Goal: Task Accomplishment & Management: Manage account settings

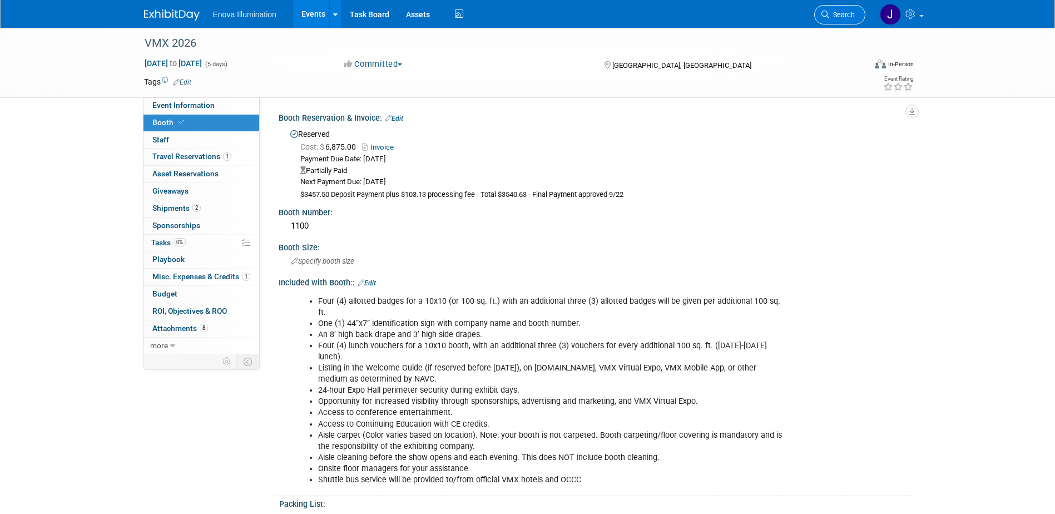
click at [835, 14] on span "Search" at bounding box center [842, 15] width 26 height 8
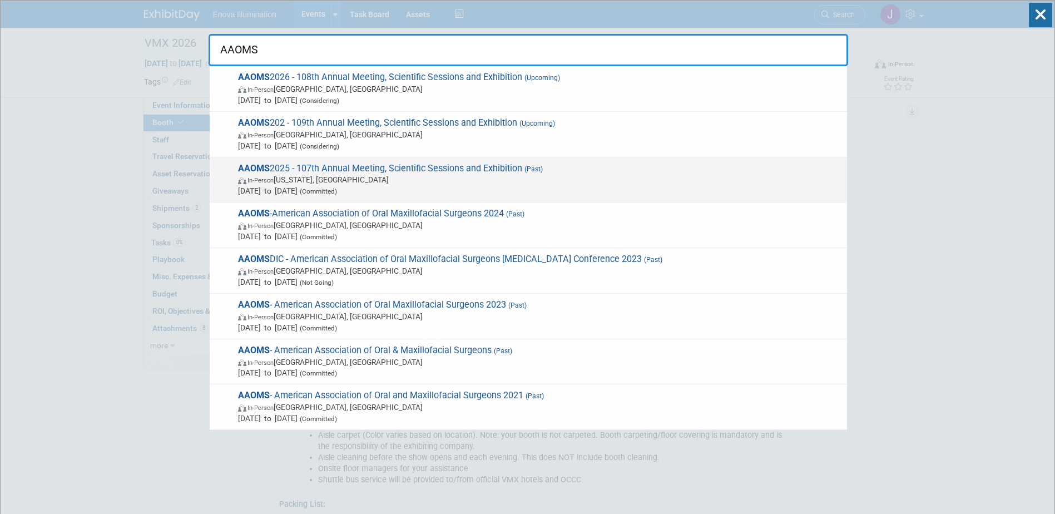
type input "AAOMS"
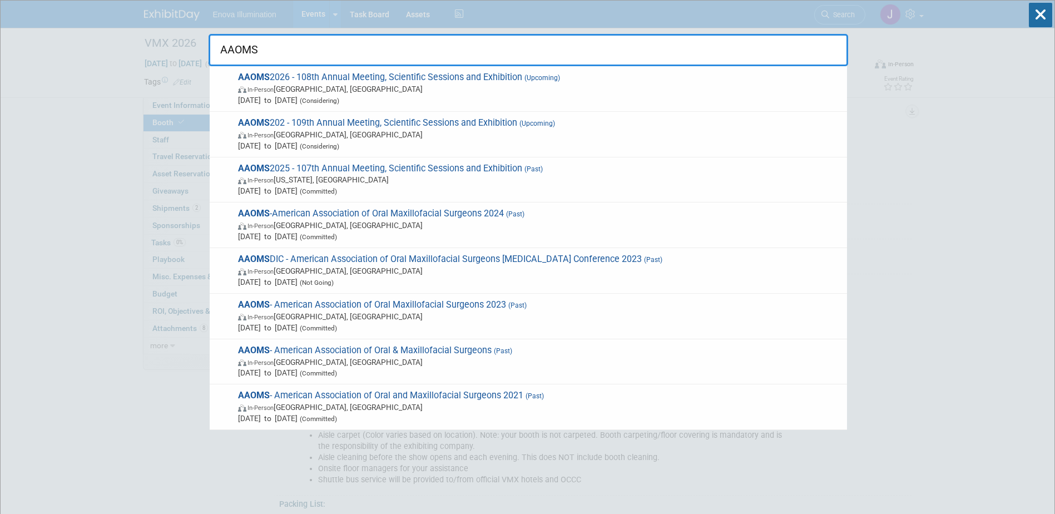
click at [297, 176] on span "In-Person Washington, DC" at bounding box center [539, 179] width 603 height 11
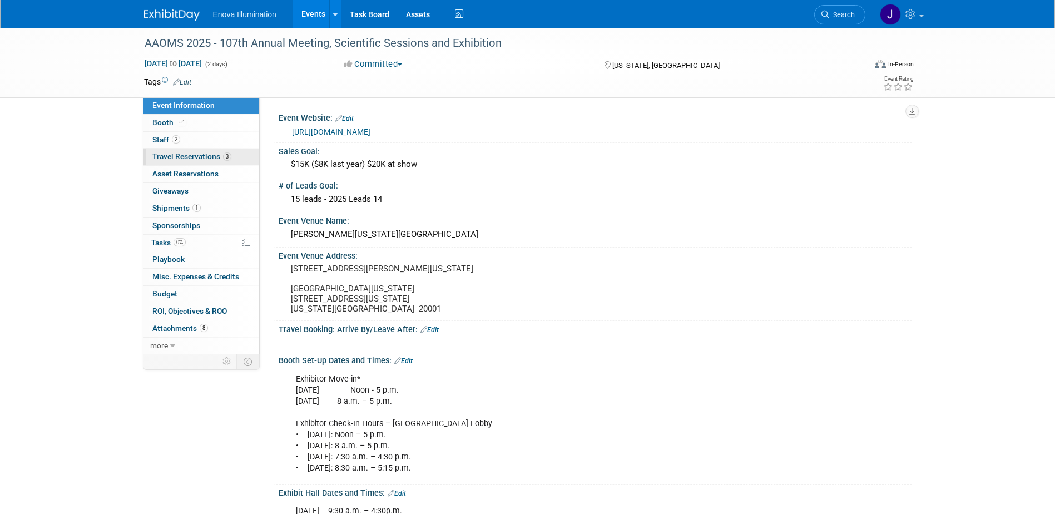
click at [211, 156] on span "Travel Reservations 3" at bounding box center [191, 156] width 79 height 9
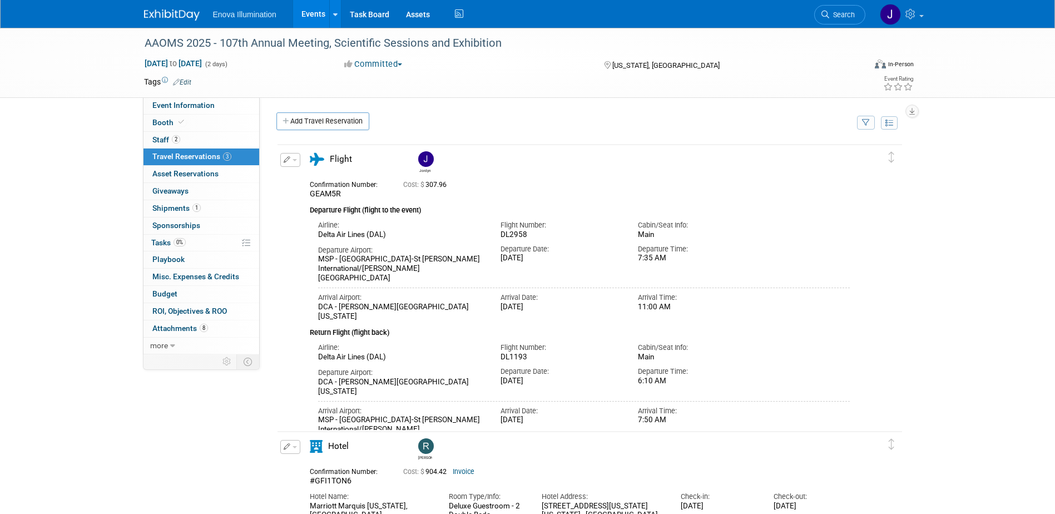
scroll to position [278, 0]
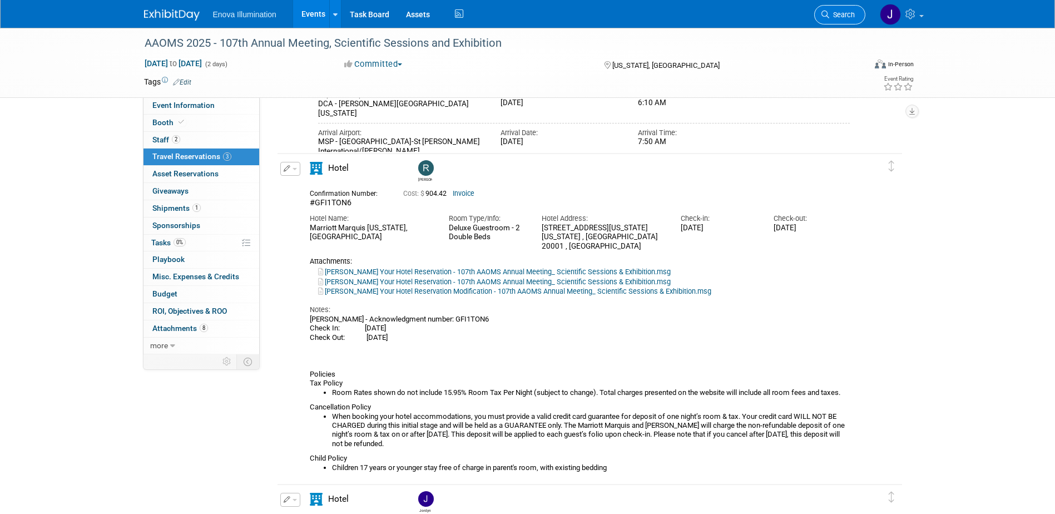
click at [839, 14] on span "Search" at bounding box center [842, 15] width 26 height 8
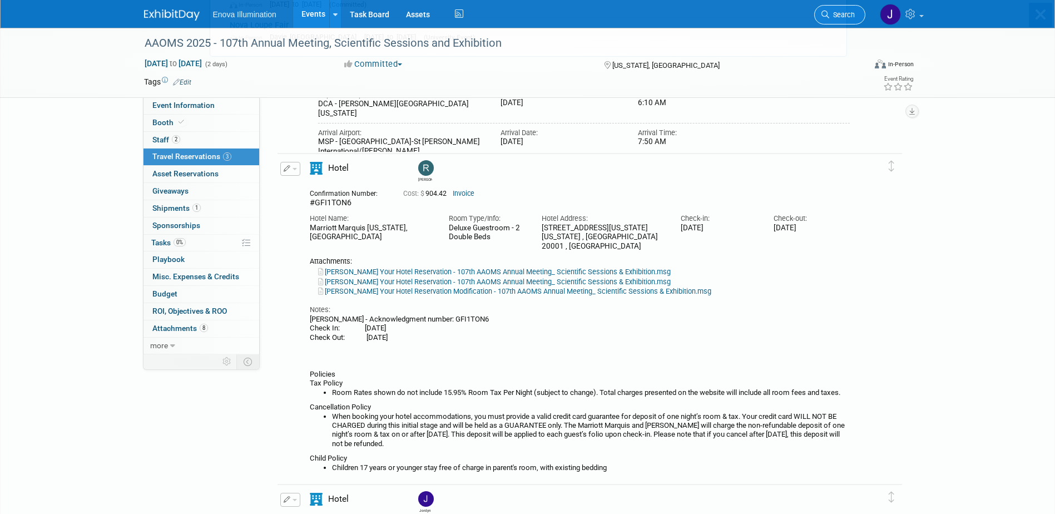
scroll to position [0, 0]
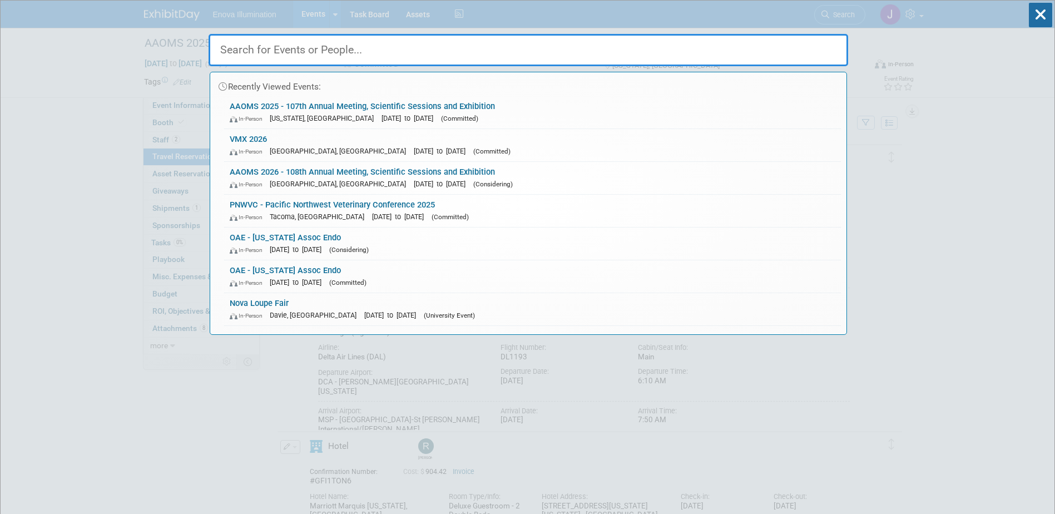
click at [630, 58] on input "text" at bounding box center [529, 50] width 640 height 32
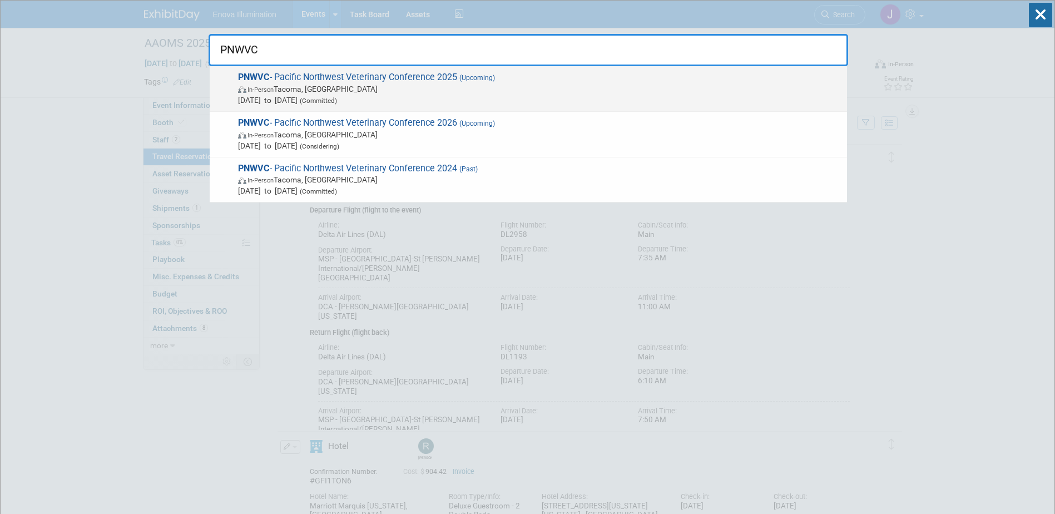
type input "PNWVC"
click at [248, 72] on strong "PNWVC" at bounding box center [254, 77] width 32 height 11
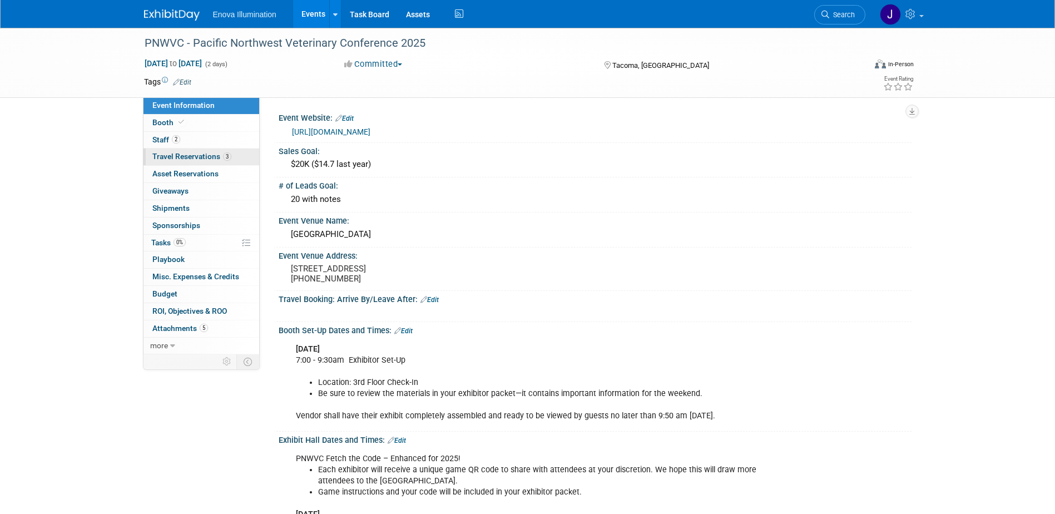
click at [179, 150] on link "3 Travel Reservations 3" at bounding box center [201, 157] width 116 height 17
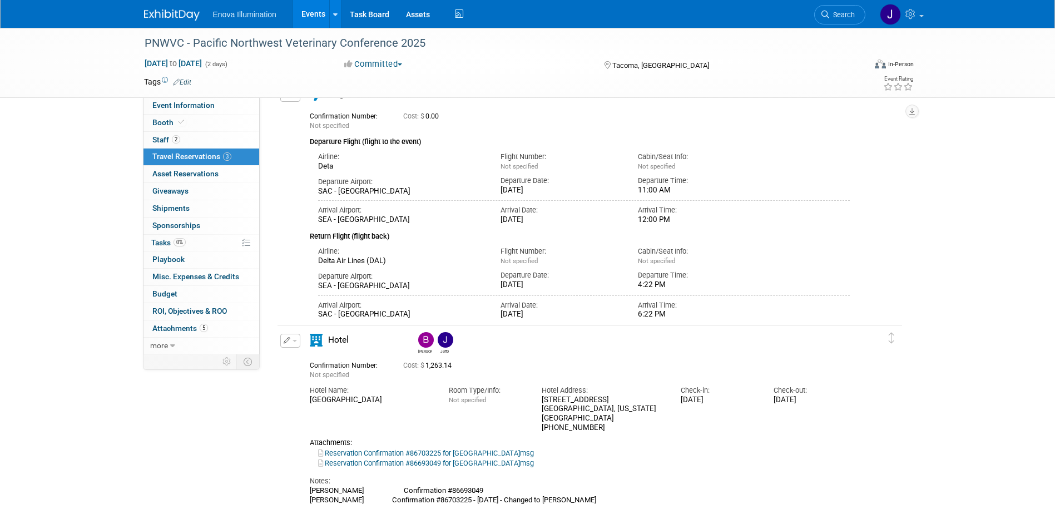
scroll to position [389, 0]
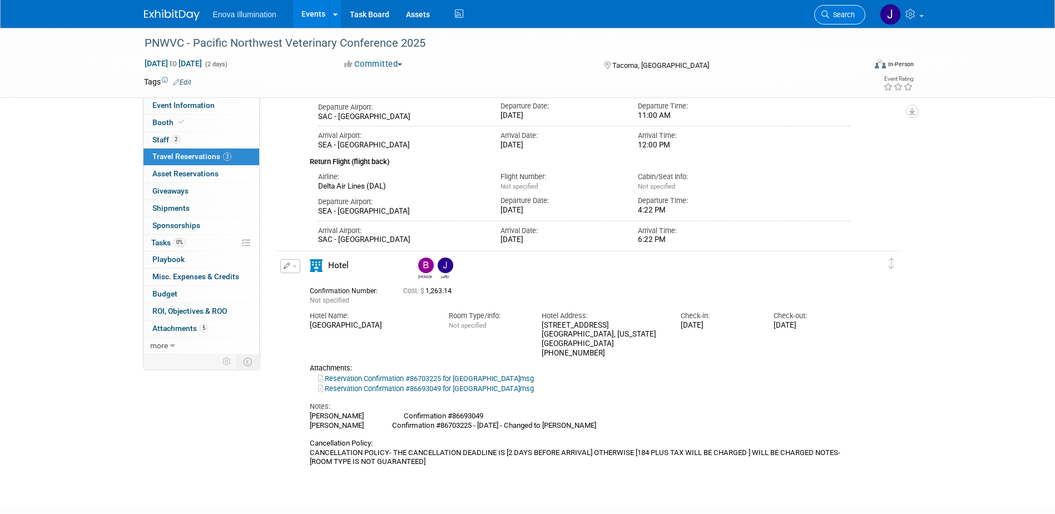
click at [843, 15] on span "Search" at bounding box center [842, 15] width 26 height 8
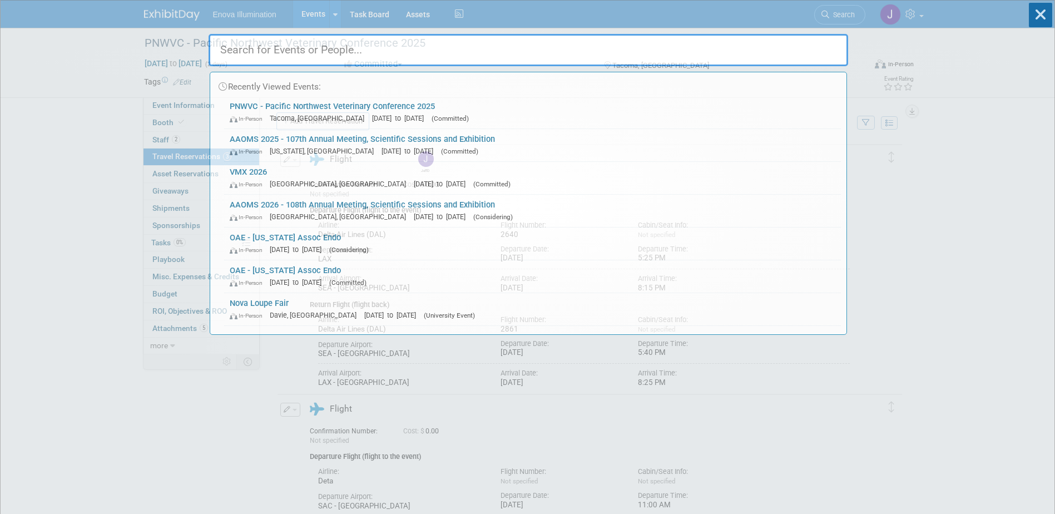
click at [717, 53] on input "text" at bounding box center [529, 50] width 640 height 32
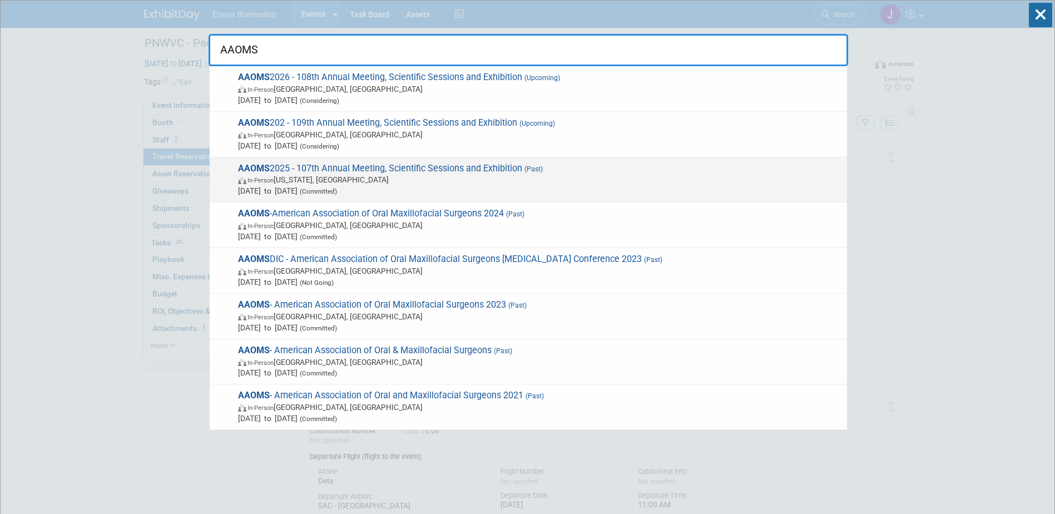
type input "AAOMS"
click at [296, 162] on div "AAOMS 2025 - 107th Annual Meeting, Scientific Sessions and Exhibition (Past) In…" at bounding box center [528, 180] width 637 height 46
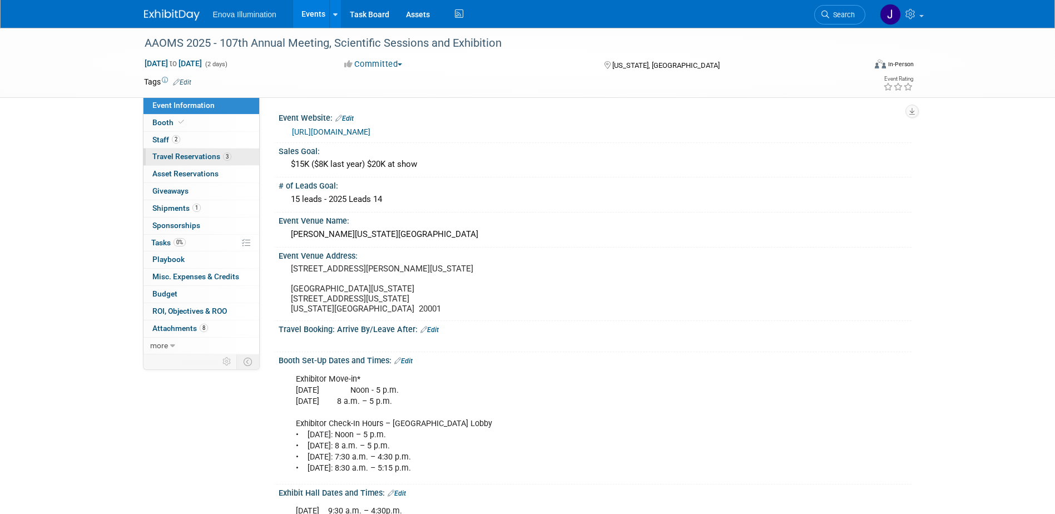
click at [186, 157] on span "Travel Reservations 3" at bounding box center [191, 156] width 79 height 9
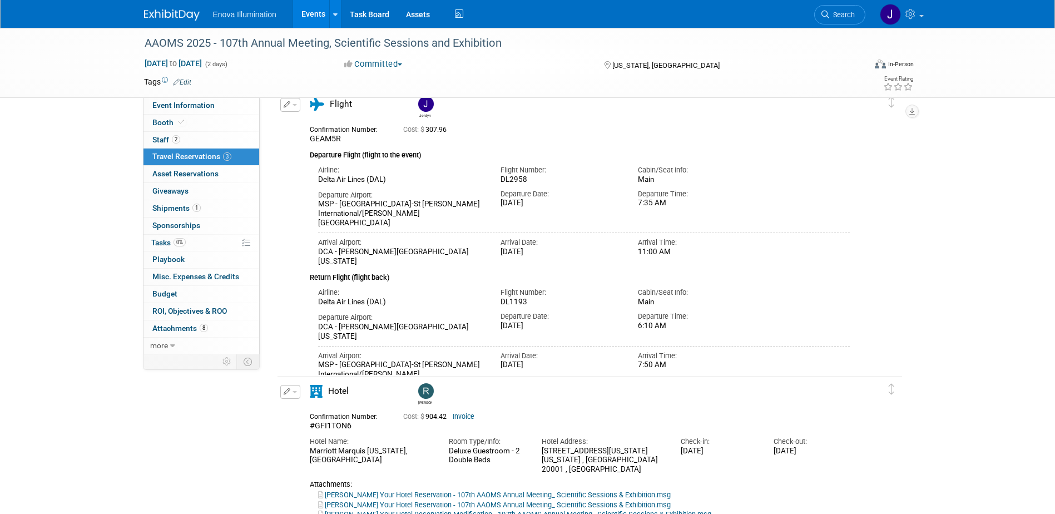
scroll to position [222, 0]
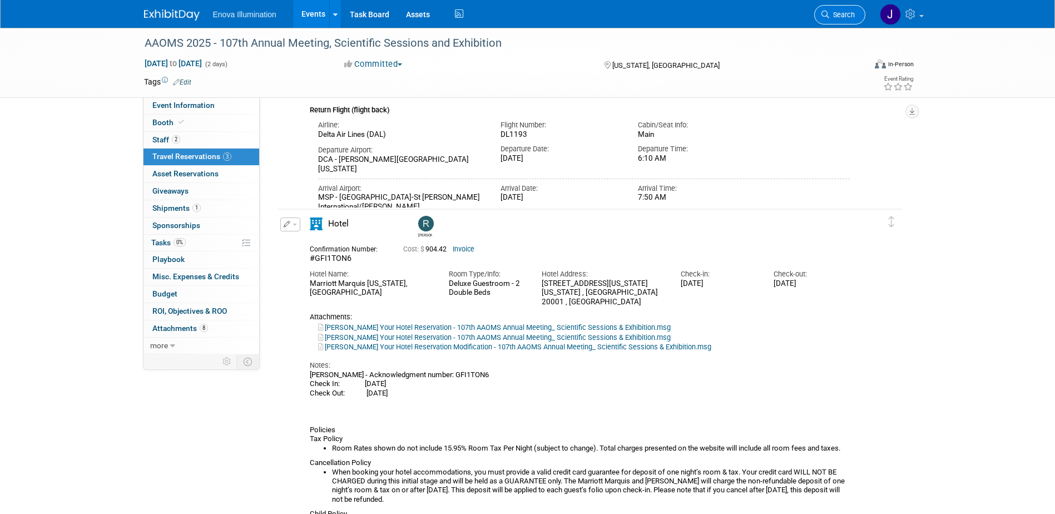
click at [851, 17] on span "Search" at bounding box center [842, 15] width 26 height 8
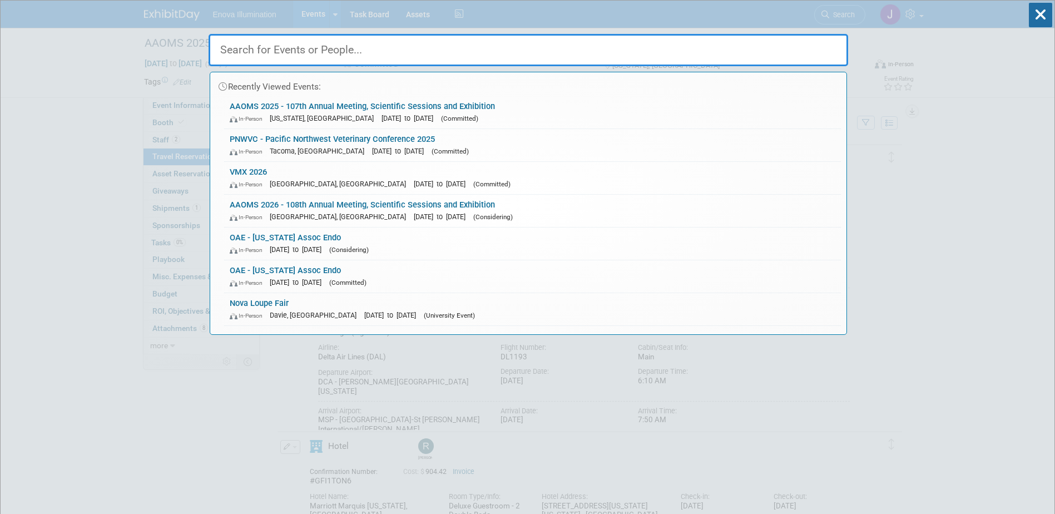
click at [783, 53] on input "text" at bounding box center [529, 50] width 640 height 32
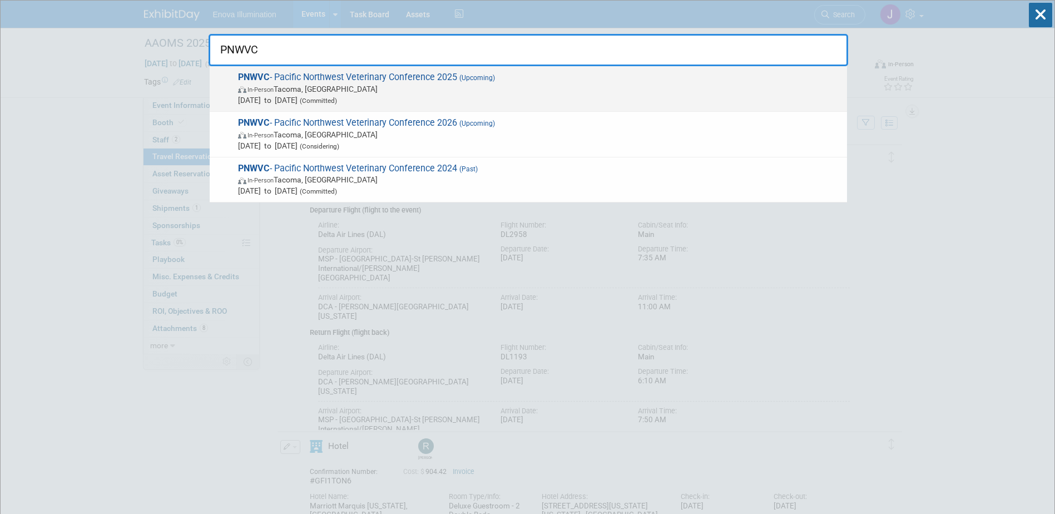
type input "PNWVC"
click at [294, 81] on span "PNWVC - Pacific Northwest Veterinary Conference 2025 (Upcoming) In-Person Tacom…" at bounding box center [538, 89] width 607 height 34
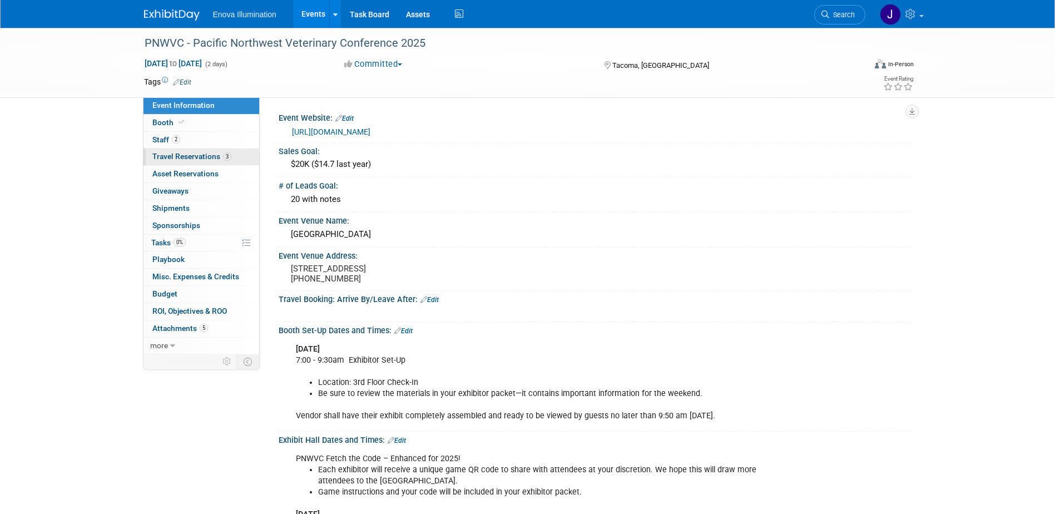
click at [185, 156] on span "Travel Reservations 3" at bounding box center [191, 156] width 79 height 9
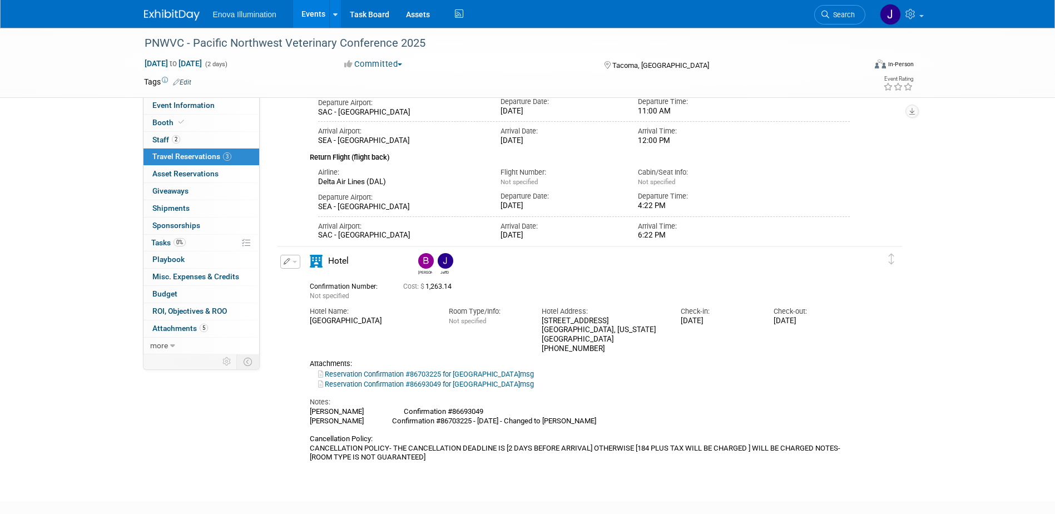
scroll to position [460, 0]
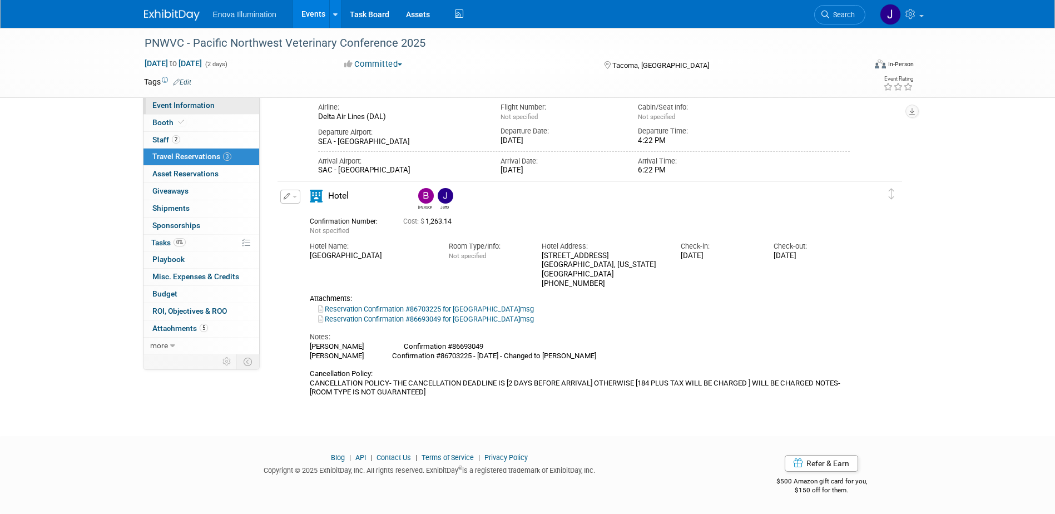
click at [227, 103] on link "Event Information" at bounding box center [201, 105] width 116 height 17
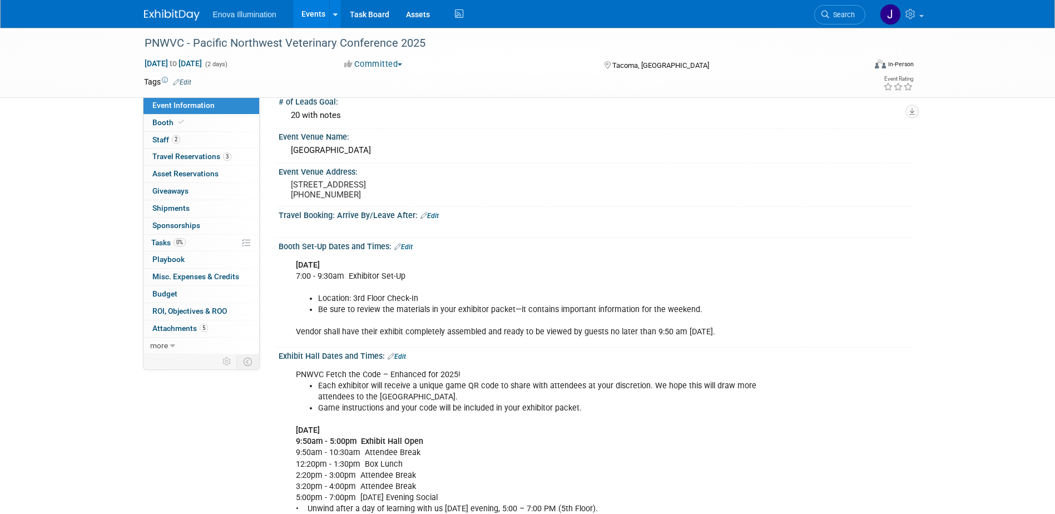
scroll to position [111, 0]
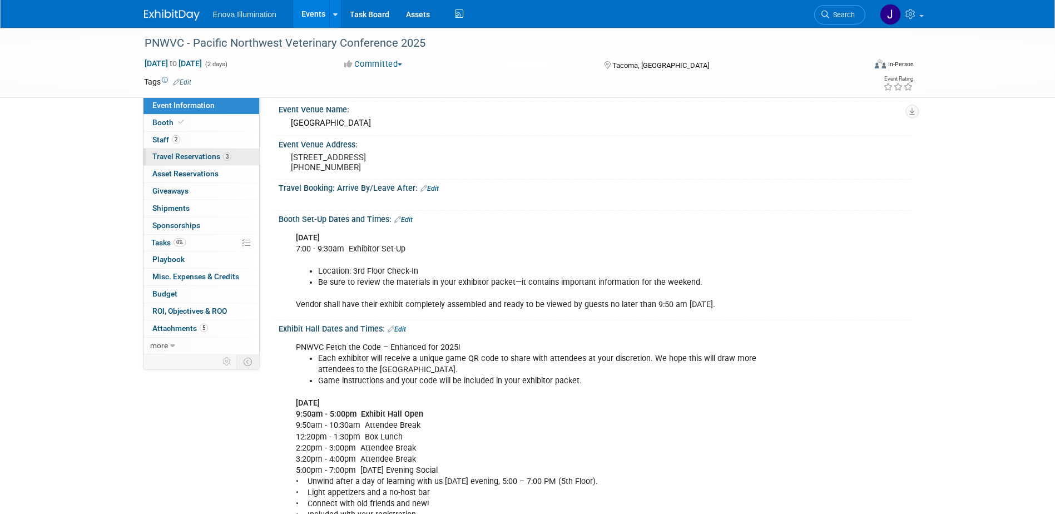
click at [189, 152] on span "Travel Reservations 3" at bounding box center [191, 156] width 79 height 9
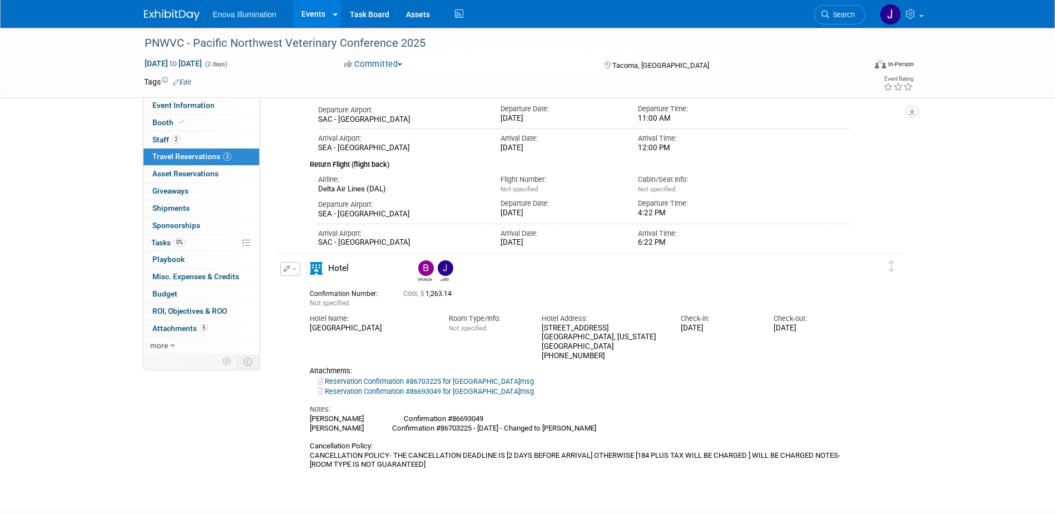
scroll to position [389, 0]
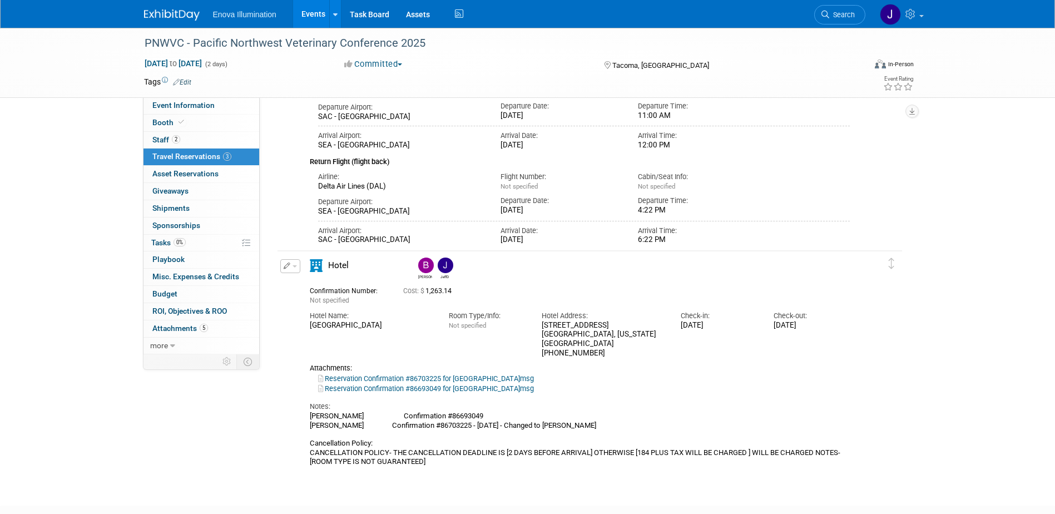
drag, startPoint x: 835, startPoint y: 5, endPoint x: 830, endPoint y: 11, distance: 7.6
click at [835, 5] on link "Search" at bounding box center [839, 14] width 51 height 19
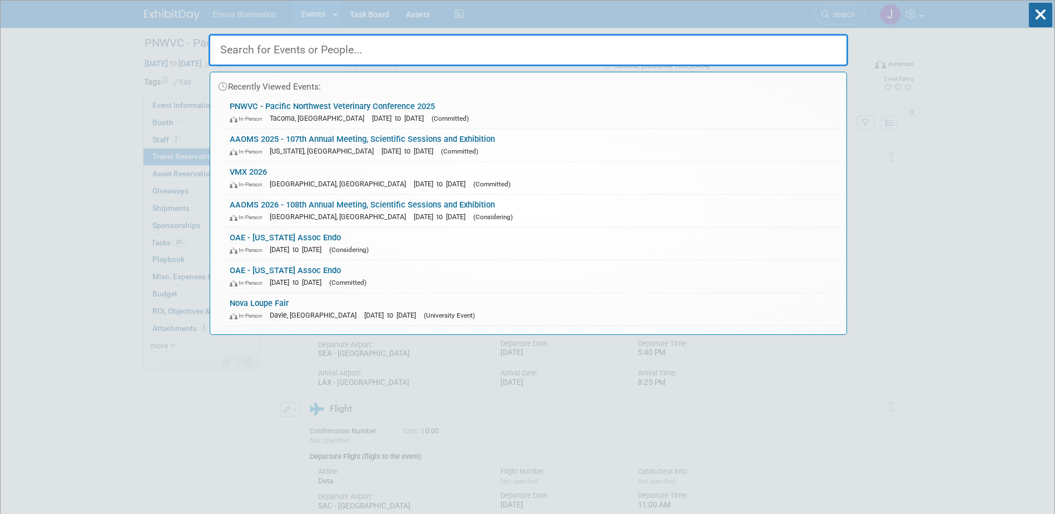
click at [793, 43] on input "text" at bounding box center [529, 50] width 640 height 32
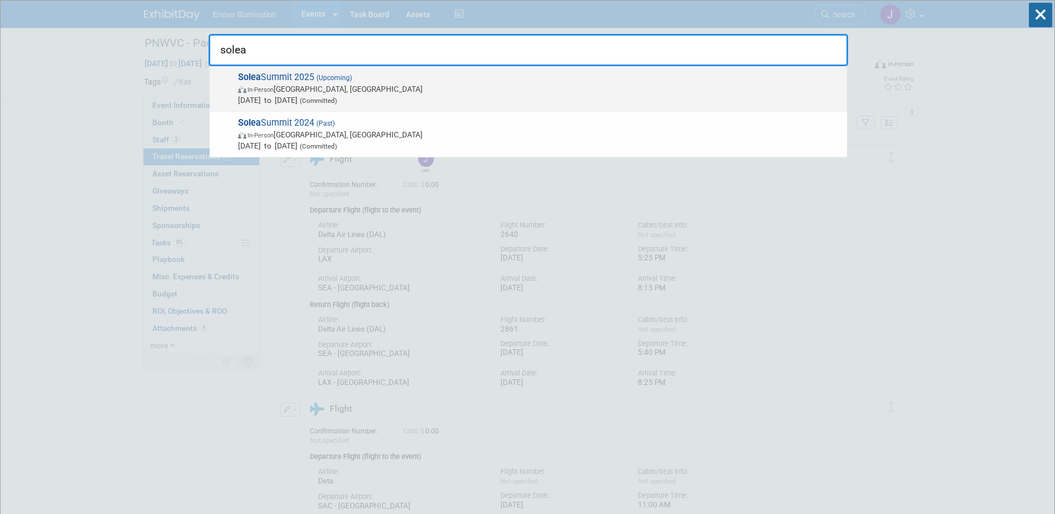
type input "solea"
click at [298, 86] on span "In-Person Austin, TX" at bounding box center [539, 88] width 603 height 11
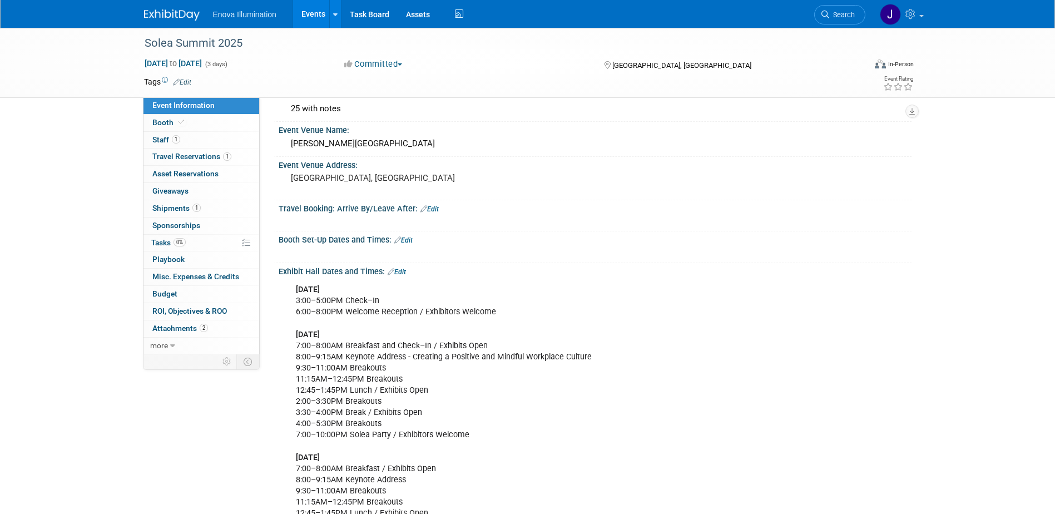
scroll to position [111, 0]
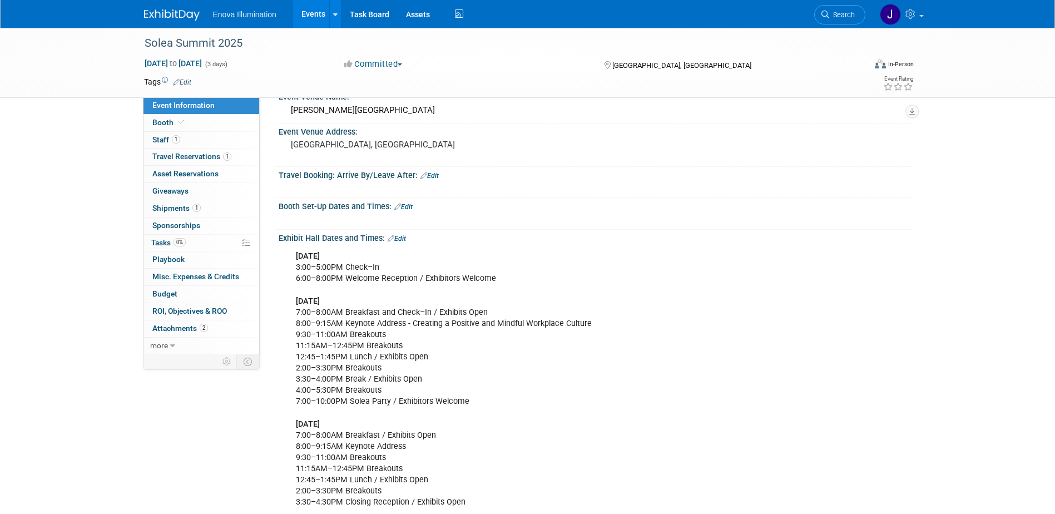
click at [407, 207] on link "Edit" at bounding box center [403, 207] width 18 height 8
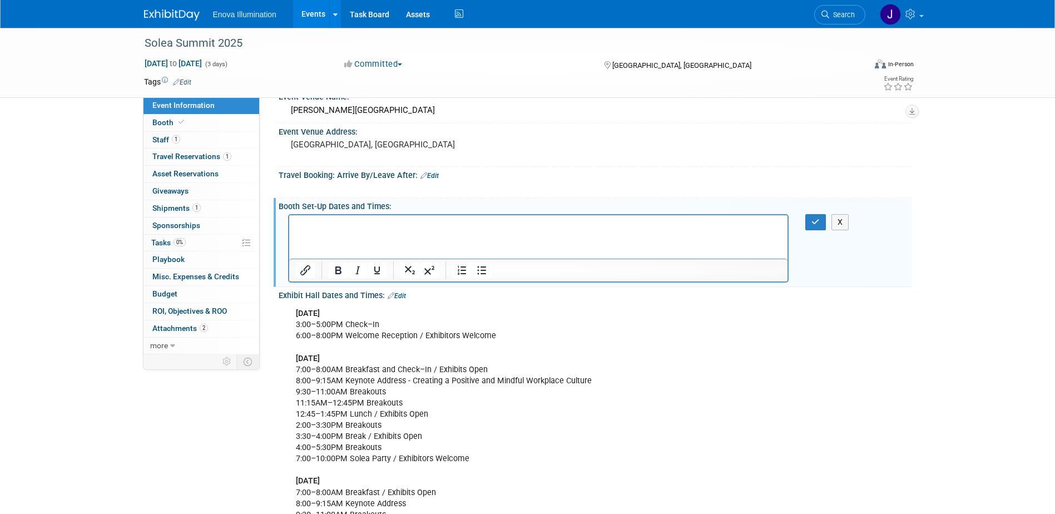
scroll to position [0, 0]
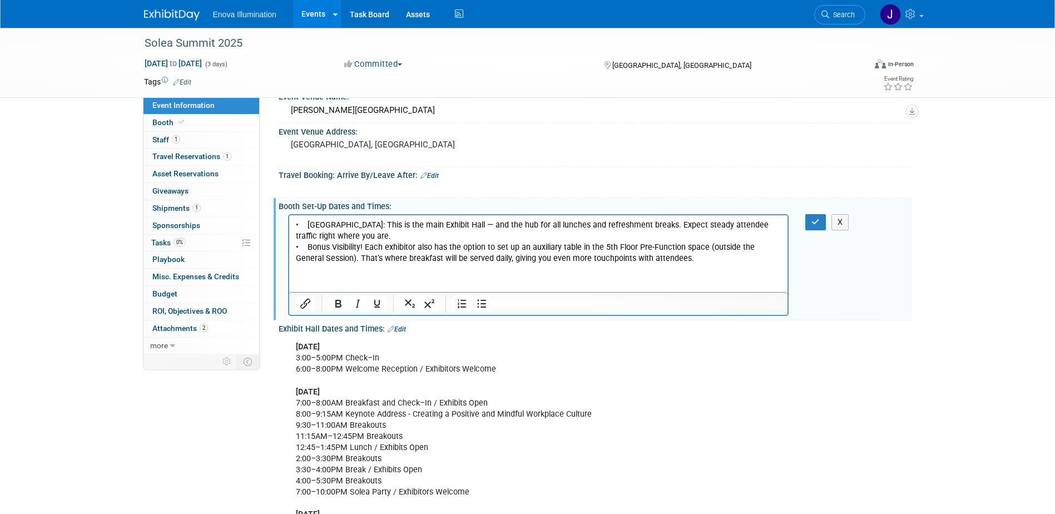
click at [295, 222] on body "• Moontower Ballroom: This is the main Exhibit Hall — and the hub for all lunch…" at bounding box center [538, 241] width 487 height 44
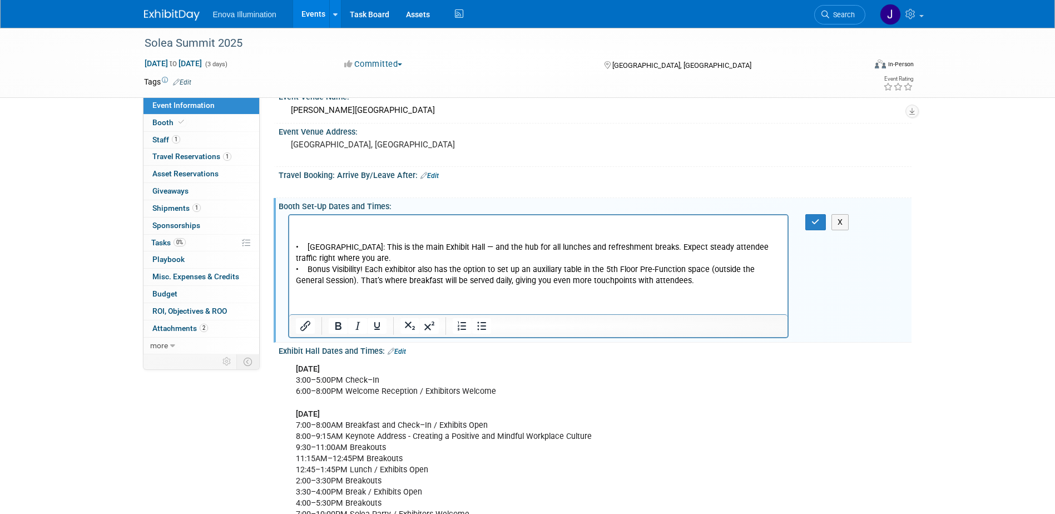
click at [295, 222] on body "• Moontower Ballroom: This is the main Exhibit Hall — and the hub for all lunch…" at bounding box center [538, 252] width 487 height 67
click at [486, 326] on icon "Bullet list" at bounding box center [481, 325] width 13 height 13
click at [821, 221] on button "button" at bounding box center [815, 222] width 21 height 16
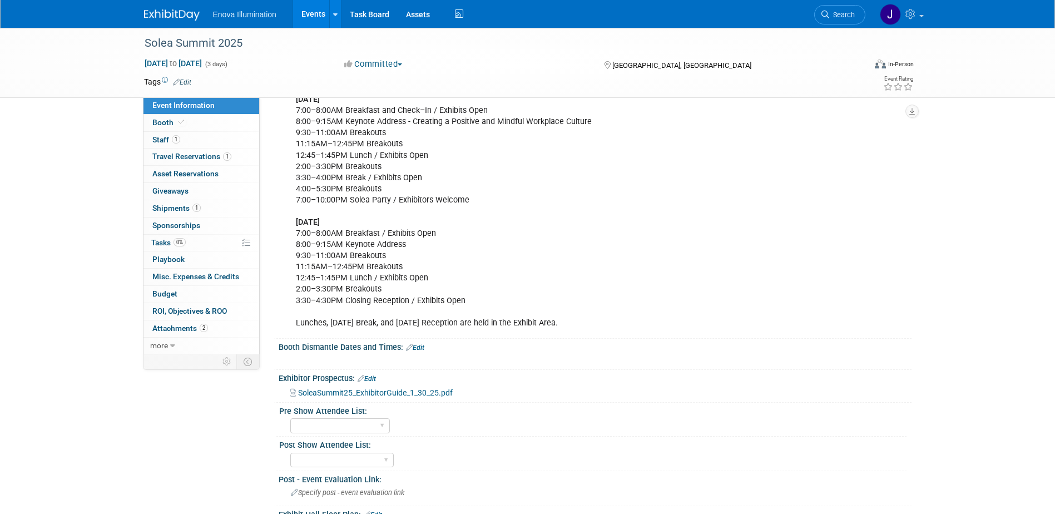
scroll to position [389, 0]
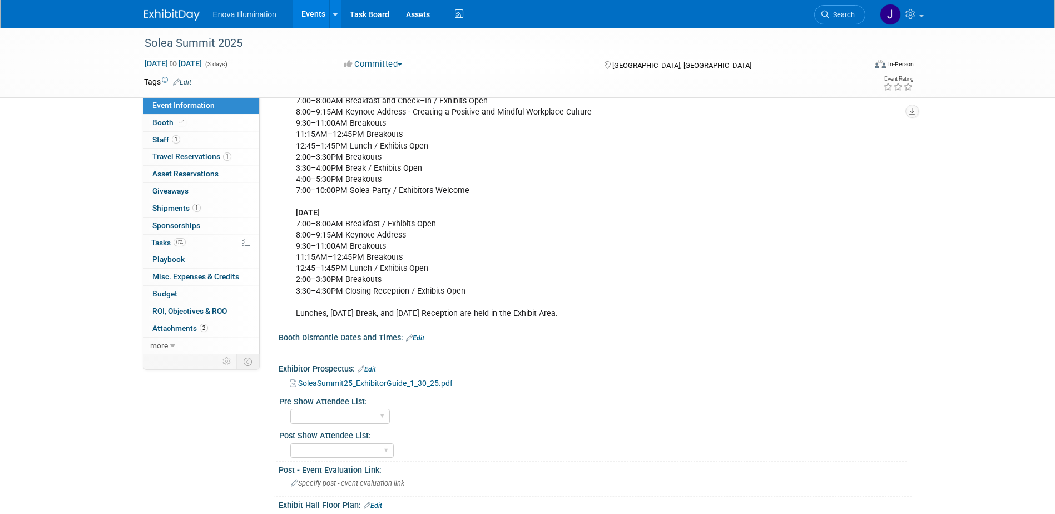
drag, startPoint x: 418, startPoint y: 336, endPoint x: 370, endPoint y: 343, distance: 48.8
click at [418, 336] on link "Edit" at bounding box center [415, 338] width 18 height 8
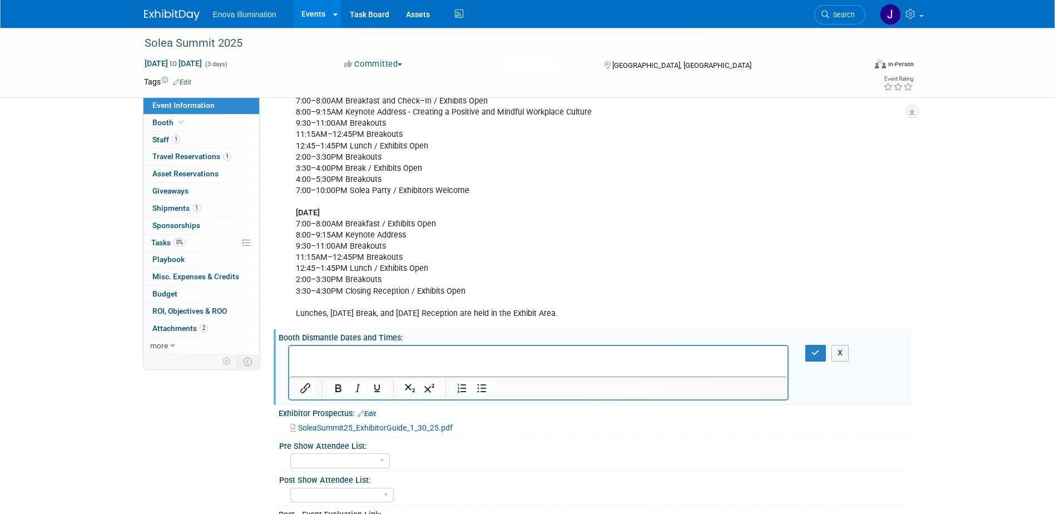
scroll to position [0, 0]
click at [305, 354] on p "• Breakdown: Saturday, Oct 11 | You have the option to stay for the closing rec…" at bounding box center [538, 361] width 486 height 22
click at [395, 355] on p "Breakdown: Saturday, Oct 11 | You have the option to stay for the closing recep…" at bounding box center [538, 361] width 486 height 22
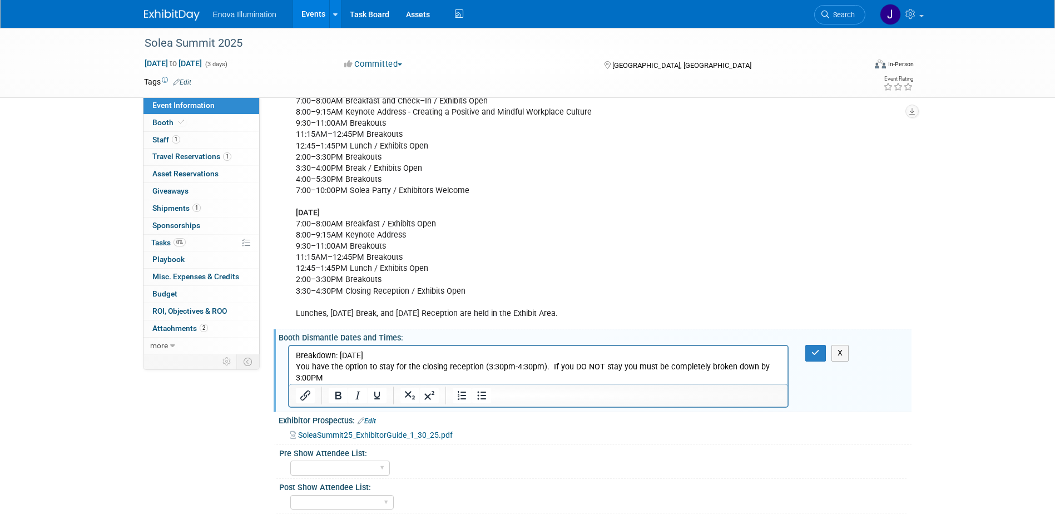
click at [548, 368] on p "You have the option to stay for the closing reception (3:30pm-4:30pm). If you D…" at bounding box center [538, 373] width 486 height 22
click at [812, 359] on button "button" at bounding box center [815, 353] width 21 height 16
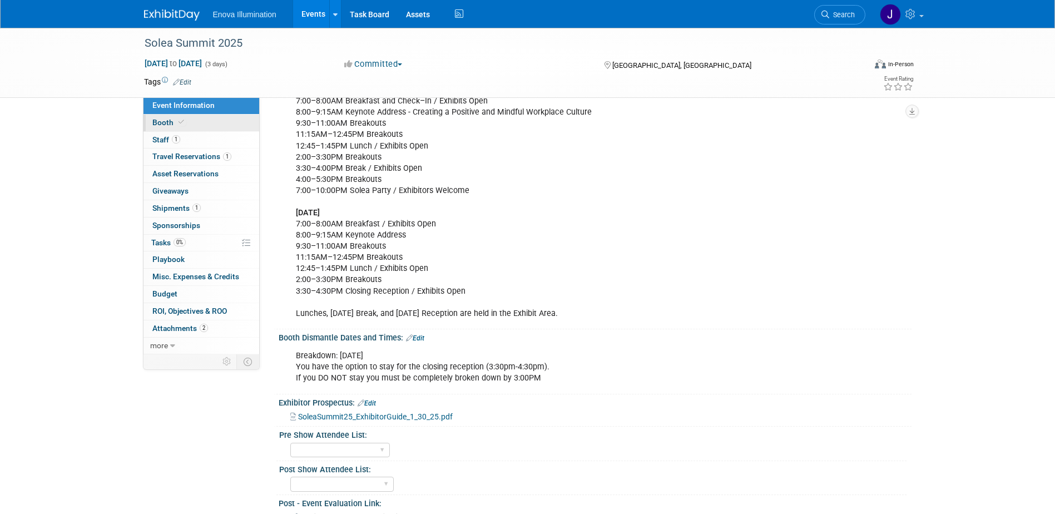
click at [193, 121] on link "Booth" at bounding box center [201, 123] width 116 height 17
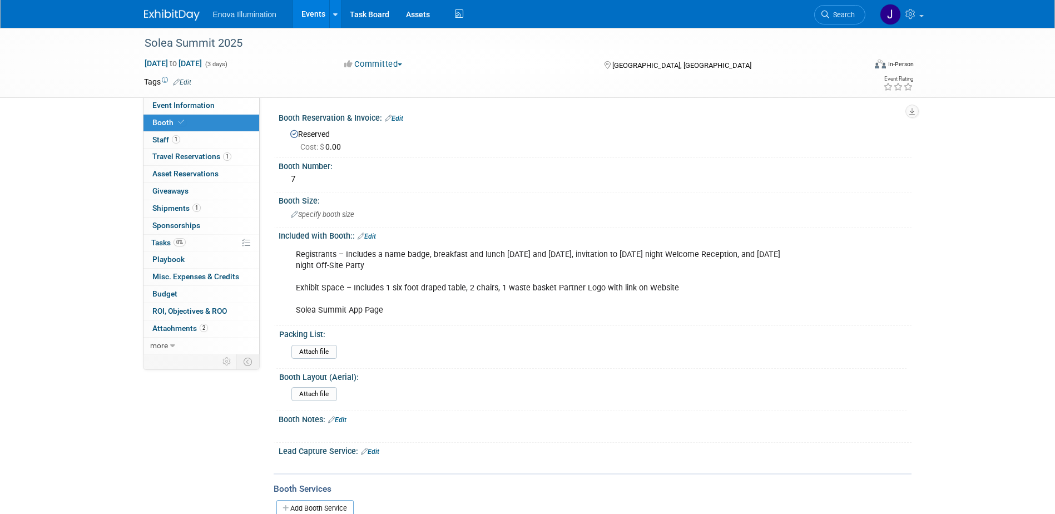
click at [370, 232] on link "Edit" at bounding box center [367, 236] width 18 height 8
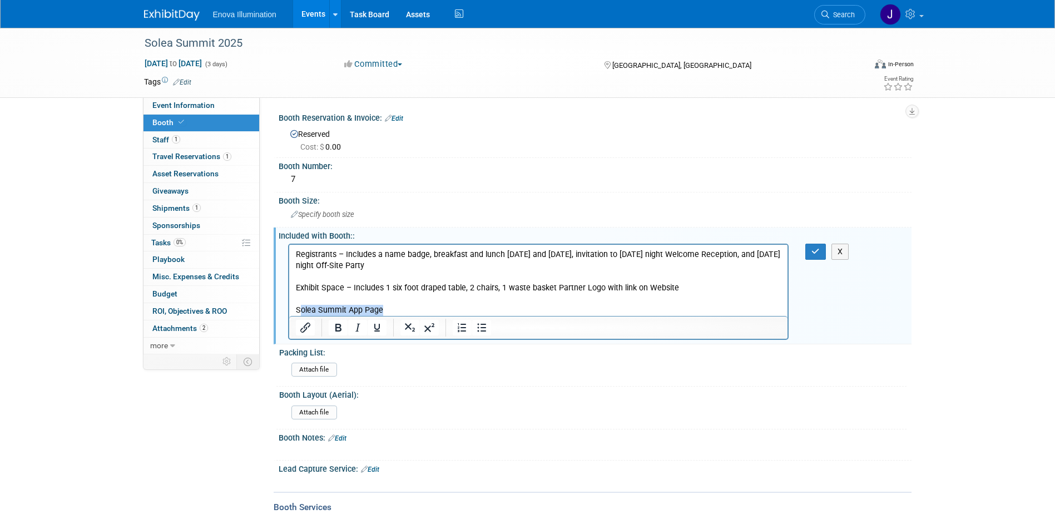
drag, startPoint x: 389, startPoint y: 308, endPoint x: 298, endPoint y: 306, distance: 90.7
click at [298, 306] on p "Registrants – Includes a name badge, breakfast and lunch on Friday and Saturday…" at bounding box center [538, 282] width 486 height 67
click at [296, 300] on p "Registrants – Includes a name badge, breakfast and lunch on Friday and Saturday…" at bounding box center [538, 282] width 486 height 67
click at [676, 285] on p "Registrants – Includes a name badge, breakfast and lunch on Friday and Saturday…" at bounding box center [538, 282] width 486 height 67
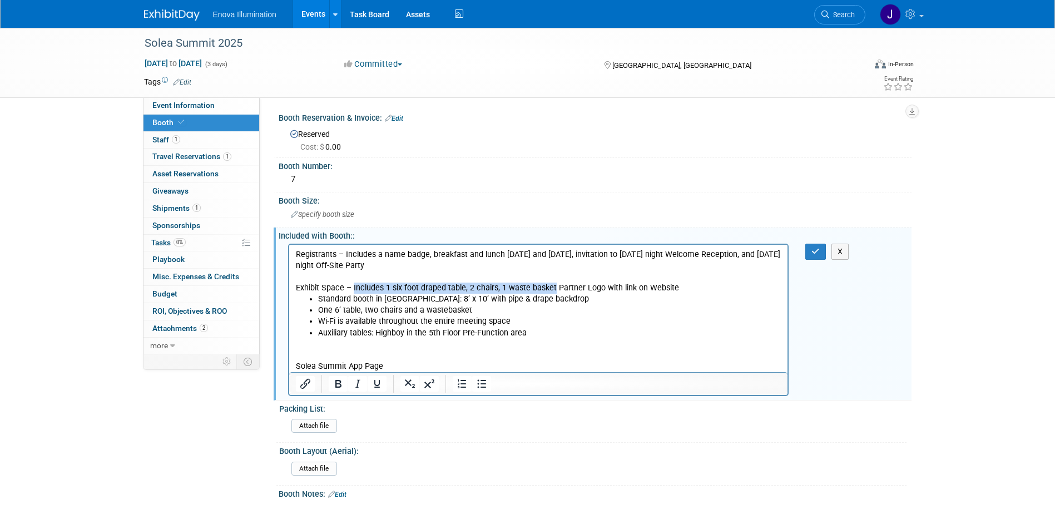
drag, startPoint x: 352, startPoint y: 283, endPoint x: 552, endPoint y: 291, distance: 201.0
click at [552, 291] on p "Registrants – Includes a name badge, breakfast and lunch on Friday and Saturday…" at bounding box center [538, 271] width 486 height 44
click at [338, 349] on p "Solea Summit App Page" at bounding box center [538, 354] width 486 height 33
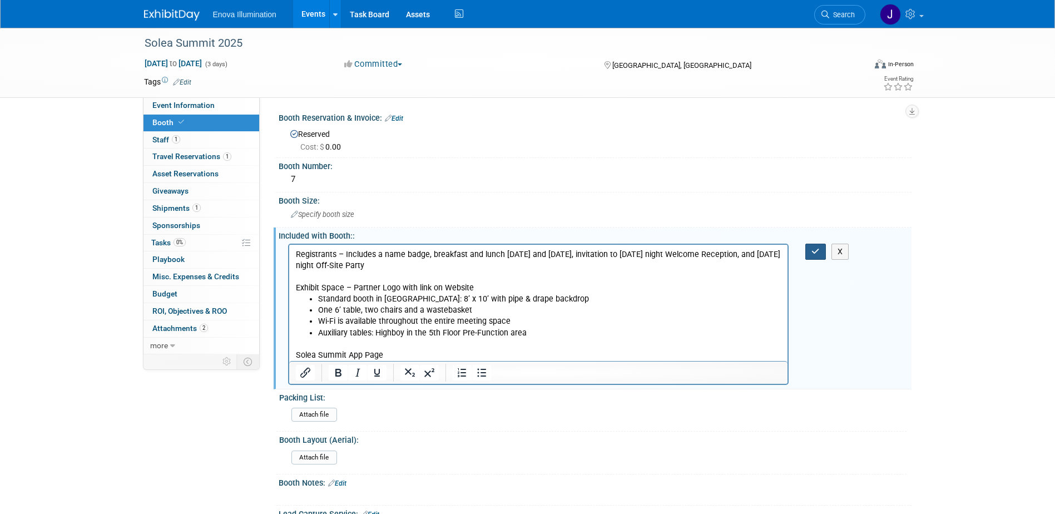
click at [816, 253] on icon "button" at bounding box center [815, 252] width 8 height 8
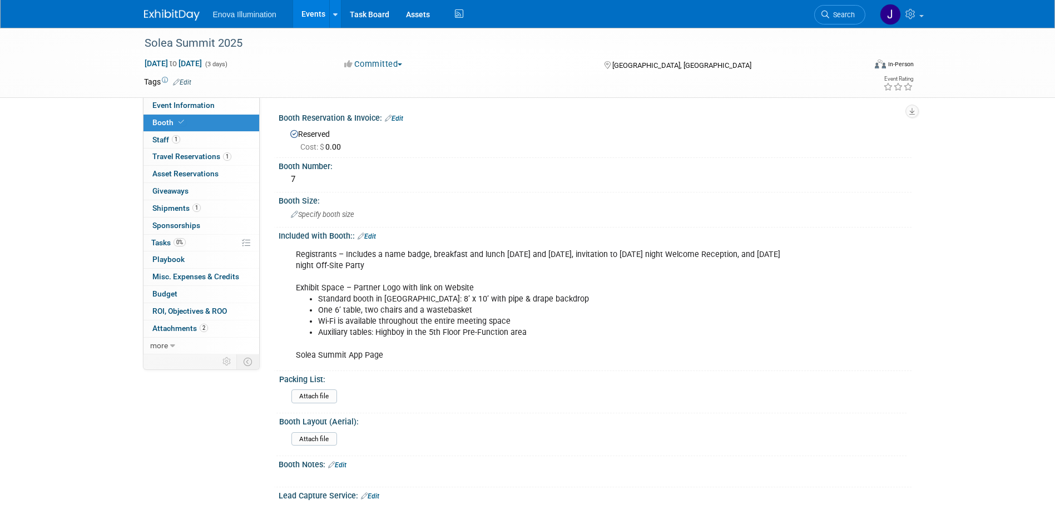
click at [166, 14] on img at bounding box center [172, 14] width 56 height 11
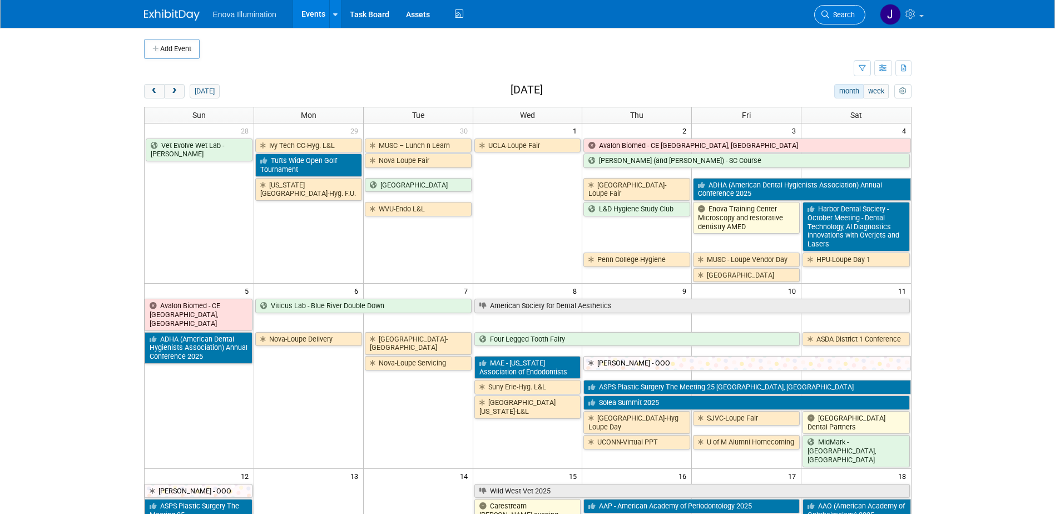
click at [855, 16] on link "Search" at bounding box center [839, 14] width 51 height 19
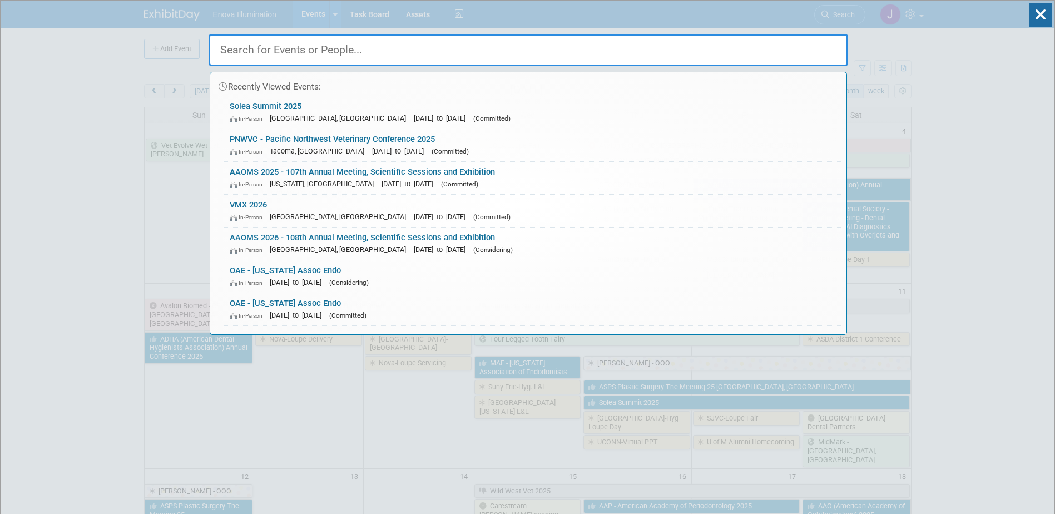
click at [779, 44] on input "text" at bounding box center [529, 50] width 640 height 32
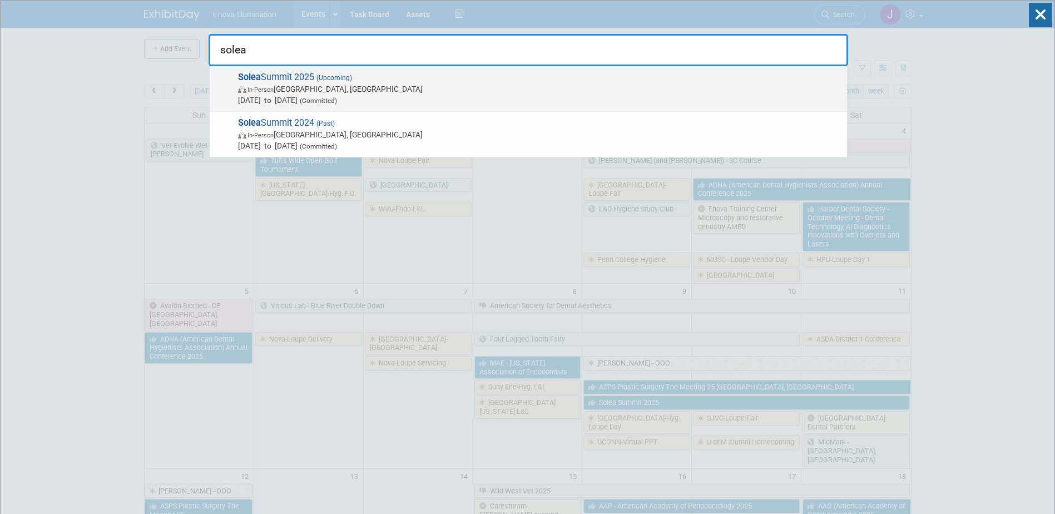
type input "solea"
click at [252, 87] on span "In-Person" at bounding box center [261, 89] width 26 height 7
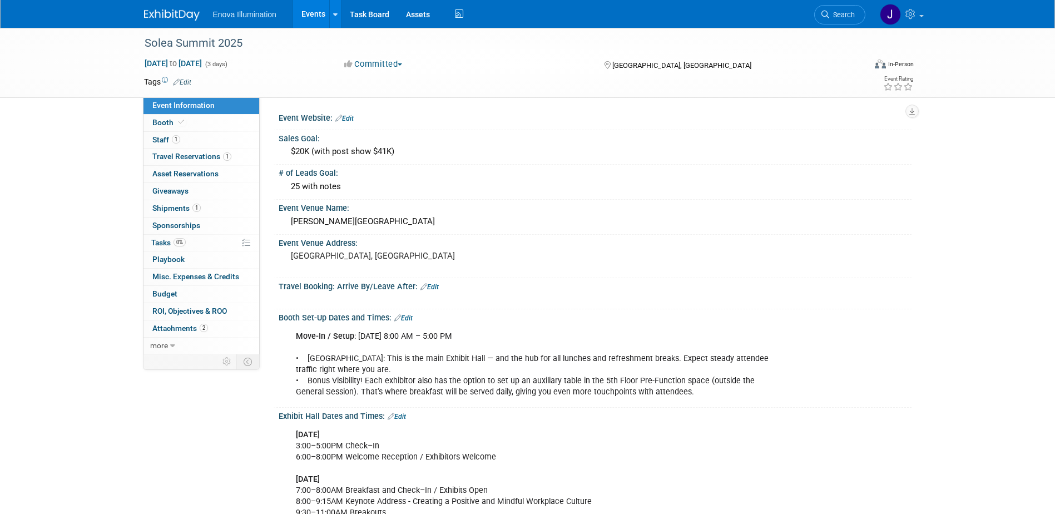
click at [412, 319] on link "Edit" at bounding box center [403, 318] width 18 height 8
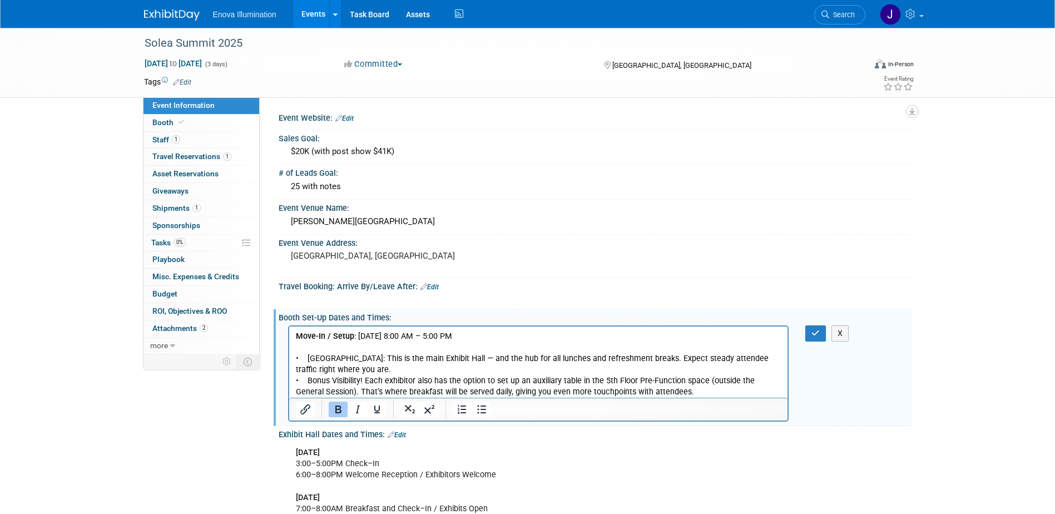
click at [493, 335] on p "Move-In / Setup : [DATE] 8:00 AM – 5:00 PM • [GEOGRAPHIC_DATA]: This is the mai…" at bounding box center [538, 363] width 486 height 67
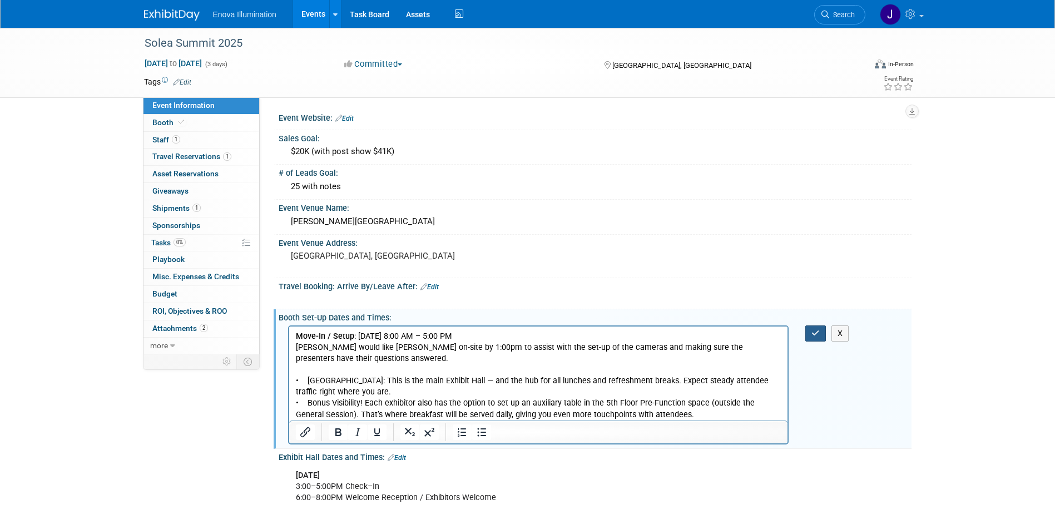
click at [815, 332] on icon "button" at bounding box center [815, 333] width 8 height 8
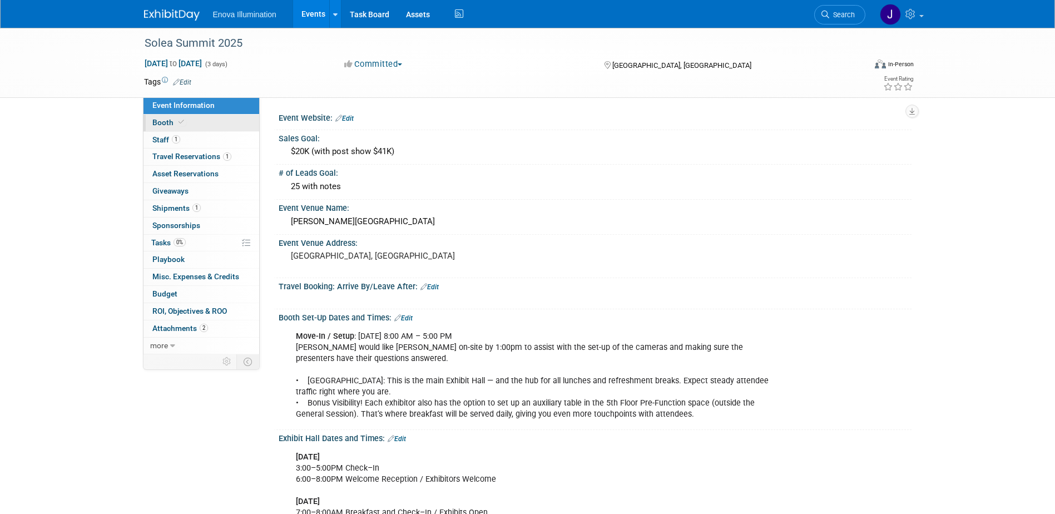
click at [182, 128] on link "Booth" at bounding box center [201, 123] width 116 height 17
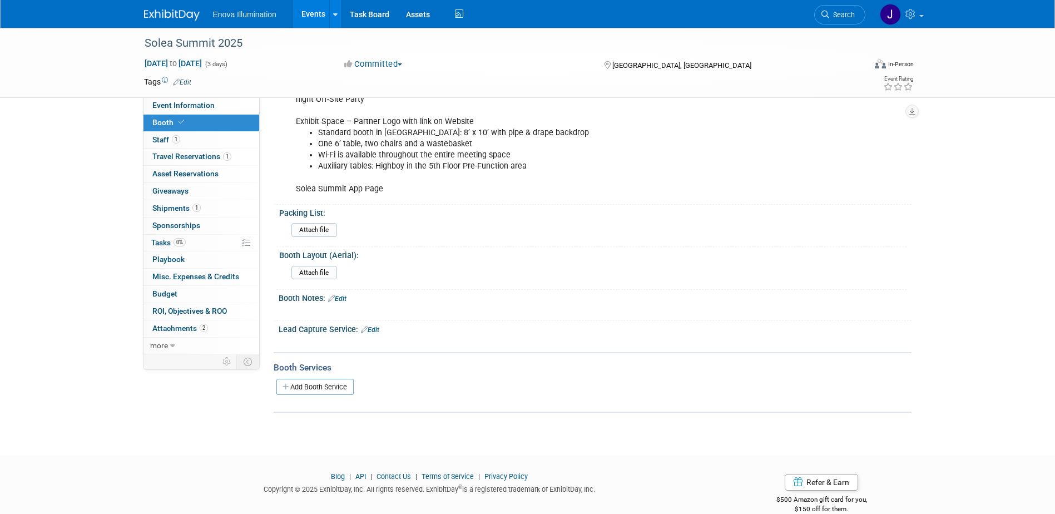
scroll to position [167, 0]
click at [219, 98] on link "Event Information" at bounding box center [201, 105] width 116 height 17
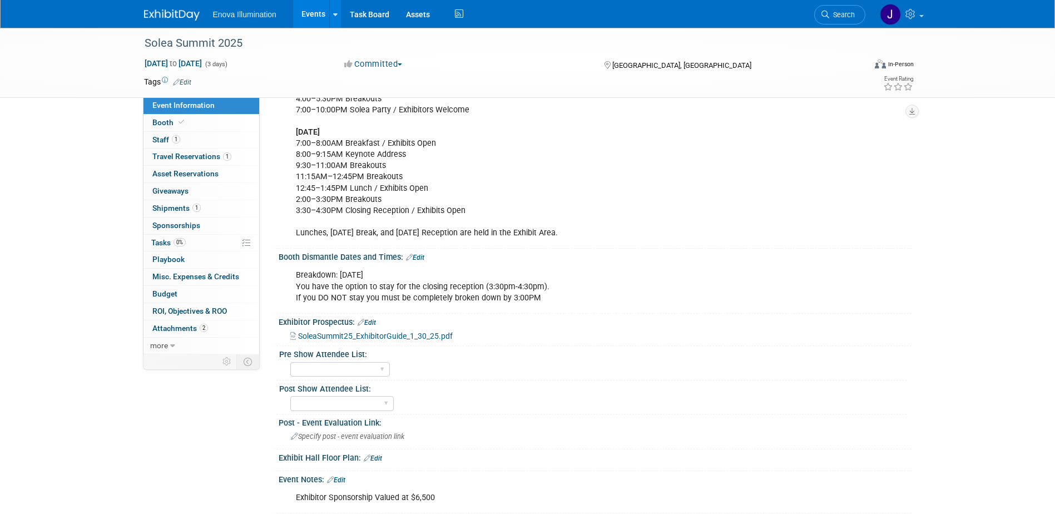
scroll to position [556, 0]
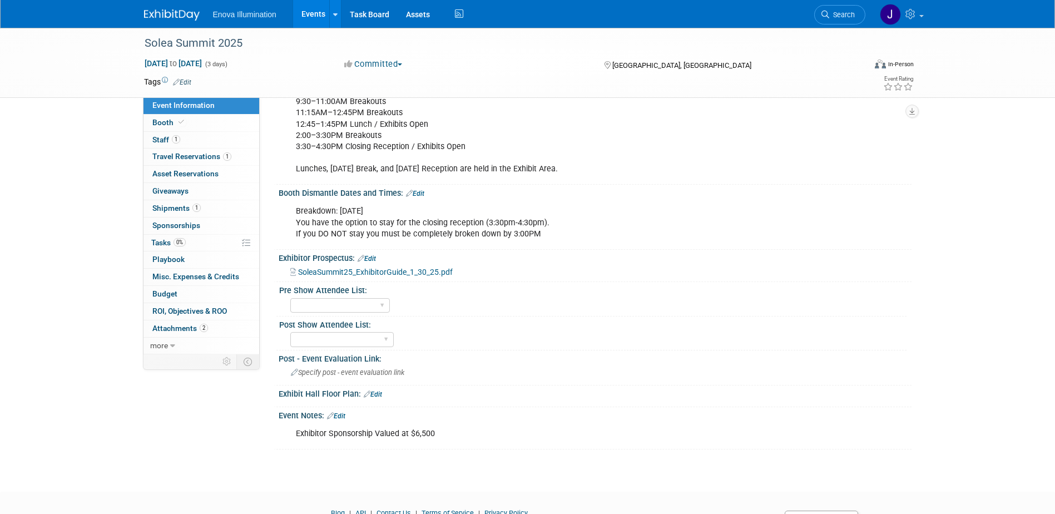
click at [375, 391] on link "Edit" at bounding box center [373, 394] width 18 height 8
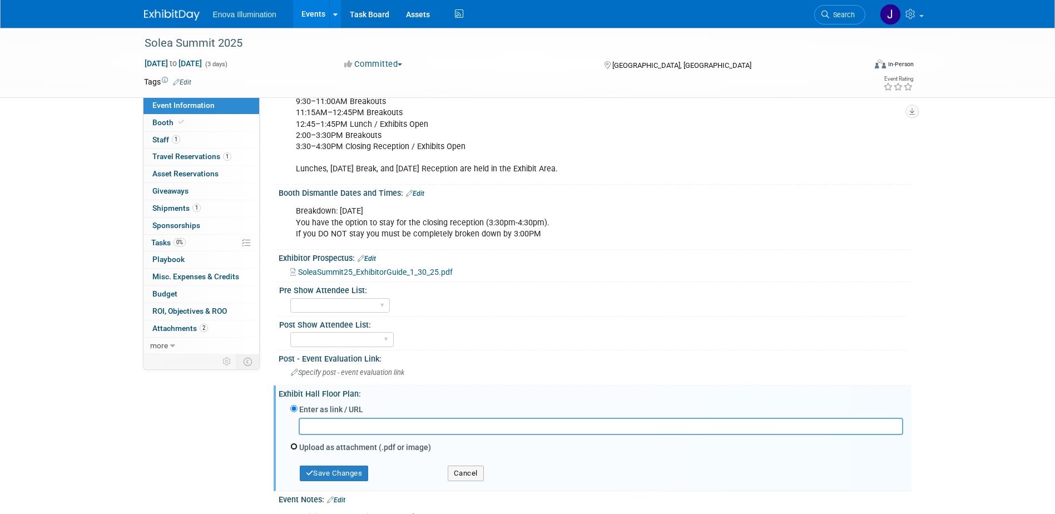
click at [293, 446] on input "Upload as attachment (.pdf or image)" at bounding box center [293, 446] width 7 height 7
radio input "true"
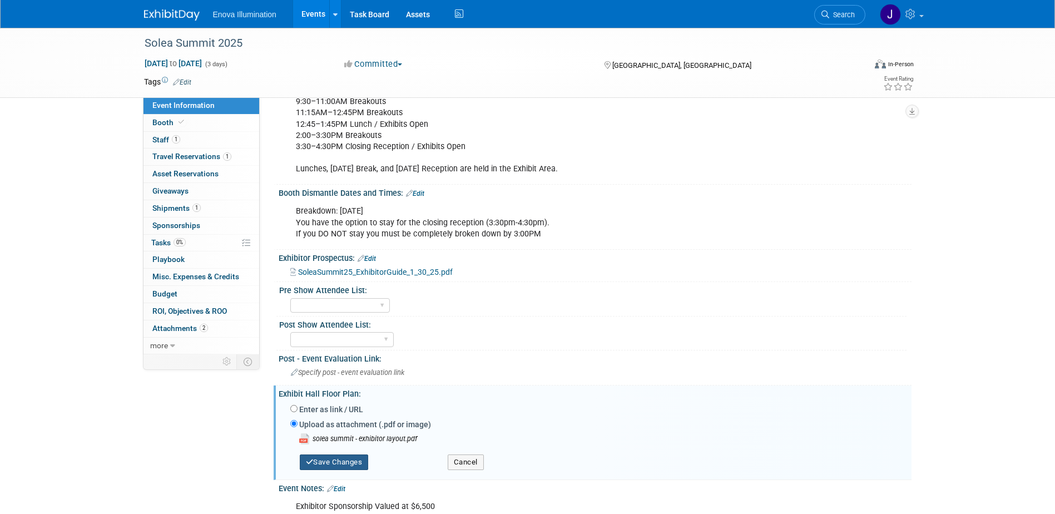
click at [341, 464] on button "Save Changes" at bounding box center [334, 462] width 69 height 16
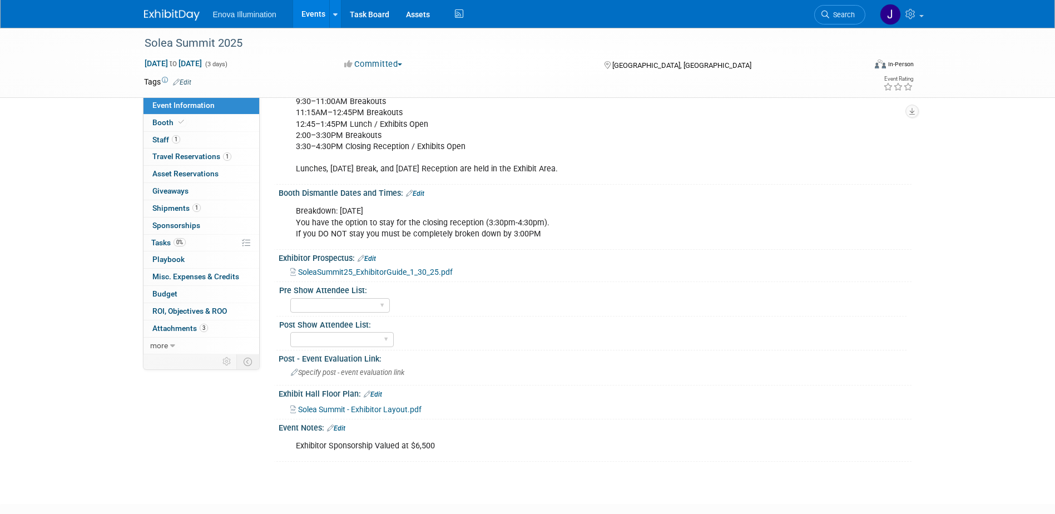
click at [186, 13] on img at bounding box center [172, 14] width 56 height 11
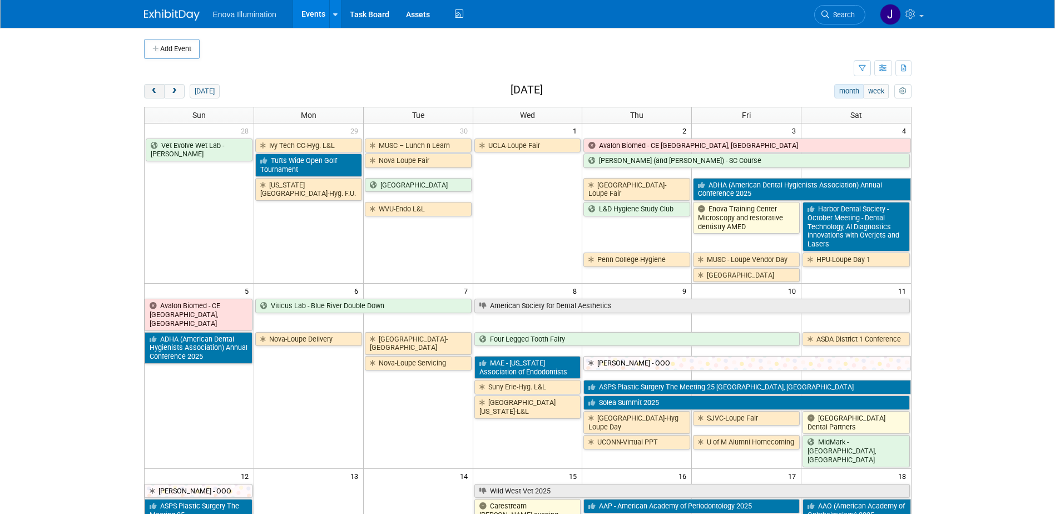
click at [157, 90] on span "prev" at bounding box center [154, 91] width 8 height 7
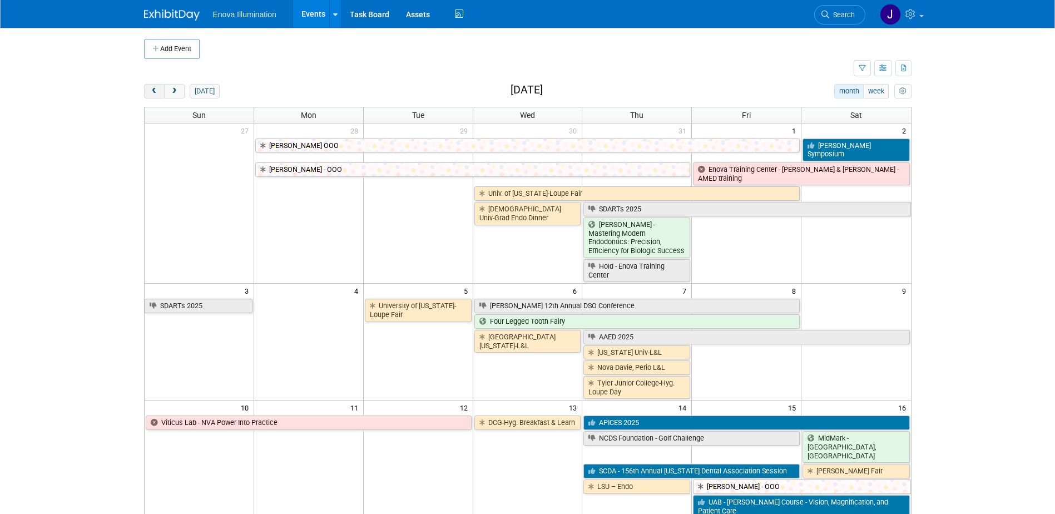
click at [157, 90] on span "prev" at bounding box center [154, 91] width 8 height 7
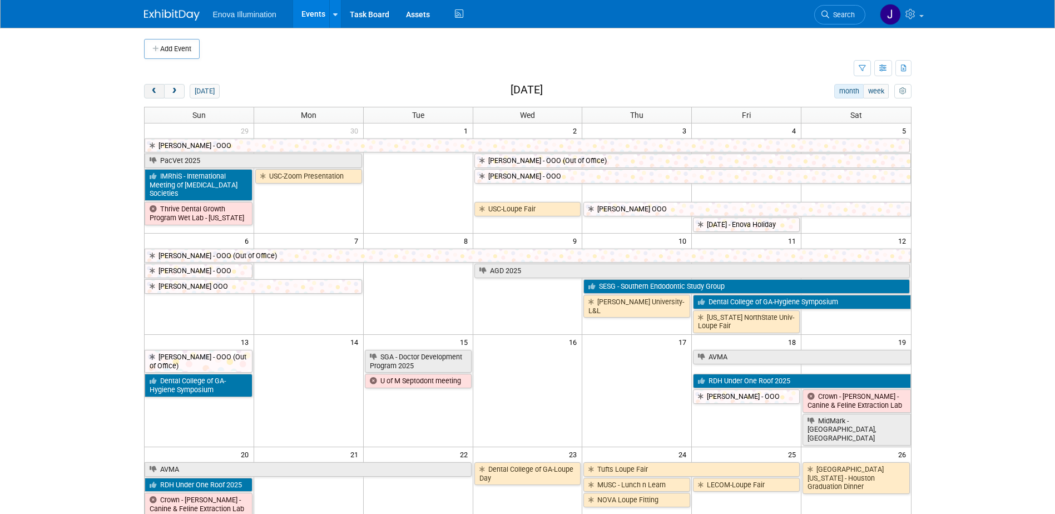
click at [157, 90] on span "prev" at bounding box center [154, 91] width 8 height 7
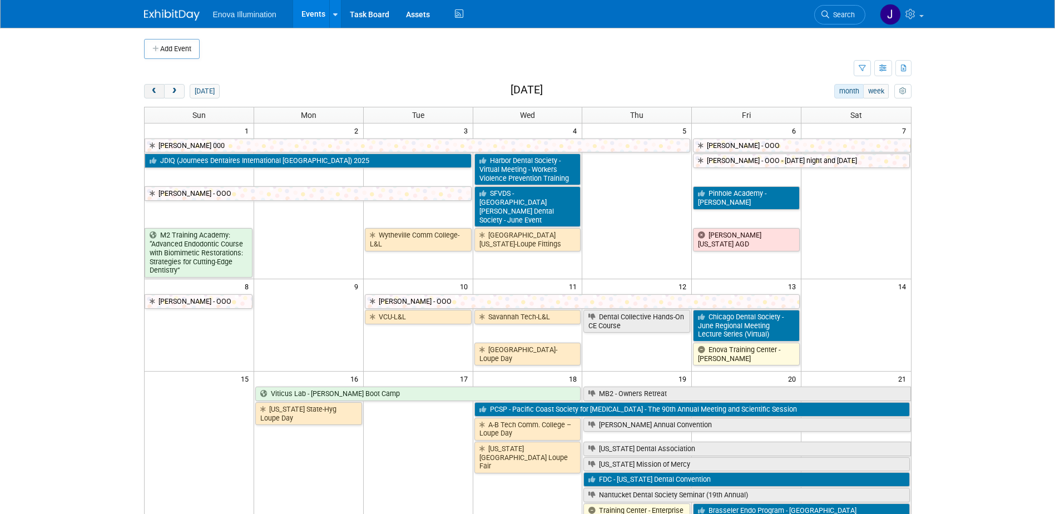
click at [157, 90] on span "prev" at bounding box center [154, 91] width 8 height 7
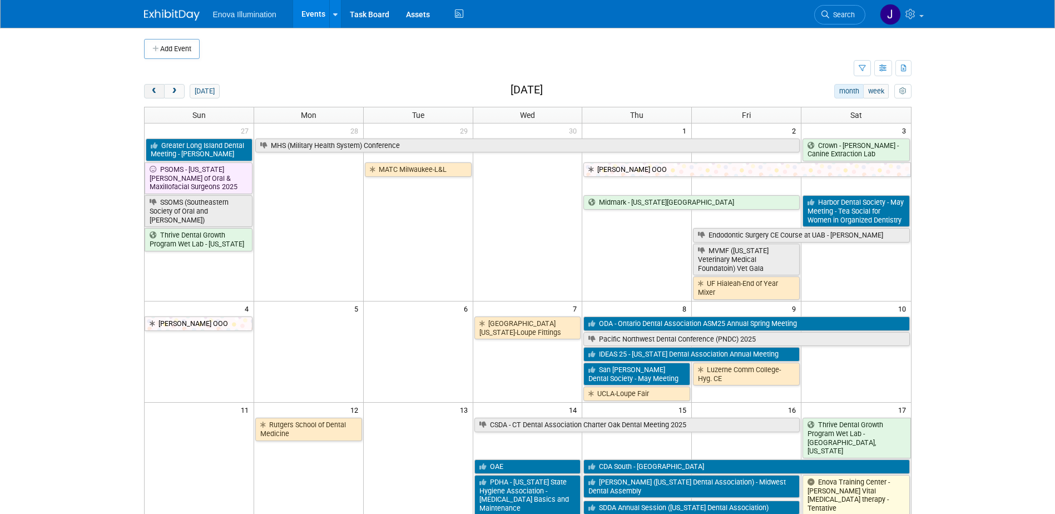
click at [157, 90] on span "prev" at bounding box center [154, 91] width 8 height 7
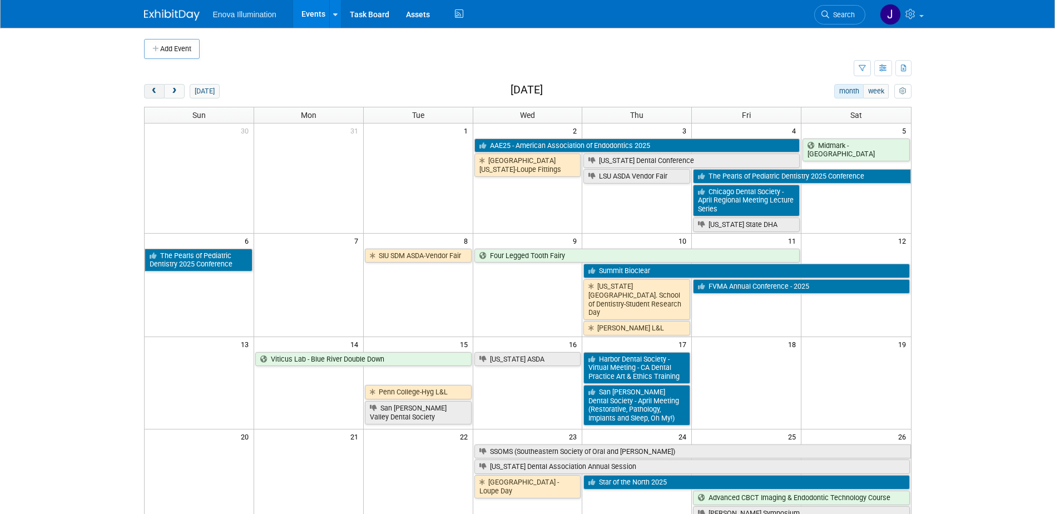
click at [157, 90] on span "prev" at bounding box center [154, 91] width 8 height 7
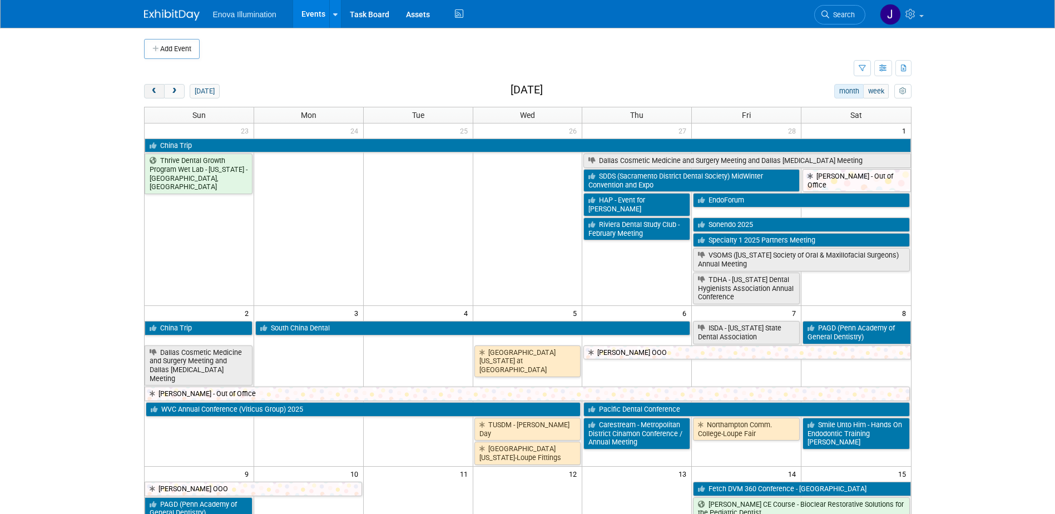
click at [157, 90] on span "prev" at bounding box center [154, 91] width 8 height 7
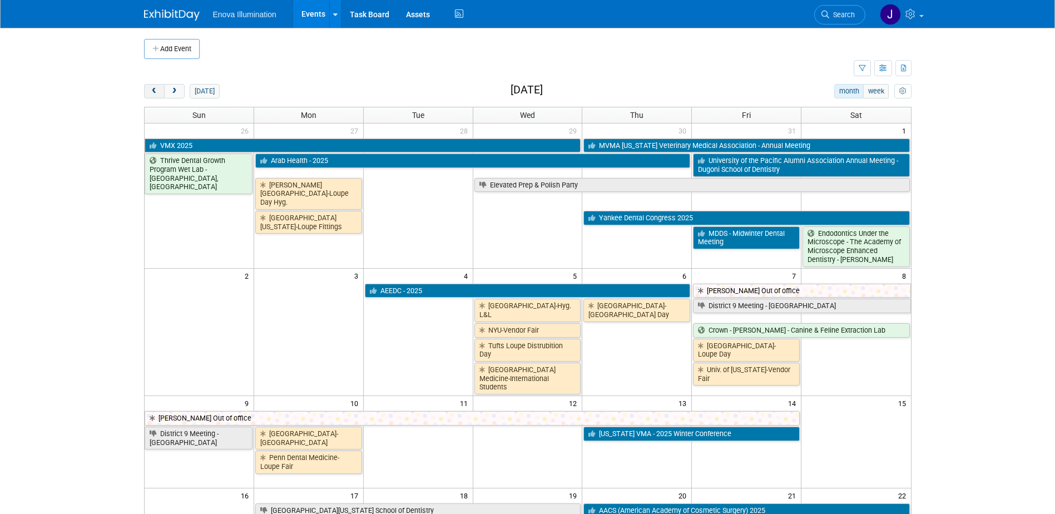
click at [157, 90] on span "prev" at bounding box center [154, 91] width 8 height 7
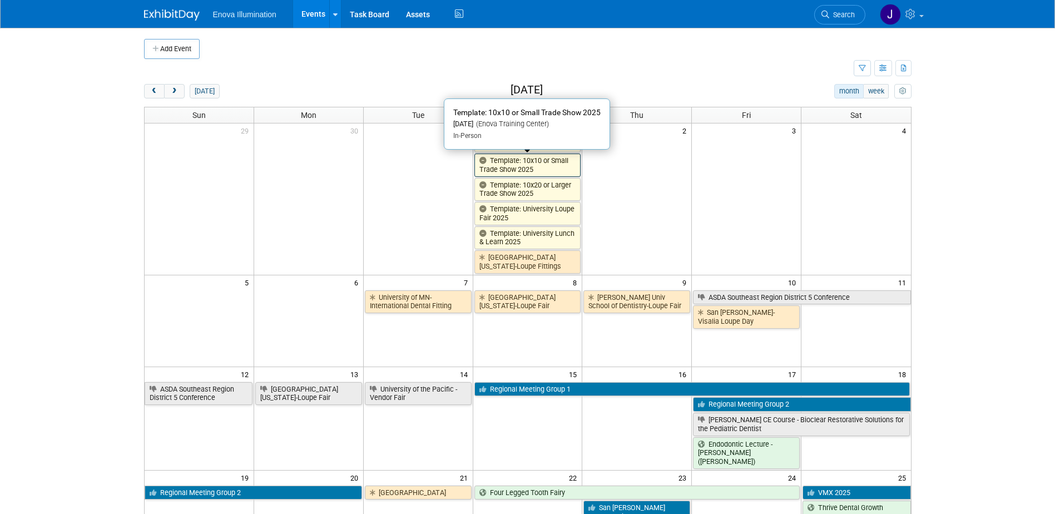
click at [498, 169] on link "Template: 10x10 or Small Trade Show 2025" at bounding box center [527, 165] width 107 height 23
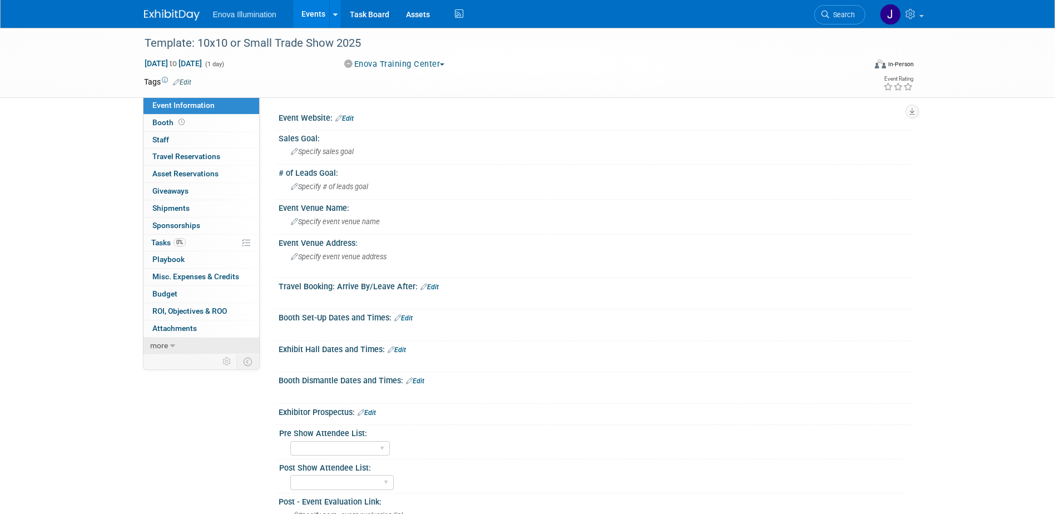
click at [185, 345] on link "more" at bounding box center [201, 346] width 116 height 17
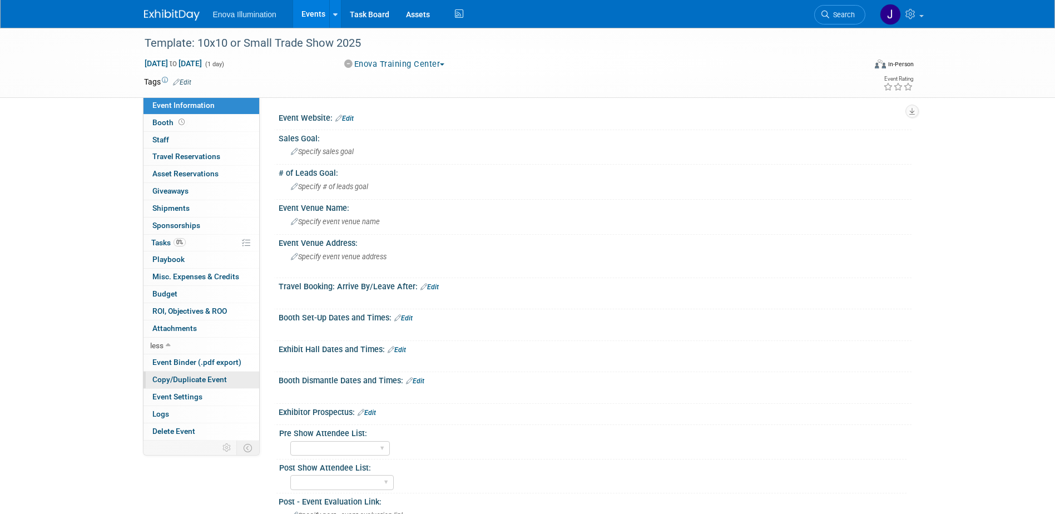
click at [196, 379] on span "Copy/Duplicate Event" at bounding box center [189, 379] width 75 height 9
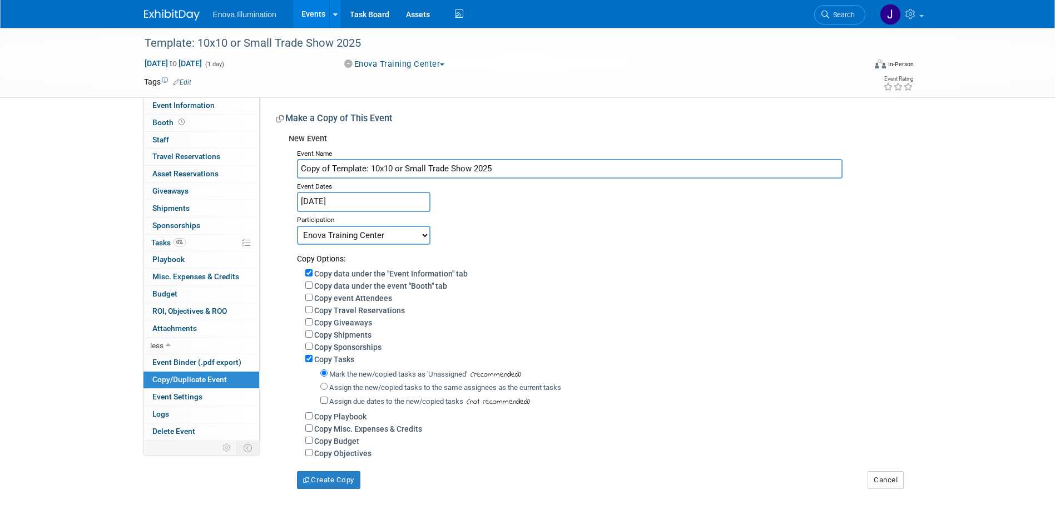
drag, startPoint x: 522, startPoint y: 169, endPoint x: 0, endPoint y: 153, distance: 522.5
click at [78, 150] on div "Template: 10x10 or Small Trade Show 2025 [DATE] to [DATE] (1 day) [DATE] to [DA…" at bounding box center [527, 269] width 1055 height 483
type input "ADA Scientific Session - First Year"
click at [331, 201] on input "[DATE]" at bounding box center [363, 201] width 133 height 19
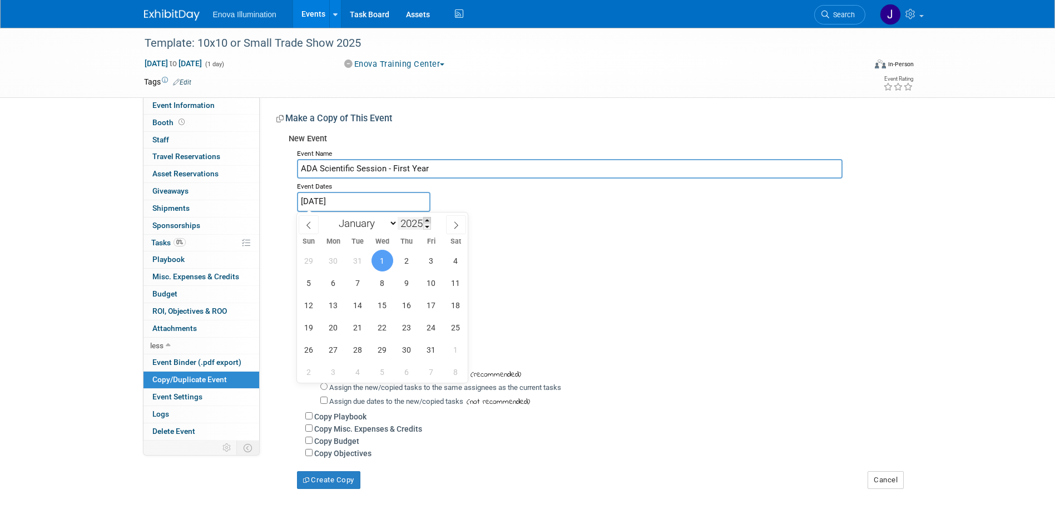
click at [429, 219] on span at bounding box center [427, 220] width 8 height 7
type input "2026"
click at [407, 283] on span "8" at bounding box center [407, 283] width 22 height 22
type input "[DATE]"
click at [380, 225] on select "January February March April May June July August September October November De…" at bounding box center [366, 223] width 64 height 14
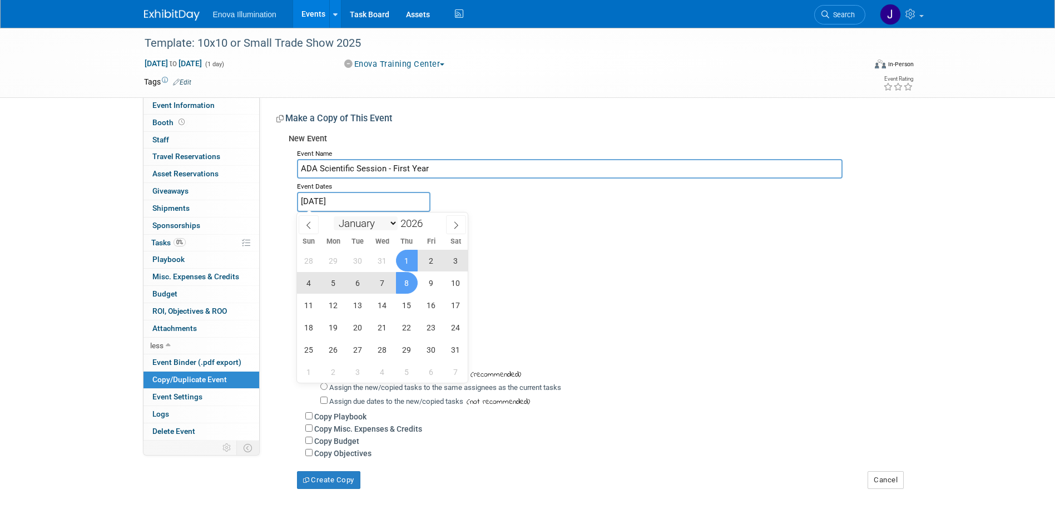
select select "9"
click at [334, 216] on select "January February March April May June July August September October November De…" at bounding box center [366, 223] width 64 height 14
click at [412, 285] on span "8" at bounding box center [407, 283] width 22 height 22
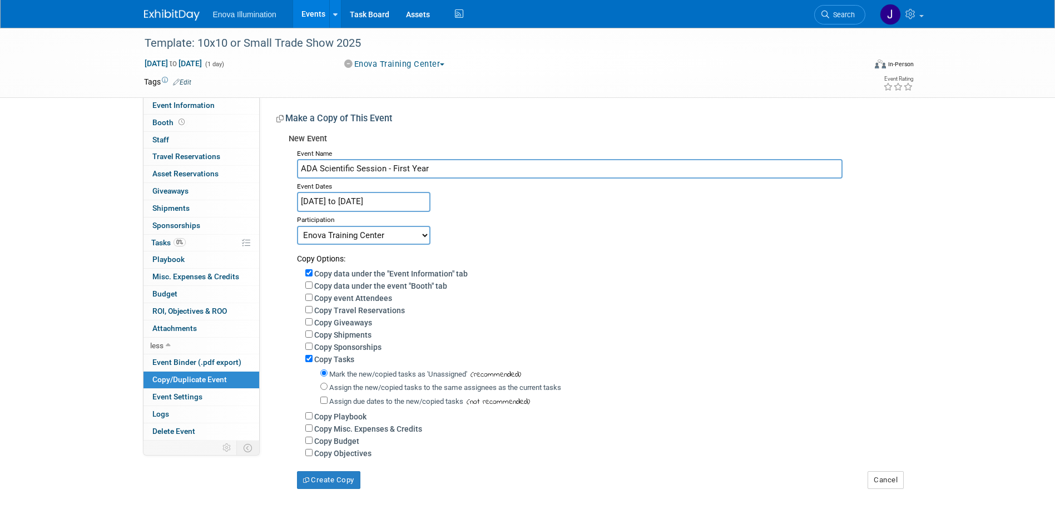
click at [399, 199] on input "Jan 8, 2026 to Oct 8, 2026" at bounding box center [363, 201] width 133 height 19
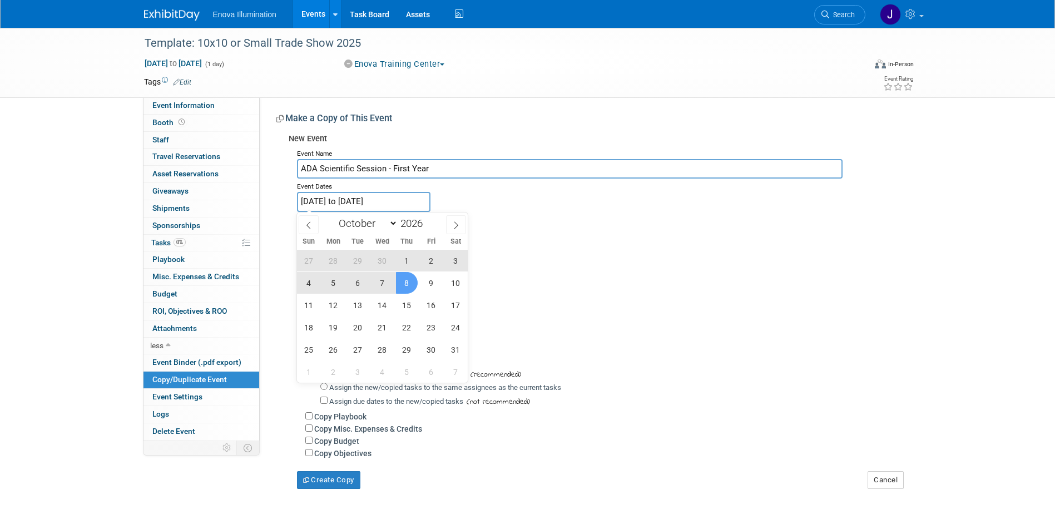
click at [406, 283] on span "8" at bounding box center [407, 283] width 22 height 22
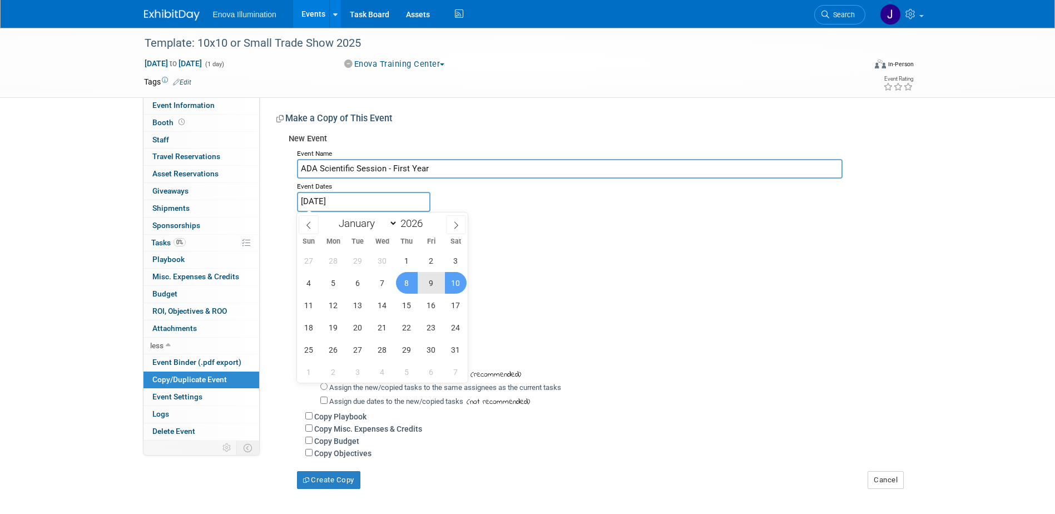
click at [457, 281] on span "10" at bounding box center [456, 283] width 22 height 22
type input "Oct 8, 2026 to Oct 10, 2026"
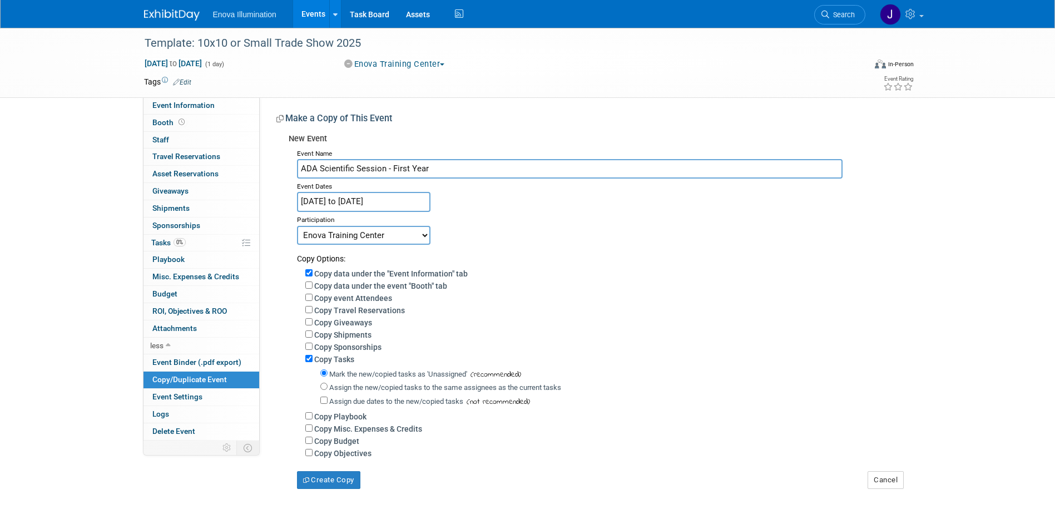
click at [365, 238] on select "Committed Considering Not Going Canceled Enova Training Center University Event…" at bounding box center [363, 235] width 133 height 19
select select "2"
click at [297, 226] on select "Committed Considering Not Going Canceled Enova Training Center University Event…" at bounding box center [363, 235] width 133 height 19
click at [323, 390] on input "Assign the new/copied tasks to the same assignees as the current tasks" at bounding box center [323, 386] width 7 height 7
radio input "true"
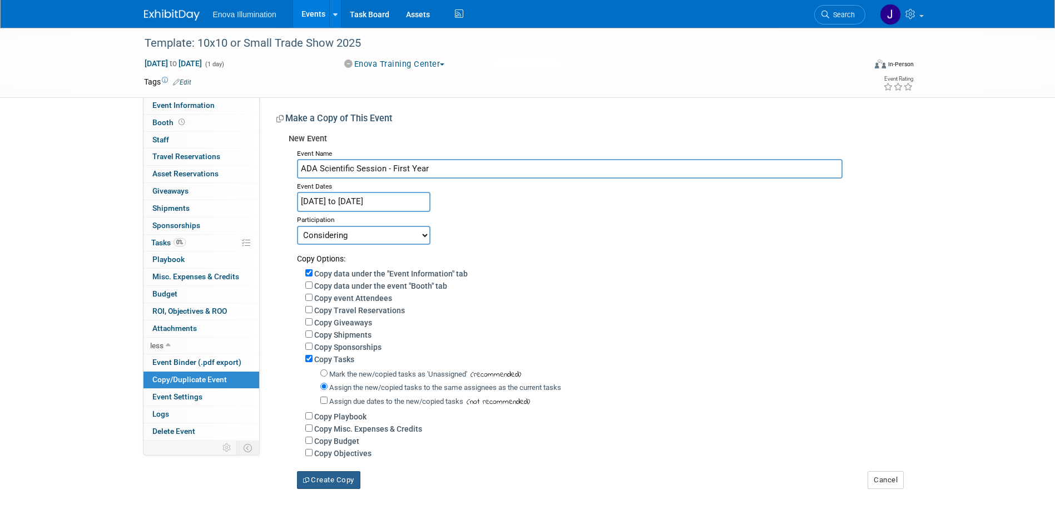
click at [330, 489] on button "Create Copy" at bounding box center [328, 480] width 63 height 18
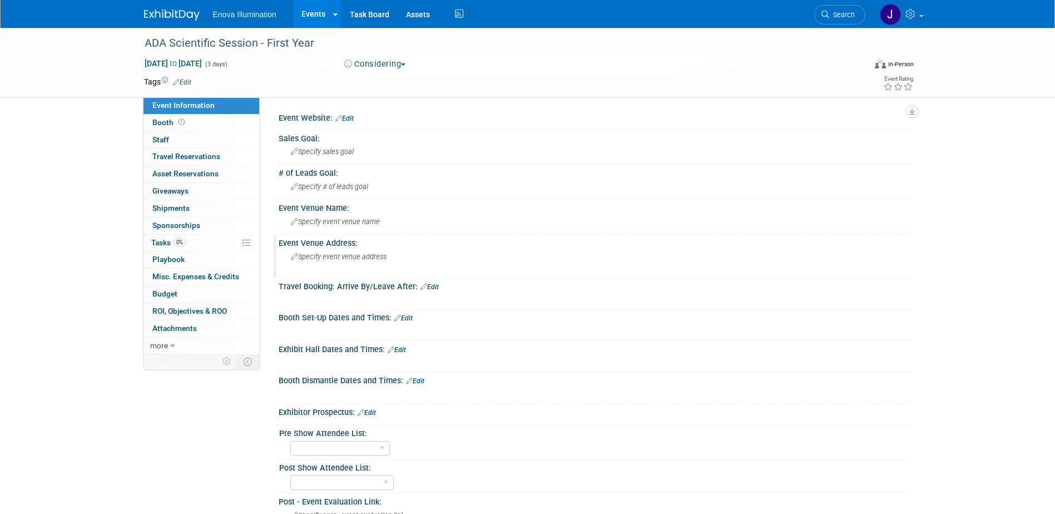
click at [323, 259] on span "Specify event venue address" at bounding box center [339, 257] width 96 height 8
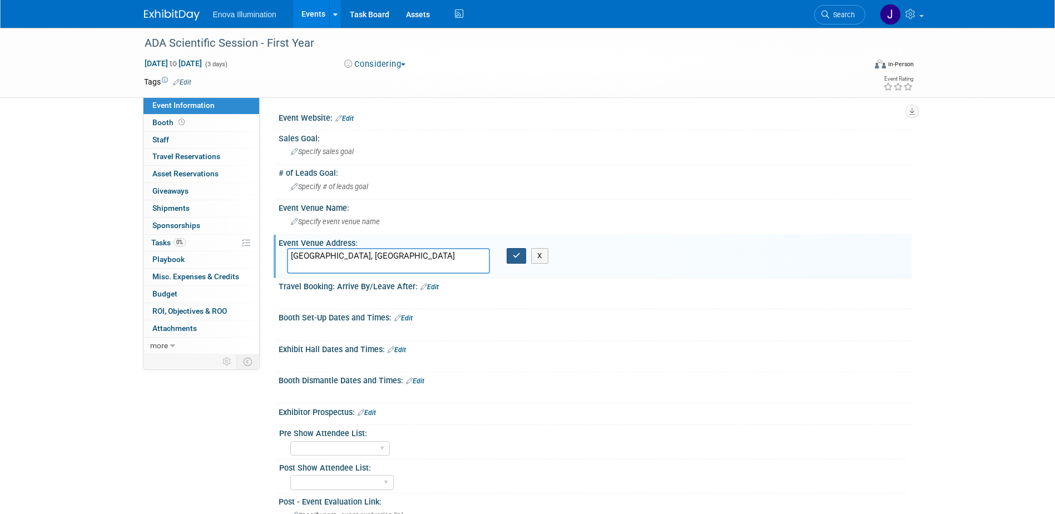
type textarea "[GEOGRAPHIC_DATA], [GEOGRAPHIC_DATA]"
click at [509, 260] on button "button" at bounding box center [517, 256] width 20 height 16
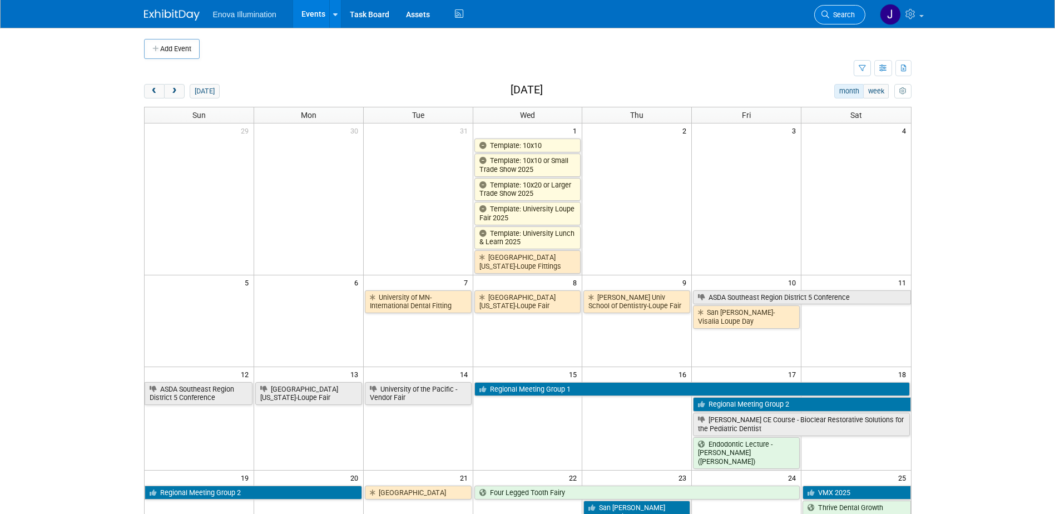
click at [835, 9] on link "Search" at bounding box center [839, 14] width 51 height 19
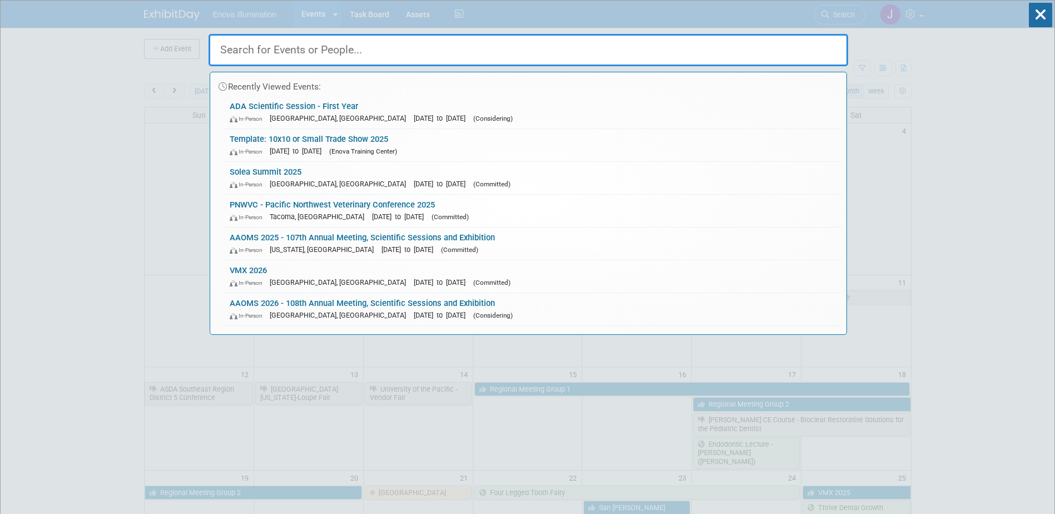
click at [591, 50] on input "text" at bounding box center [529, 50] width 640 height 32
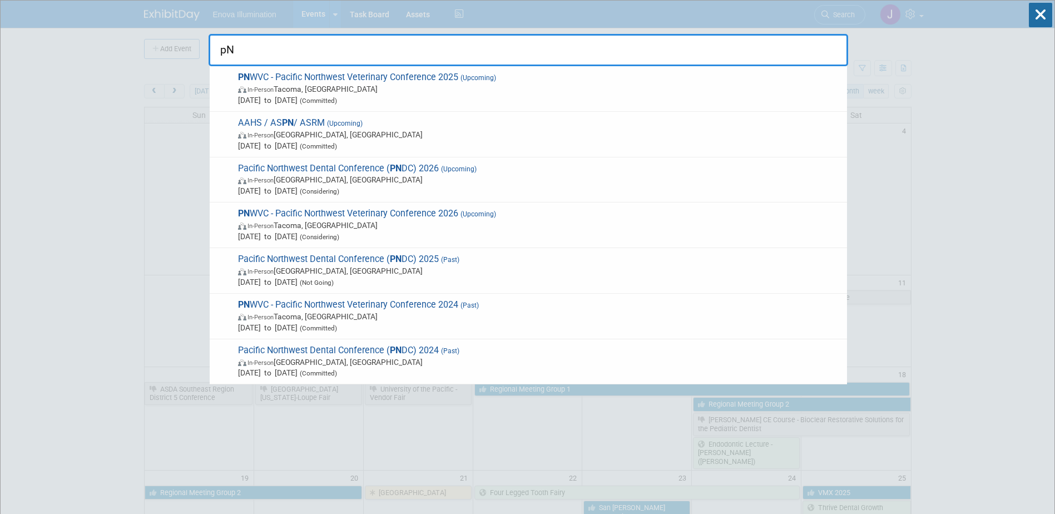
type input "p"
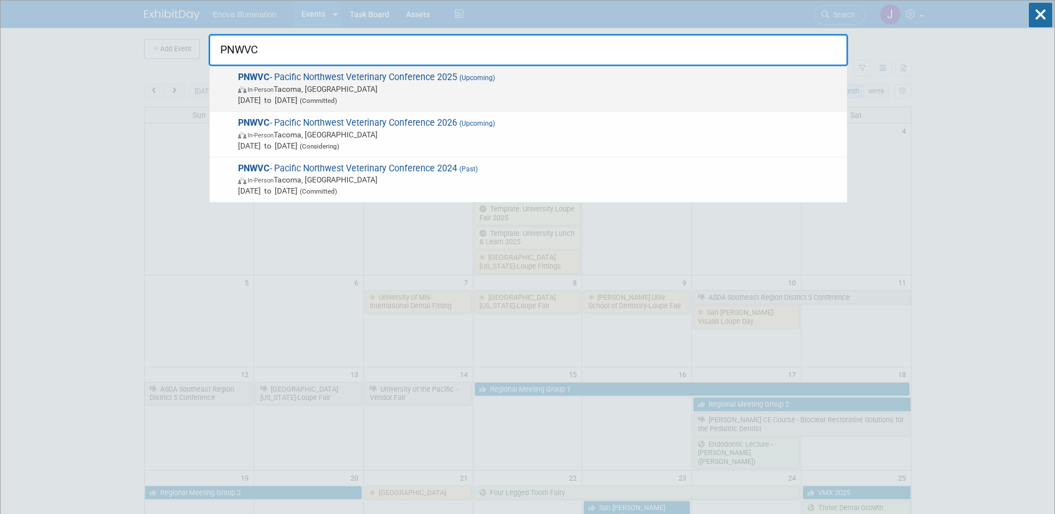
type input "PNWVC"
click at [336, 76] on span "PNWVC - Pacific Northwest Veterinary Conference 2025 (Upcoming) In-Person [GEOG…" at bounding box center [538, 89] width 607 height 34
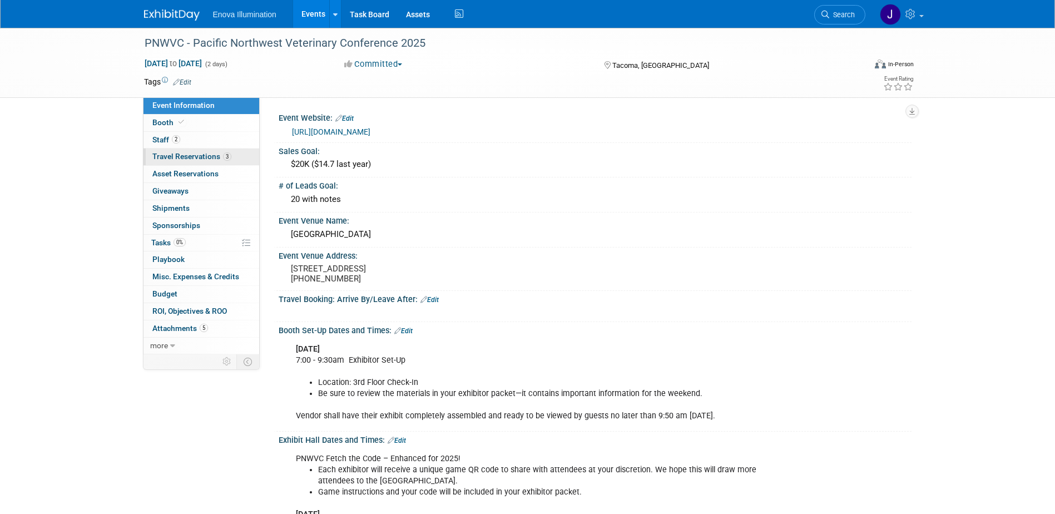
click at [189, 161] on link "3 Travel Reservations 3" at bounding box center [201, 157] width 116 height 17
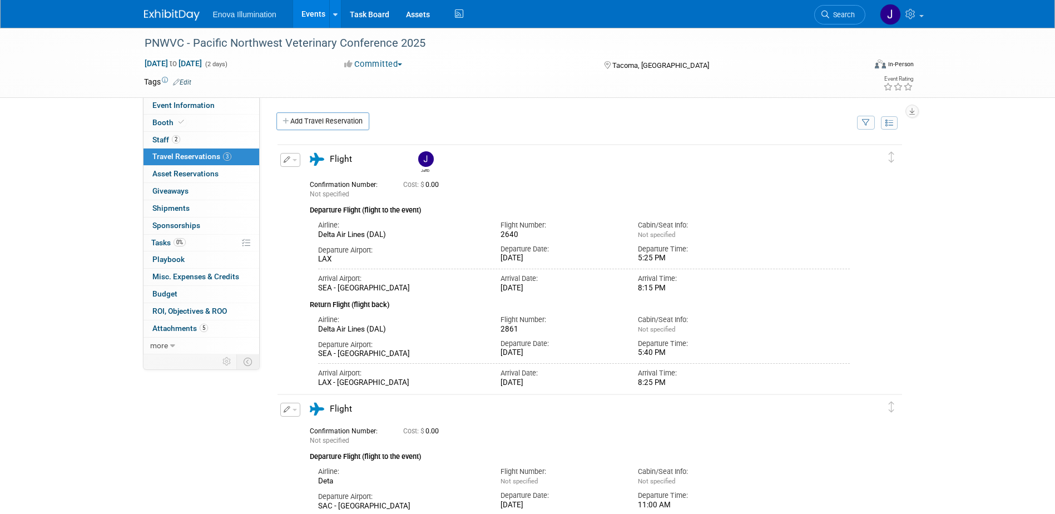
scroll to position [278, 0]
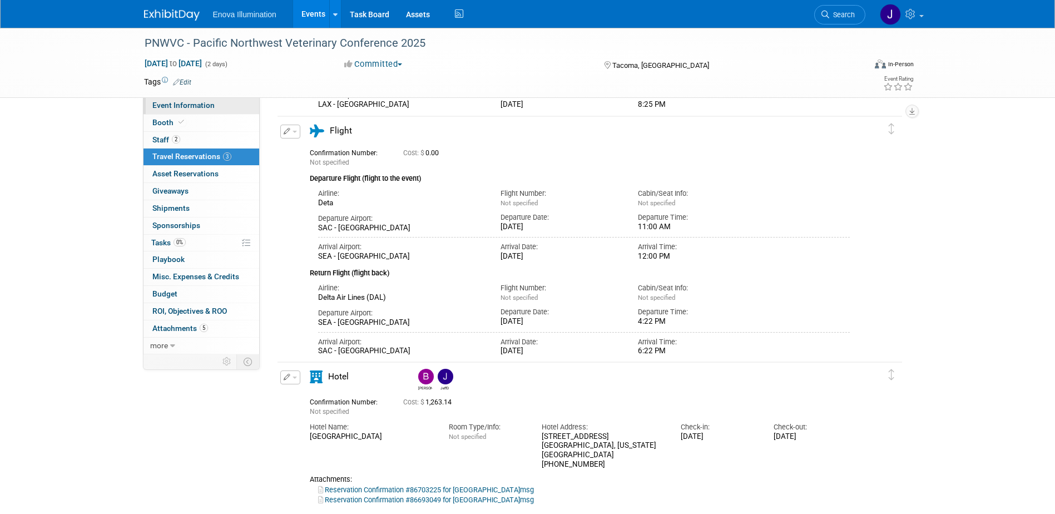
click at [162, 107] on span "Event Information" at bounding box center [183, 105] width 62 height 9
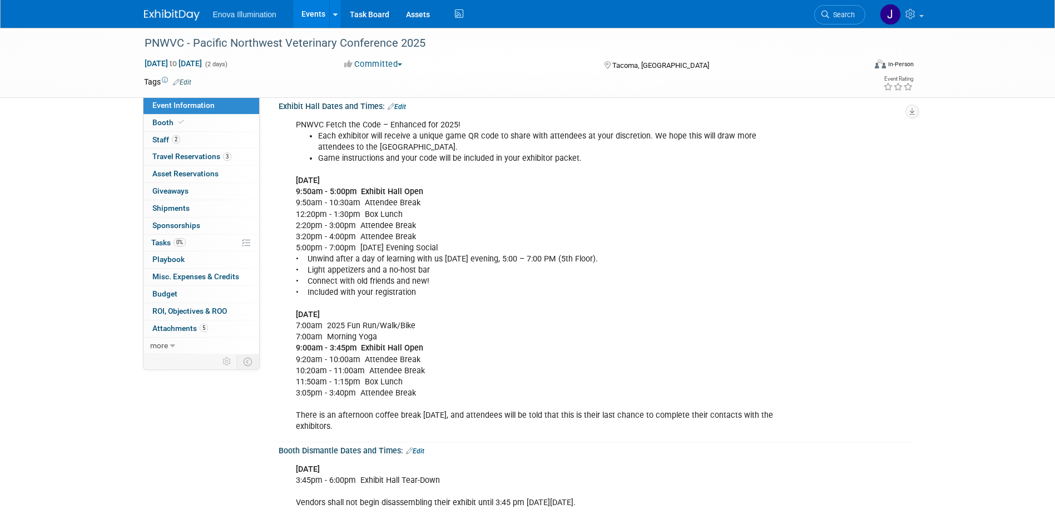
scroll to position [389, 0]
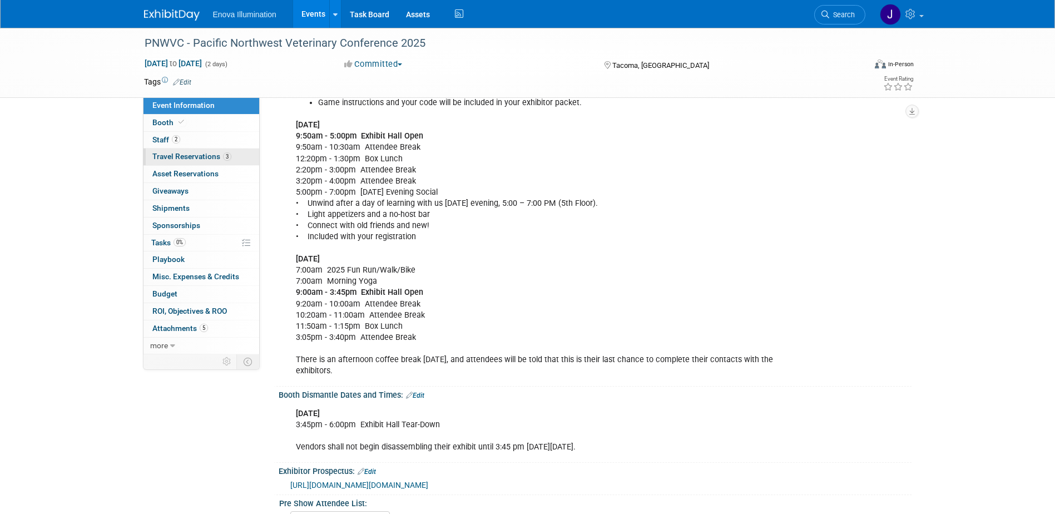
click at [170, 157] on span "Travel Reservations 3" at bounding box center [191, 156] width 79 height 9
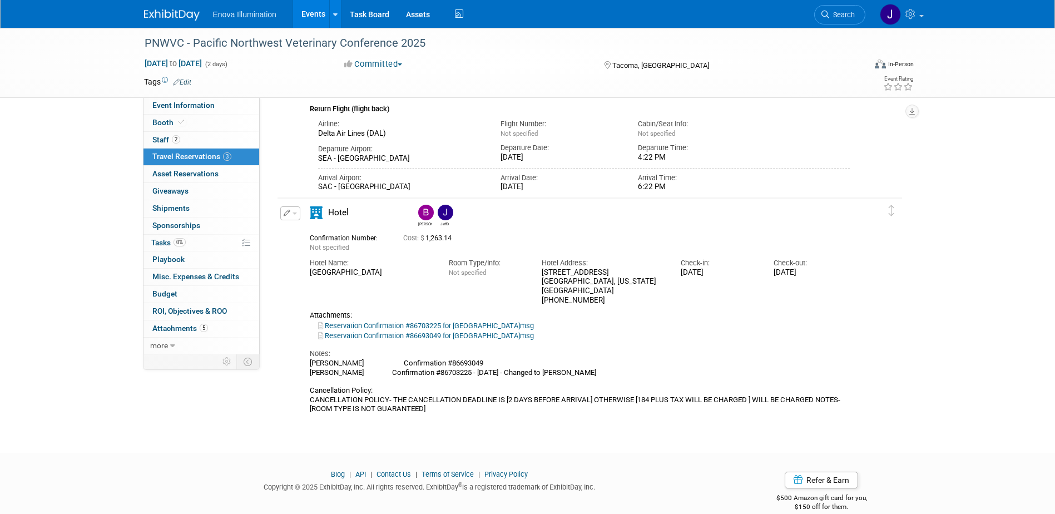
scroll to position [445, 0]
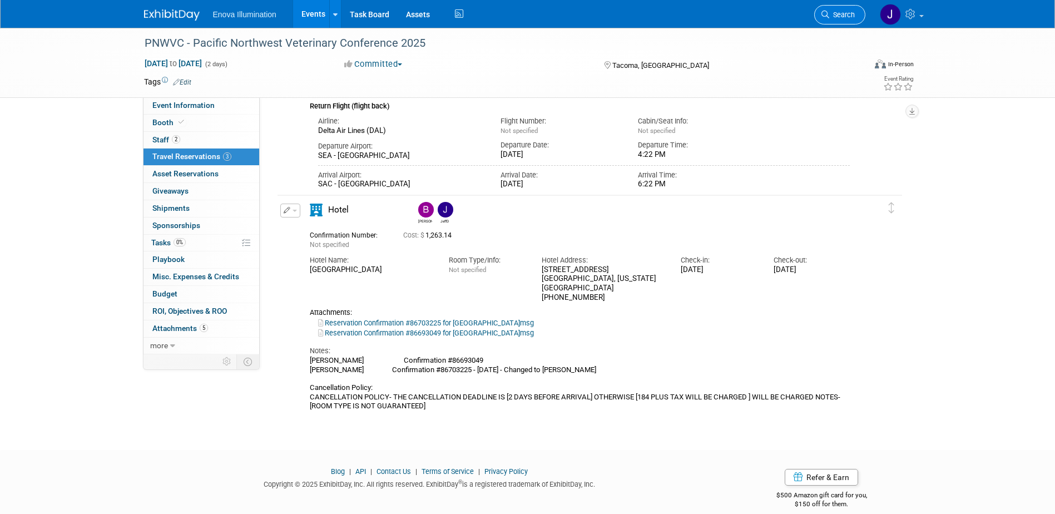
click at [851, 9] on link "Search" at bounding box center [839, 14] width 51 height 19
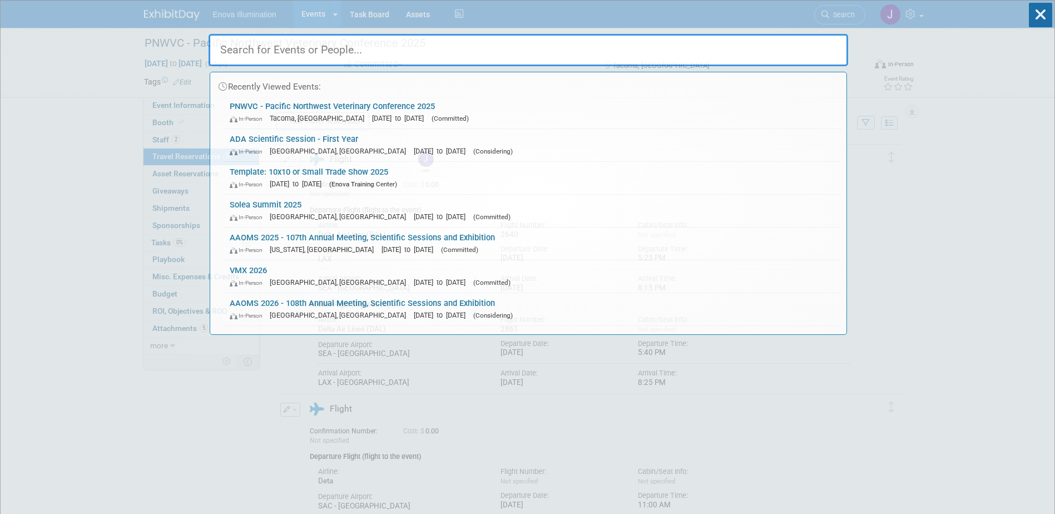
click at [799, 44] on input "text" at bounding box center [529, 50] width 640 height 32
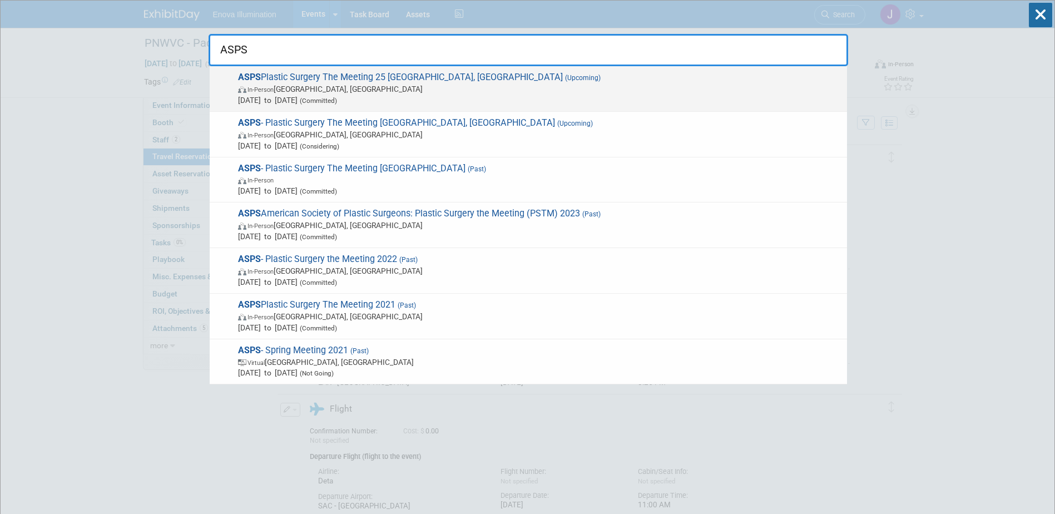
type input "ASPS"
click at [319, 85] on span "In-Person New Orleans, LA" at bounding box center [539, 88] width 603 height 11
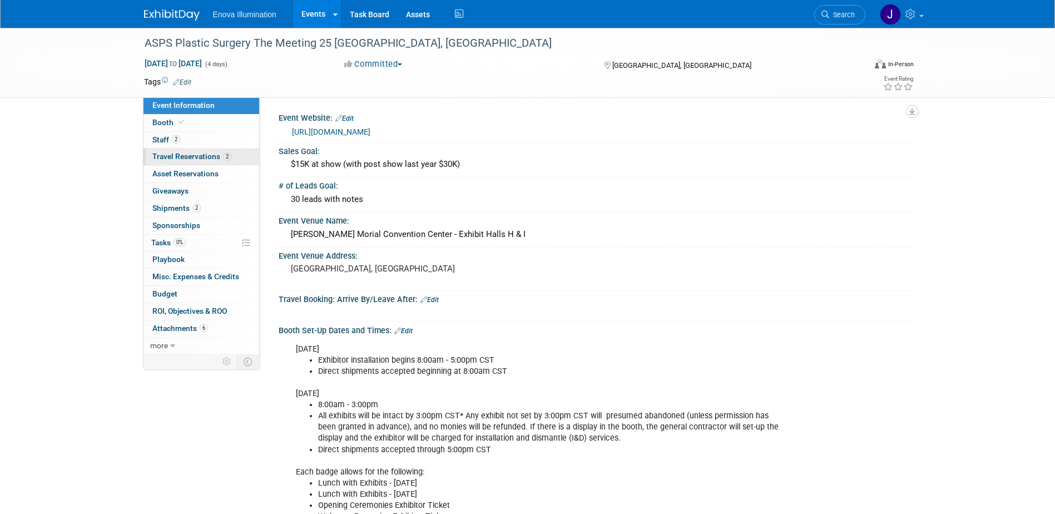
click at [206, 154] on span "Travel Reservations 2" at bounding box center [191, 156] width 79 height 9
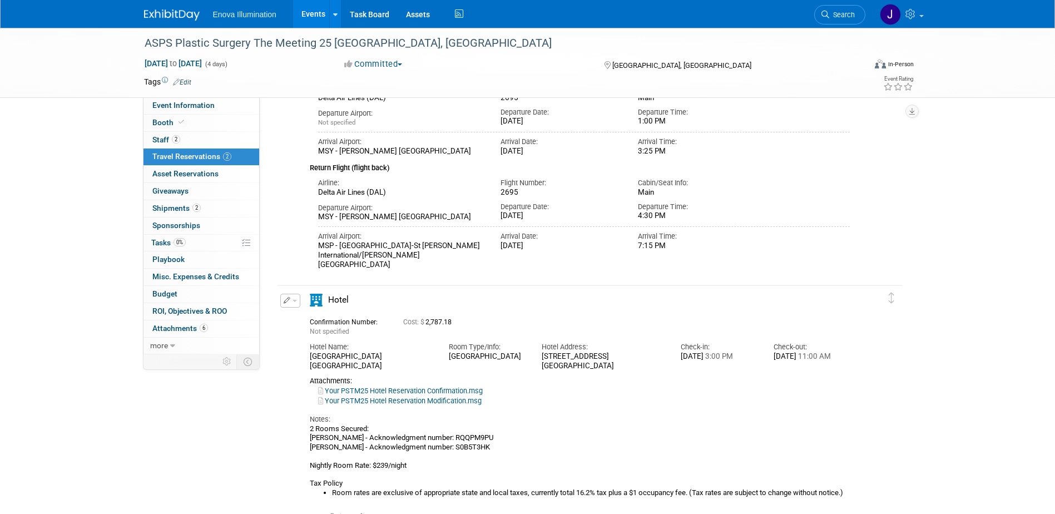
scroll to position [155, 0]
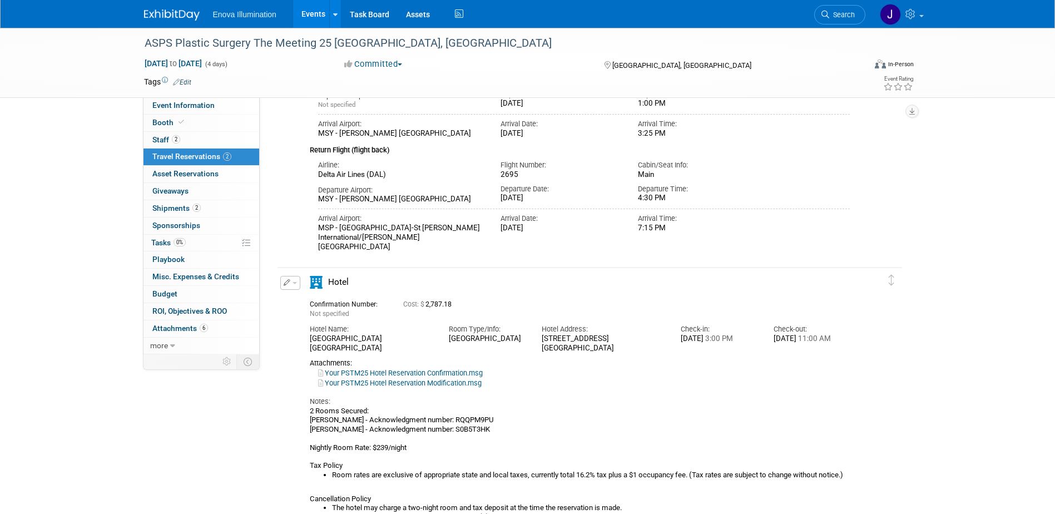
click at [296, 283] on span "button" at bounding box center [295, 283] width 4 height 2
click at [313, 298] on button "Edit Reservation" at bounding box center [328, 302] width 94 height 16
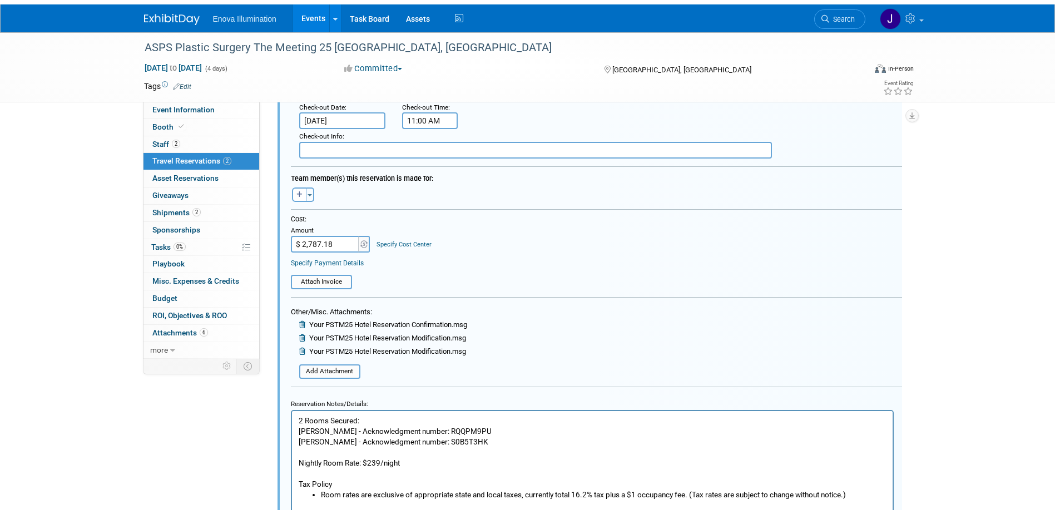
scroll to position [855, 0]
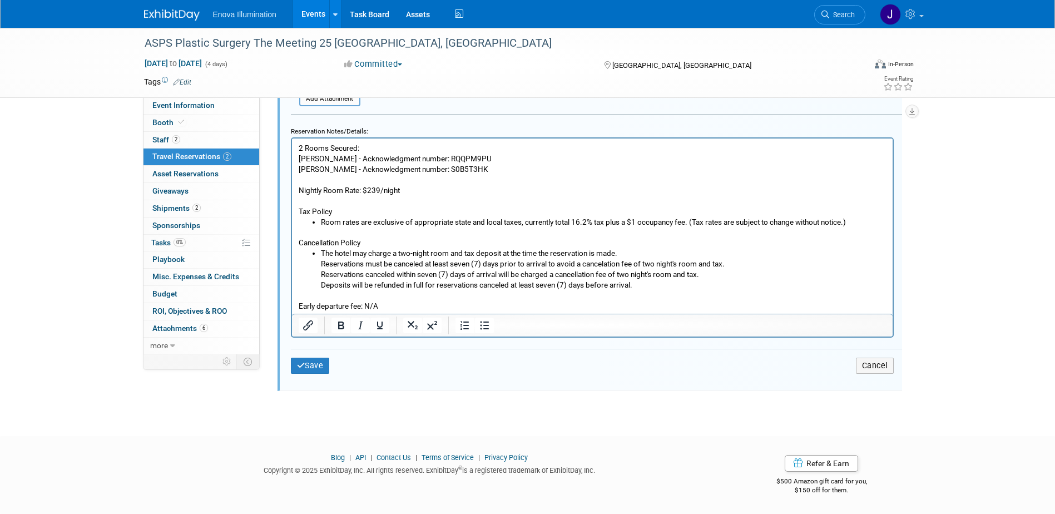
drag, startPoint x: 489, startPoint y: 162, endPoint x: 500, endPoint y: 155, distance: 12.5
click at [489, 162] on p "2 Rooms Secured: [PERSON_NAME] - Acknowledgment number: RQQPM9PU [PERSON_NAME] …" at bounding box center [592, 179] width 588 height 74
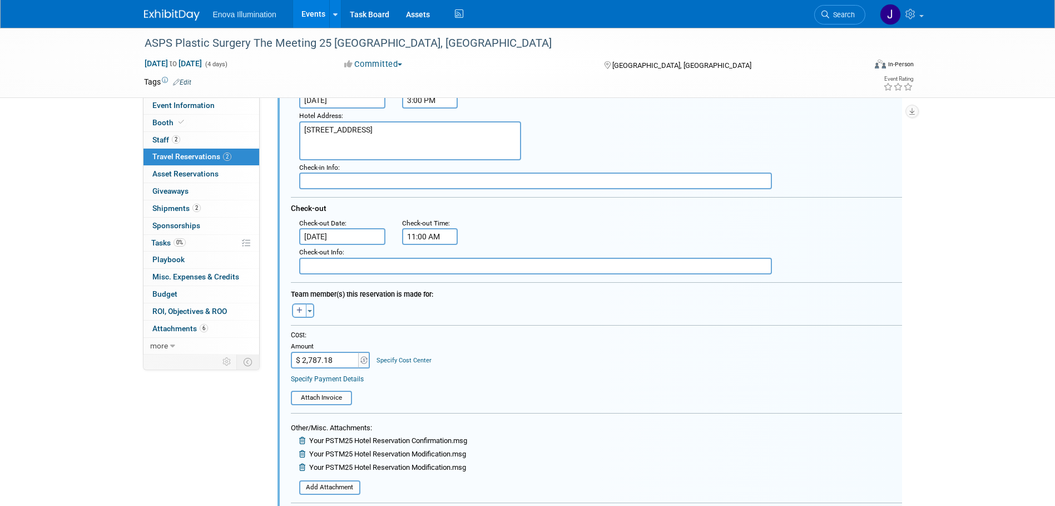
scroll to position [410, 0]
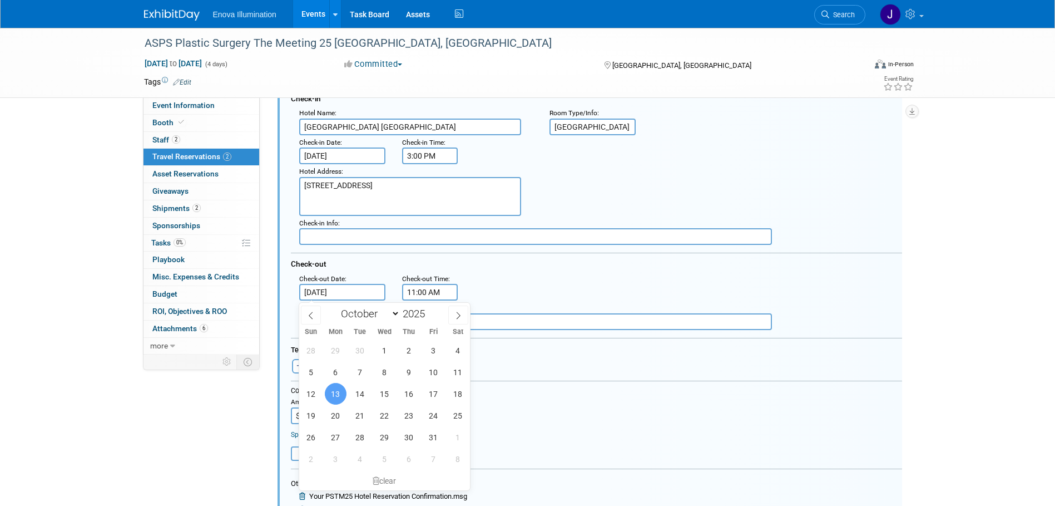
click at [337, 292] on input "Oct 13, 2025" at bounding box center [342, 292] width 87 height 17
click at [308, 393] on span "12" at bounding box center [311, 394] width 22 height 22
type input "Oct 12, 2025"
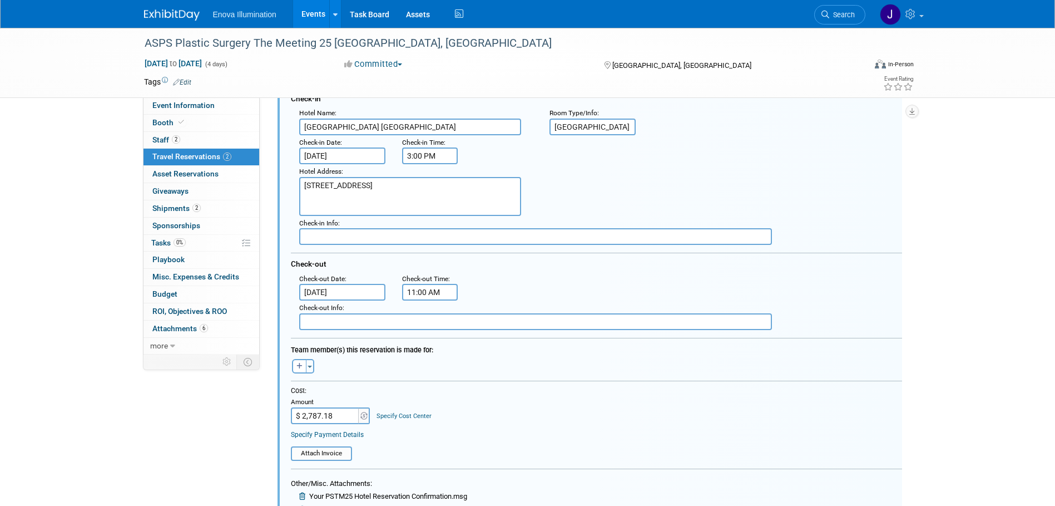
drag, startPoint x: 317, startPoint y: 414, endPoint x: 231, endPoint y: 413, distance: 86.2
click at [270, 413] on div "Jordyn Scott" at bounding box center [590, 281] width 644 height 1111
drag, startPoint x: 341, startPoint y: 417, endPoint x: 291, endPoint y: 420, distance: 49.6
click at [293, 420] on input "$ 2,787.18" at bounding box center [326, 415] width 70 height 17
type input "$ 2,229.74"
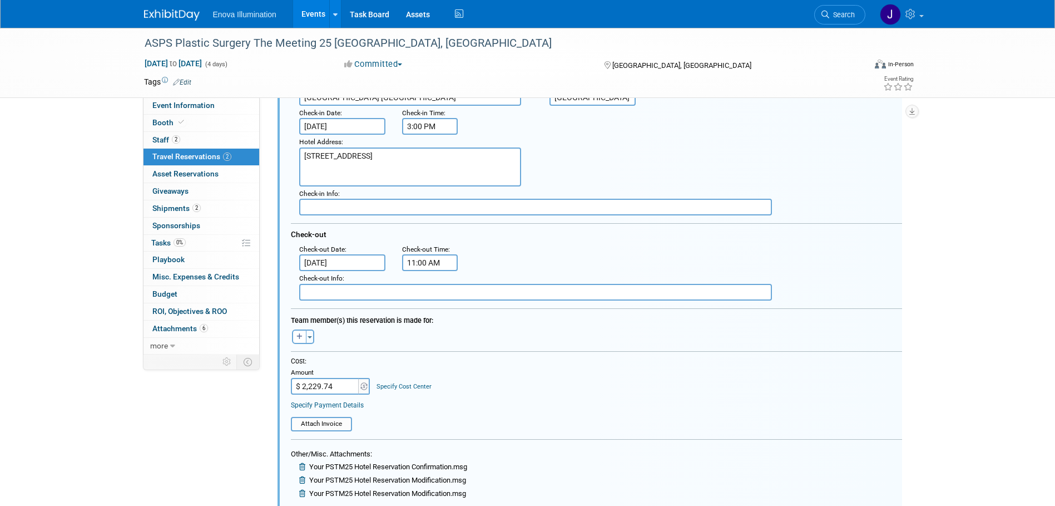
scroll to position [466, 0]
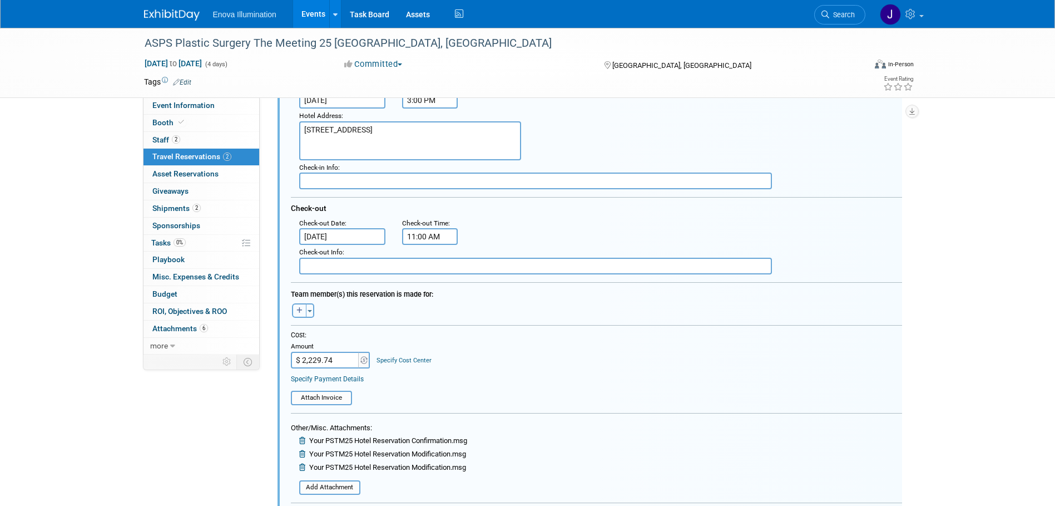
click at [303, 315] on button "button" at bounding box center [299, 310] width 14 height 14
select select
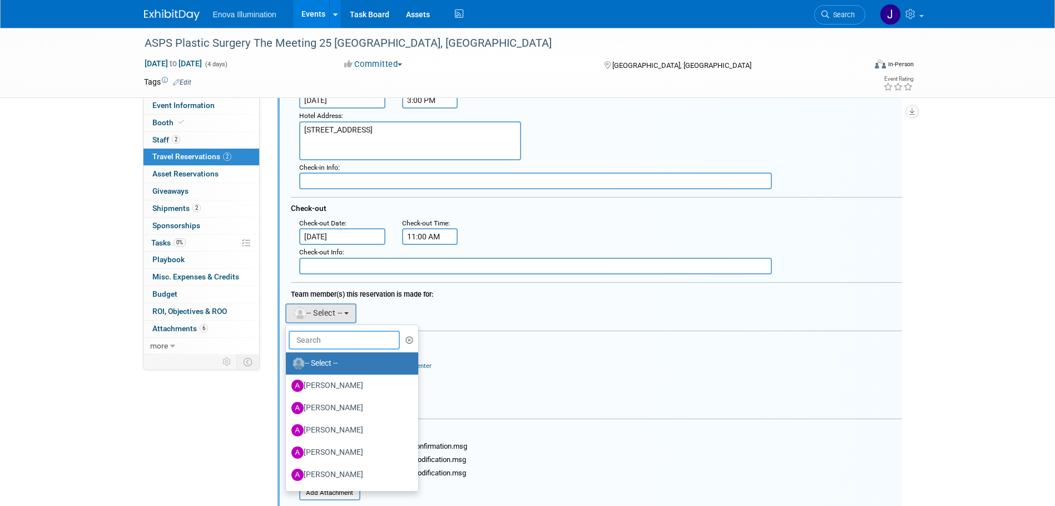
click at [316, 335] on input "text" at bounding box center [344, 339] width 111 height 19
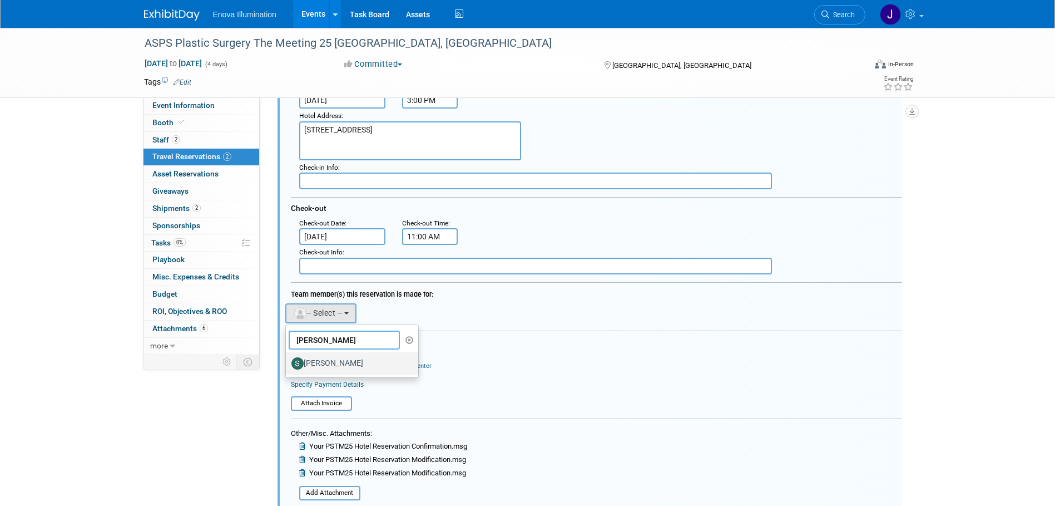
type input "scott"
click at [323, 360] on label "[PERSON_NAME]" at bounding box center [349, 363] width 116 height 18
click at [288, 360] on input "[PERSON_NAME]" at bounding box center [283, 361] width 7 height 7
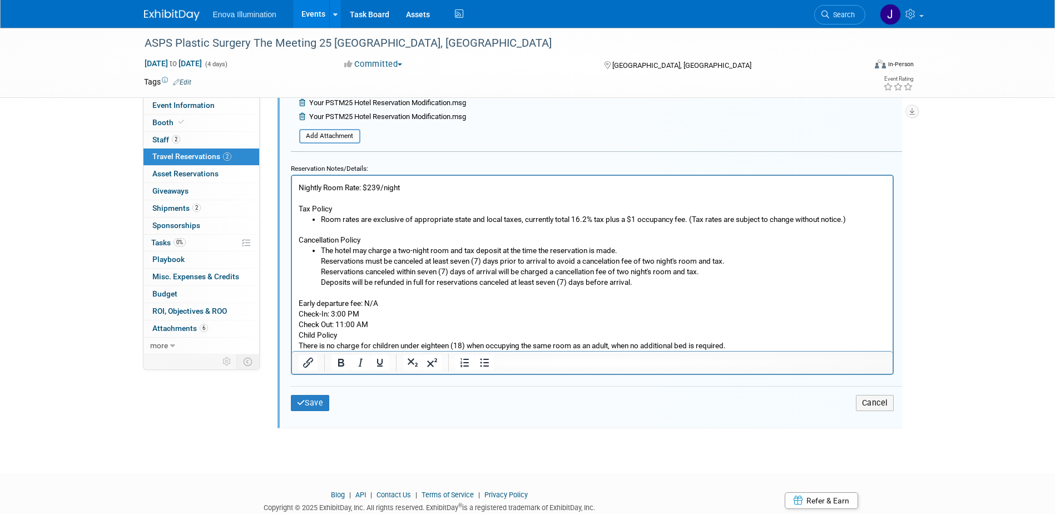
scroll to position [855, 0]
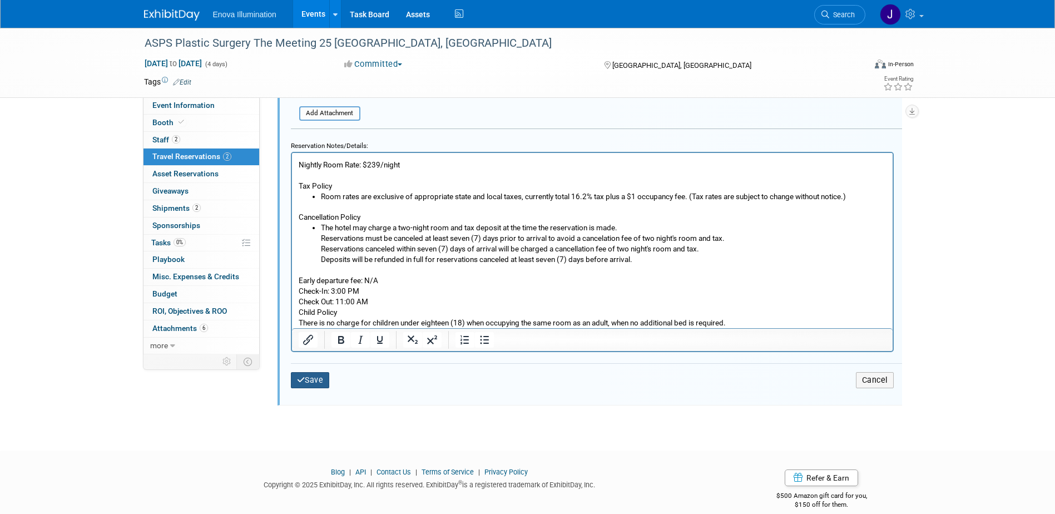
click at [313, 378] on button "Save" at bounding box center [310, 380] width 39 height 16
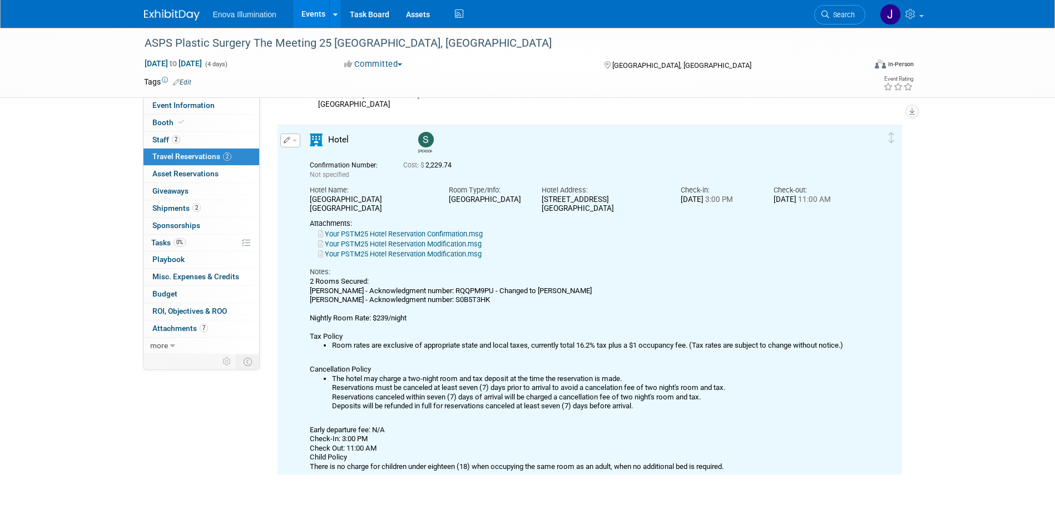
scroll to position [241, 0]
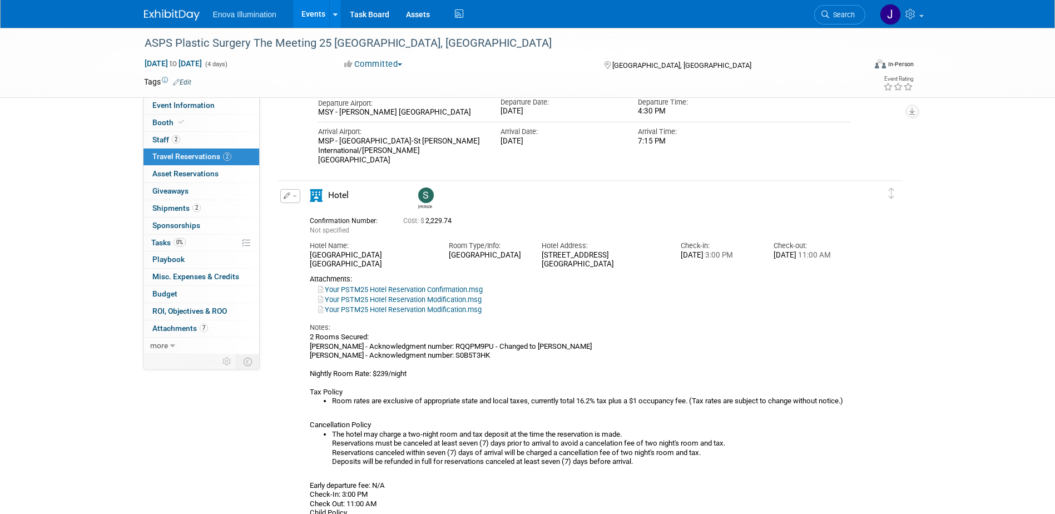
click at [161, 17] on img at bounding box center [172, 14] width 56 height 11
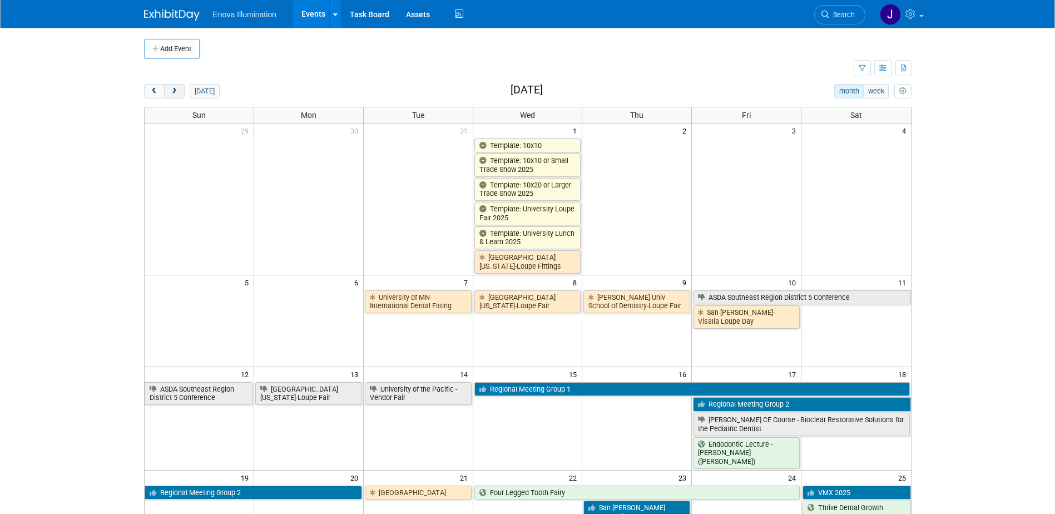
click at [177, 93] on span "next" at bounding box center [174, 91] width 8 height 7
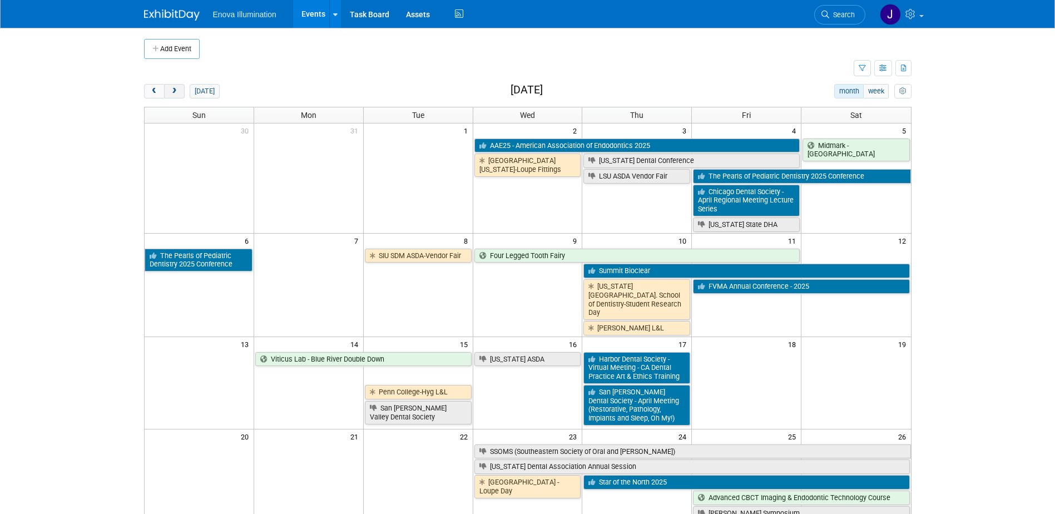
click at [177, 93] on span "next" at bounding box center [174, 91] width 8 height 7
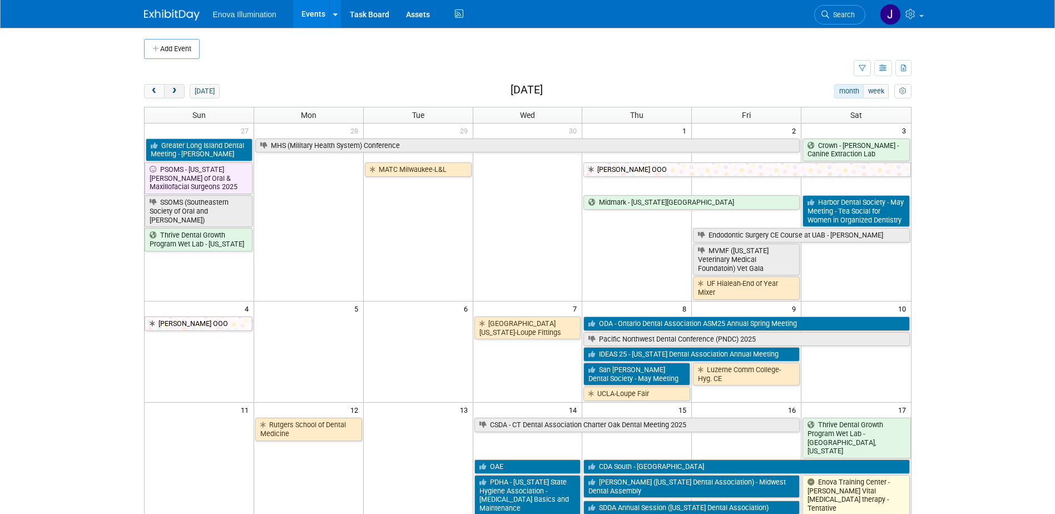
click at [177, 93] on span "next" at bounding box center [174, 91] width 8 height 7
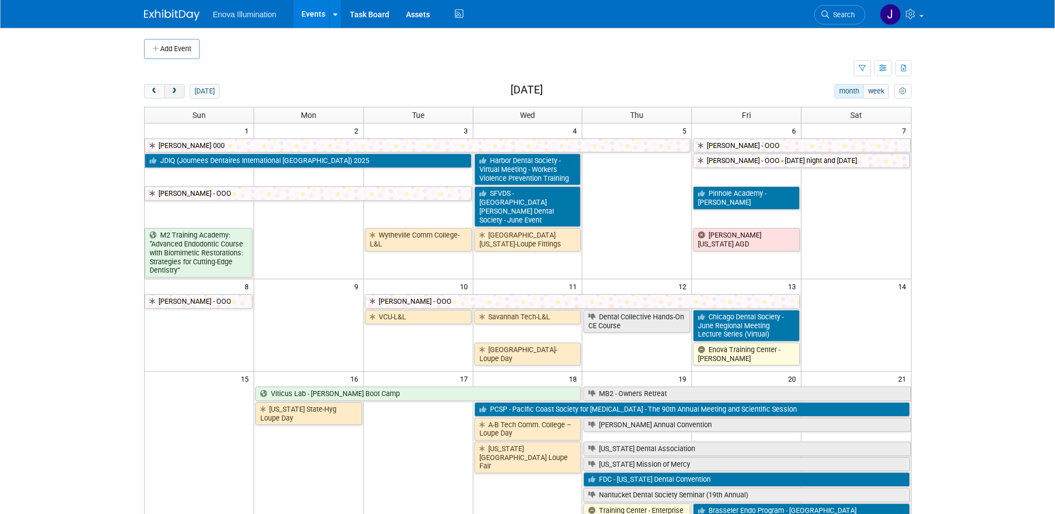
click at [177, 93] on span "next" at bounding box center [174, 91] width 8 height 7
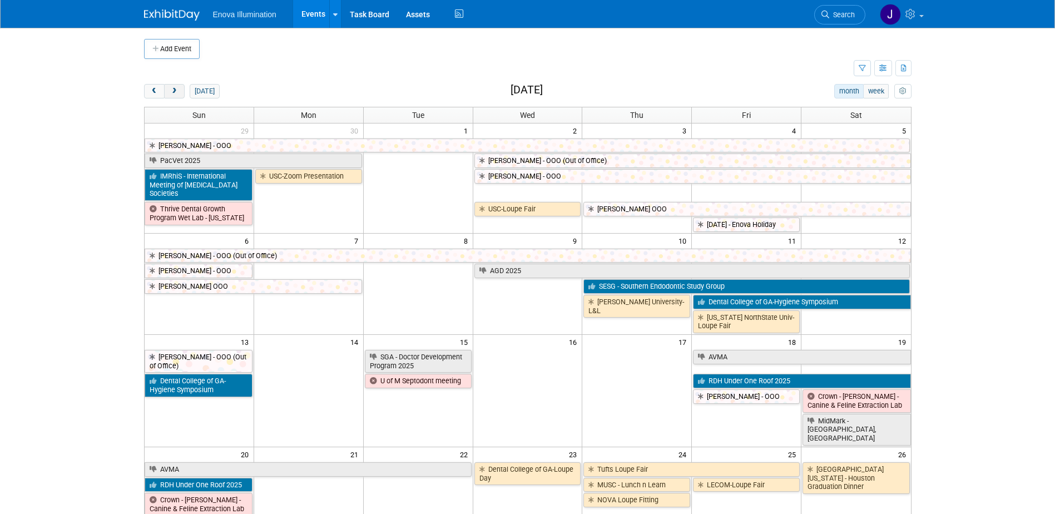
click at [177, 93] on span "next" at bounding box center [174, 91] width 8 height 7
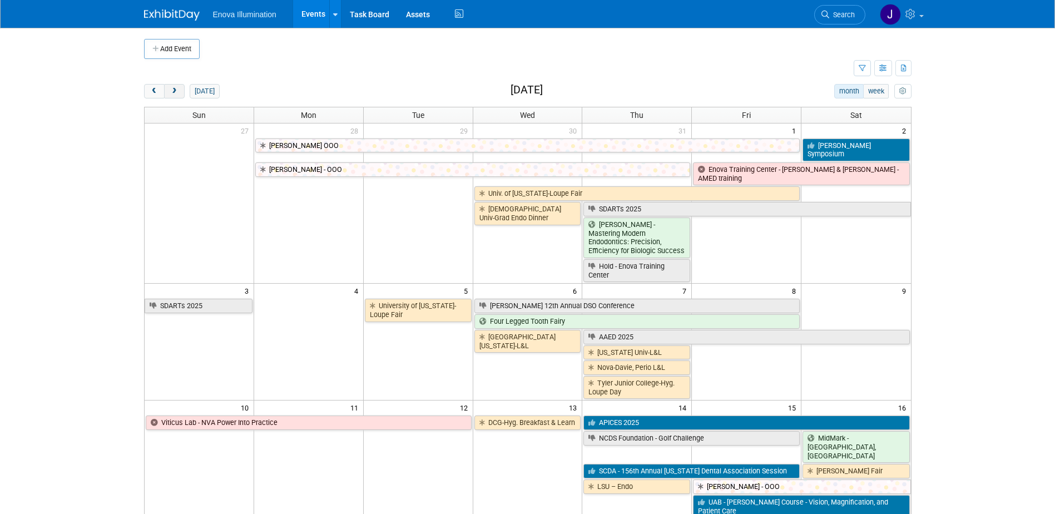
click at [177, 93] on span "next" at bounding box center [174, 91] width 8 height 7
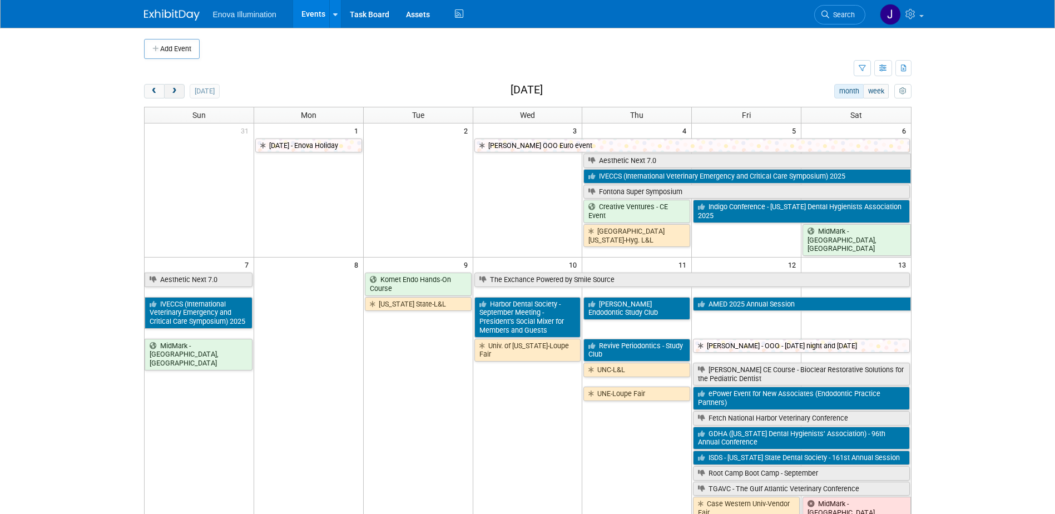
click at [177, 93] on span "next" at bounding box center [174, 91] width 8 height 7
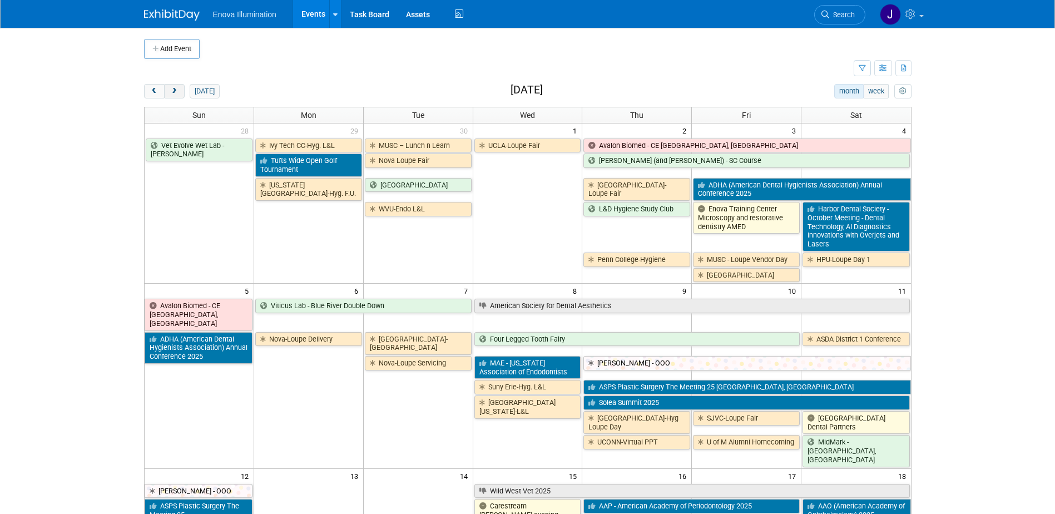
click at [181, 90] on button "next" at bounding box center [174, 91] width 21 height 14
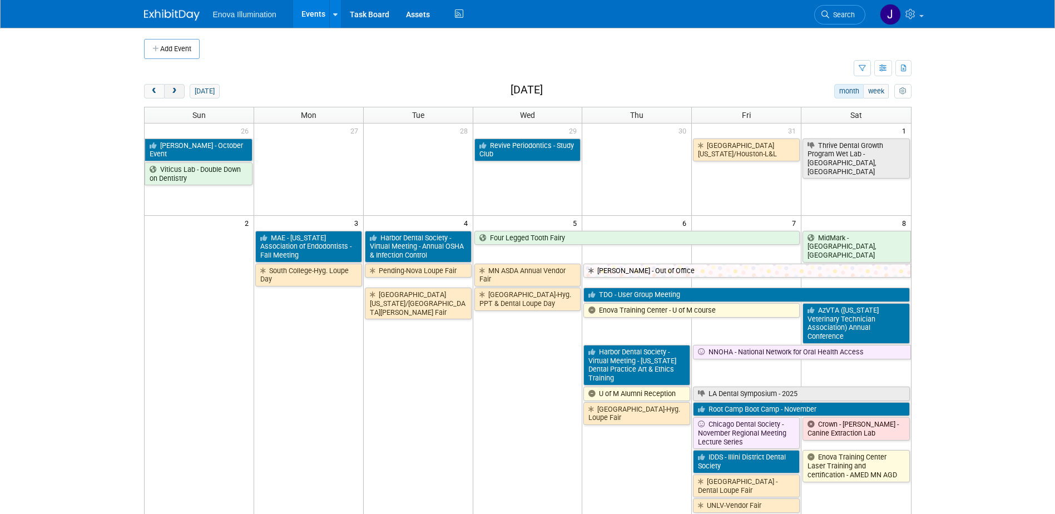
click at [181, 90] on button "next" at bounding box center [174, 91] width 21 height 14
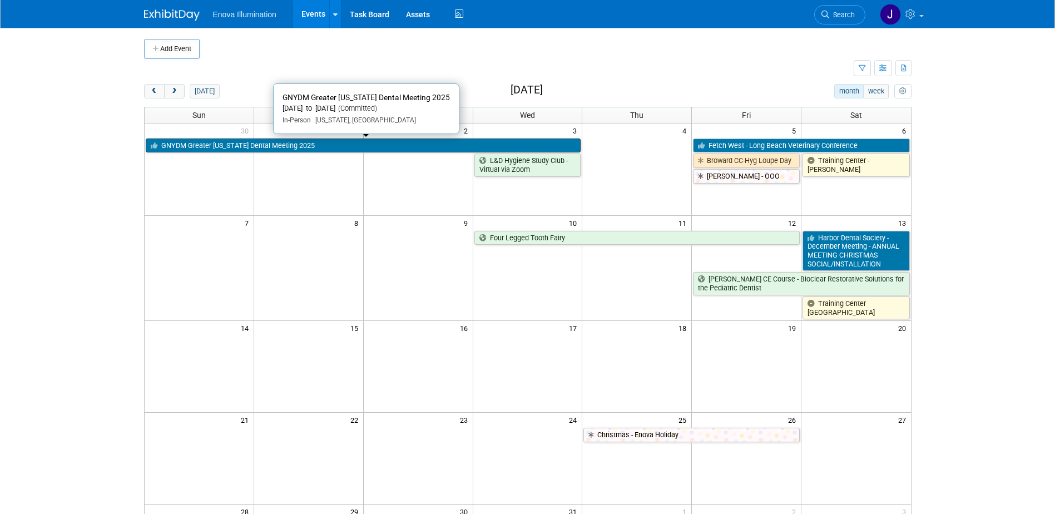
click at [478, 146] on link "GNYDM Greater [US_STATE] Dental Meeting 2025" at bounding box center [363, 145] width 435 height 14
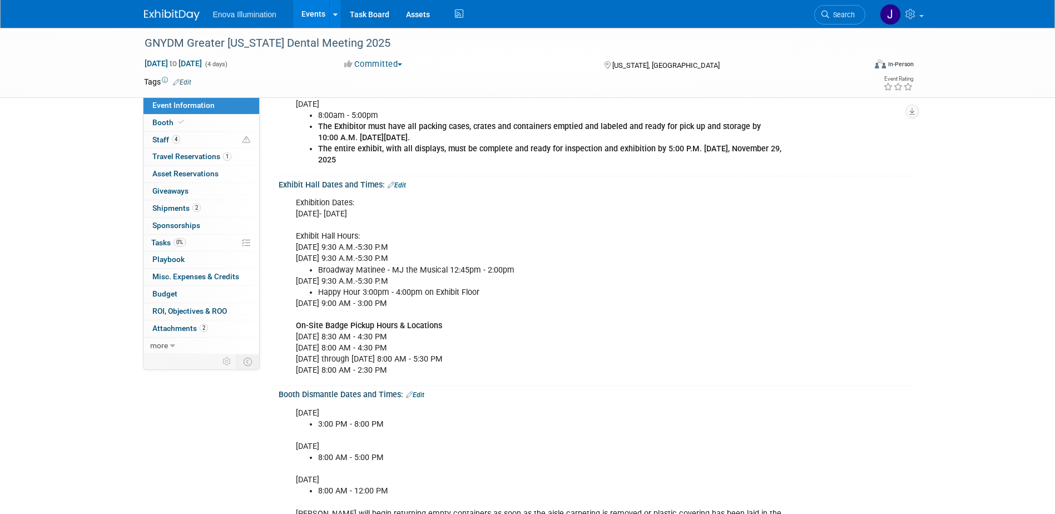
scroll to position [222, 0]
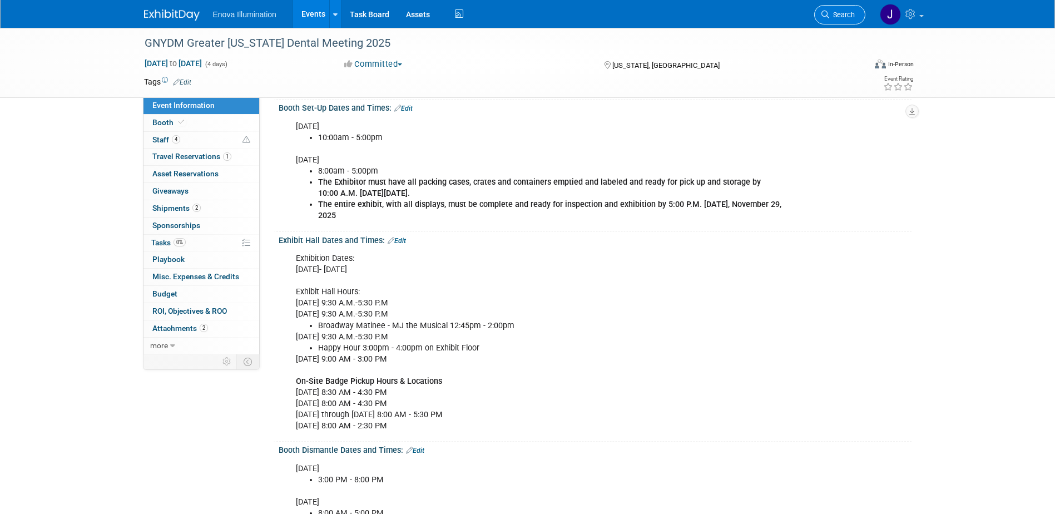
click at [853, 17] on span "Search" at bounding box center [842, 15] width 26 height 8
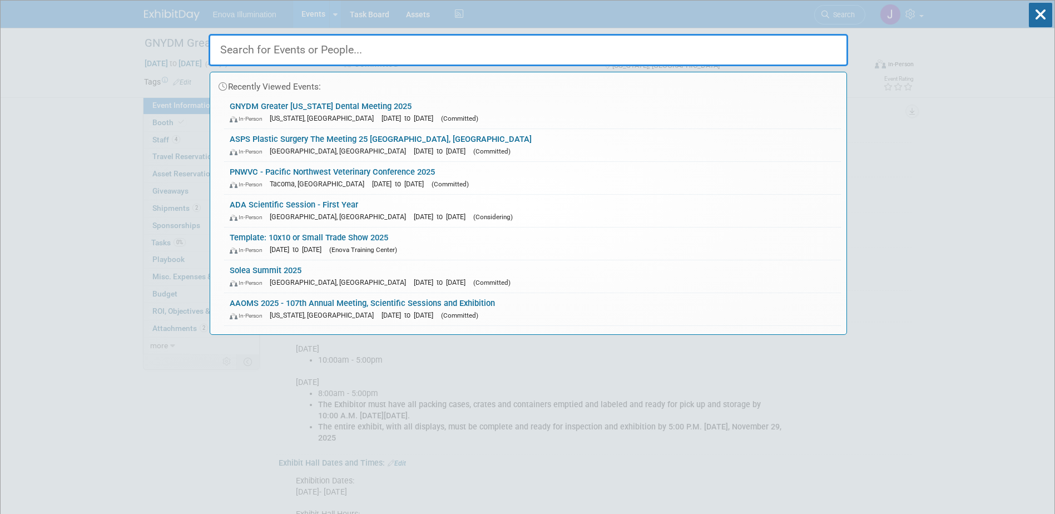
click at [691, 53] on input "text" at bounding box center [529, 50] width 640 height 32
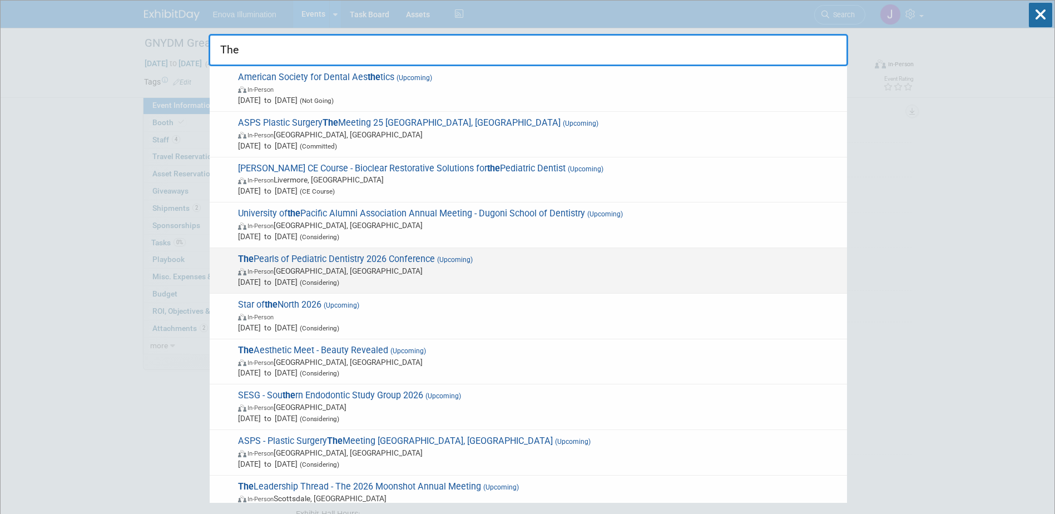
type input "The"
click at [334, 266] on span "In-Person [GEOGRAPHIC_DATA], [GEOGRAPHIC_DATA]" at bounding box center [539, 270] width 603 height 11
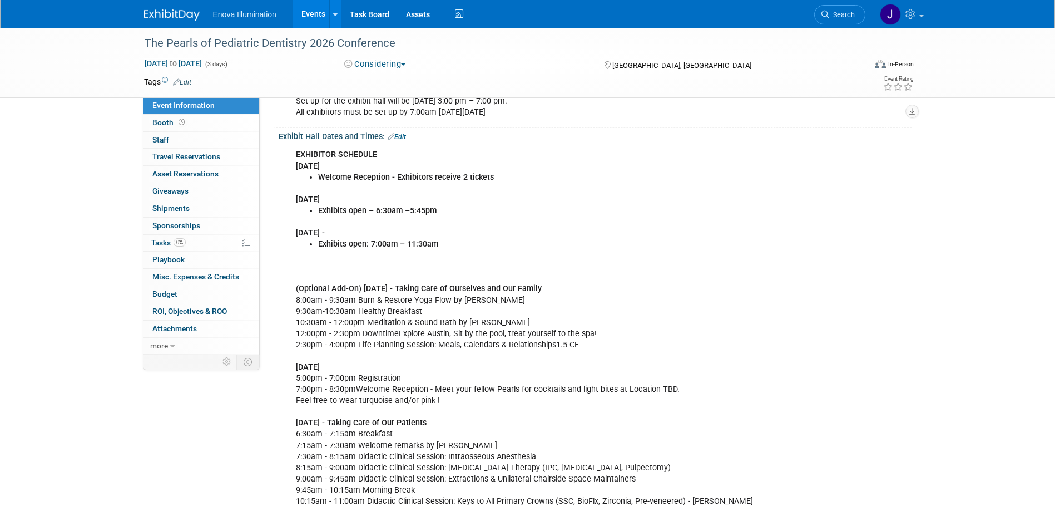
scroll to position [167, 0]
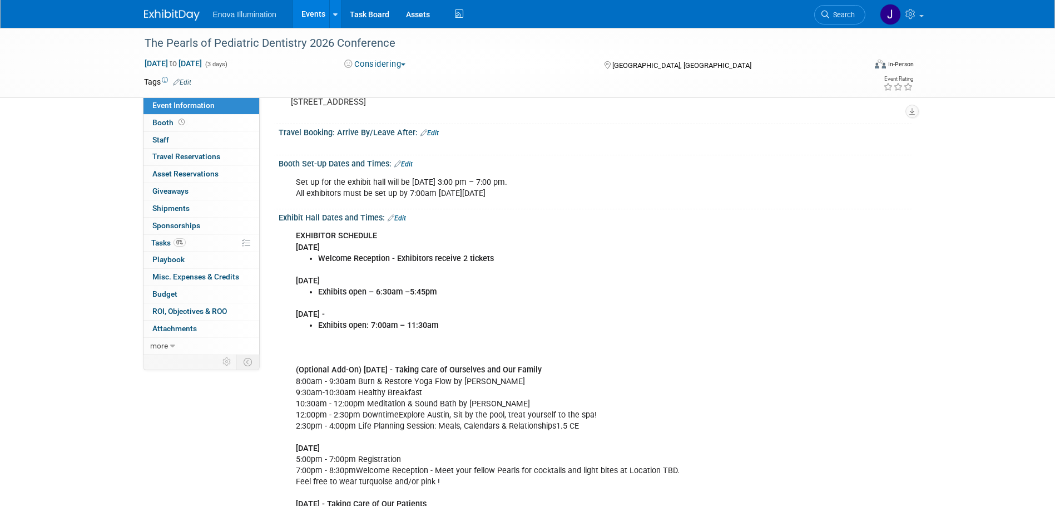
drag, startPoint x: 851, startPoint y: 16, endPoint x: 784, endPoint y: 16, distance: 66.7
click at [851, 16] on span "Search" at bounding box center [842, 15] width 26 height 8
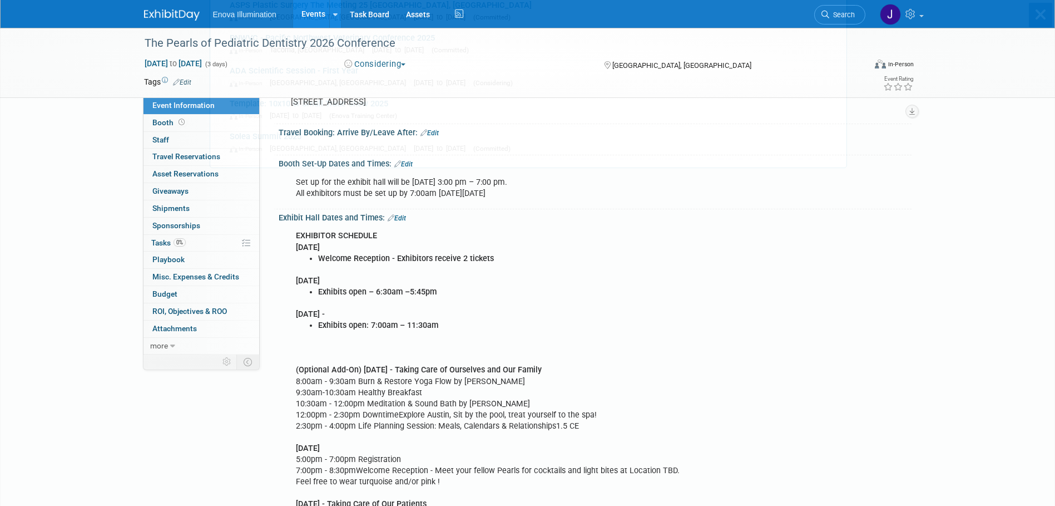
scroll to position [0, 0]
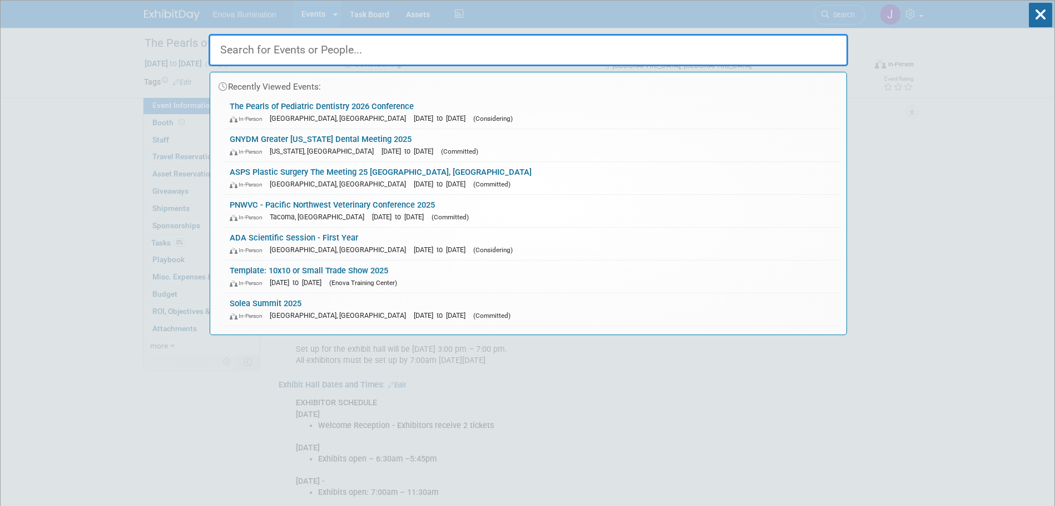
click at [679, 42] on input "text" at bounding box center [529, 50] width 640 height 32
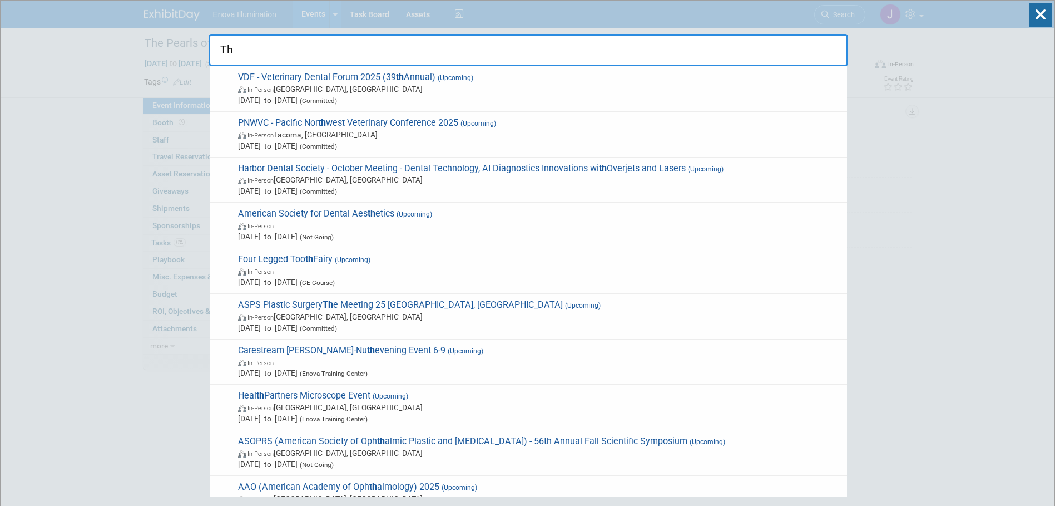
type input "T"
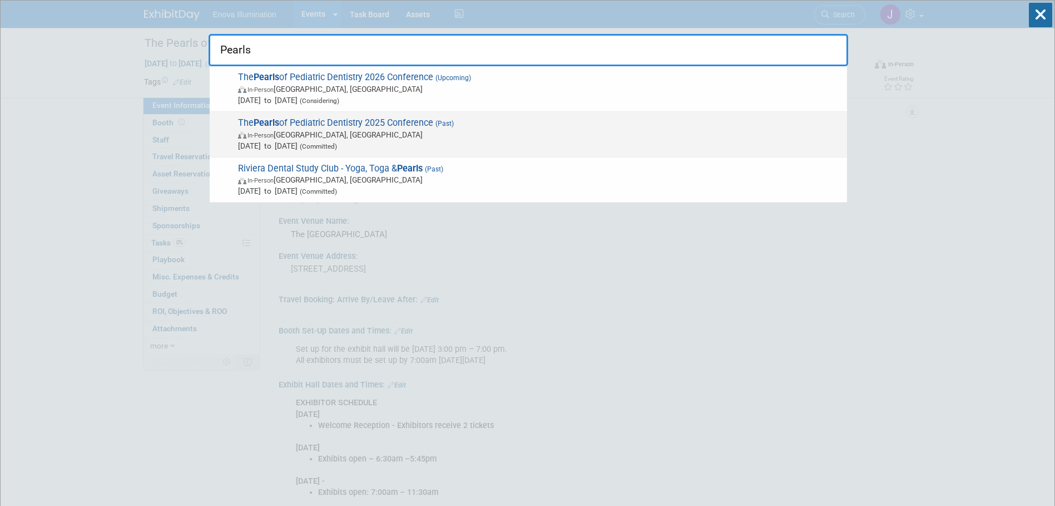
type input "Pearls"
click at [301, 112] on div "The Pearls of Pediatric Dentistry 2025 Conference (Past) In-Person Austin, TX A…" at bounding box center [528, 135] width 637 height 46
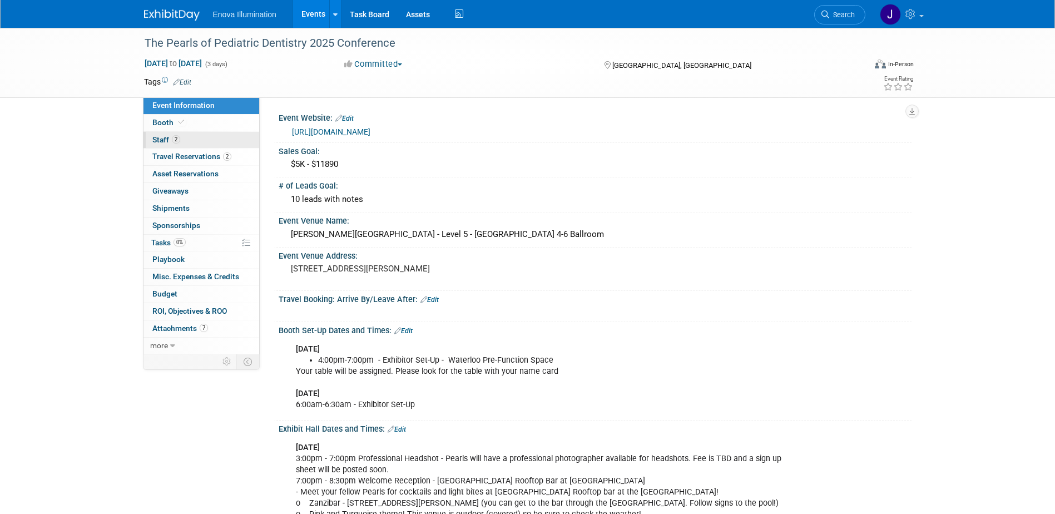
click at [216, 140] on link "2 Staff 2" at bounding box center [201, 140] width 116 height 17
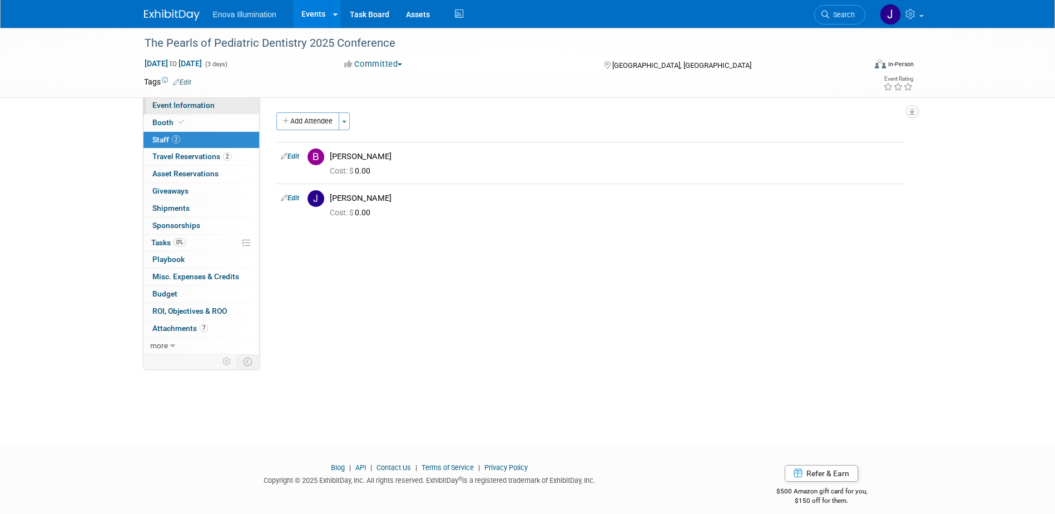
click at [186, 100] on link "Event Information" at bounding box center [201, 105] width 116 height 17
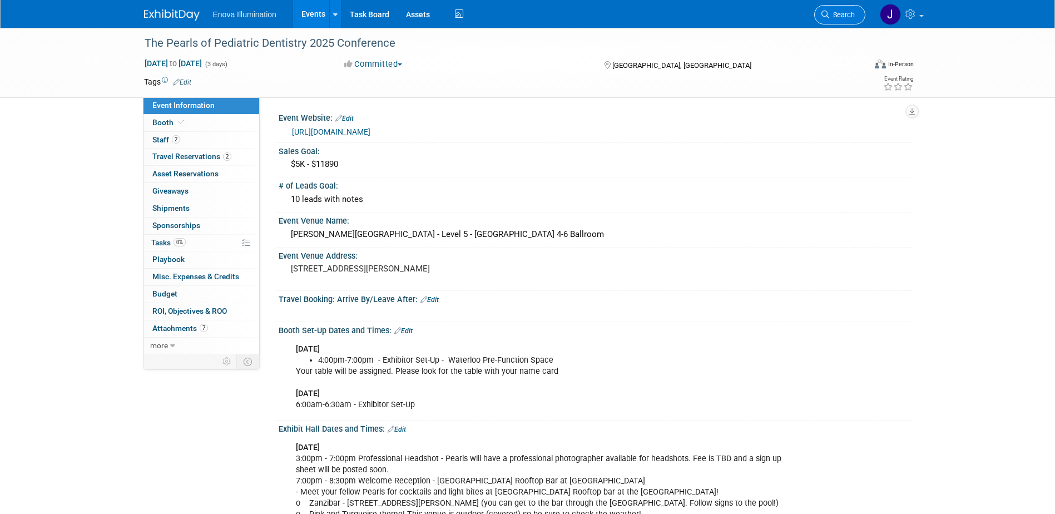
click at [836, 15] on span "Search" at bounding box center [842, 15] width 26 height 8
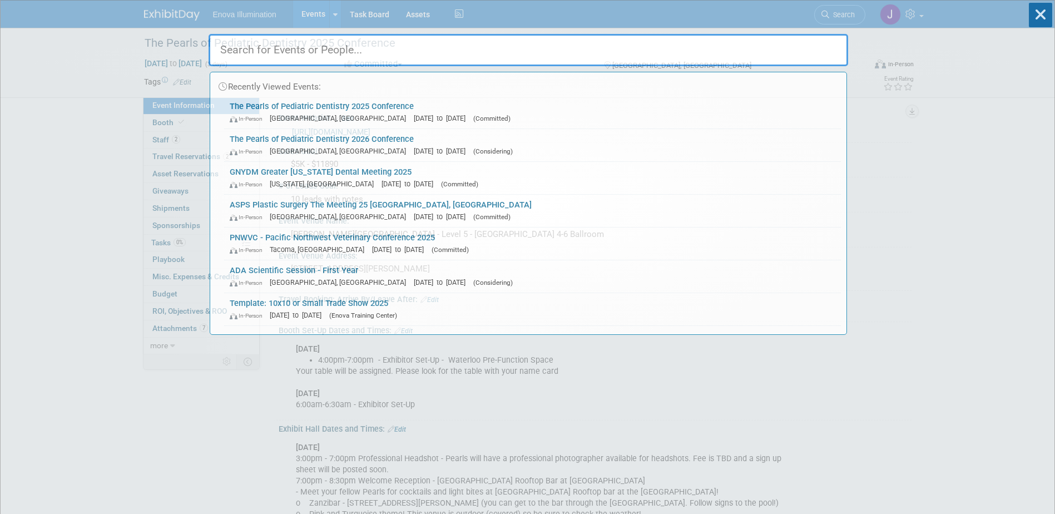
click at [760, 48] on input "text" at bounding box center [529, 50] width 640 height 32
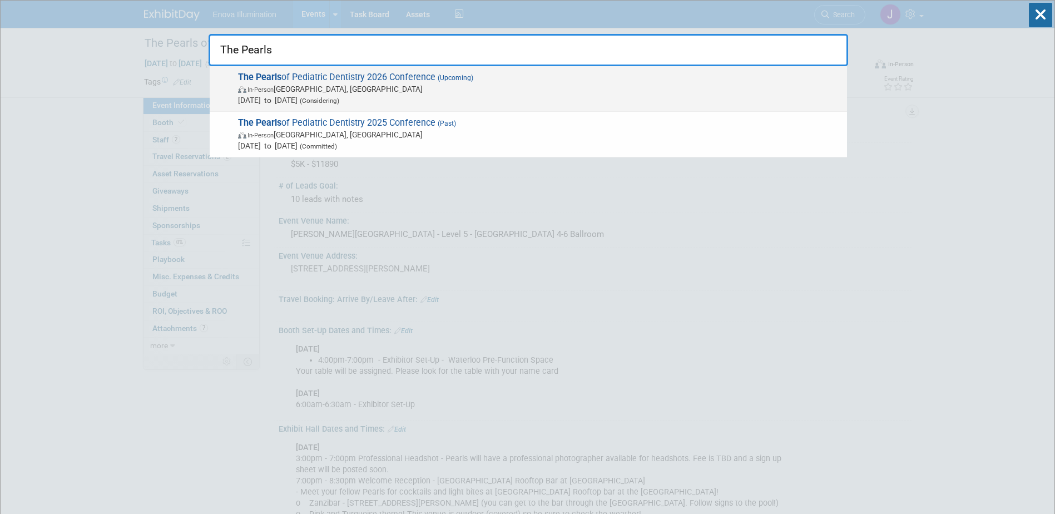
type input "The Pearls"
click at [271, 93] on span "In-Person" at bounding box center [261, 89] width 26 height 7
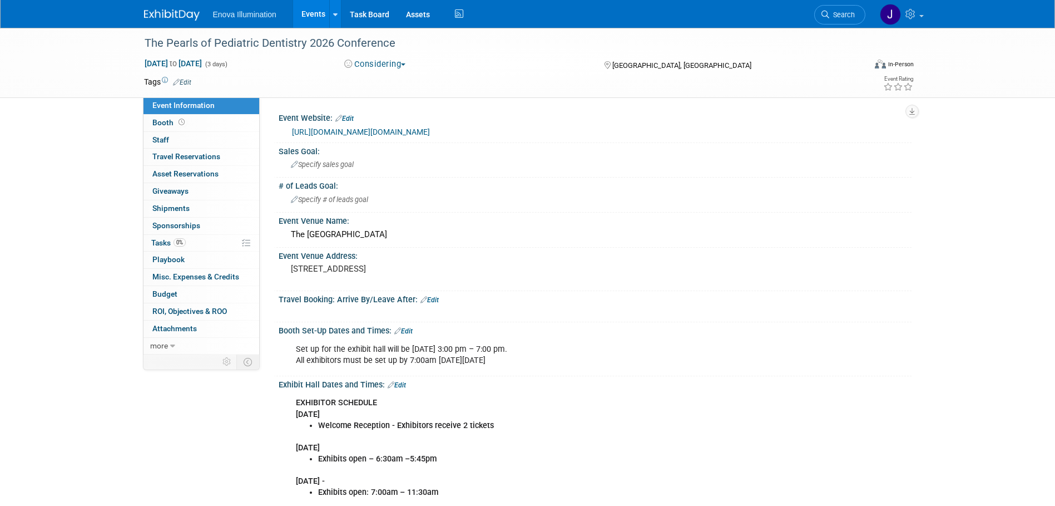
drag, startPoint x: 849, startPoint y: 14, endPoint x: 817, endPoint y: 29, distance: 35.3
click at [849, 14] on span "Search" at bounding box center [842, 15] width 26 height 8
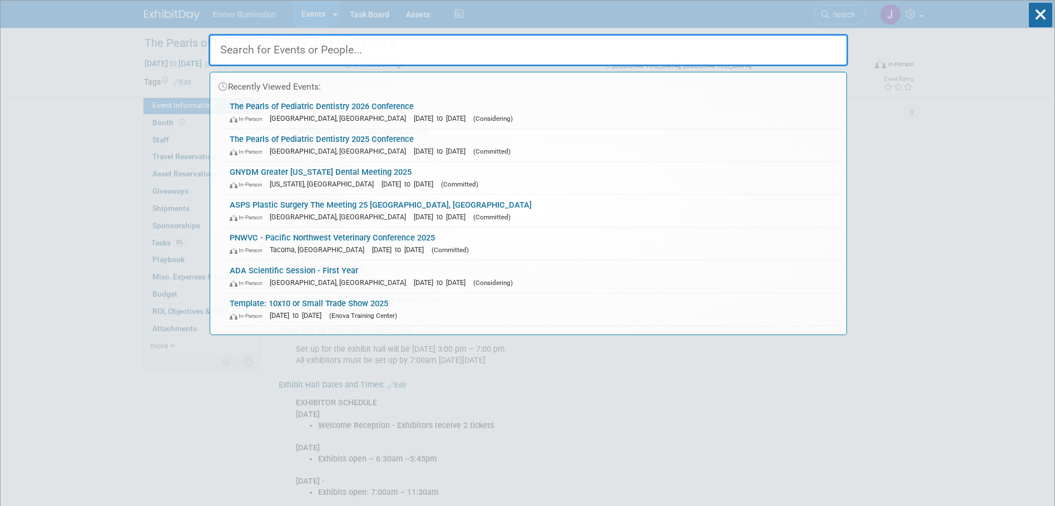
click at [773, 46] on input "text" at bounding box center [529, 50] width 640 height 32
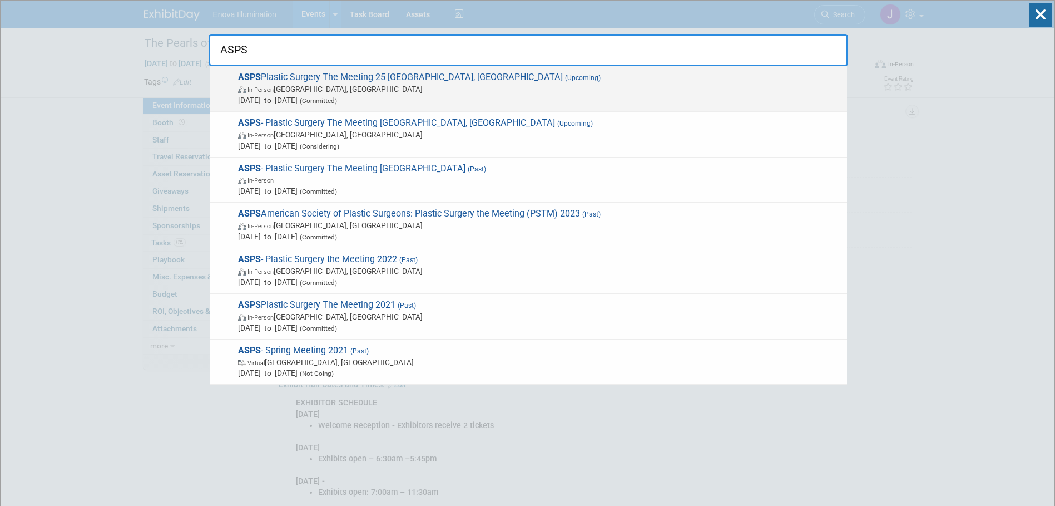
type input "ASPS"
click at [261, 98] on span "Oct 9, 2025 to Oct 12, 2025 (Committed)" at bounding box center [539, 100] width 603 height 11
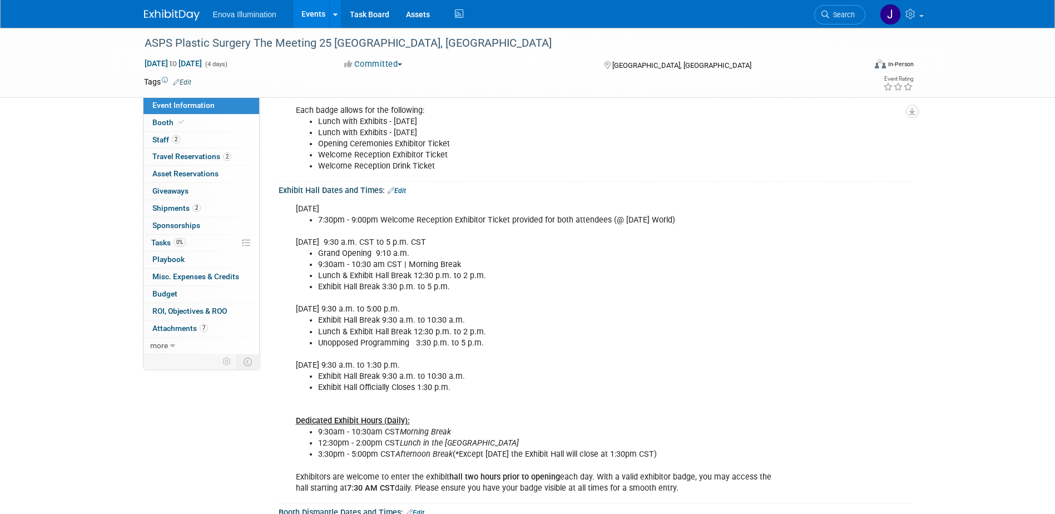
scroll to position [389, 0]
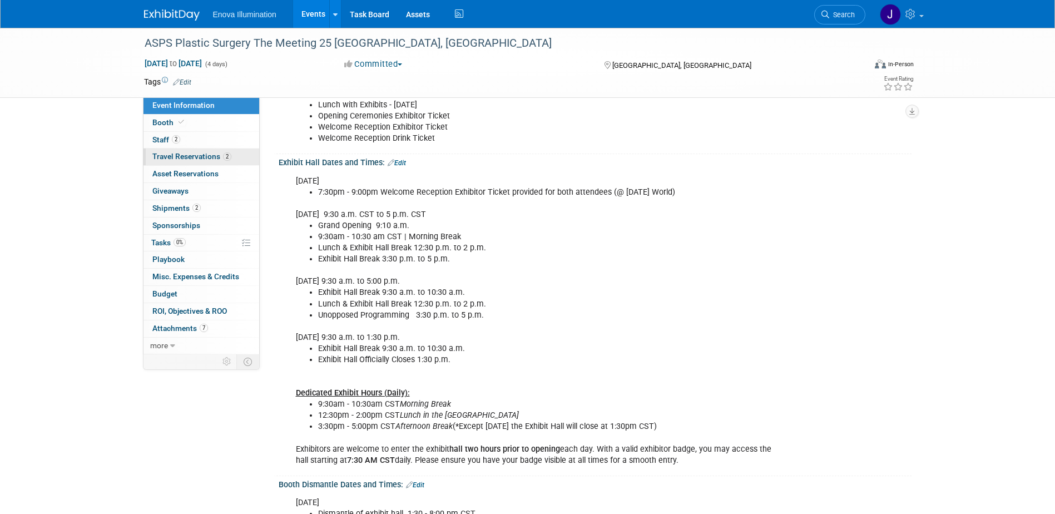
click at [196, 159] on span "Travel Reservations 2" at bounding box center [191, 156] width 79 height 9
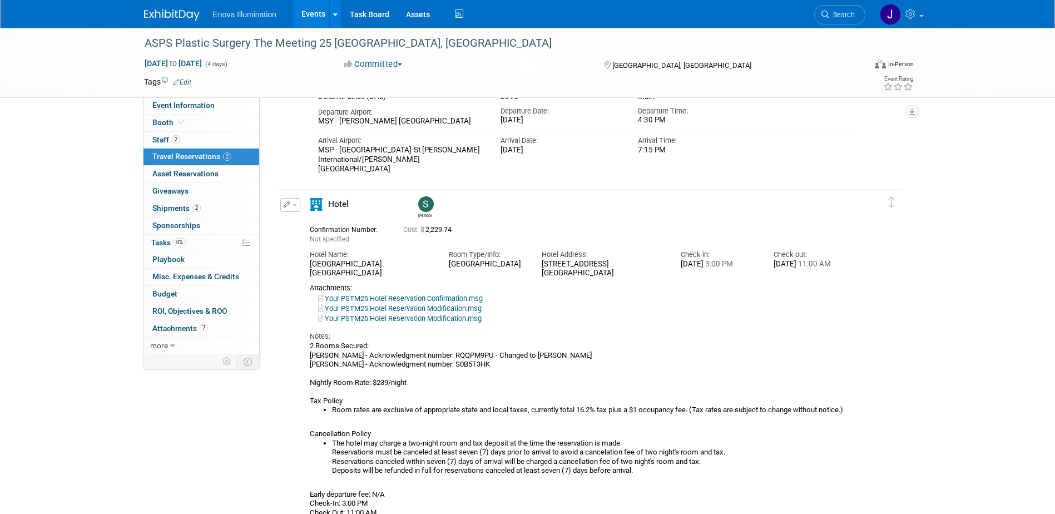
scroll to position [222, 0]
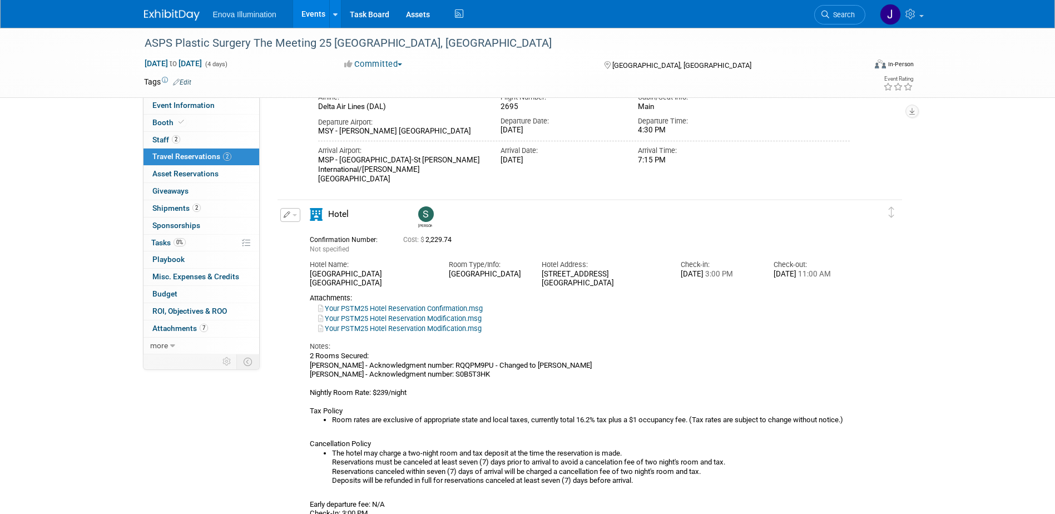
click at [296, 210] on button "button" at bounding box center [290, 215] width 20 height 14
click at [315, 231] on button "Edit Reservation" at bounding box center [328, 234] width 94 height 16
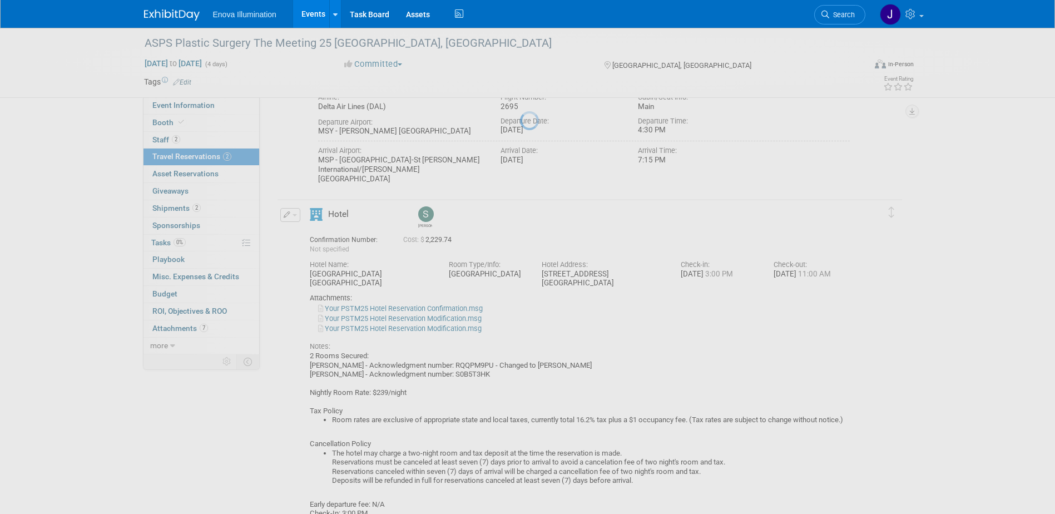
select select "387c4df0-cbf4-4ce9-ab03-8b1c5b6d67b6"
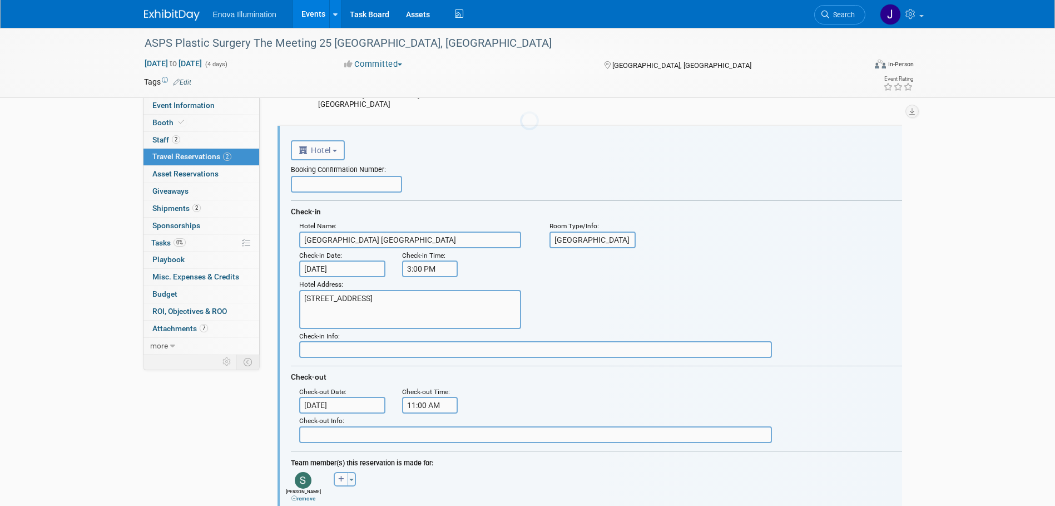
scroll to position [0, 0]
click at [339, 477] on icon "button" at bounding box center [341, 479] width 6 height 7
select select
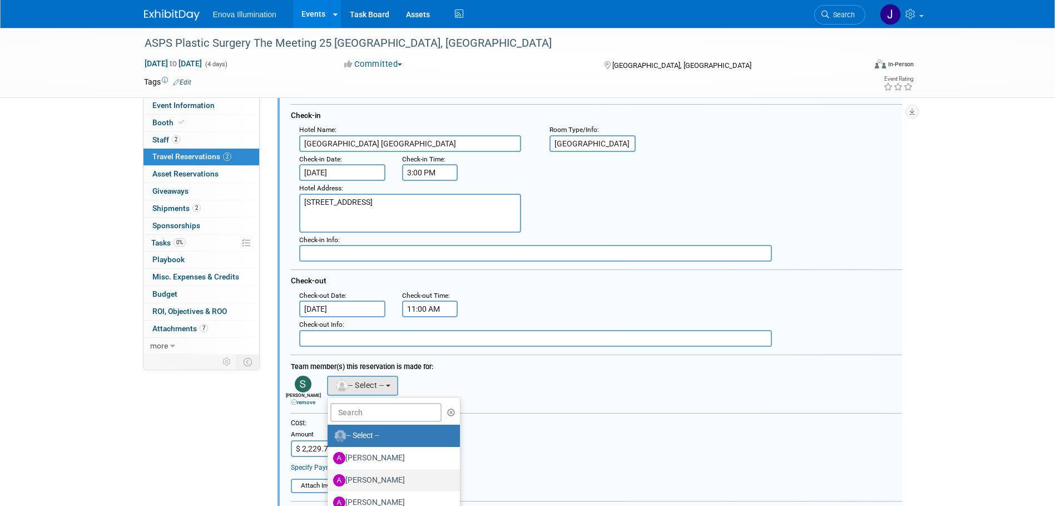
scroll to position [408, 0]
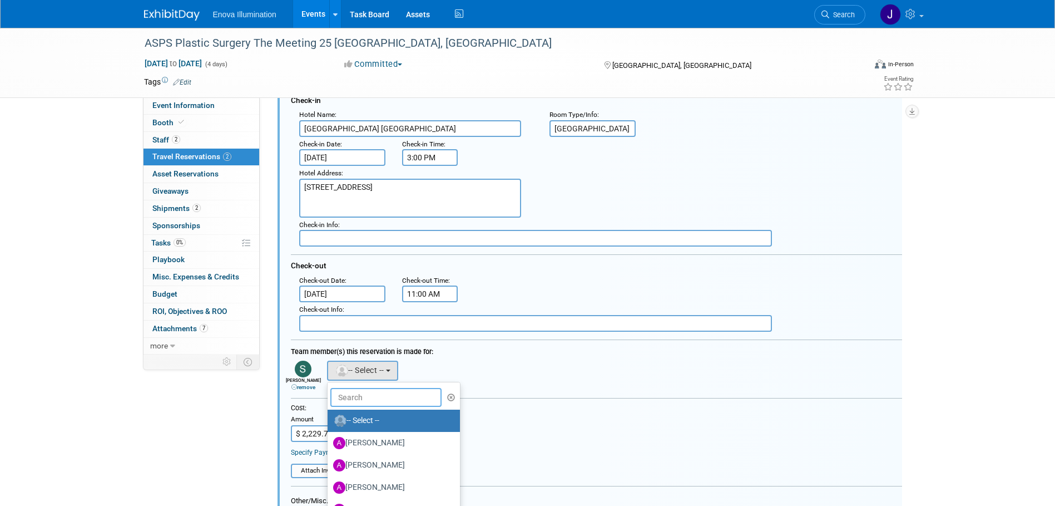
click at [352, 399] on input "text" at bounding box center [385, 397] width 111 height 19
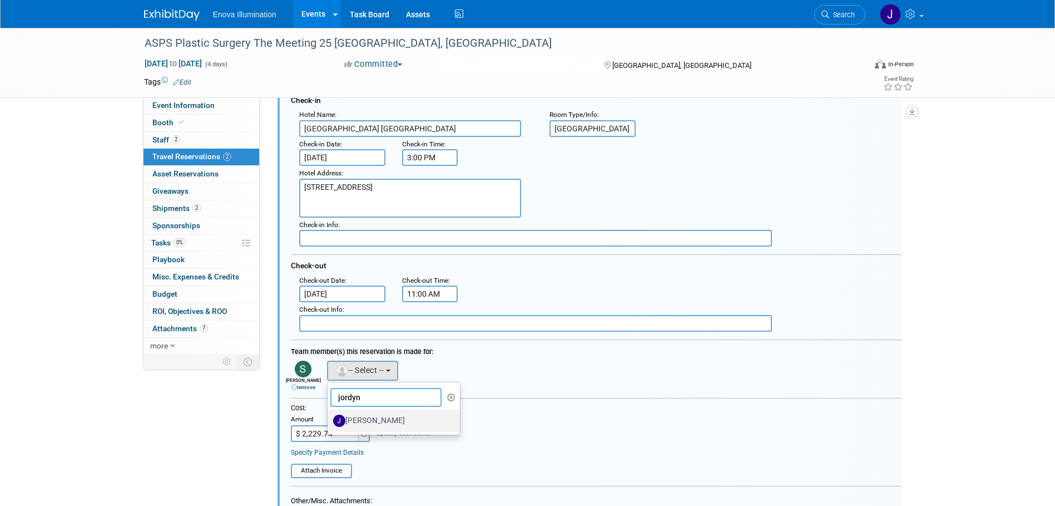
type input "jordyn"
click at [369, 425] on label "[PERSON_NAME]" at bounding box center [391, 421] width 116 height 18
click at [329, 423] on input "[PERSON_NAME]" at bounding box center [325, 418] width 7 height 7
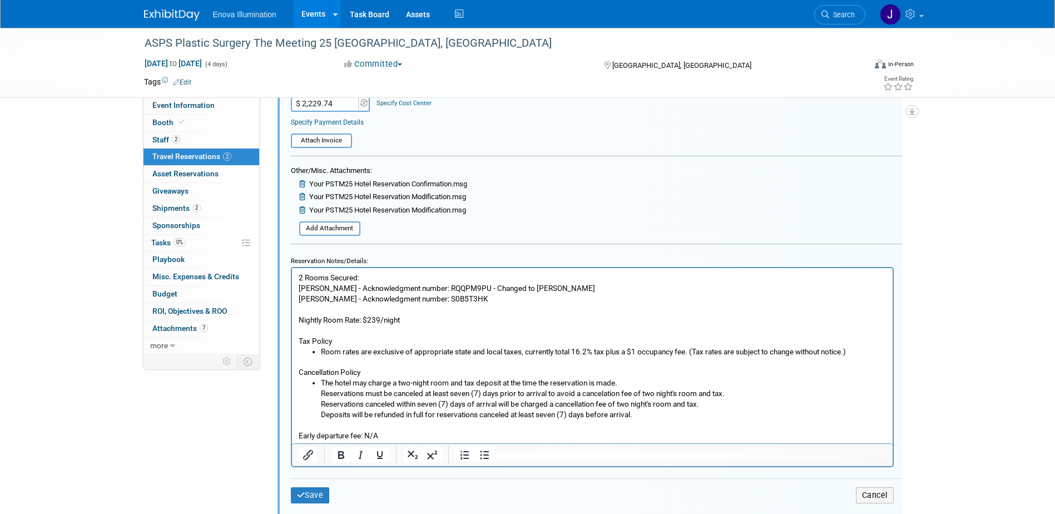
scroll to position [742, 0]
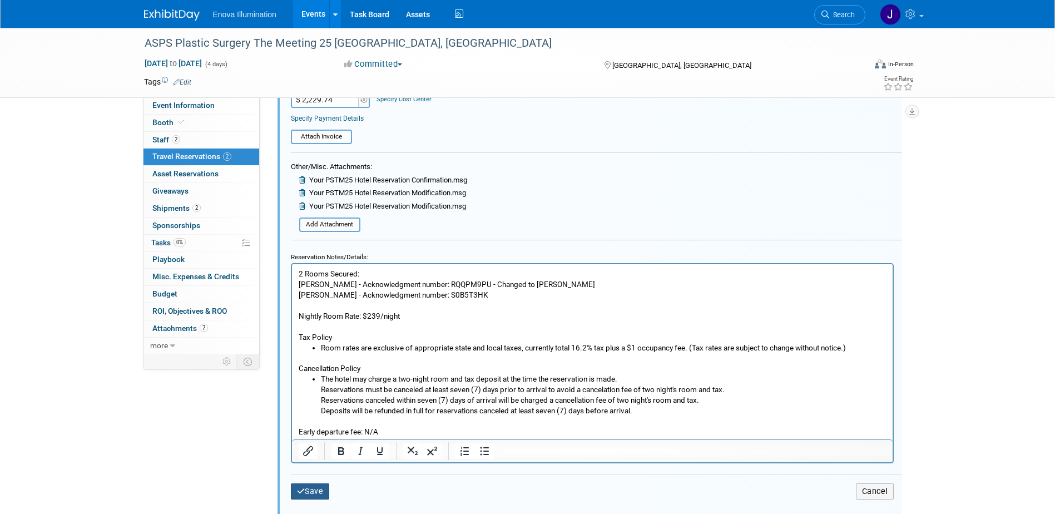
click at [306, 496] on button "Save" at bounding box center [310, 491] width 39 height 16
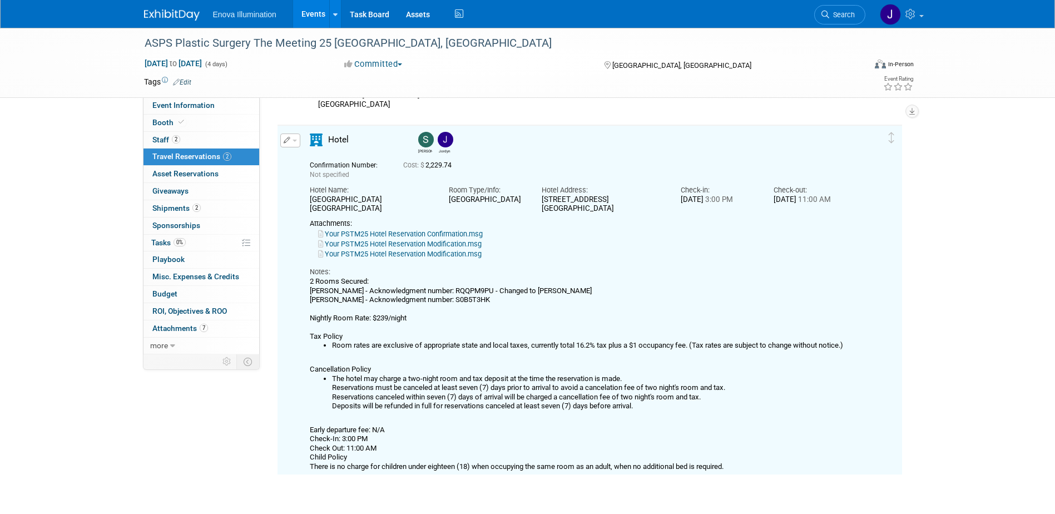
scroll to position [286, 0]
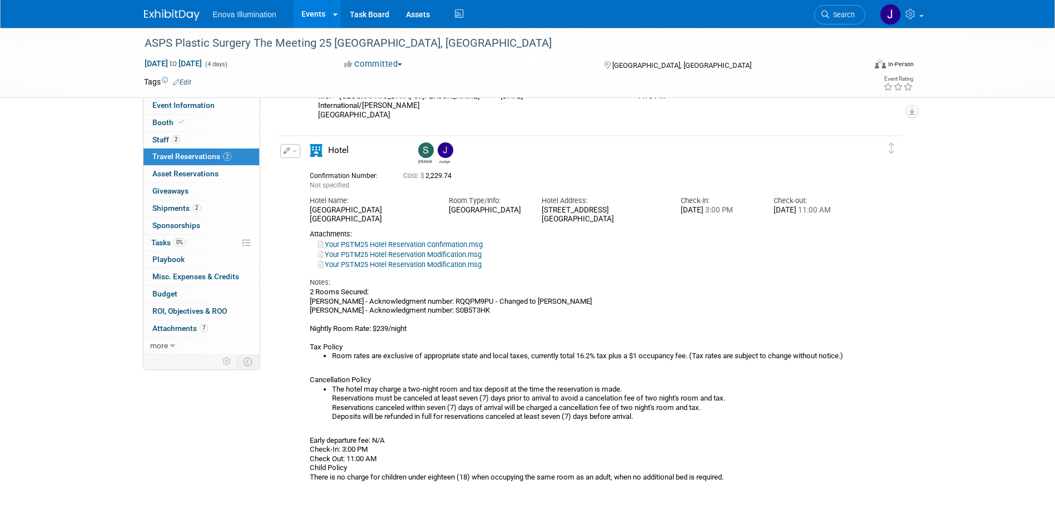
click at [299, 155] on button "button" at bounding box center [290, 151] width 20 height 14
click at [303, 165] on button "Edit Reservation" at bounding box center [328, 170] width 94 height 16
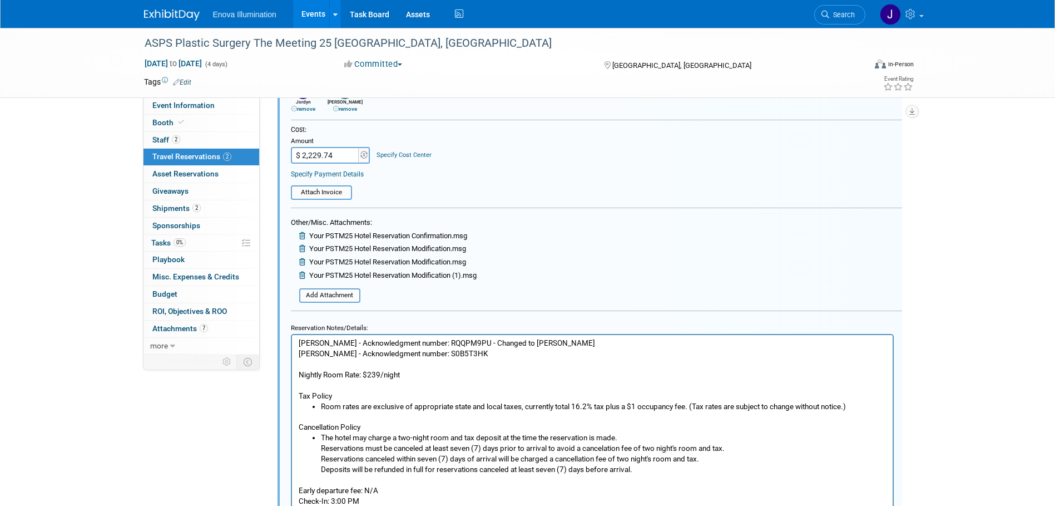
scroll to position [22, 0]
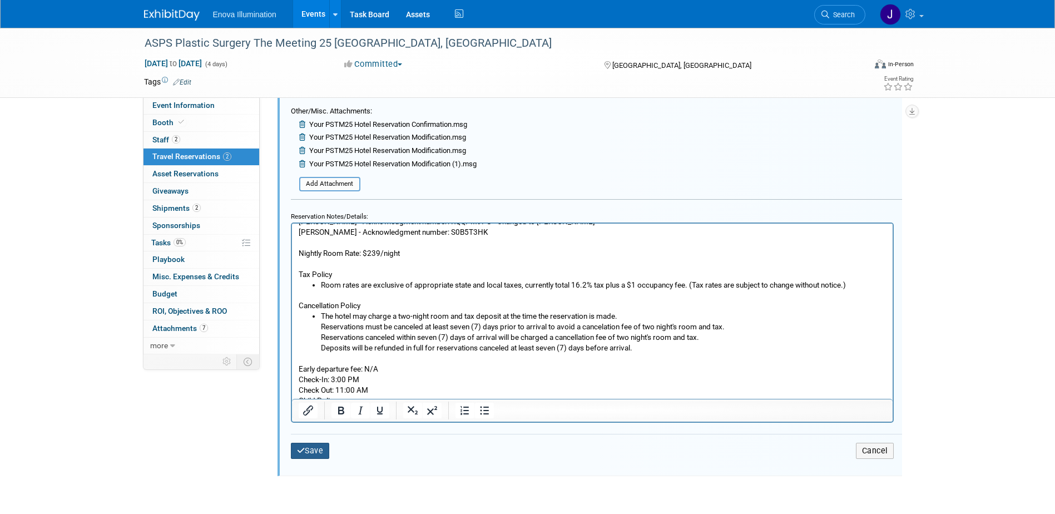
click at [321, 449] on button "Save" at bounding box center [310, 451] width 39 height 16
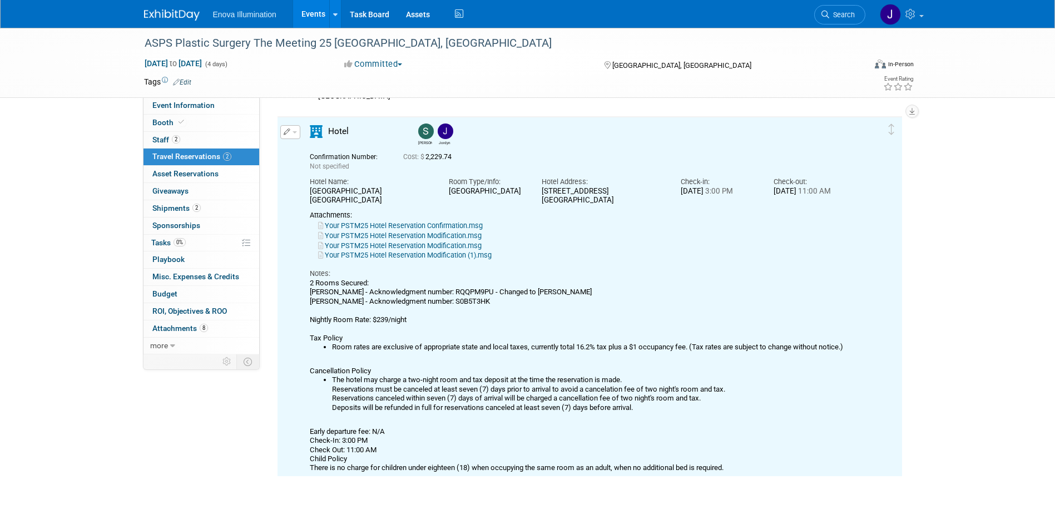
scroll to position [297, 0]
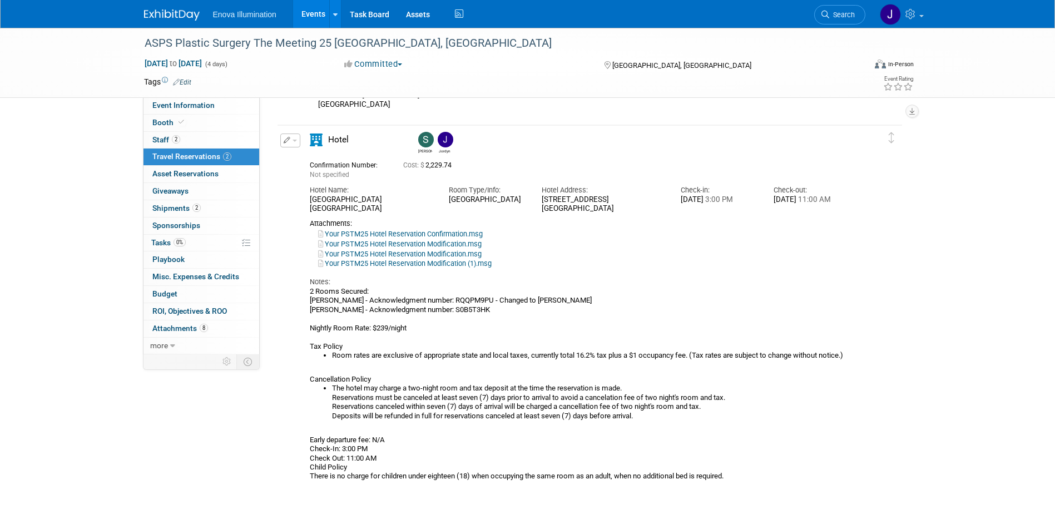
click at [836, 19] on link "Search" at bounding box center [839, 14] width 51 height 19
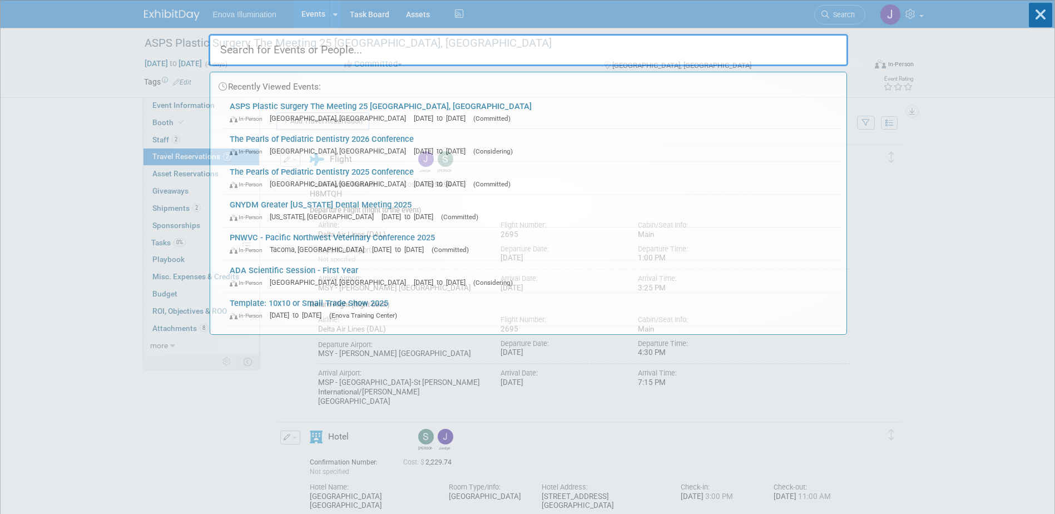
click at [778, 41] on input "text" at bounding box center [529, 50] width 640 height 32
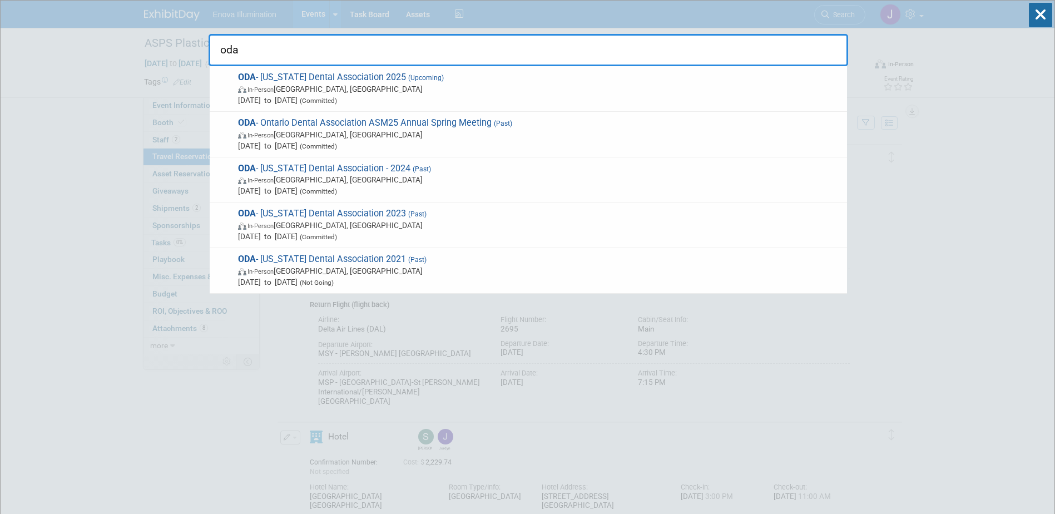
type input "oda"
drag, startPoint x: 419, startPoint y: 42, endPoint x: 83, endPoint y: 21, distance: 337.2
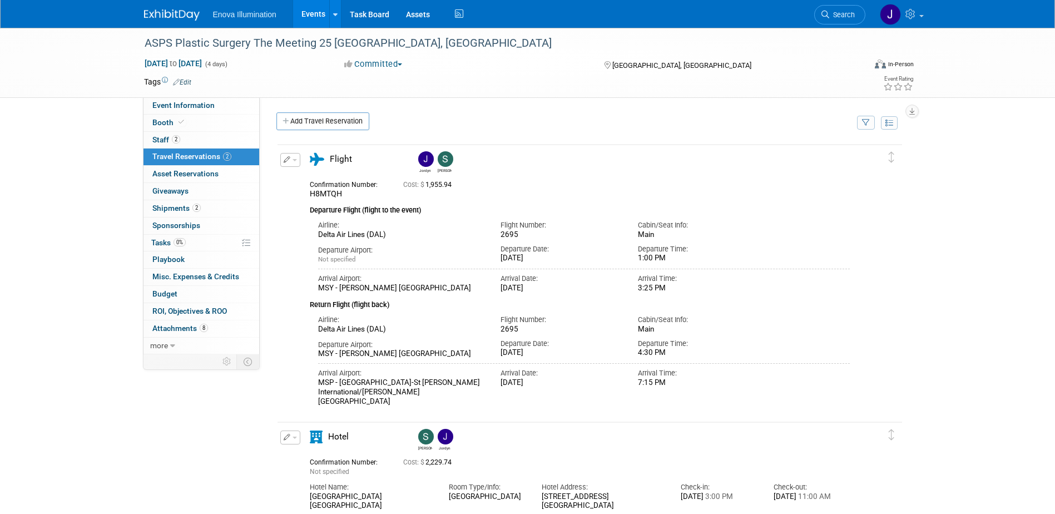
drag, startPoint x: 847, startPoint y: 7, endPoint x: 754, endPoint y: 25, distance: 94.7
click at [847, 7] on link "Search" at bounding box center [839, 14] width 51 height 19
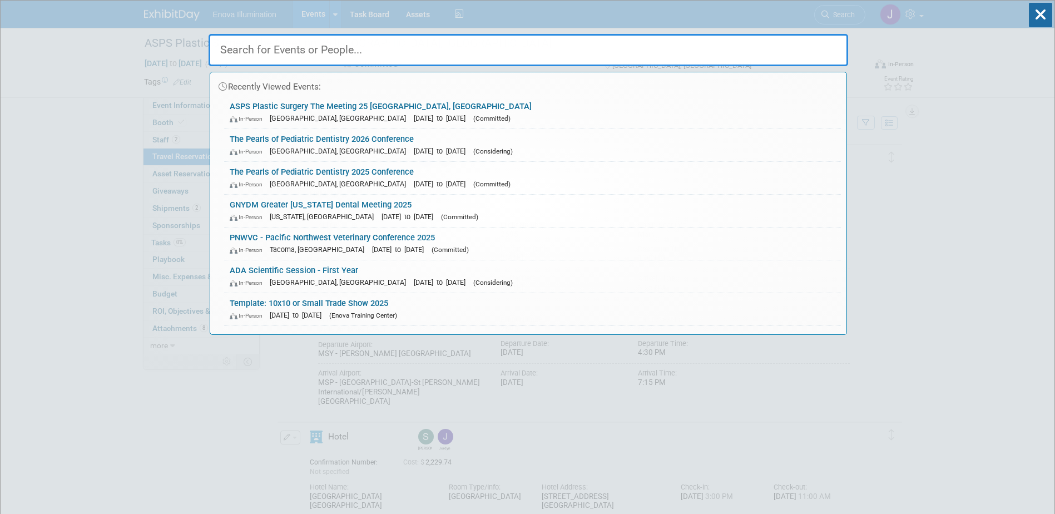
click at [652, 46] on input "text" at bounding box center [529, 50] width 640 height 32
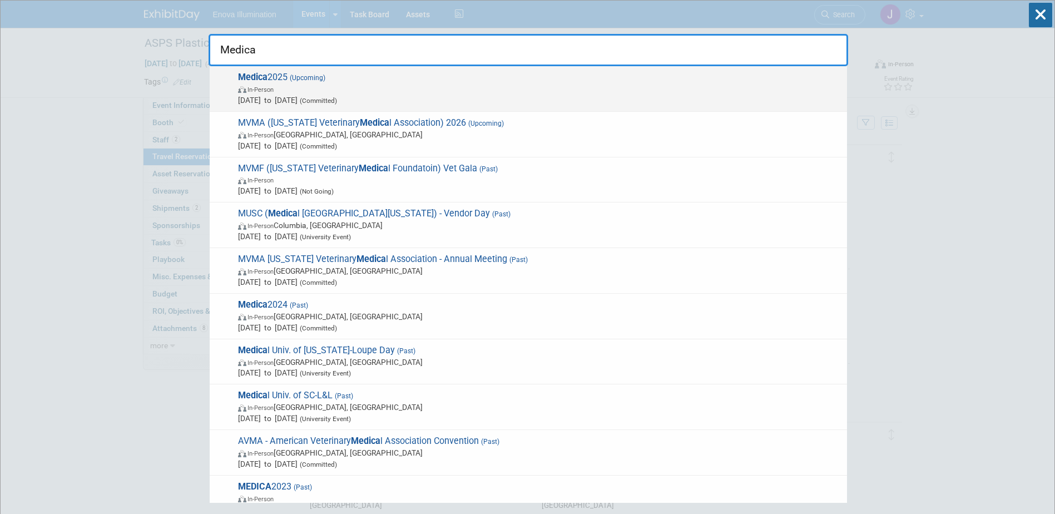
type input "Medica"
click at [265, 88] on span "In-Person" at bounding box center [261, 89] width 26 height 7
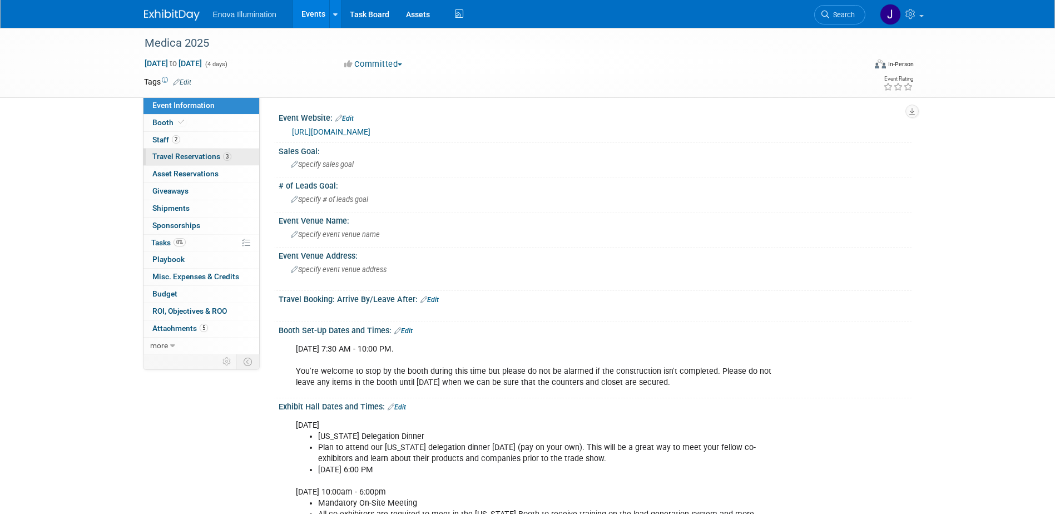
click at [190, 152] on span "Travel Reservations 3" at bounding box center [191, 156] width 79 height 9
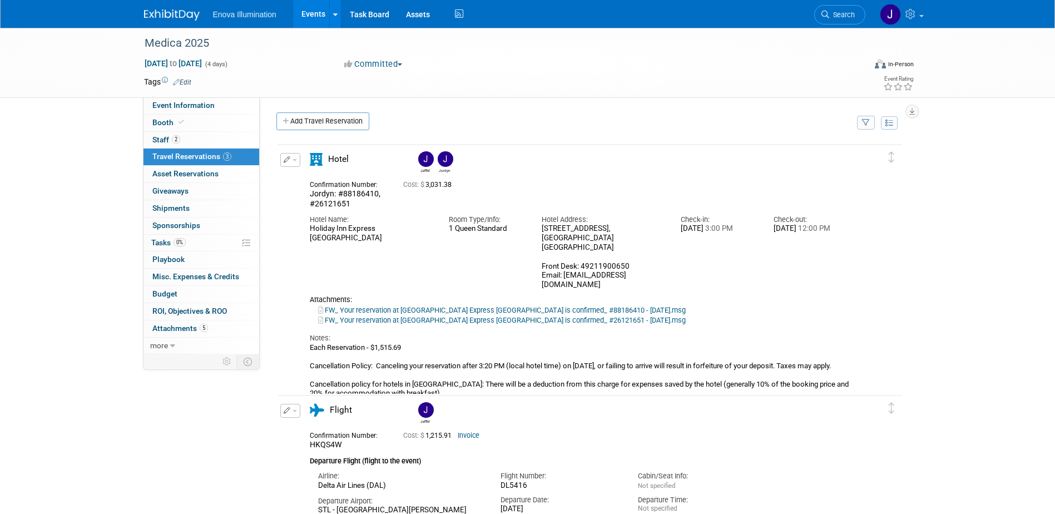
click at [169, 7] on link at bounding box center [178, 9] width 69 height 9
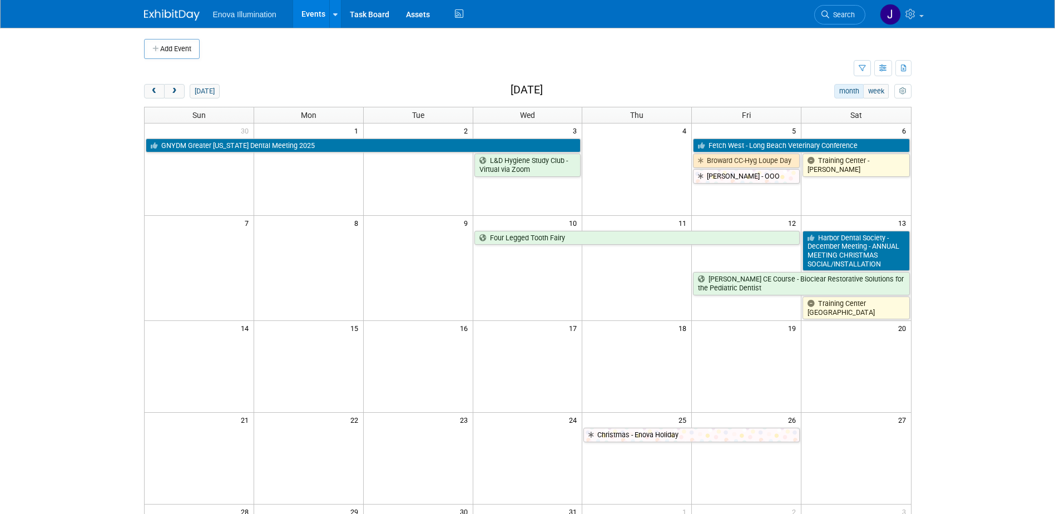
click at [207, 100] on div "[DATE] month week [DATE] Sun Mon Tue Wed Thu Fri Sat 30 1 2 3 4 5 6 GNYDM [GEOG…" at bounding box center [528, 386] width 768 height 605
click at [207, 95] on button "today" at bounding box center [204, 91] width 29 height 14
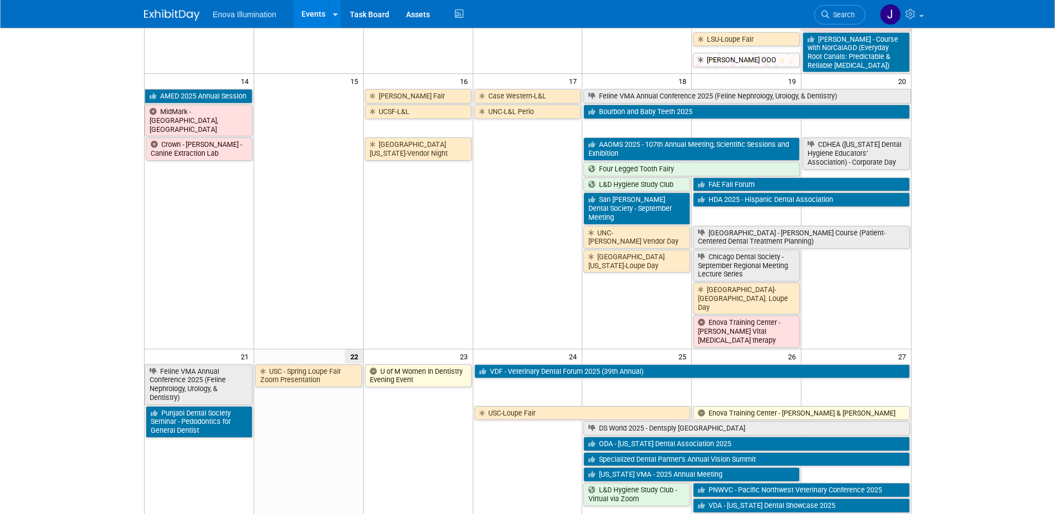
scroll to position [501, 0]
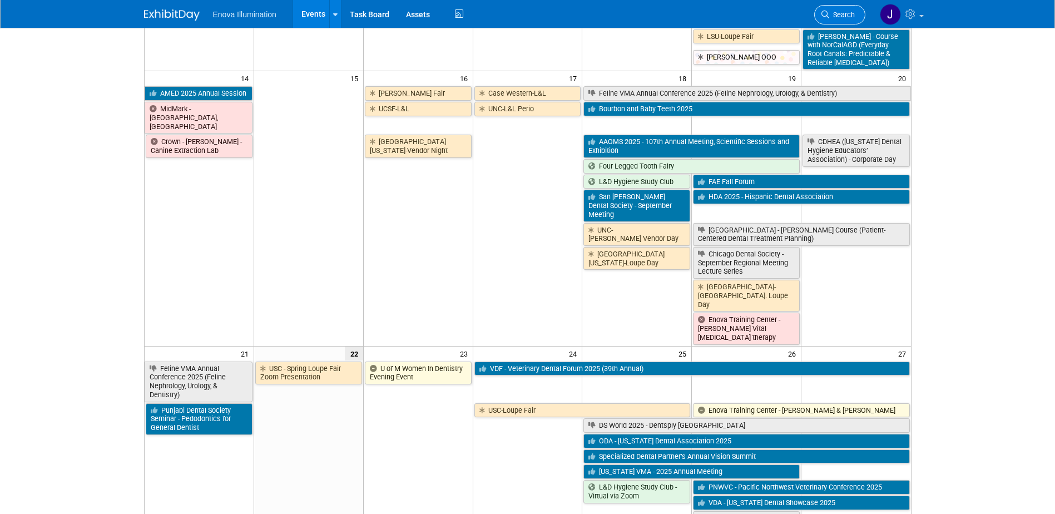
click at [844, 23] on link "Search" at bounding box center [839, 14] width 51 height 19
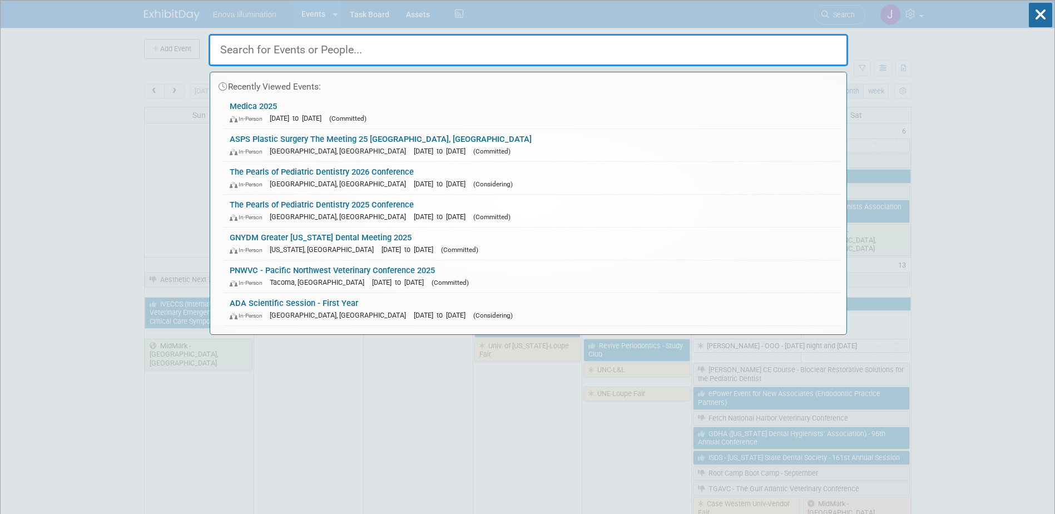
click at [659, 50] on input "text" at bounding box center [529, 50] width 640 height 32
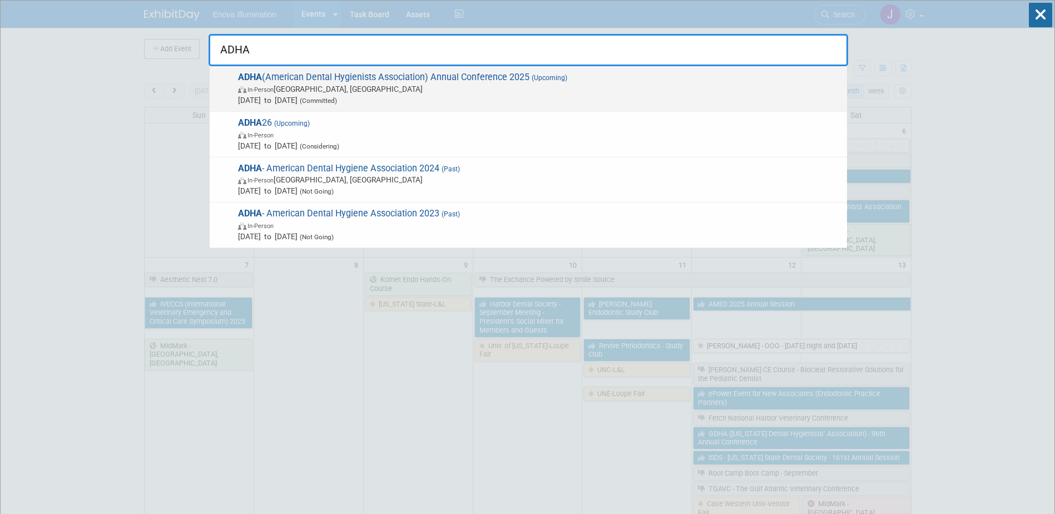
type input "ADHA"
click at [337, 90] on span "In-Person Long Beach, CA" at bounding box center [539, 88] width 603 height 11
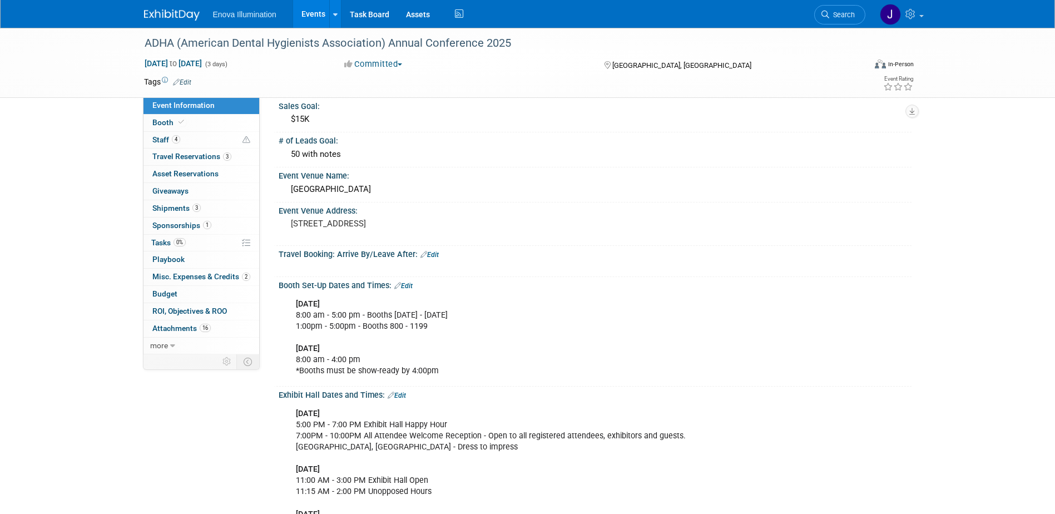
scroll to position [56, 0]
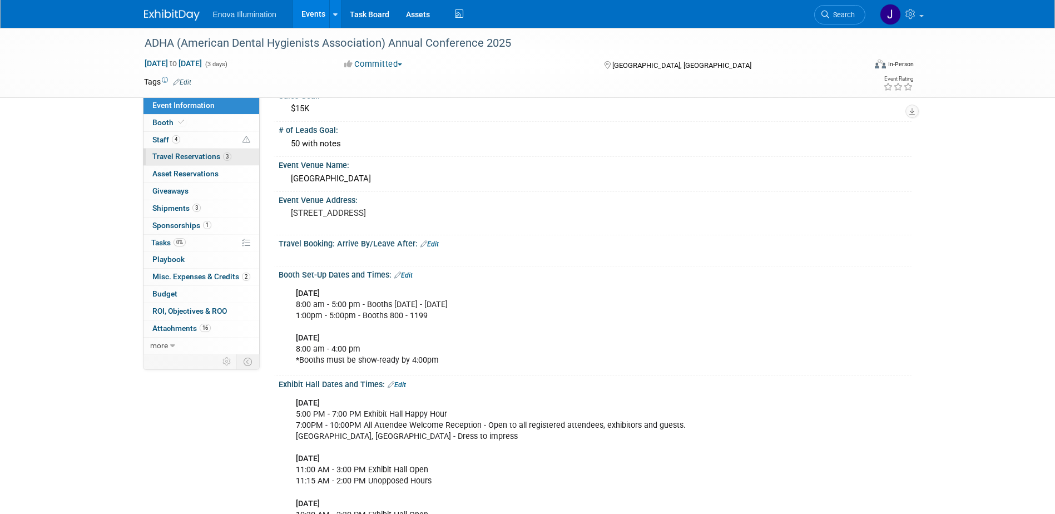
click at [205, 159] on span "Travel Reservations 3" at bounding box center [191, 156] width 79 height 9
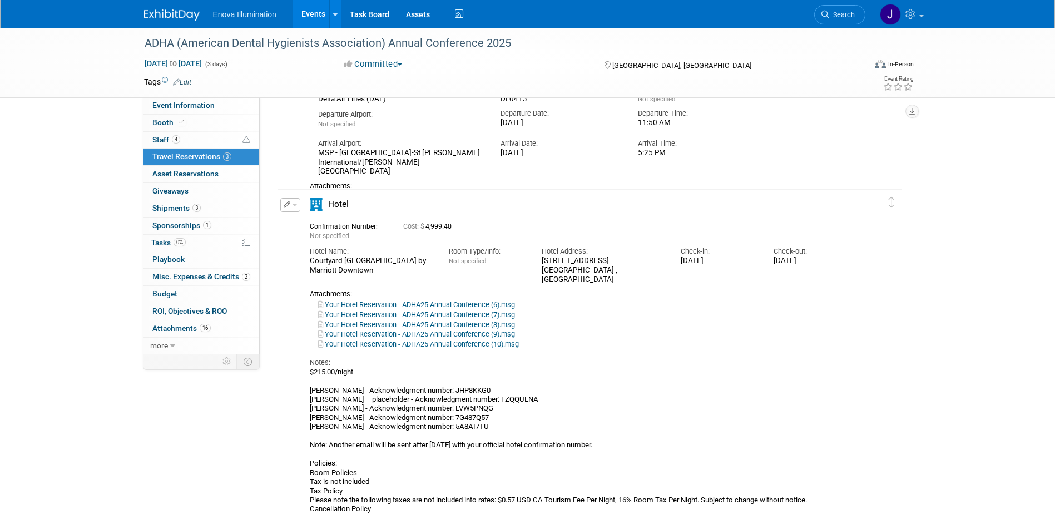
scroll to position [667, 0]
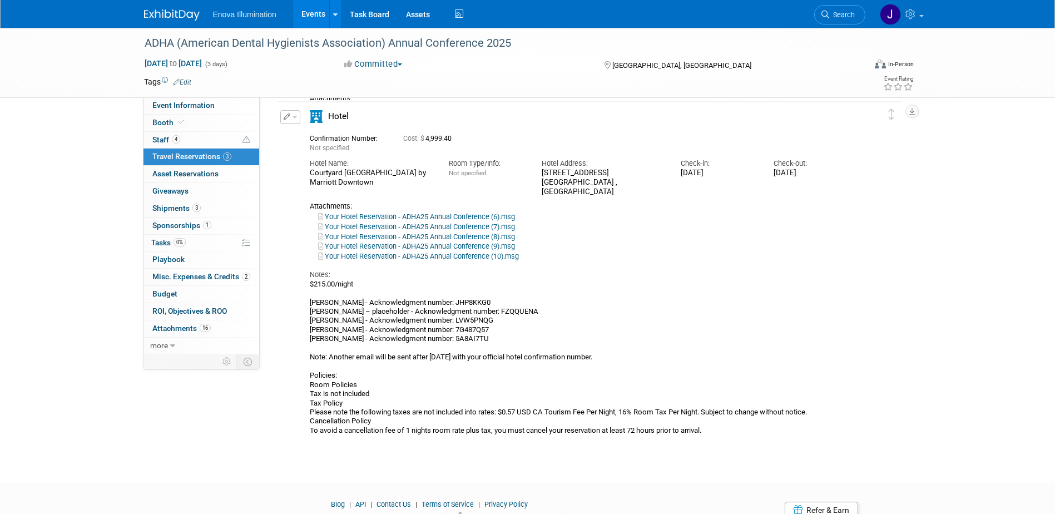
click at [444, 289] on div "$215.00/night [PERSON_NAME] - Acknowledgment number: JHP8KKG0 [PERSON_NAME] – p…" at bounding box center [580, 358] width 541 height 156
click at [492, 300] on div "$215.00/night [PERSON_NAME] - Acknowledgment number: JHP8KKG0 [PERSON_NAME] – p…" at bounding box center [580, 358] width 541 height 156
click at [494, 301] on div "$215.00/night Janelle Tlusty - Acknowledgment number: JHP8KKG0 Andrea Miller – …" at bounding box center [580, 358] width 541 height 156
click at [299, 120] on button "button" at bounding box center [290, 117] width 20 height 14
click at [315, 135] on button "Edit Reservation" at bounding box center [328, 136] width 94 height 16
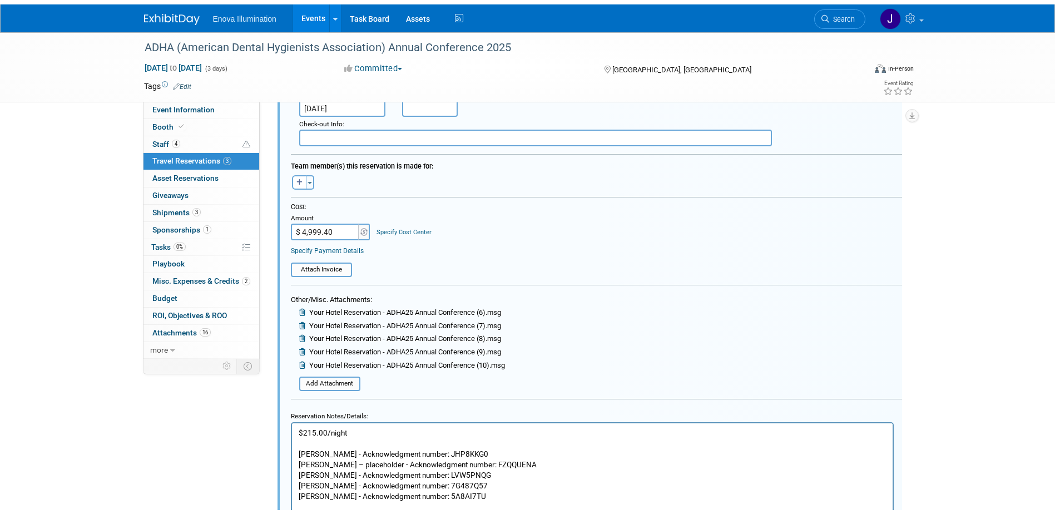
scroll to position [1145, 0]
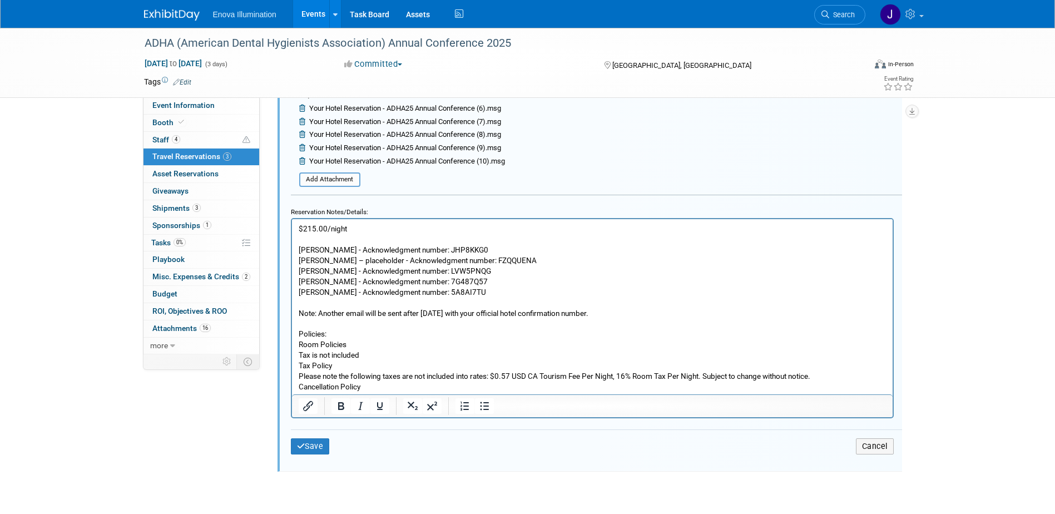
click at [490, 249] on p "$215.00/night Janelle Tlusty - Acknowledgment number: JHP8KKG0 Andrea Miller – …" at bounding box center [592, 312] width 588 height 179
click at [555, 263] on p "$215.00/night Janelle Tlusty - Acknowledgment number: JHP8KKG0 - Check in 10/3/…" at bounding box center [592, 312] width 588 height 179
click at [304, 450] on icon "submit" at bounding box center [301, 446] width 8 height 8
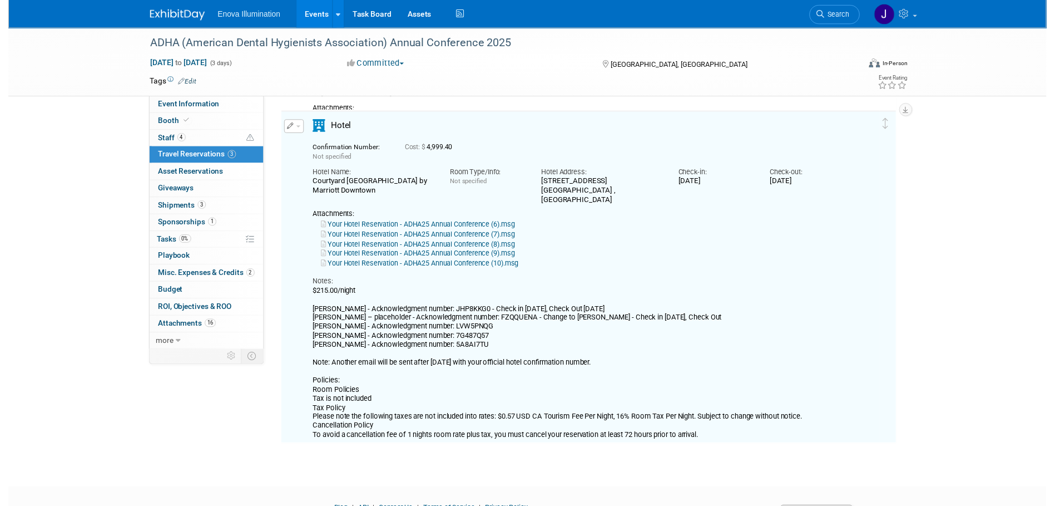
scroll to position [644, 0]
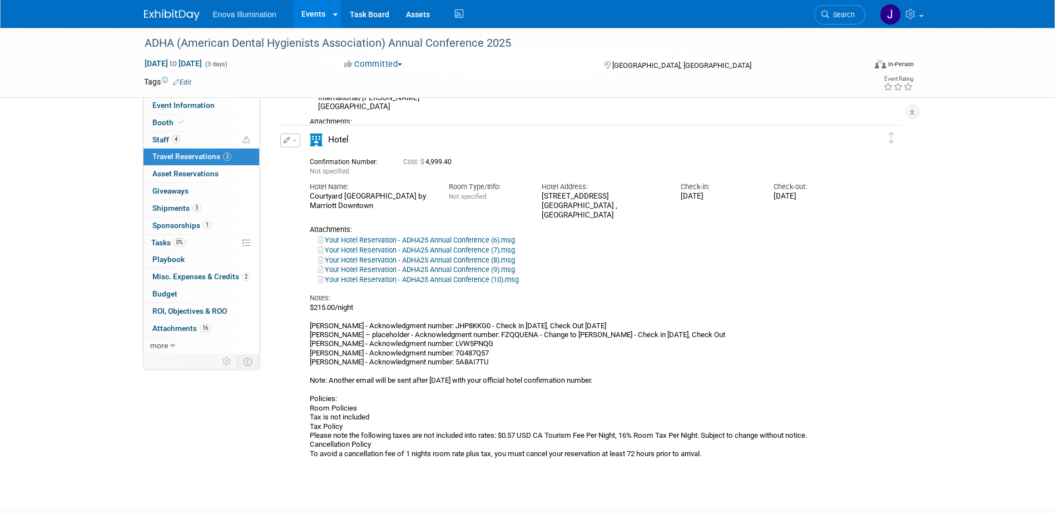
click at [293, 140] on button "button" at bounding box center [290, 140] width 20 height 14
click at [316, 155] on button "Edit Reservation" at bounding box center [328, 160] width 94 height 16
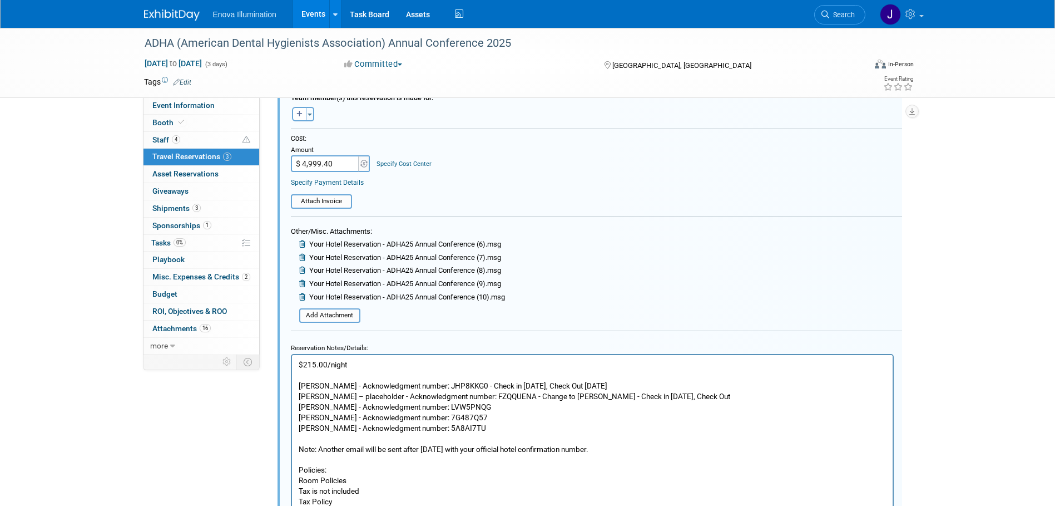
scroll to position [1033, 0]
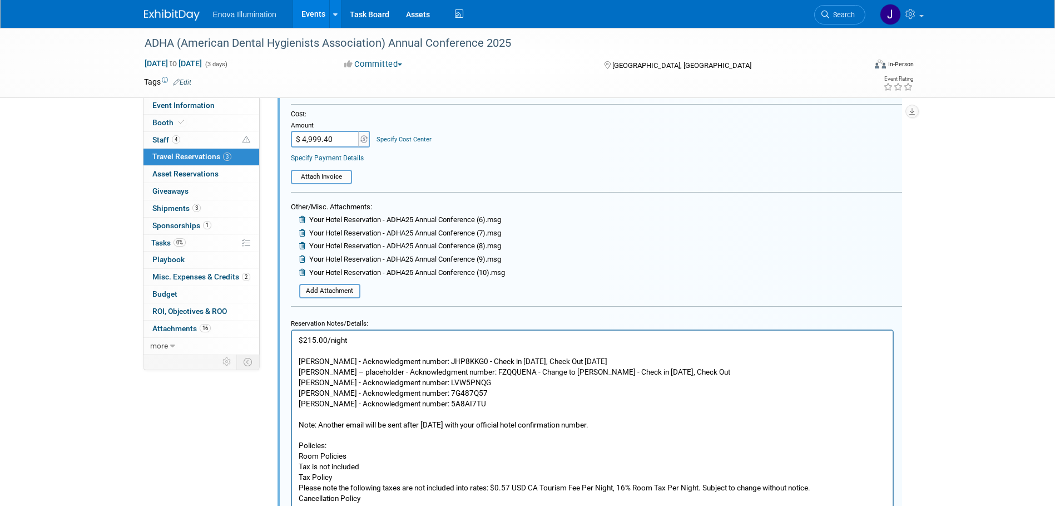
click at [716, 379] on p "$215.00/night Janelle Tlusty - Acknowledgment number: JHP8KKG0 - Check in 10/3/…" at bounding box center [592, 423] width 588 height 179
click at [716, 373] on p "$215.00/night Janelle Tlusty - Acknowledgment number: JHP8KKG0 - Check in 10/3/…" at bounding box center [592, 423] width 588 height 179
click at [489, 386] on p "$215.00/night Janelle Tlusty - Acknowledgment number: JHP8KKG0 - Check in 10/3/…" at bounding box center [592, 423] width 588 height 179
click at [491, 393] on p "$215.00/night Janelle Tlusty - Acknowledgment number: JHP8KKG0 - Check in 10/3/…" at bounding box center [592, 423] width 588 height 179
click at [511, 403] on p "$215.00/night Janelle Tlusty - Acknowledgment number: JHP8KKG0 - Check in 10/3/…" at bounding box center [592, 423] width 588 height 179
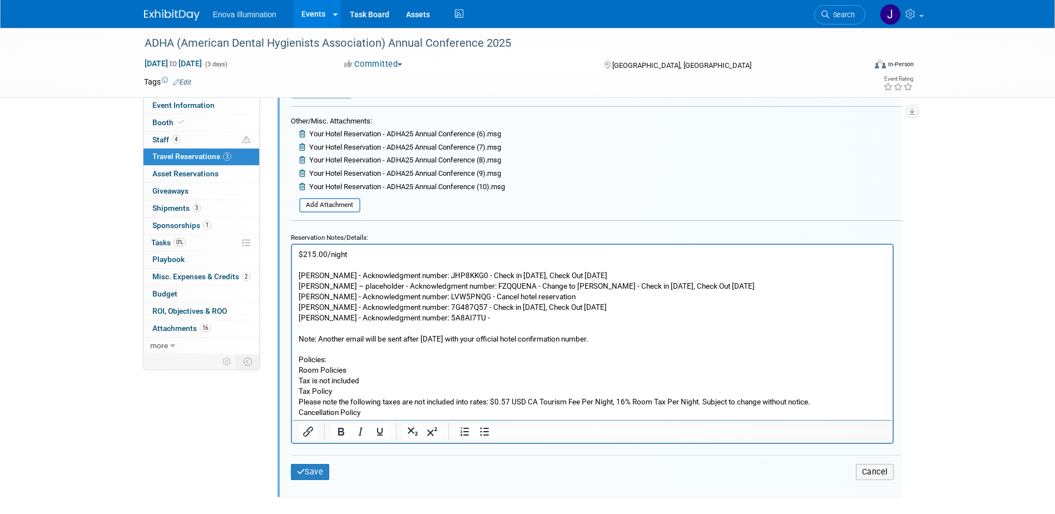
scroll to position [1145, 0]
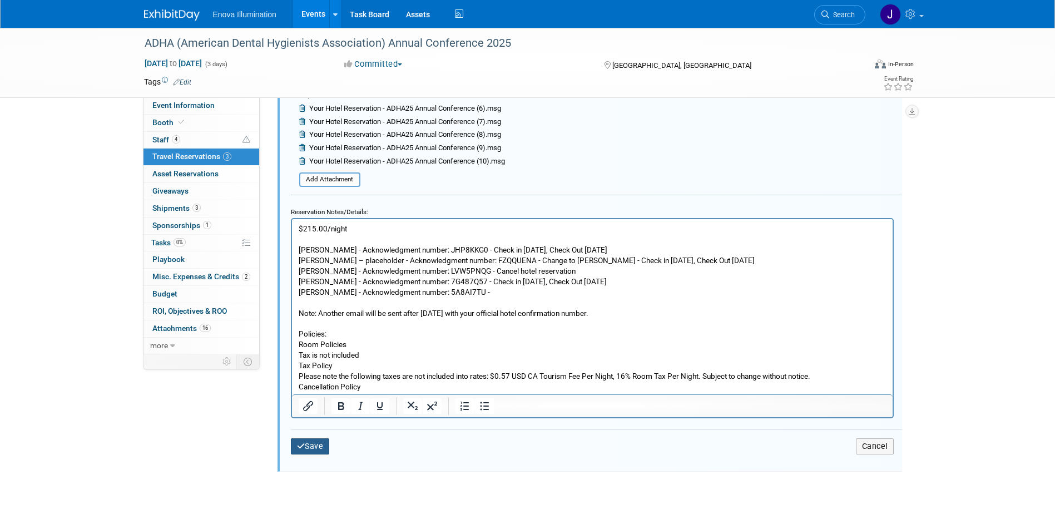
click at [319, 439] on button "Save" at bounding box center [310, 446] width 39 height 16
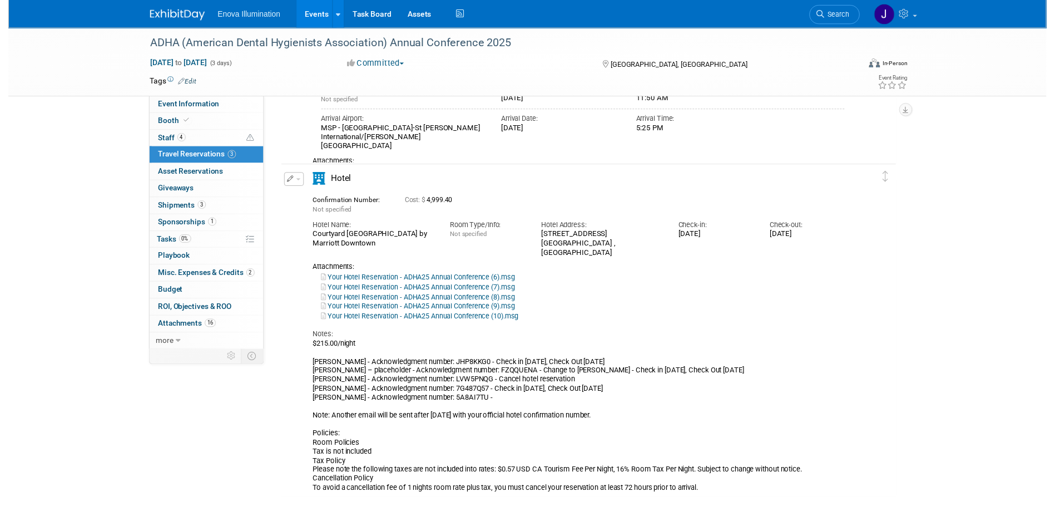
scroll to position [644, 0]
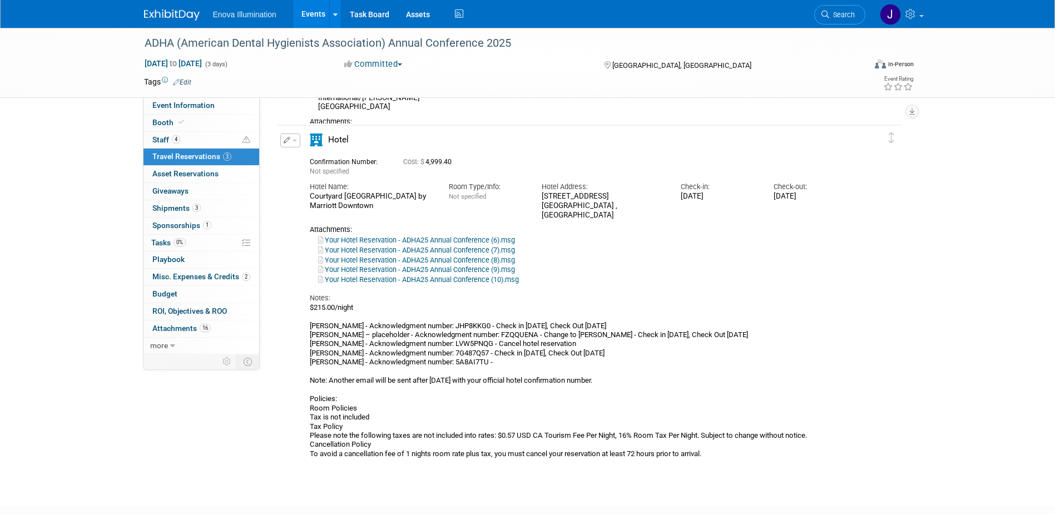
click at [295, 143] on button "button" at bounding box center [290, 140] width 20 height 14
click at [307, 160] on button "Edit Reservation" at bounding box center [328, 160] width 94 height 16
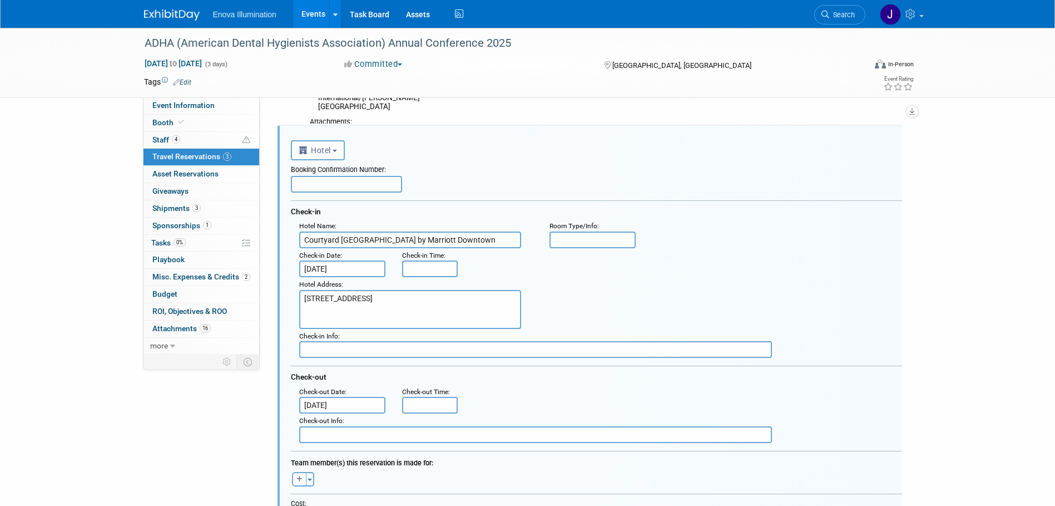
scroll to position [0, 0]
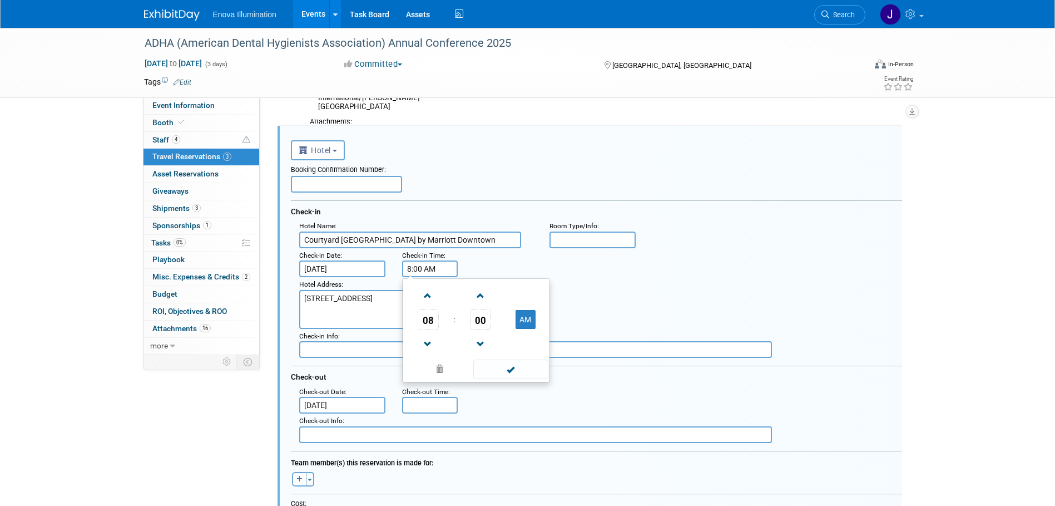
click at [411, 269] on input "8:00 AM" at bounding box center [430, 268] width 56 height 17
click at [425, 320] on span "08" at bounding box center [428, 319] width 21 height 20
click at [425, 320] on td "04" at bounding box center [423, 326] width 36 height 30
click at [521, 320] on button "AM" at bounding box center [526, 319] width 20 height 19
type input "4:00 PM"
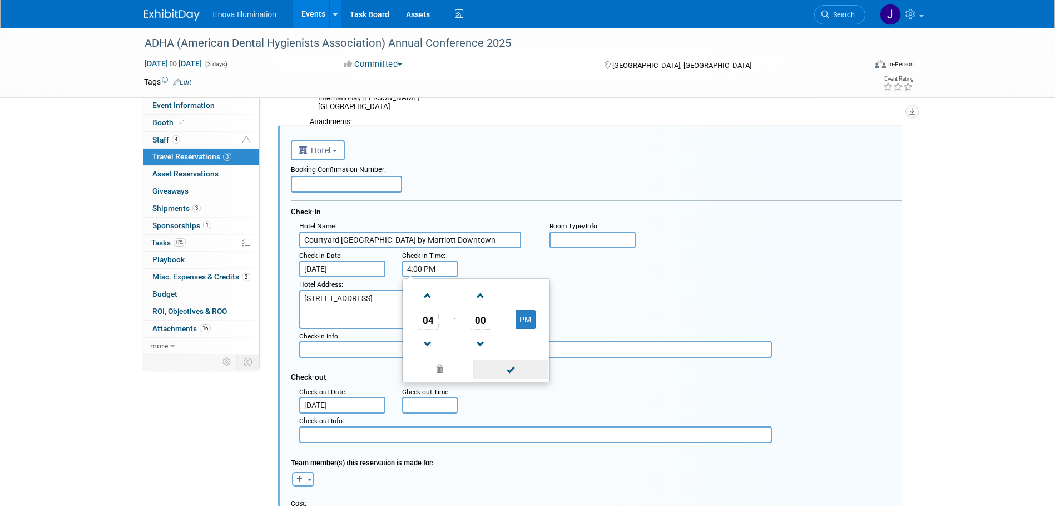
click at [488, 366] on span at bounding box center [510, 368] width 75 height 19
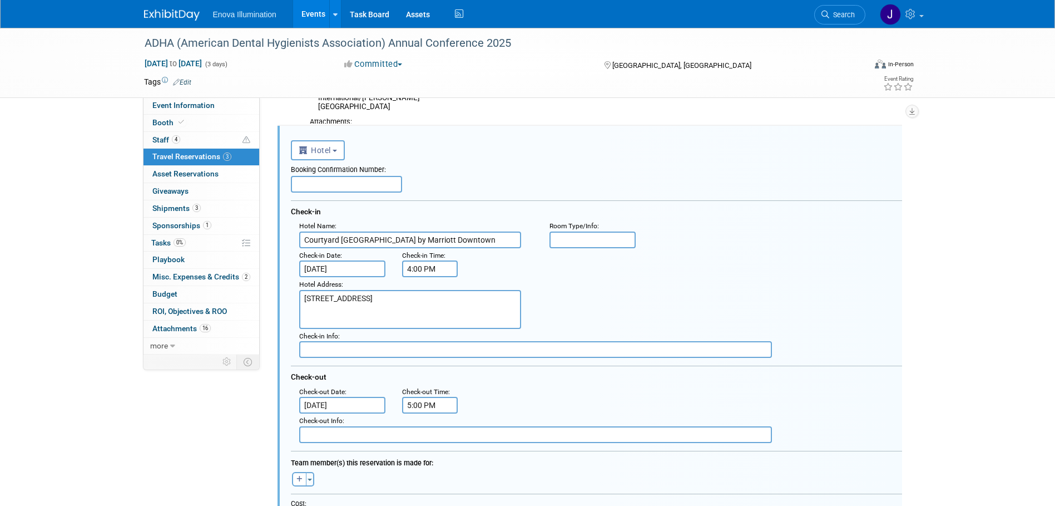
click at [427, 406] on input "5:00 PM" at bounding box center [430, 405] width 56 height 17
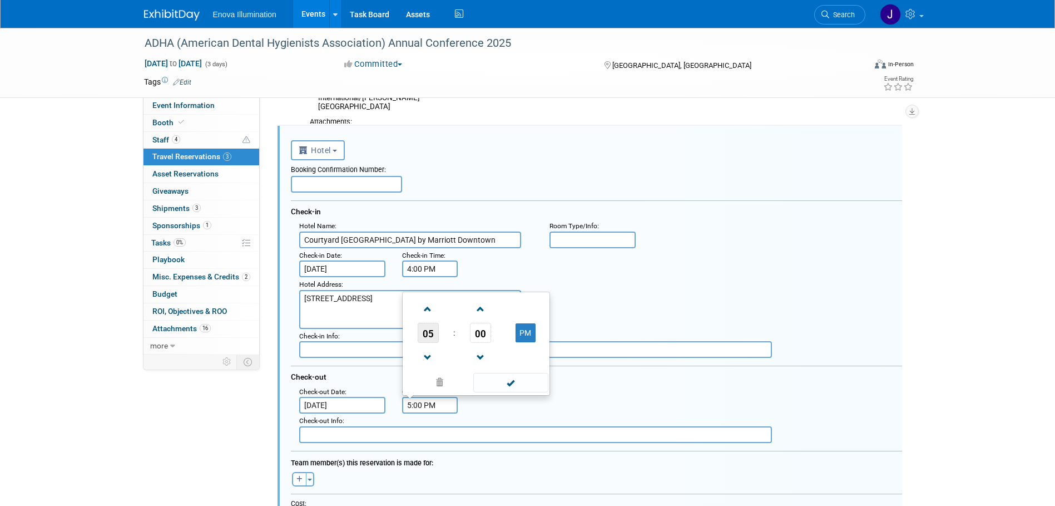
click at [427, 339] on span "05" at bounding box center [428, 333] width 21 height 20
click at [519, 357] on td "11" at bounding box center [530, 356] width 36 height 30
click at [520, 339] on button "PM" at bounding box center [526, 332] width 20 height 19
type input "11:00 AM"
click at [510, 383] on span at bounding box center [510, 382] width 75 height 19
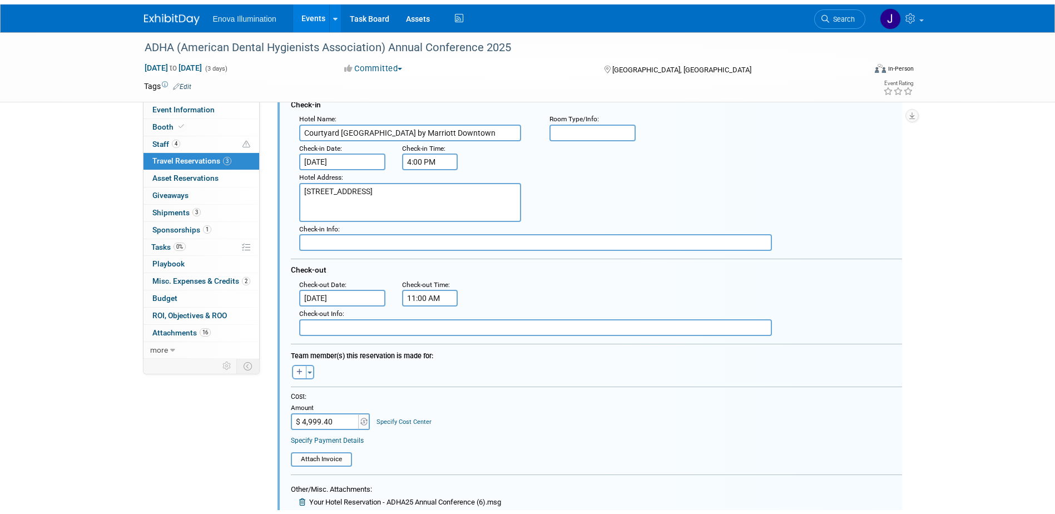
scroll to position [1145, 0]
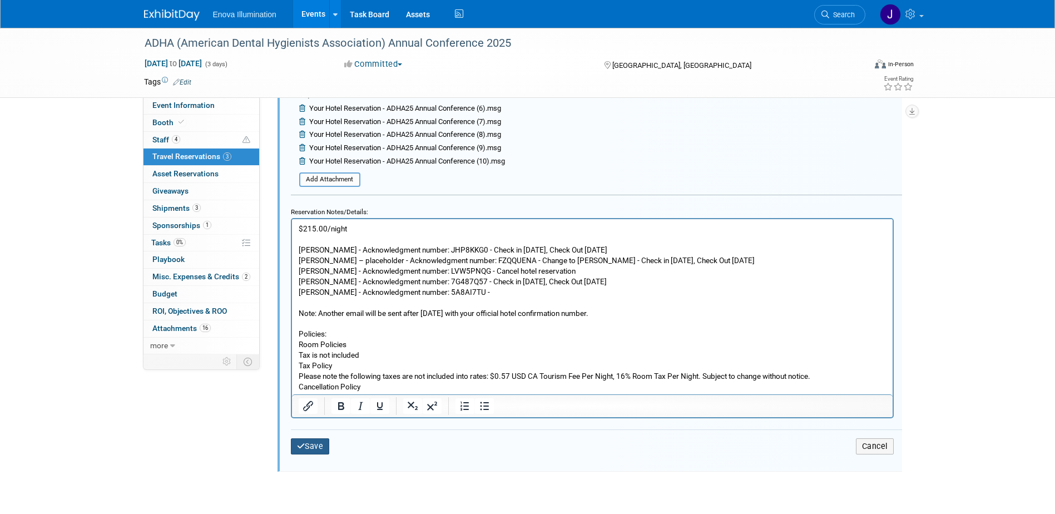
click at [313, 443] on button "Save" at bounding box center [310, 446] width 39 height 16
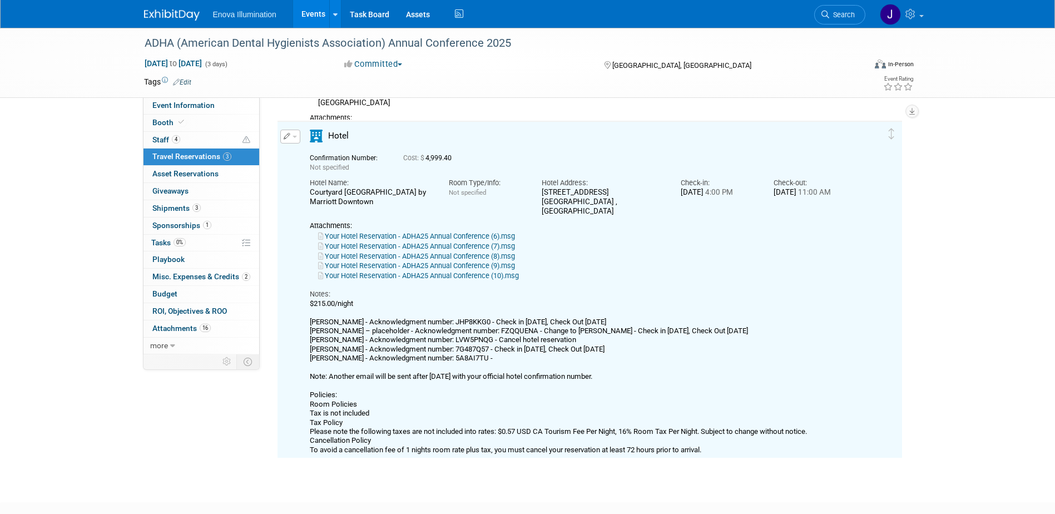
scroll to position [644, 0]
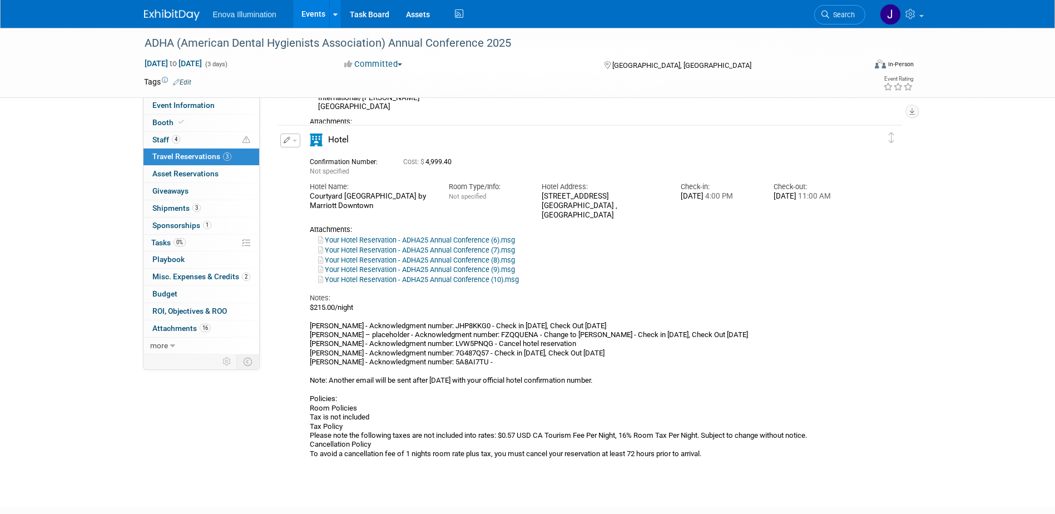
click at [280, 259] on div "Edit Reservation Not specified" at bounding box center [582, 295] width 608 height 325
click at [311, 186] on div "Hotel Name:" at bounding box center [371, 187] width 122 height 10
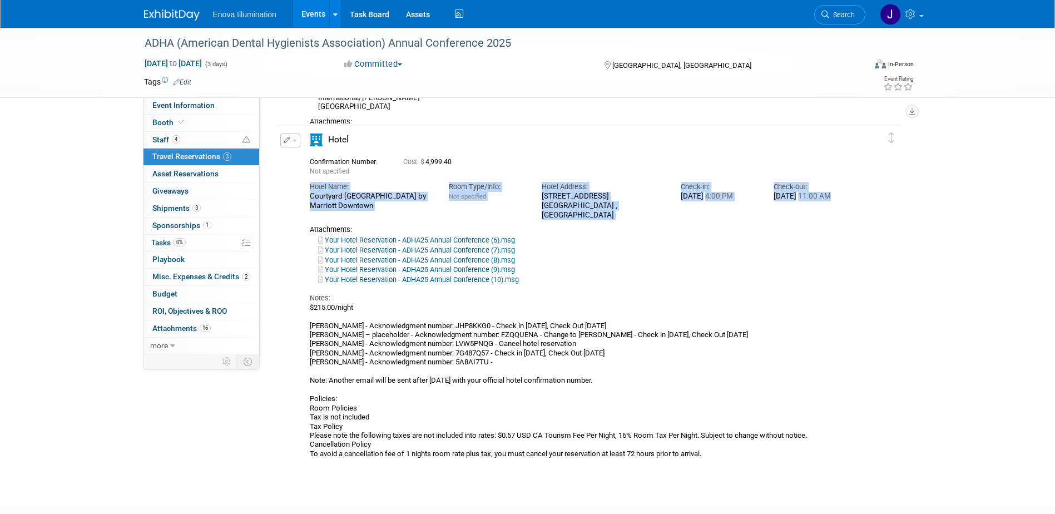
drag, startPoint x: 309, startPoint y: 185, endPoint x: 811, endPoint y: 217, distance: 503.3
click at [811, 217] on div "Hotel Name: Courtyard Long Beach by Marriott Downtown Room Type/Info: Not speci…" at bounding box center [579, 197] width 557 height 43
copy div "Hotel Name: Courtyard Long Beach by Marriott Downtown Room Type/Info: Not speci…"
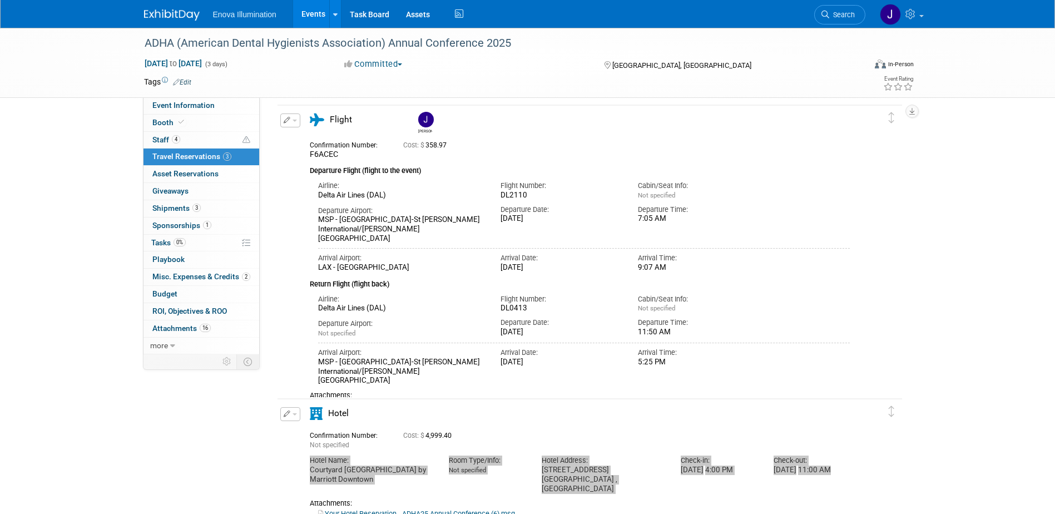
scroll to position [366, 0]
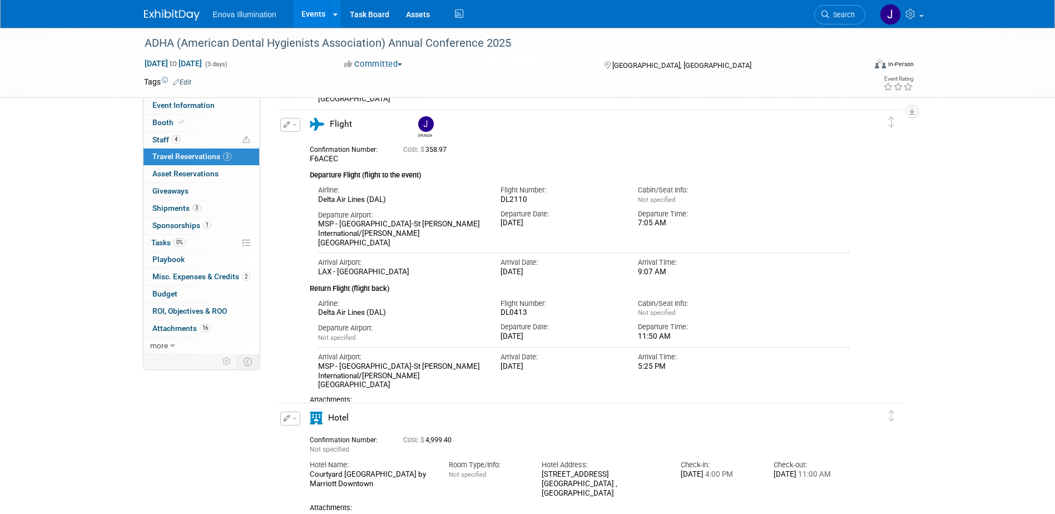
click at [828, 353] on div "Arrival Airport: MSP - Minneapolis-St Paul International/Wold-Chamberlain Airpo…" at bounding box center [584, 366] width 549 height 47
drag, startPoint x: 835, startPoint y: 11, endPoint x: 824, endPoint y: 18, distance: 13.6
click at [835, 11] on span "Search" at bounding box center [842, 15] width 26 height 8
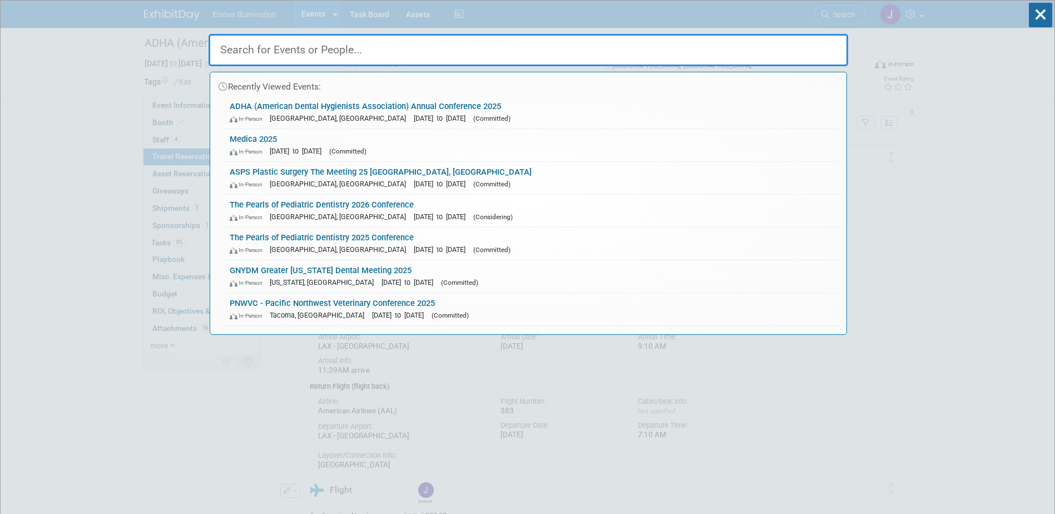
click at [707, 51] on input "text" at bounding box center [529, 50] width 640 height 32
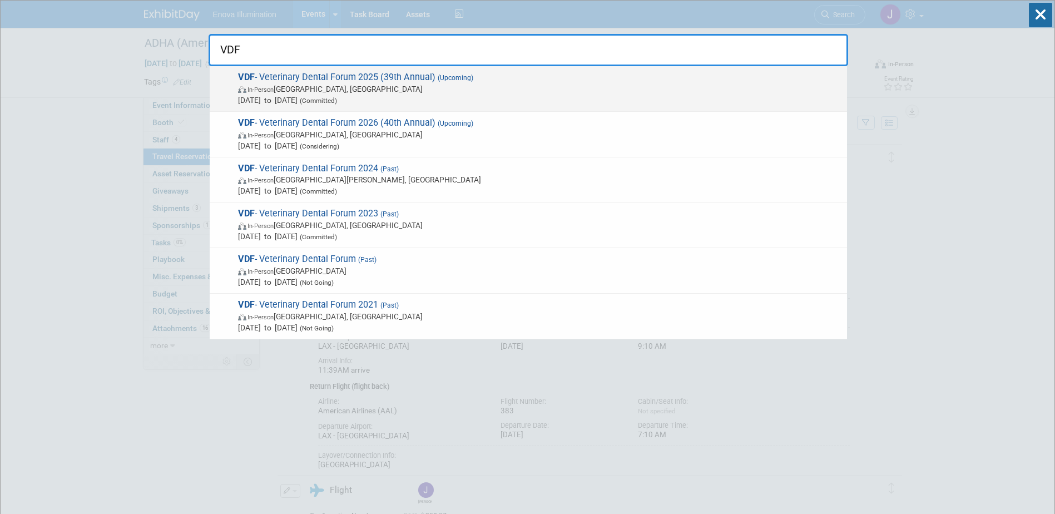
type input "VDF"
click at [360, 90] on span "In-Person San Antonio, TX" at bounding box center [539, 88] width 603 height 11
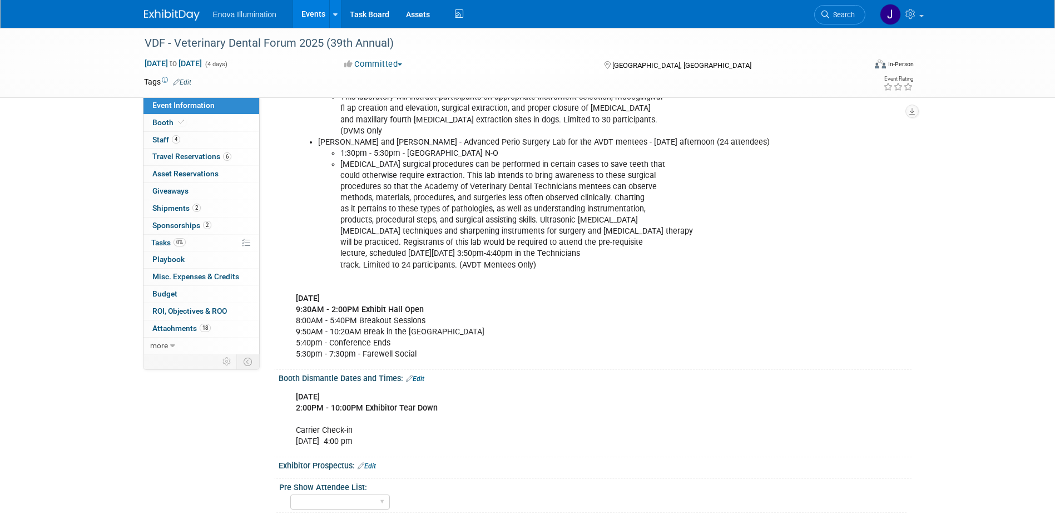
scroll to position [612, 0]
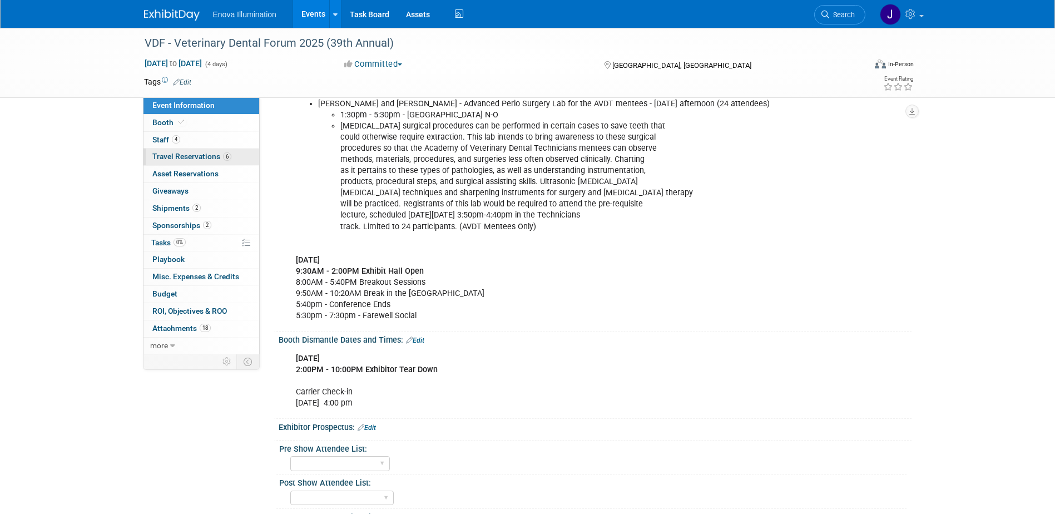
click at [198, 162] on link "6 Travel Reservations 6" at bounding box center [201, 157] width 116 height 17
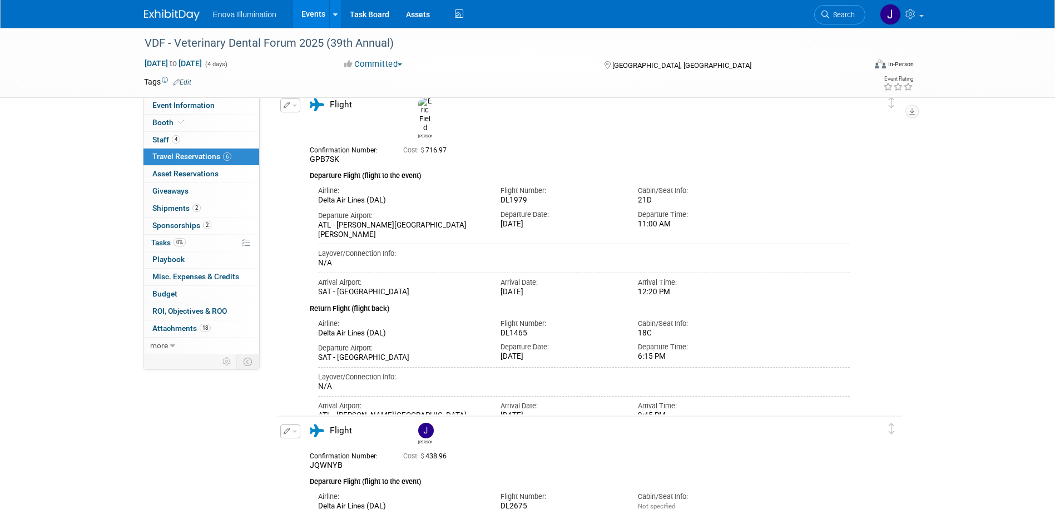
scroll to position [0, 0]
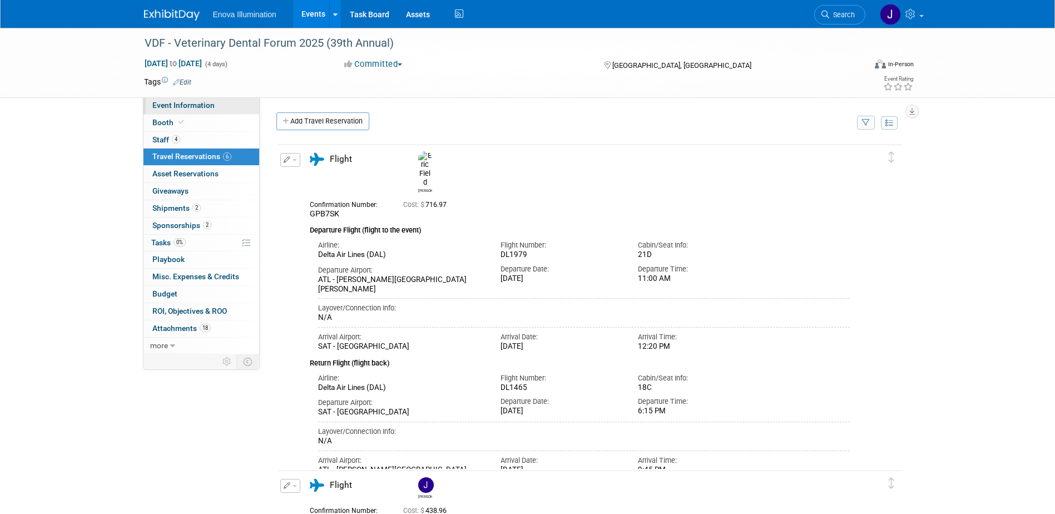
click at [179, 108] on span "Event Information" at bounding box center [183, 105] width 62 height 9
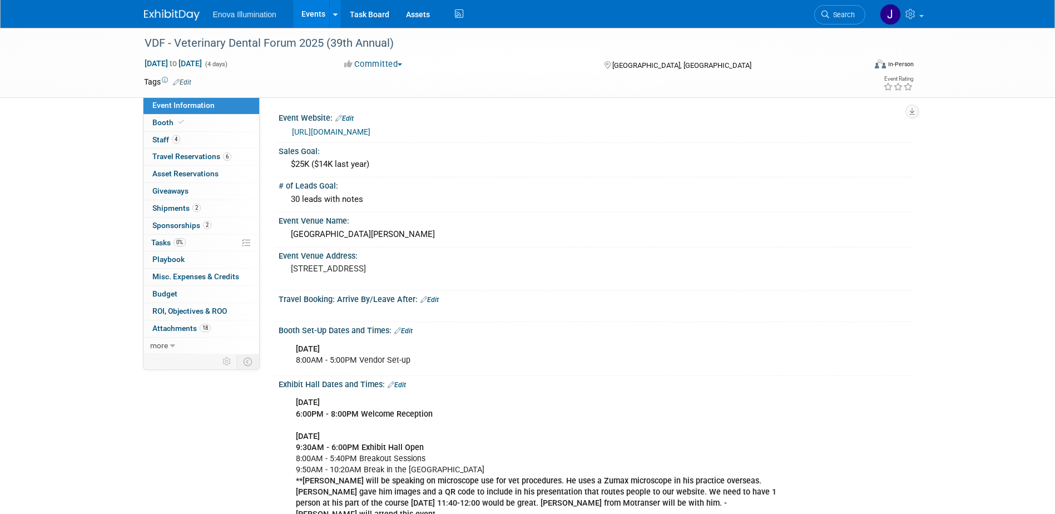
click at [174, 17] on img at bounding box center [172, 14] width 56 height 11
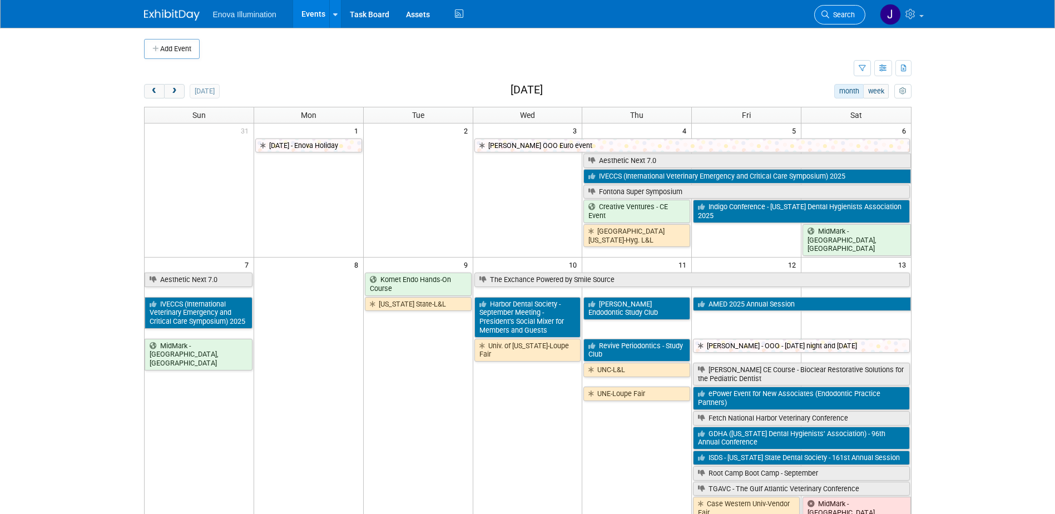
click at [842, 17] on span "Search" at bounding box center [842, 15] width 26 height 8
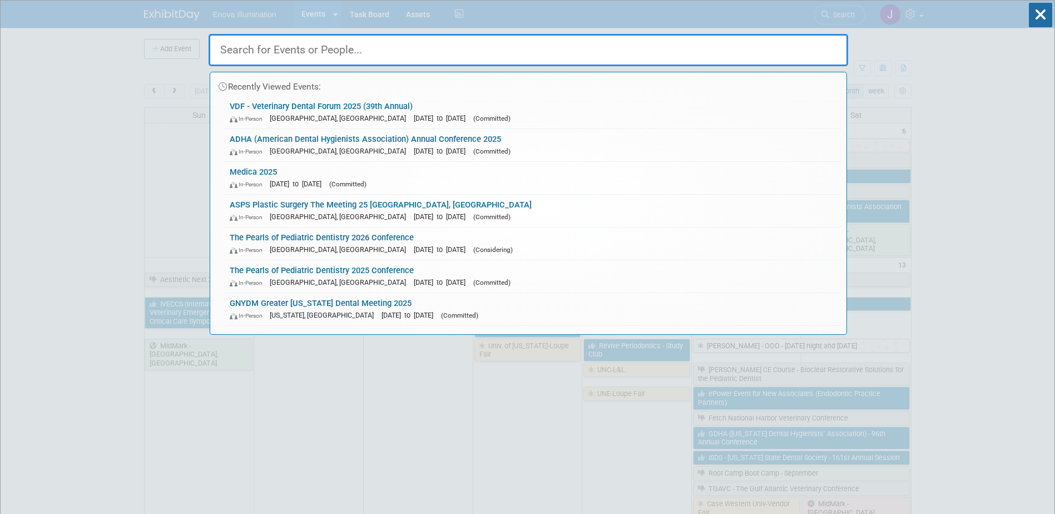
click at [814, 52] on input "text" at bounding box center [529, 50] width 640 height 32
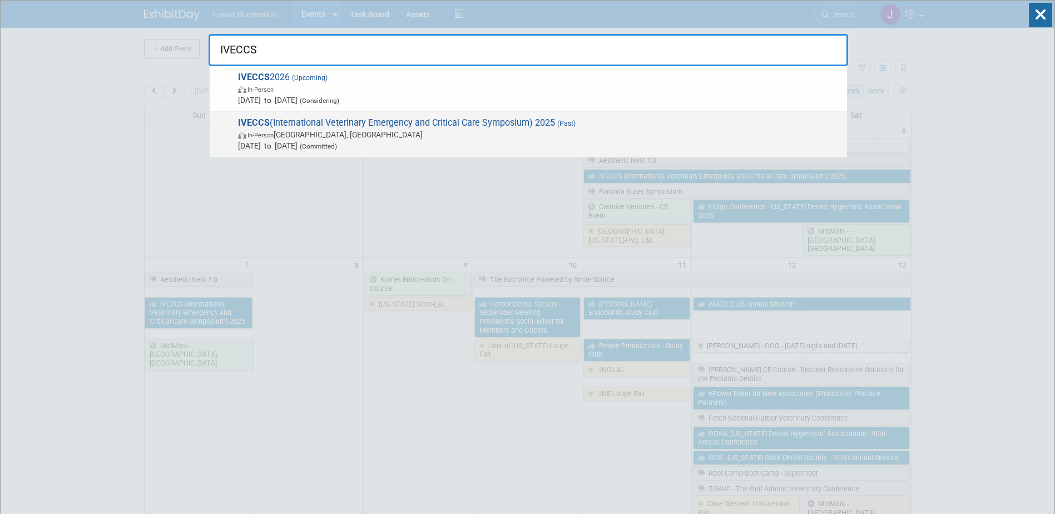
type input "IVECCS"
click at [308, 145] on span "Sep 4, 2025 to Sep 7, 2025 (Committed)" at bounding box center [539, 145] width 603 height 11
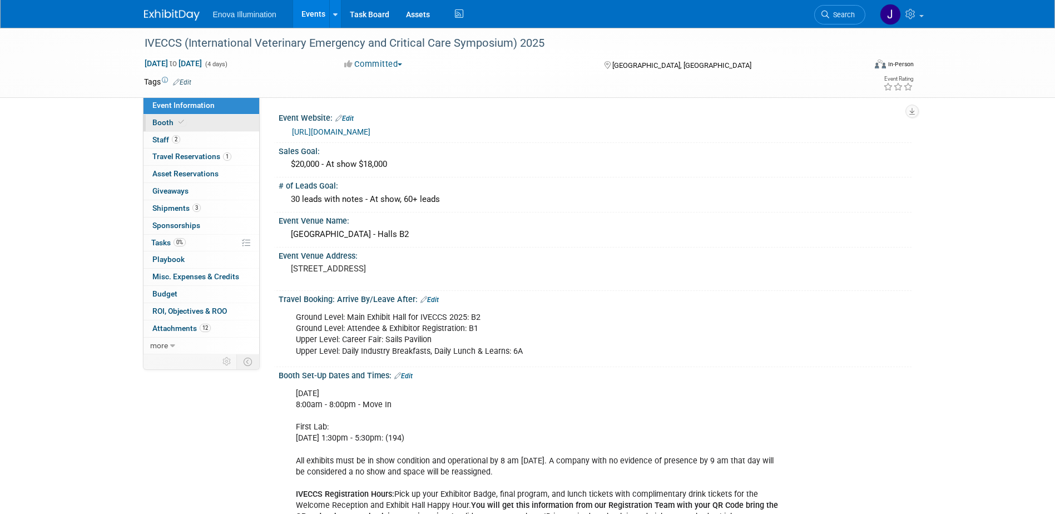
click at [192, 127] on link "Booth" at bounding box center [201, 123] width 116 height 17
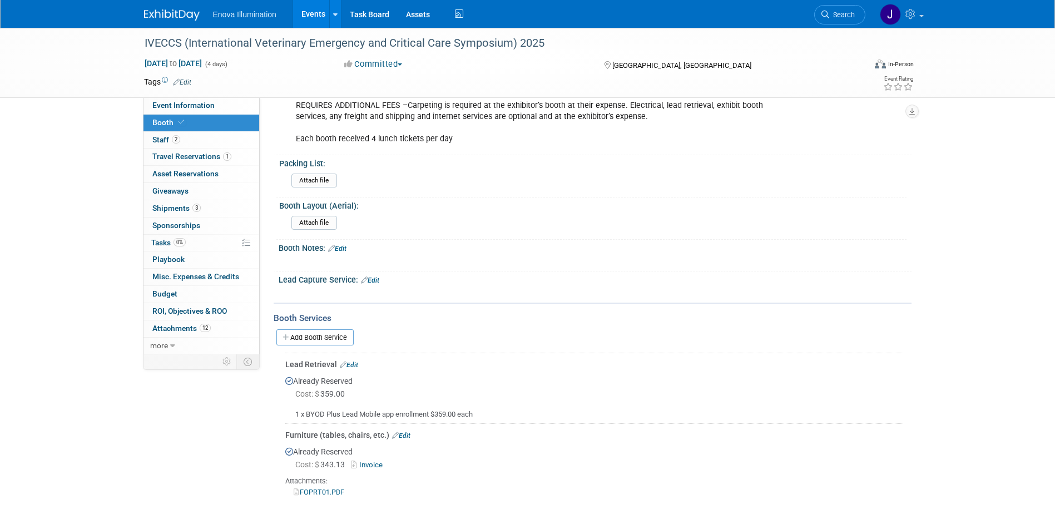
scroll to position [278, 0]
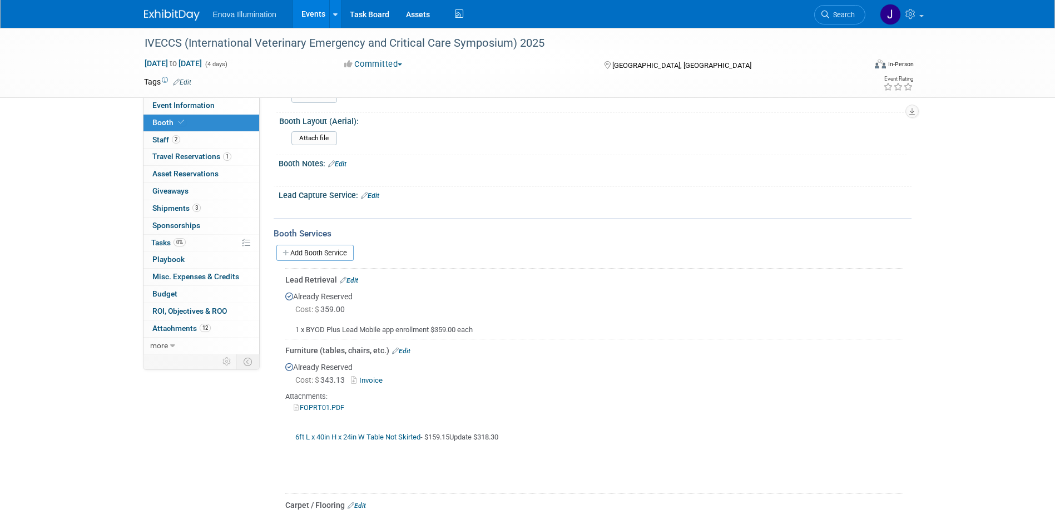
click at [314, 404] on link "FOPRT01.PDF" at bounding box center [319, 407] width 51 height 8
click at [852, 11] on span "Search" at bounding box center [842, 15] width 26 height 8
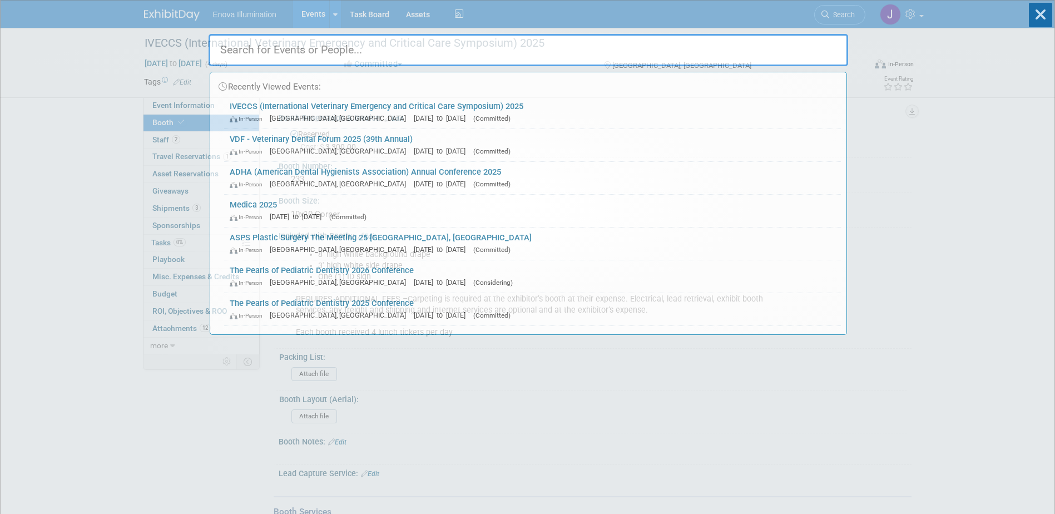
click at [791, 49] on input "text" at bounding box center [529, 50] width 640 height 32
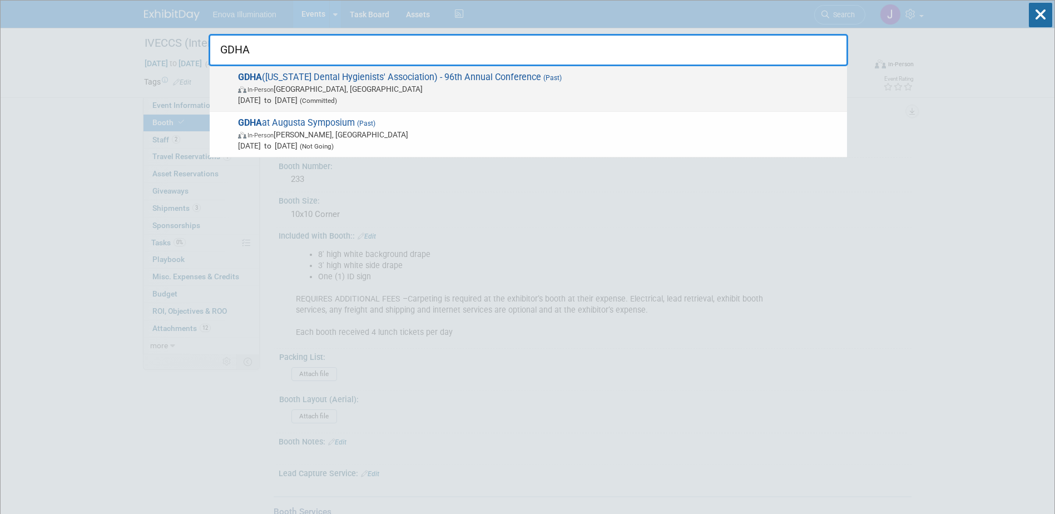
type input "GDHA"
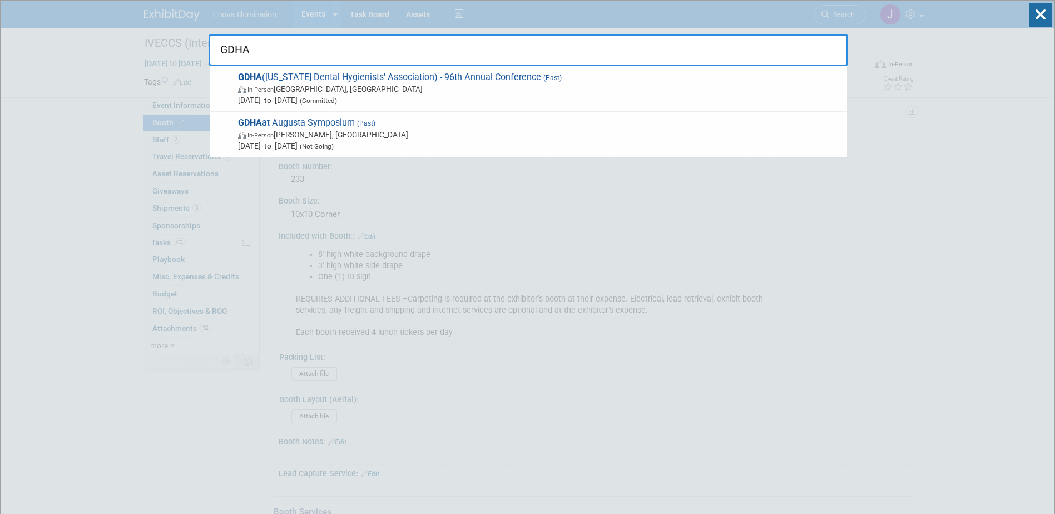
click at [308, 97] on span "[DATE] to [DATE] (Committed)" at bounding box center [539, 100] width 603 height 11
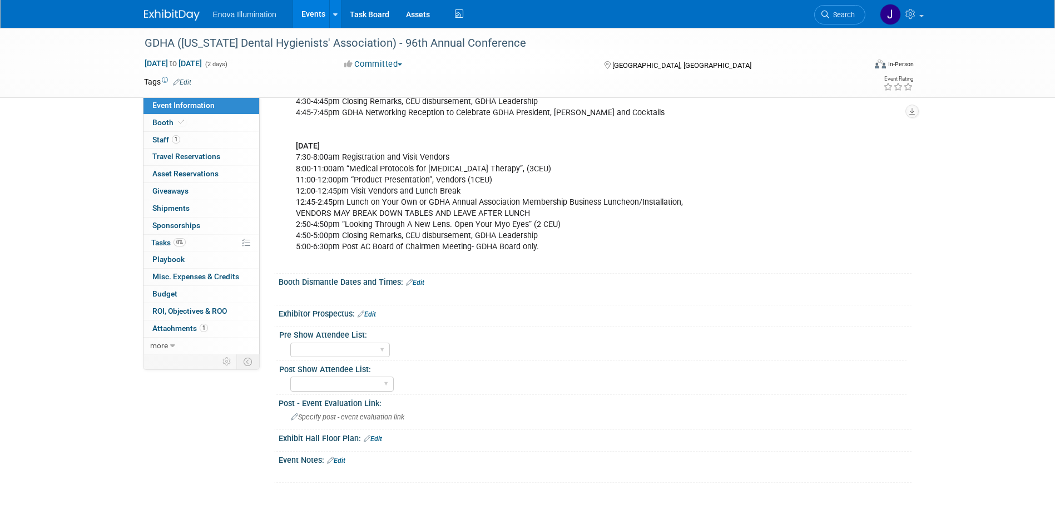
scroll to position [445, 0]
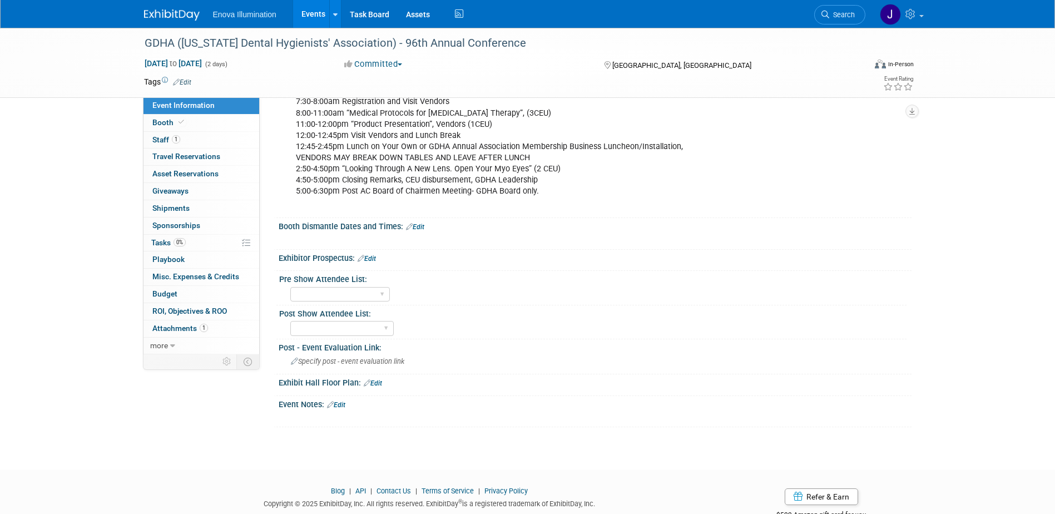
click at [341, 404] on link "Edit" at bounding box center [336, 405] width 18 height 8
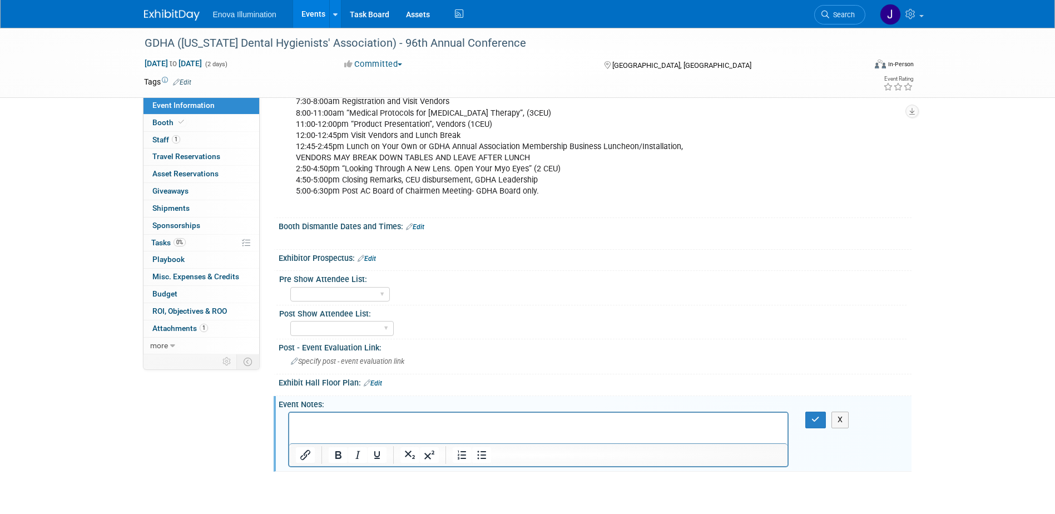
scroll to position [0, 0]
click at [338, 415] on html at bounding box center [538, 421] width 499 height 16
click at [315, 431] on p "Rich Text Area. Press ALT-0 for help." at bounding box center [538, 433] width 486 height 11
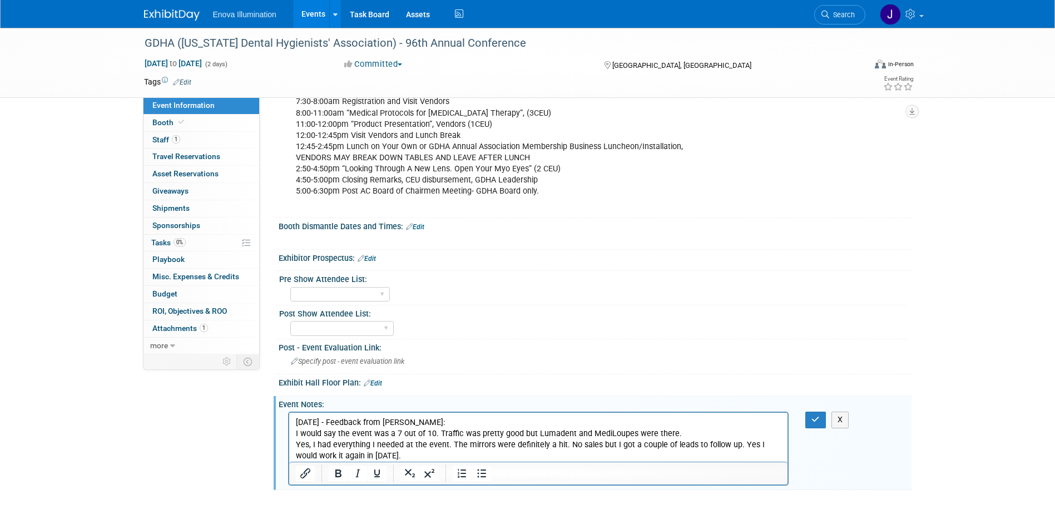
click at [561, 446] on p "I would say the event was a 7 out of 10. Traffic was pretty good but Lumadent a…" at bounding box center [538, 444] width 486 height 33
click at [469, 455] on p "No sales but I got a couple of leads to follow up. Yes I would work it again in…" at bounding box center [538, 456] width 486 height 11
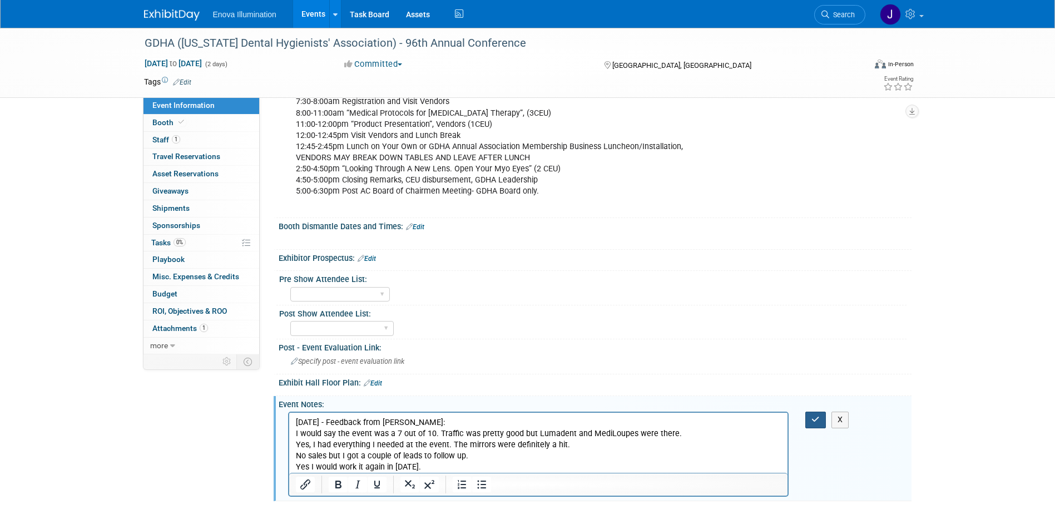
click at [809, 420] on button "button" at bounding box center [815, 420] width 21 height 16
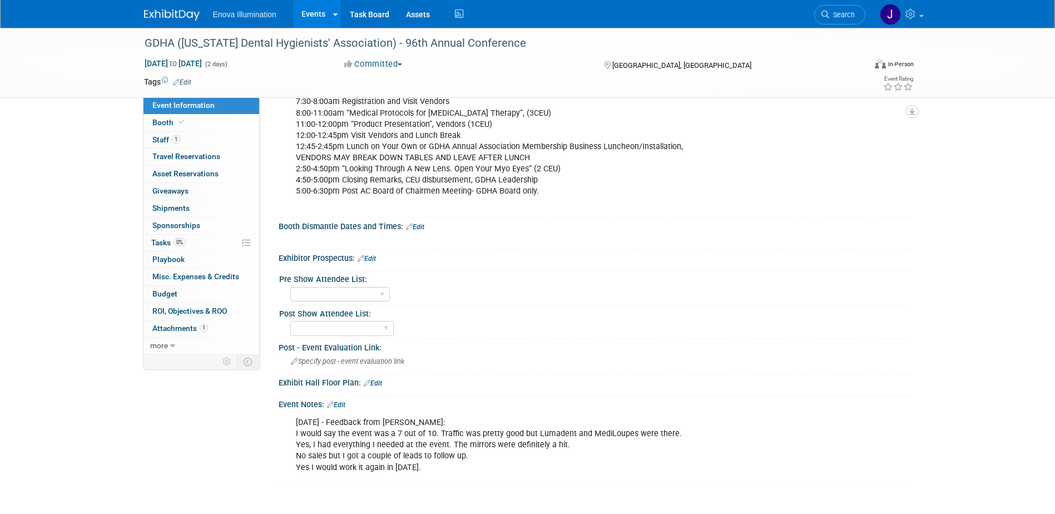
click at [177, 25] on div "Enova Illumination Events Add Event Bulk Upload Events Shareable Event Boards R…" at bounding box center [528, 14] width 768 height 28
click at [177, 18] on img at bounding box center [172, 14] width 56 height 11
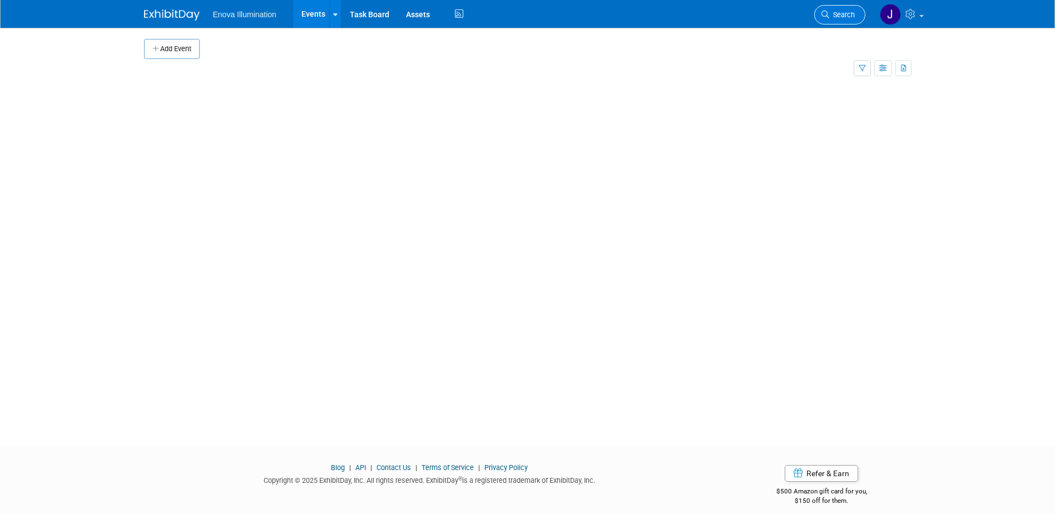
click at [839, 13] on span "Search" at bounding box center [842, 15] width 26 height 8
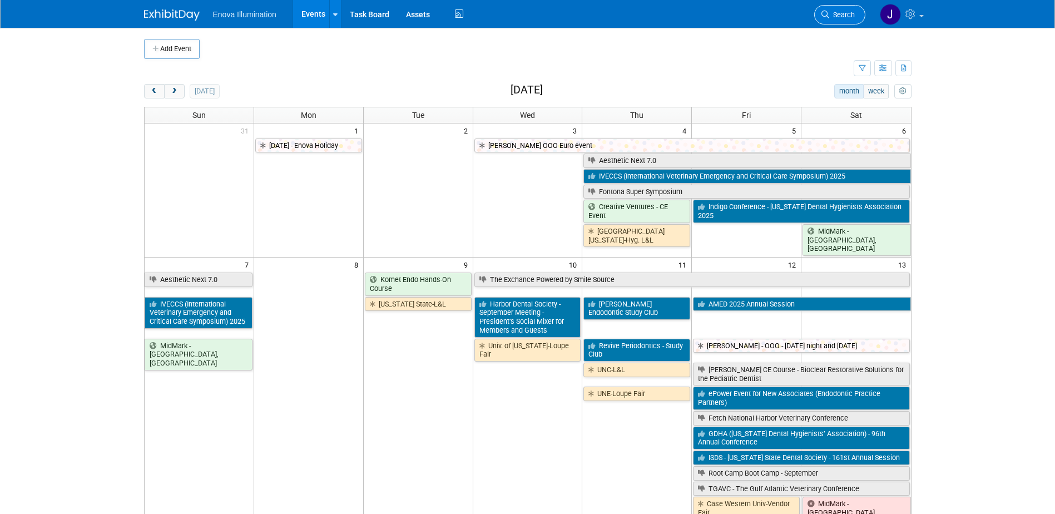
click at [842, 9] on link "Search" at bounding box center [839, 14] width 51 height 19
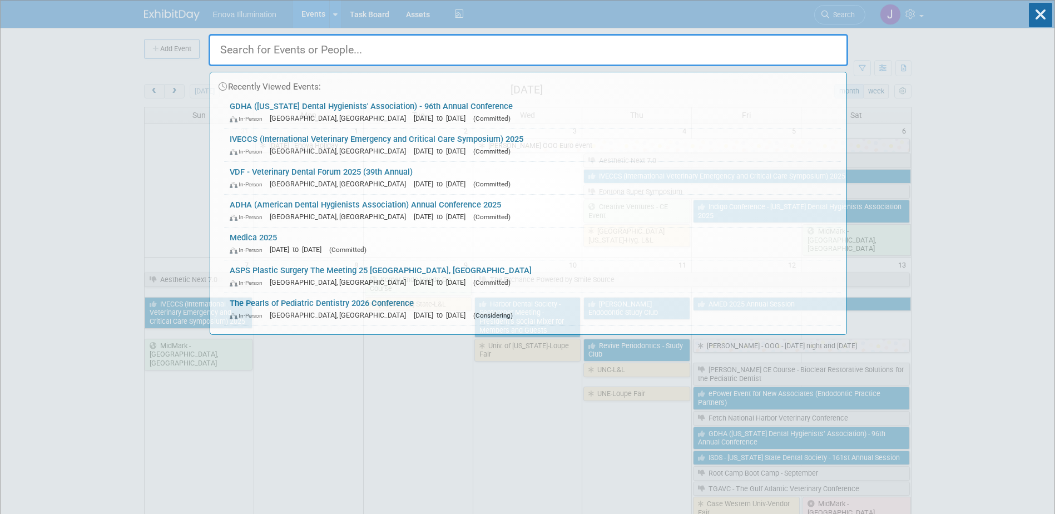
click at [795, 40] on input "text" at bounding box center [529, 50] width 640 height 32
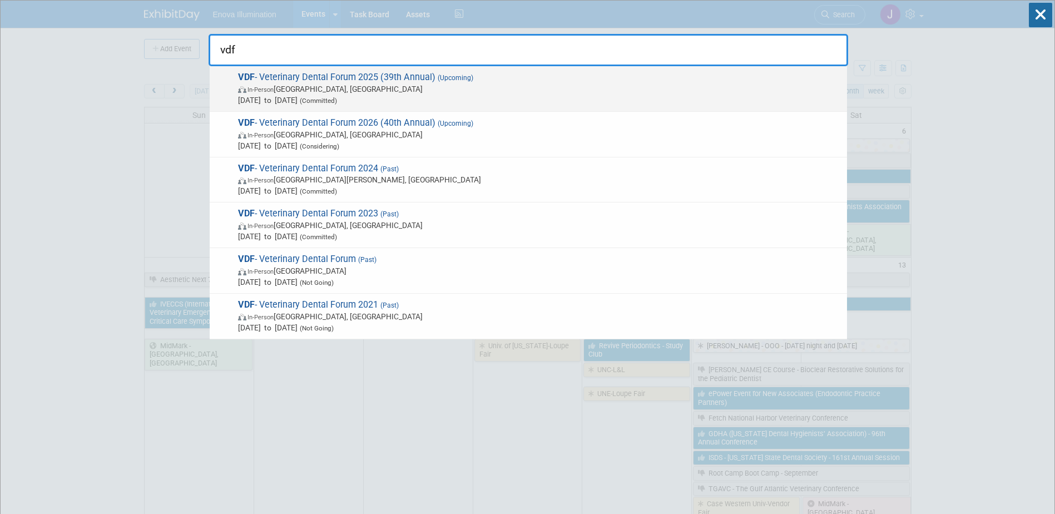
type input "vdf"
click at [286, 82] on span "VDF - Veterinary Dental Forum 2025 (39th Annual) (Upcoming) In-Person [GEOGRAPH…" at bounding box center [538, 89] width 607 height 34
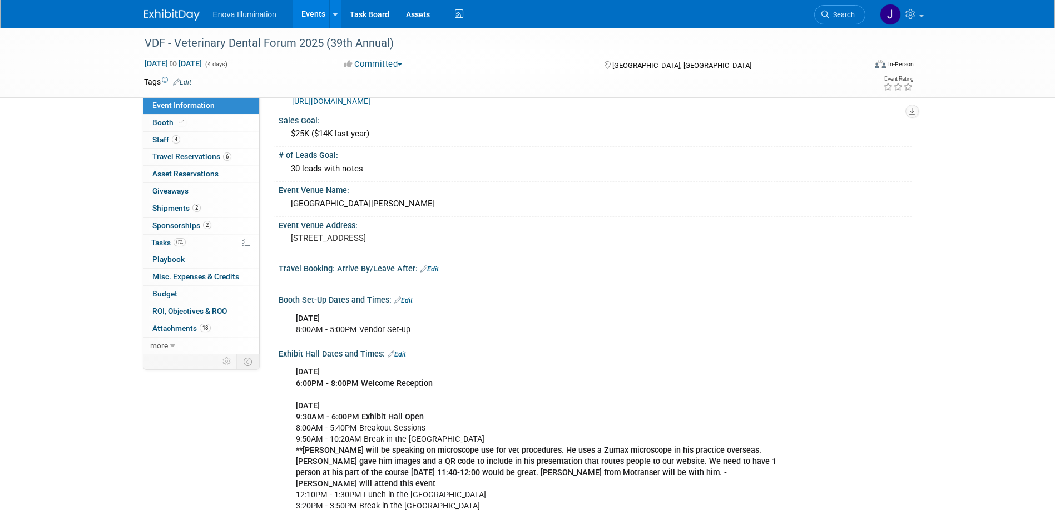
scroll to position [56, 0]
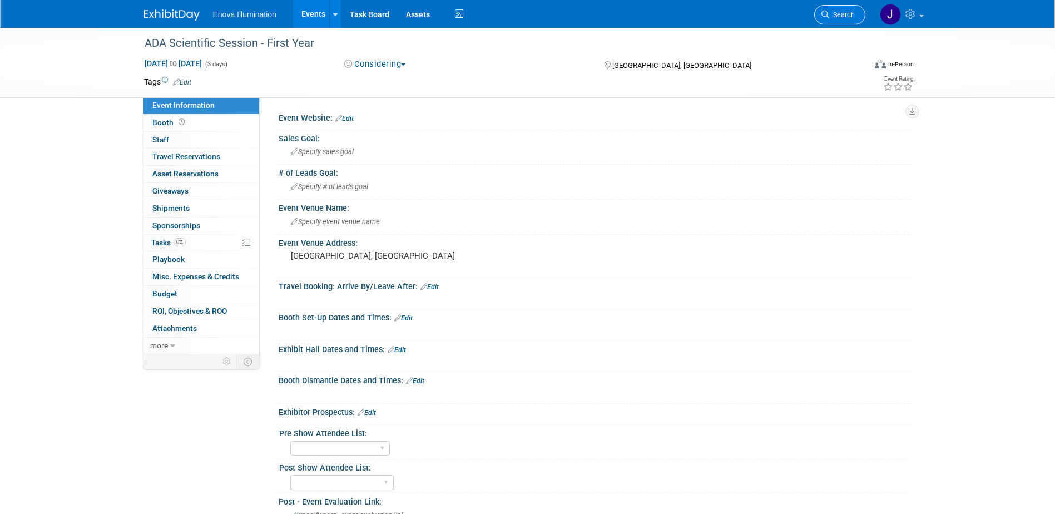
click at [854, 13] on span "Search" at bounding box center [842, 15] width 26 height 8
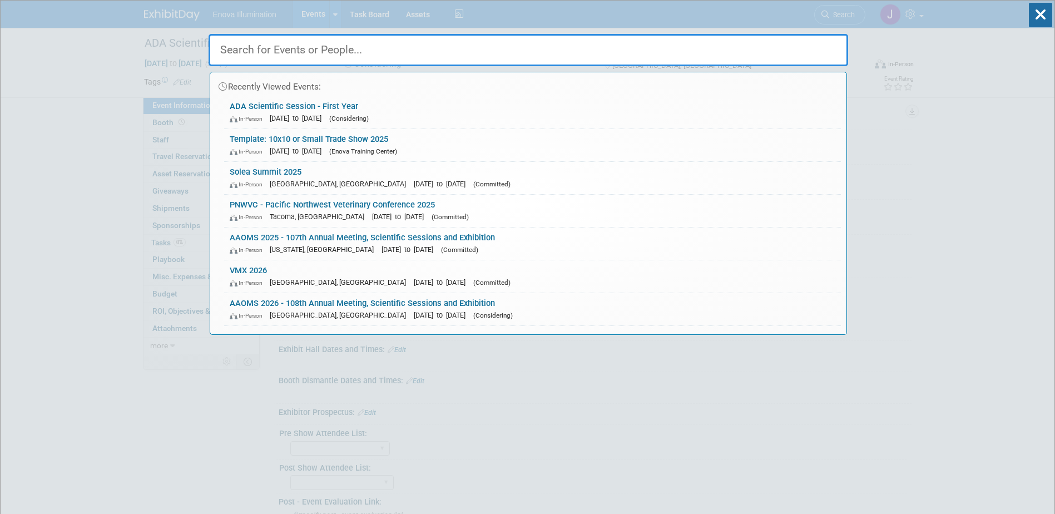
click at [646, 53] on input "text" at bounding box center [529, 50] width 640 height 32
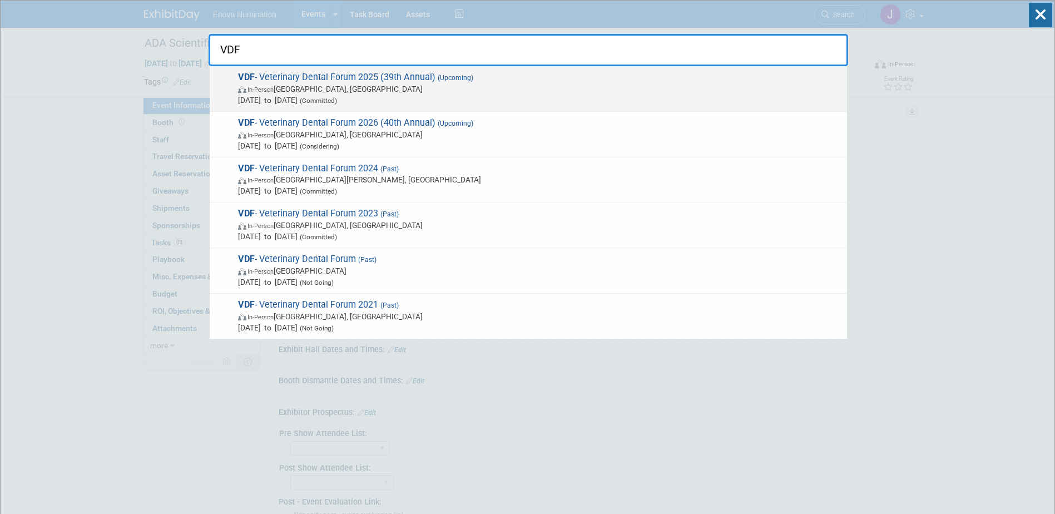
type input "VDF"
click at [315, 78] on span "VDF - Veterinary Dental Forum 2025 (39th Annual) (Upcoming) In-Person San Anton…" at bounding box center [538, 89] width 607 height 34
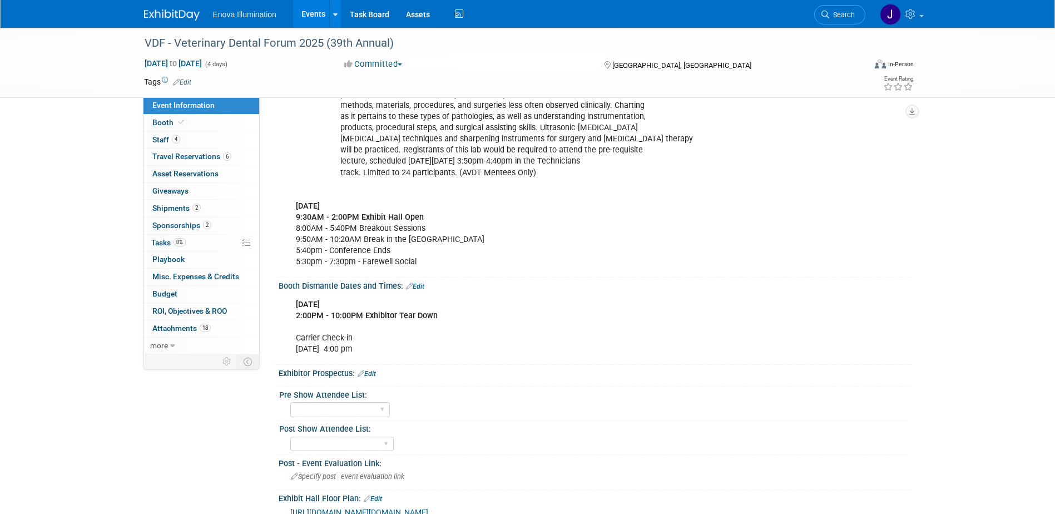
scroll to position [890, 0]
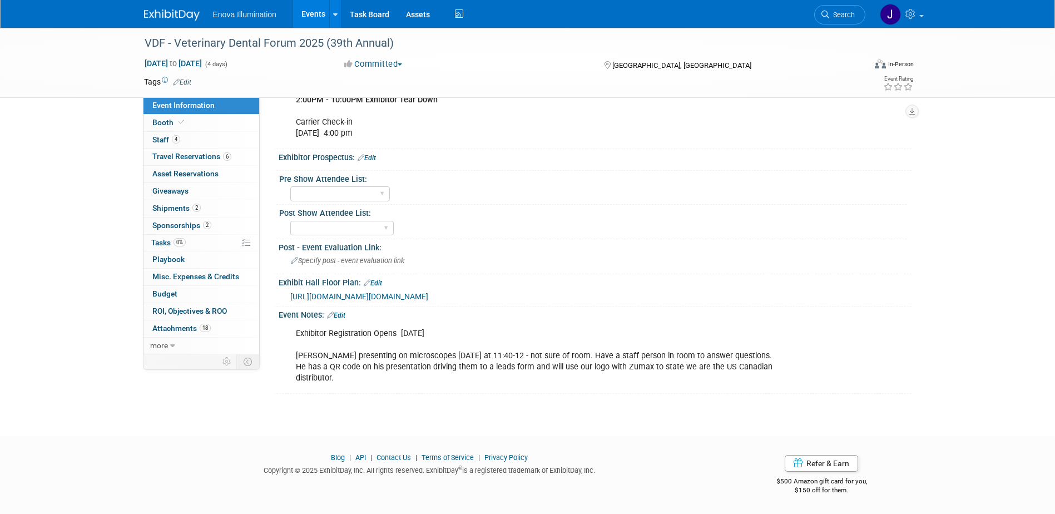
click at [341, 319] on link "Edit" at bounding box center [336, 315] width 18 height 8
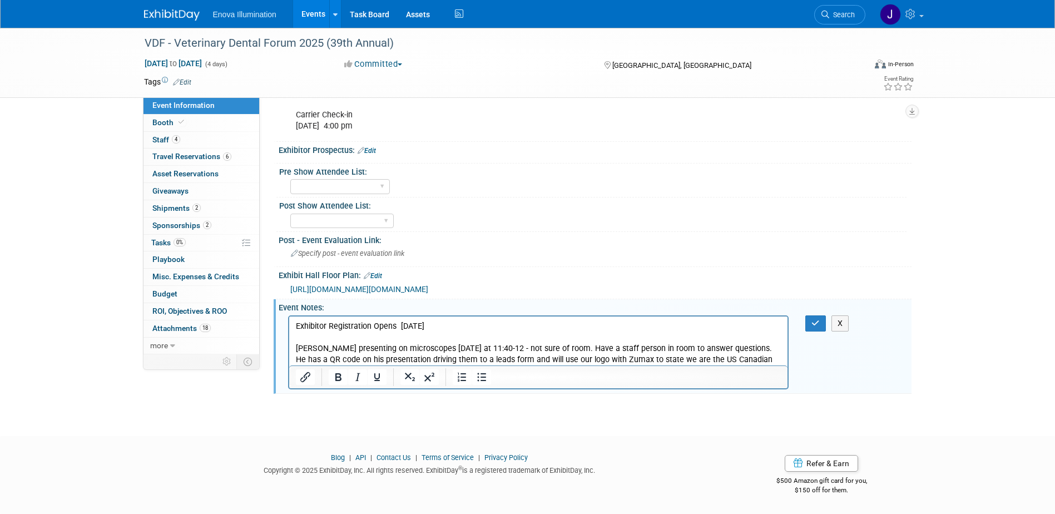
scroll to position [944, 0]
click at [780, 361] on p "Exhibitor Registration Opens 4/1/25 Dr. Lee presenting on microscopes Thursday …" at bounding box center [538, 348] width 486 height 56
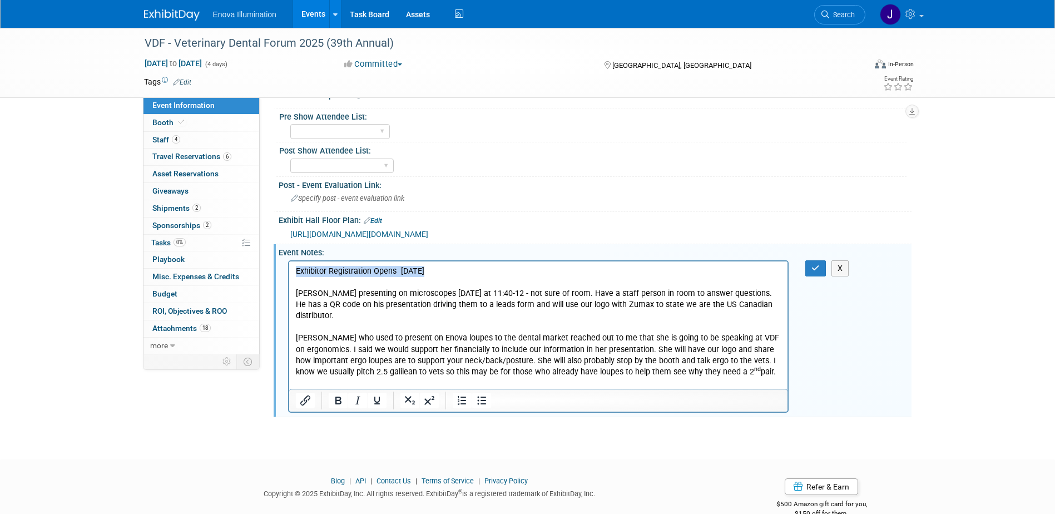
drag, startPoint x: 434, startPoint y: 272, endPoint x: 278, endPoint y: 263, distance: 157.1
click at [289, 263] on html "Exhibitor Registration Opens 4/1/25 Dr. Lee presenting on microscopes Thursday …" at bounding box center [538, 330] width 499 height 138
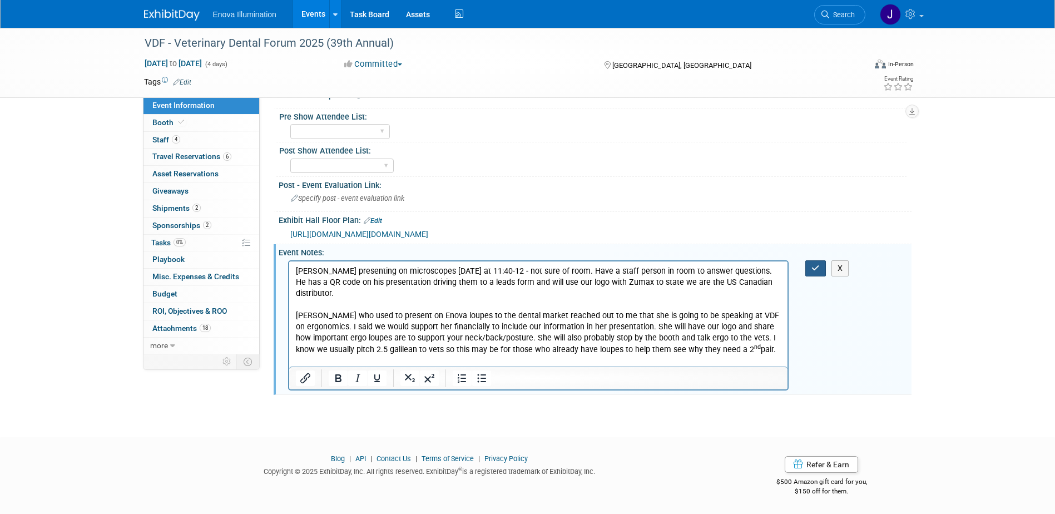
click at [808, 276] on button "button" at bounding box center [815, 268] width 21 height 16
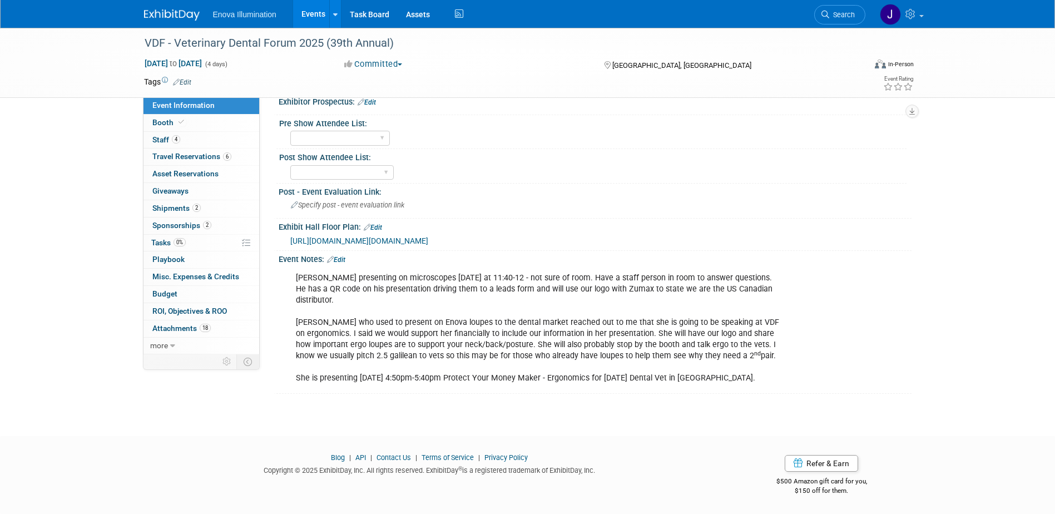
click at [172, 11] on img at bounding box center [172, 14] width 56 height 11
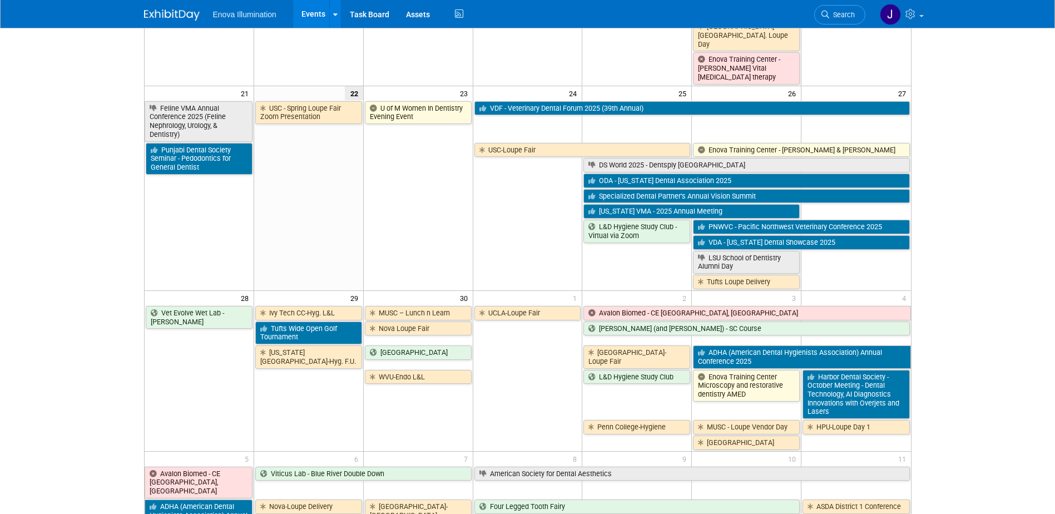
scroll to position [779, 0]
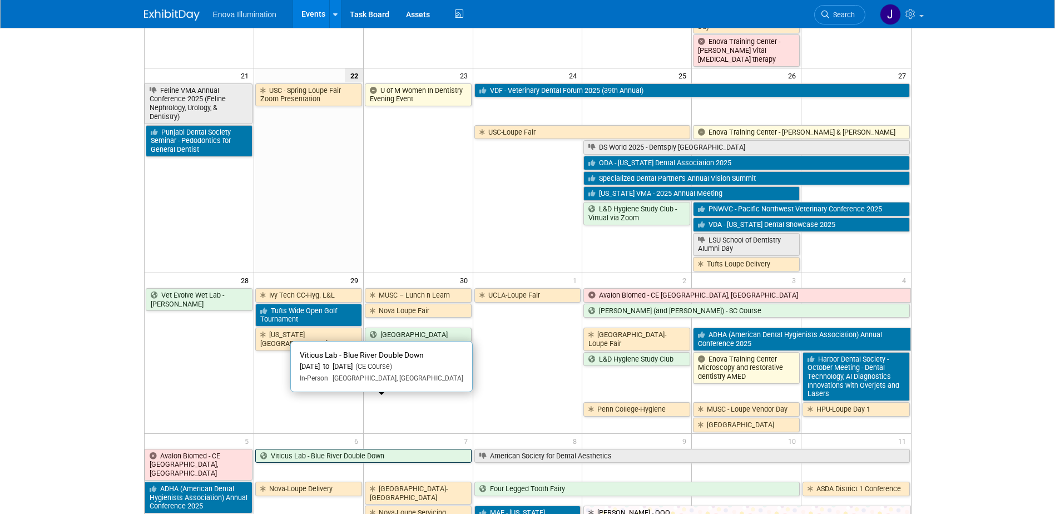
click at [309, 449] on link "Viticus Lab - Blue River Double Down" at bounding box center [363, 456] width 216 height 14
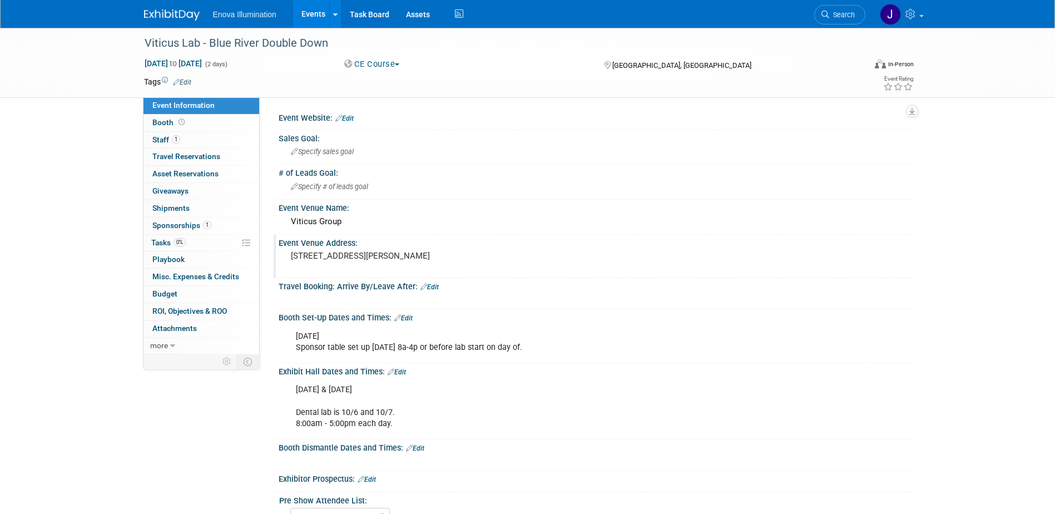
drag, startPoint x: 291, startPoint y: 223, endPoint x: 388, endPoint y: 264, distance: 104.9
click at [388, 264] on div "Event Website: Edit Sales Goal: Specify sales goal # of Leads Goal: Specify # o…" at bounding box center [589, 396] width 627 height 572
drag, startPoint x: 388, startPoint y: 264, endPoint x: 357, endPoint y: 265, distance: 30.6
click at [395, 217] on div "Viticus Group" at bounding box center [595, 221] width 616 height 17
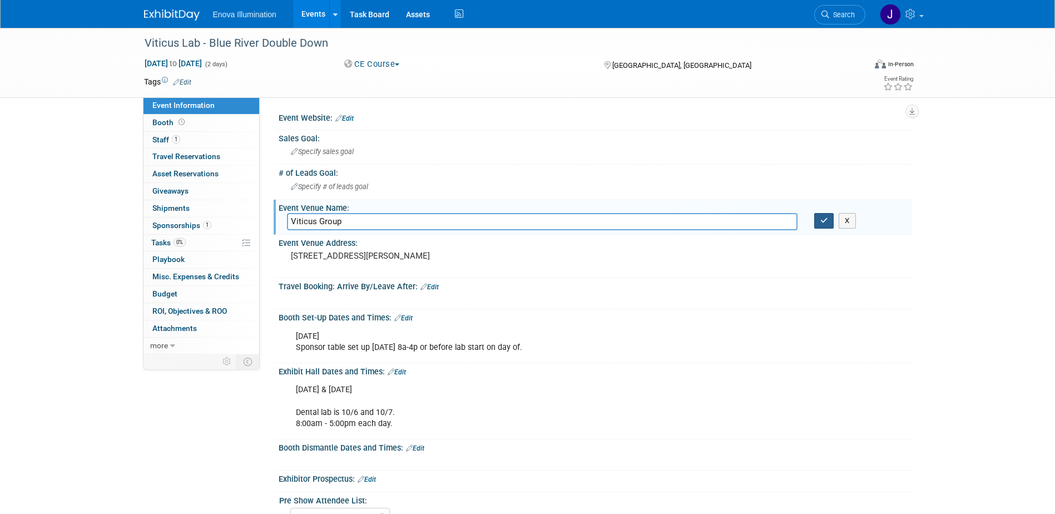
drag, startPoint x: 815, startPoint y: 224, endPoint x: 820, endPoint y: 225, distance: 5.6
click at [818, 224] on button "button" at bounding box center [824, 221] width 20 height 16
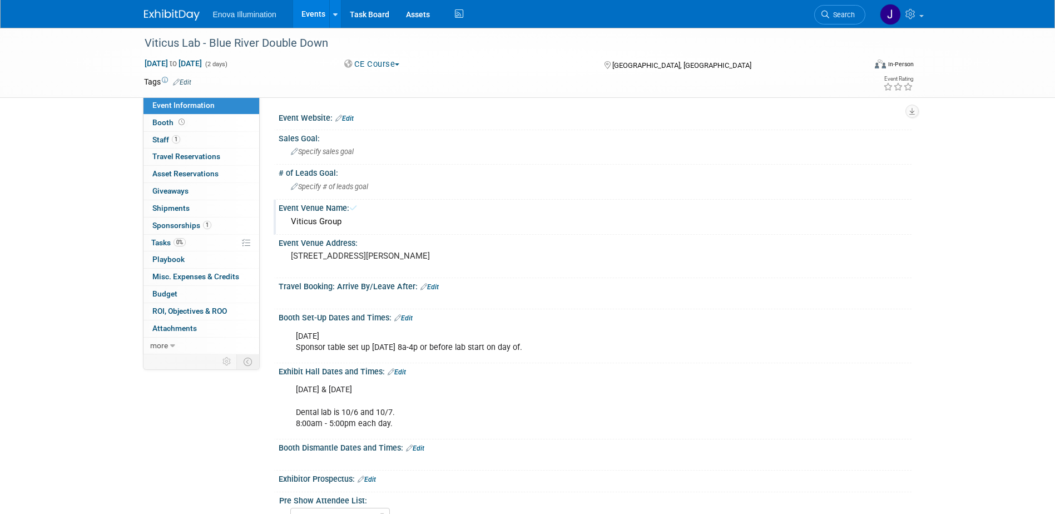
click at [820, 225] on div "Viticus Group" at bounding box center [595, 221] width 616 height 17
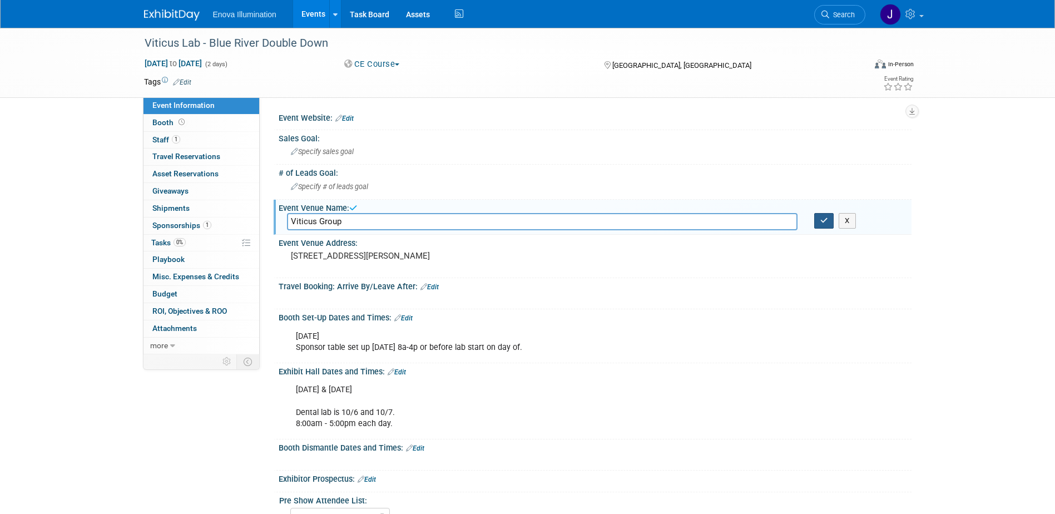
click at [818, 224] on button "button" at bounding box center [824, 221] width 20 height 16
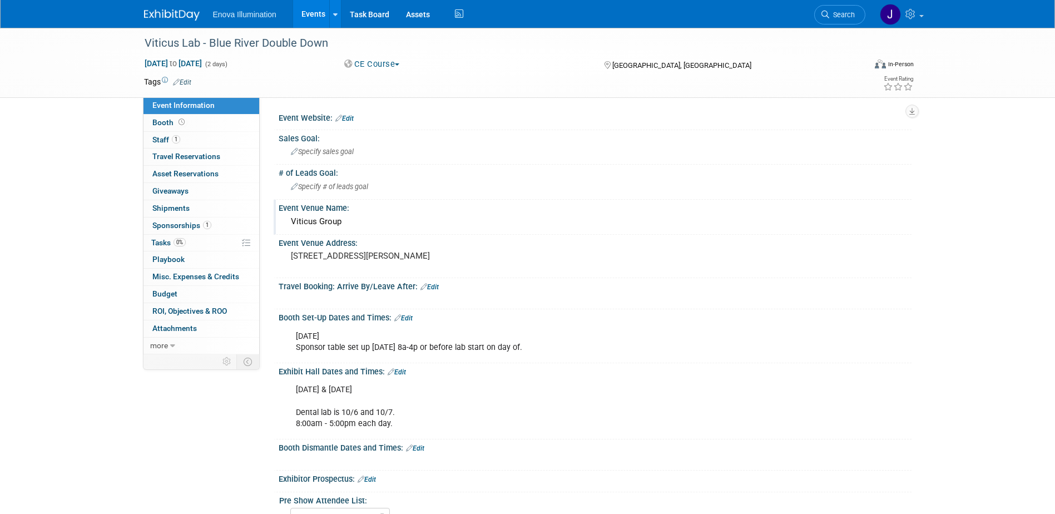
click at [162, 8] on link at bounding box center [178, 9] width 69 height 9
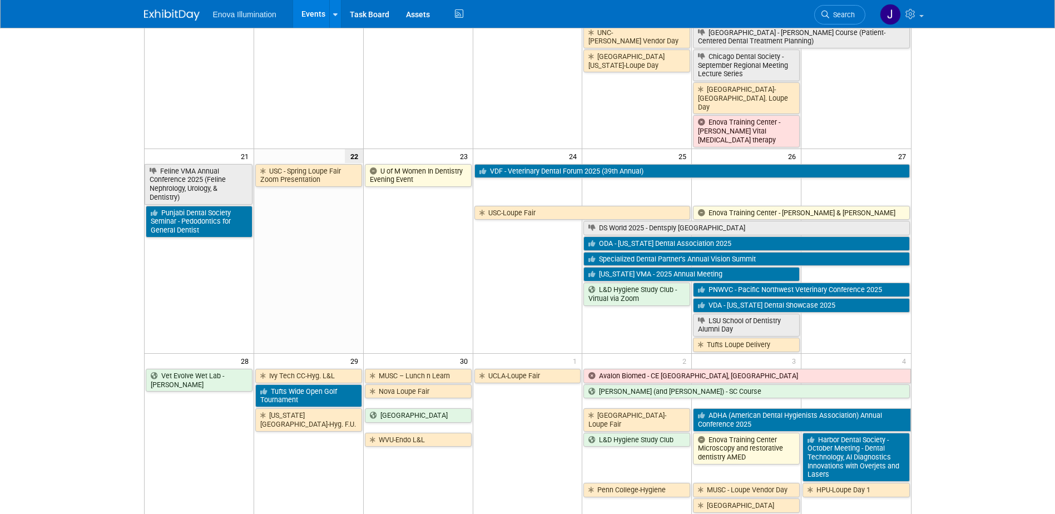
scroll to position [723, 0]
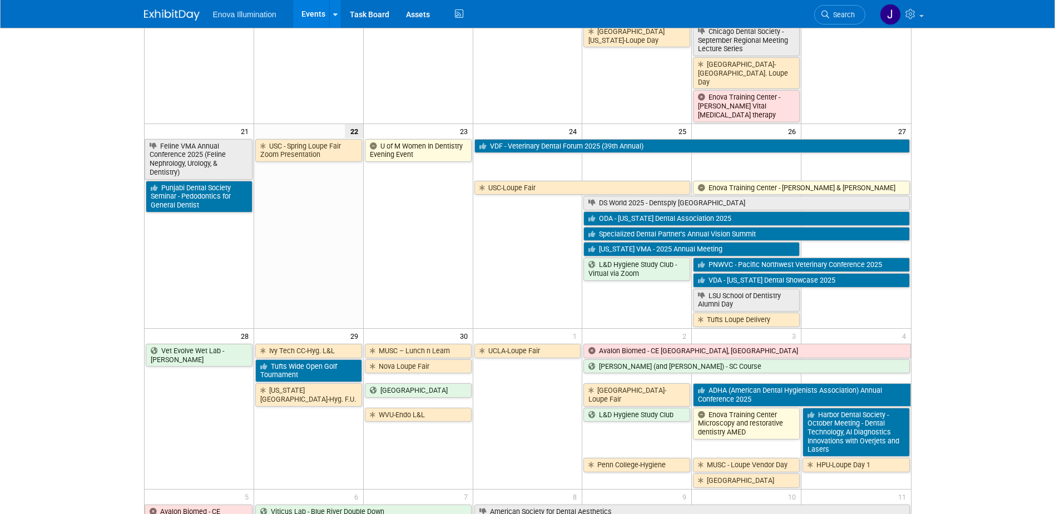
click at [289, 503] on td "Viticus Lab - Blue River Double Down" at bounding box center [363, 519] width 219 height 33
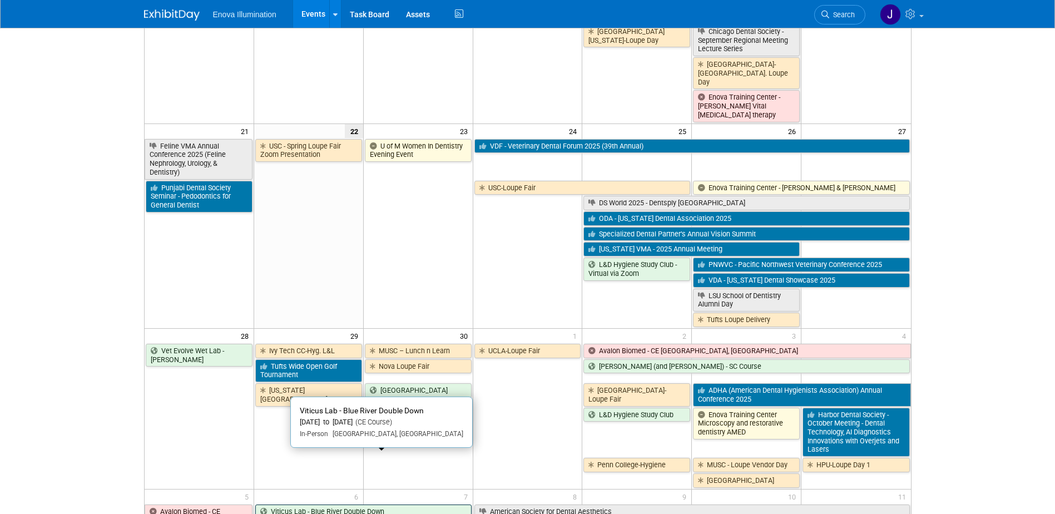
click at [291, 504] on link "Viticus Lab - Blue River Double Down" at bounding box center [363, 511] width 216 height 14
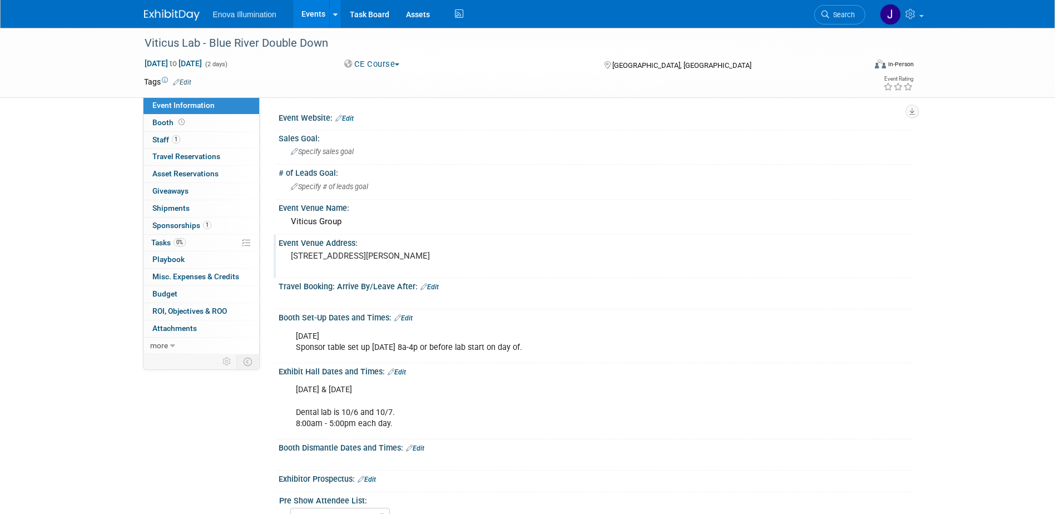
drag, startPoint x: 291, startPoint y: 219, endPoint x: 387, endPoint y: 265, distance: 106.7
click at [387, 265] on div "Event Website: Edit Sales Goal: Specify sales goal # of Leads Goal: Specify # o…" at bounding box center [589, 396] width 627 height 572
drag, startPoint x: 387, startPoint y: 265, endPoint x: 349, endPoint y: 266, distance: 37.8
copy div "Viticus Group Event Venue Address: [STREET_ADDRESS][PERSON_NAME]"
click at [996, 482] on div "Viticus Lab - Blue River Double Down [DATE] to [DATE] (2 days) [DATE] to [DATE]…" at bounding box center [527, 366] width 1055 height 676
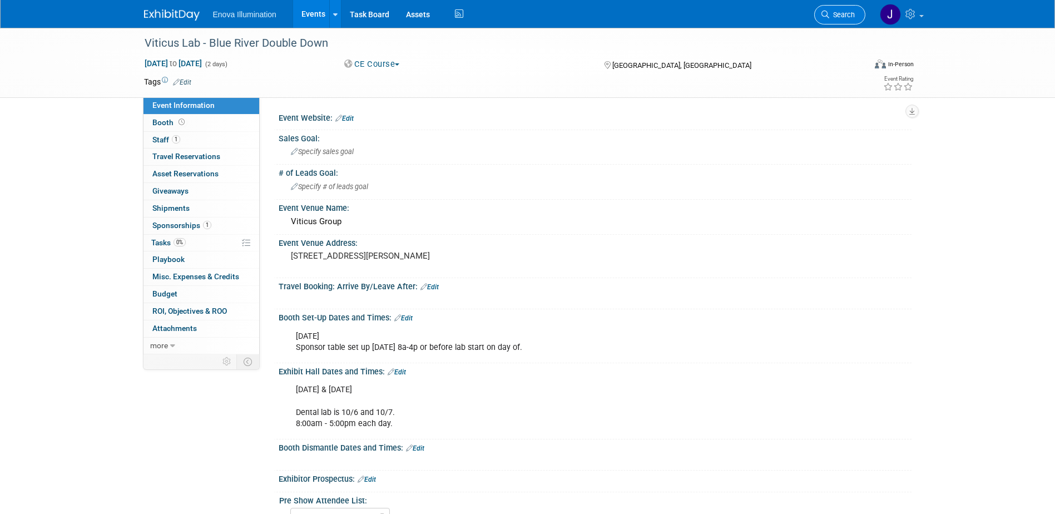
click at [845, 14] on span "Search" at bounding box center [842, 15] width 26 height 8
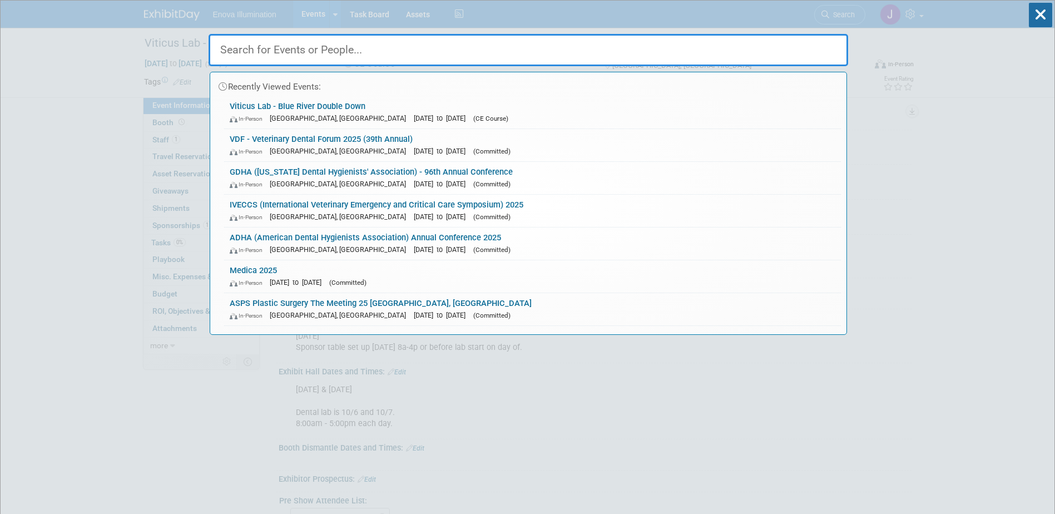
click at [787, 36] on input "text" at bounding box center [529, 50] width 640 height 32
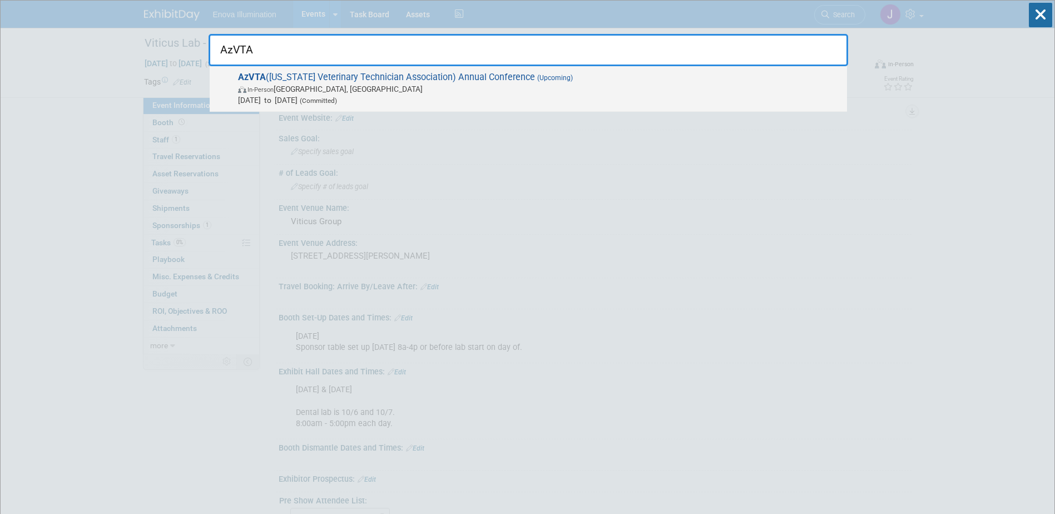
type input "AzVTA"
click at [309, 88] on span "In-Person [GEOGRAPHIC_DATA], [GEOGRAPHIC_DATA]" at bounding box center [539, 88] width 603 height 11
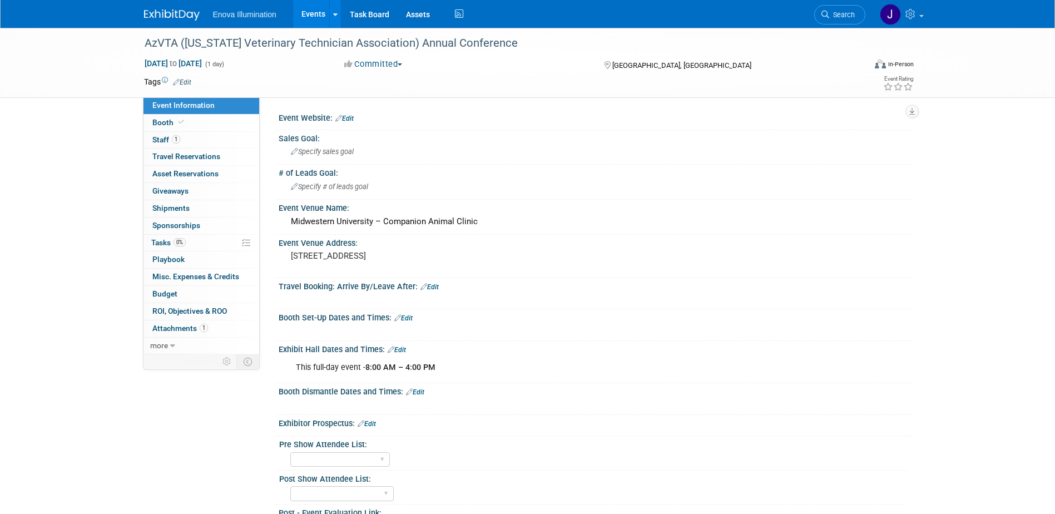
click at [398, 347] on link "Edit" at bounding box center [397, 350] width 18 height 8
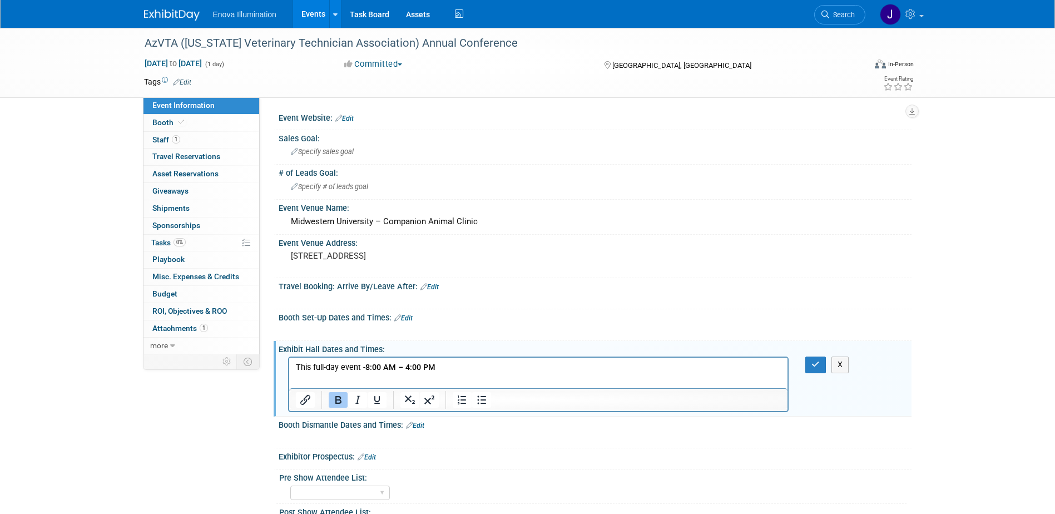
click at [443, 363] on p "This full-day event - 8:00 AM – 4:00 PM" at bounding box center [538, 367] width 486 height 11
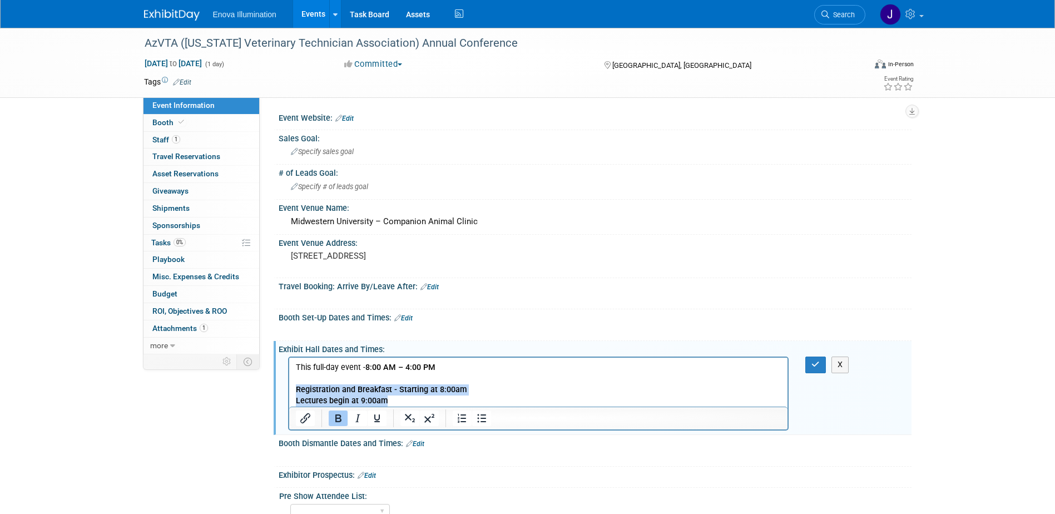
drag, startPoint x: 415, startPoint y: 402, endPoint x: 294, endPoint y: 385, distance: 121.8
click at [295, 385] on body "This full-day event - 8:00 AM – 4:00 PM Registration and Breakfast - Starting a…" at bounding box center [538, 384] width 487 height 44
click at [339, 419] on icon "Bold" at bounding box center [338, 418] width 6 height 8
click at [810, 360] on button "button" at bounding box center [815, 365] width 21 height 16
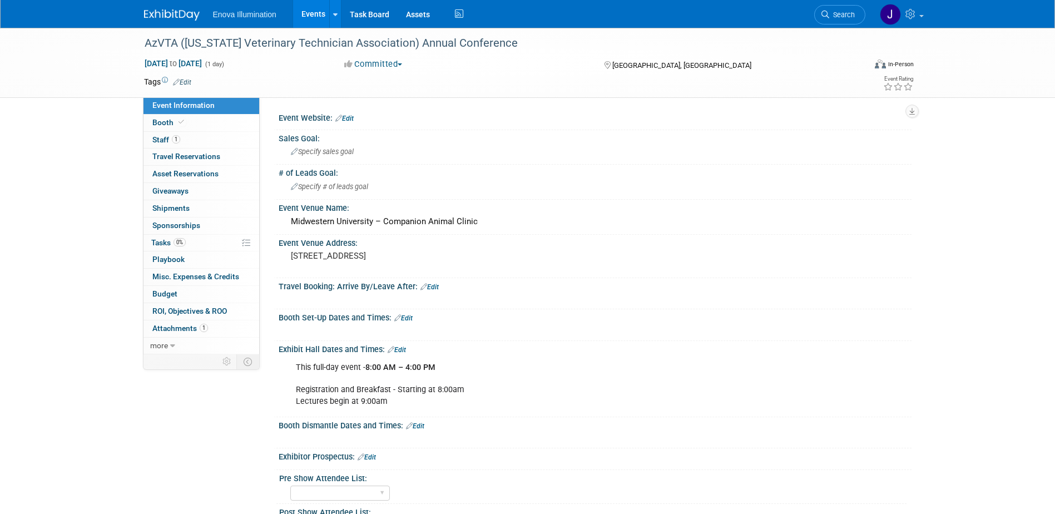
click at [160, 8] on link at bounding box center [178, 9] width 69 height 9
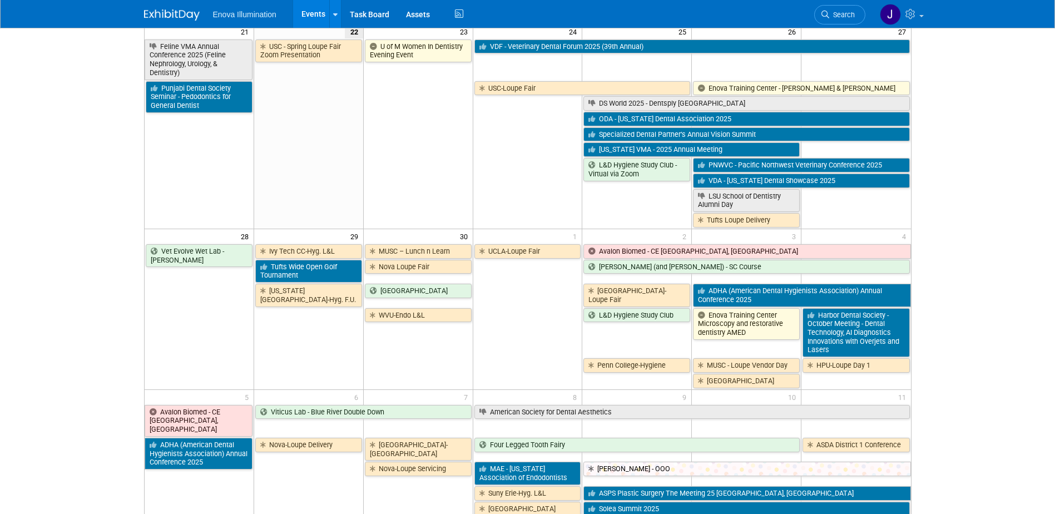
scroll to position [834, 0]
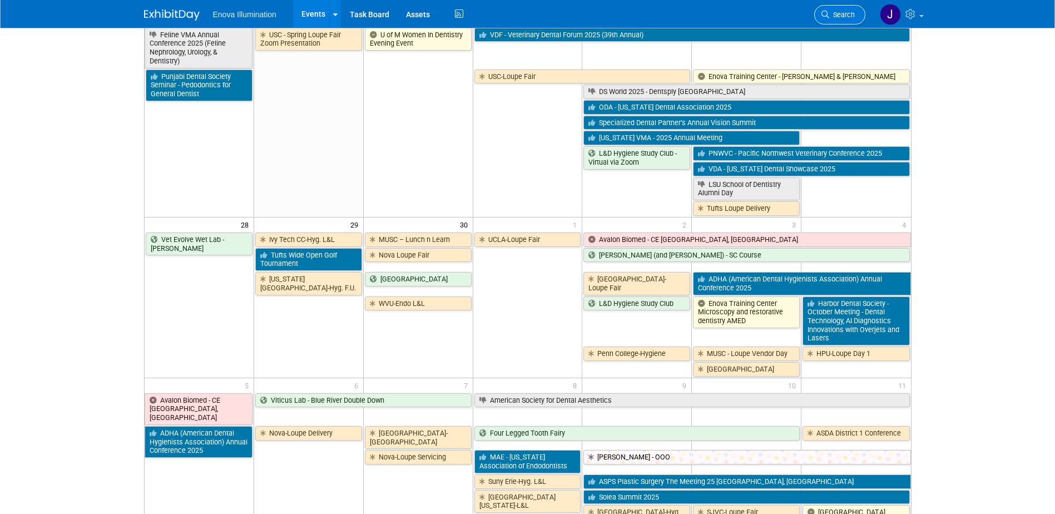
click at [843, 9] on link "Search" at bounding box center [839, 14] width 51 height 19
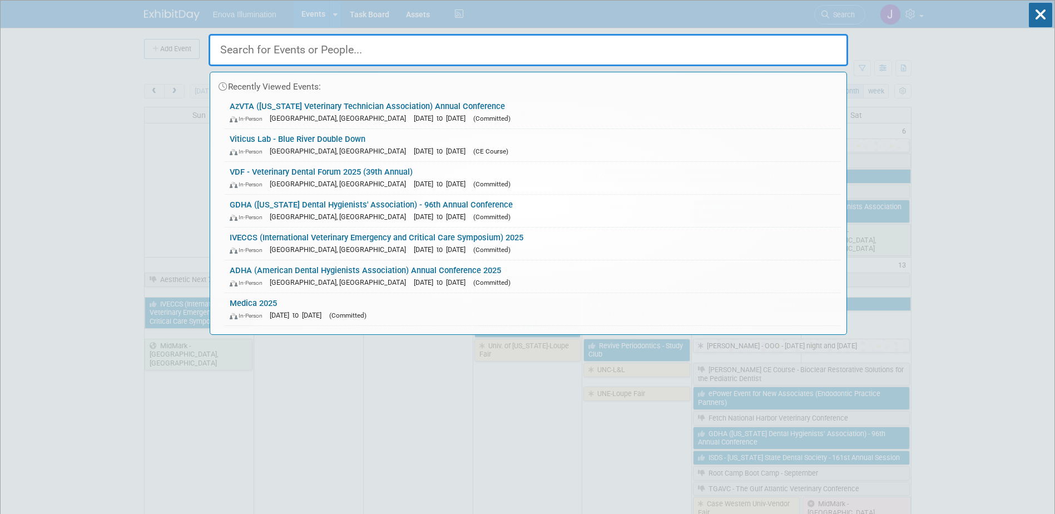
click at [804, 43] on input "text" at bounding box center [529, 50] width 640 height 32
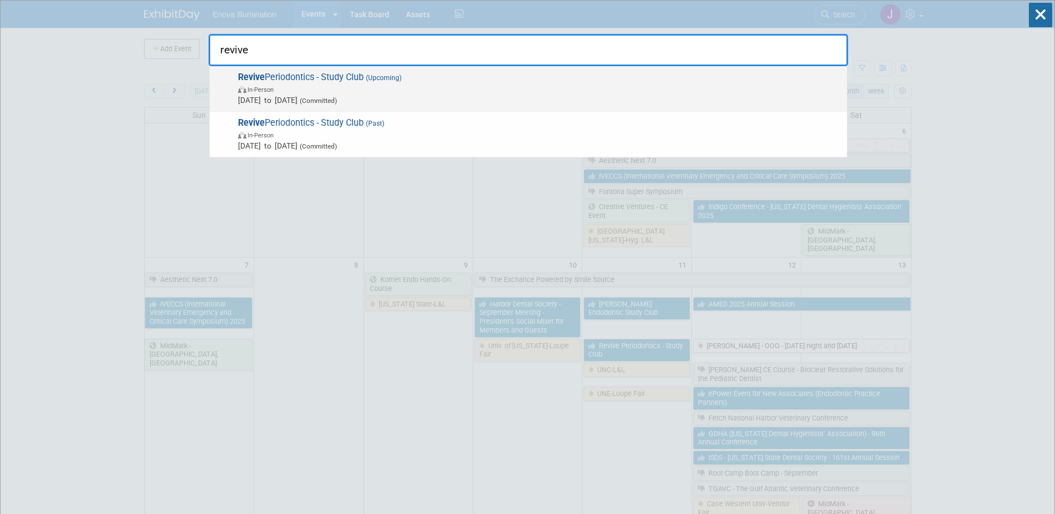
type input "revive"
click at [350, 77] on span "Revive Periodontics - Study Club (Upcoming) In-Person [DATE] to [DATE] (Committ…" at bounding box center [538, 89] width 607 height 34
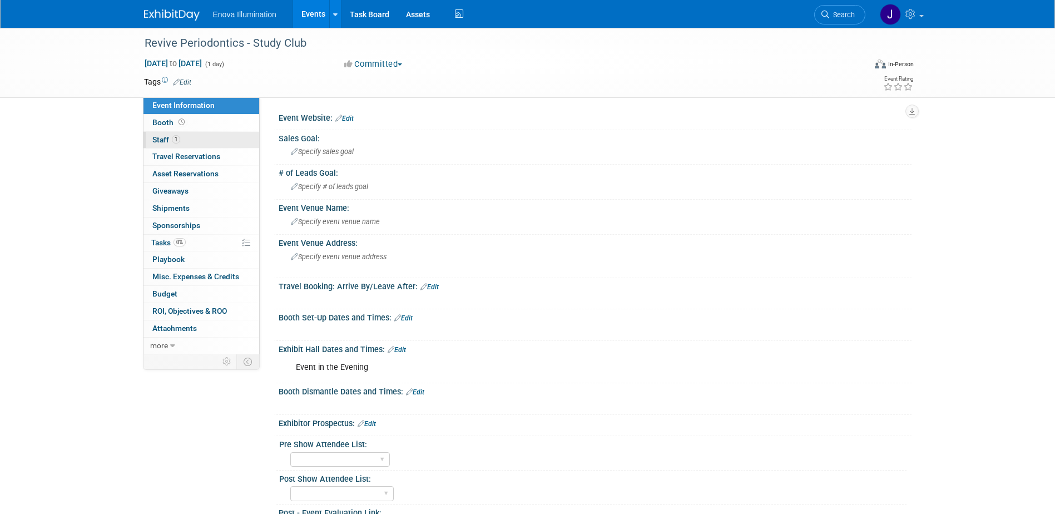
click at [188, 135] on link "1 Staff 1" at bounding box center [201, 140] width 116 height 17
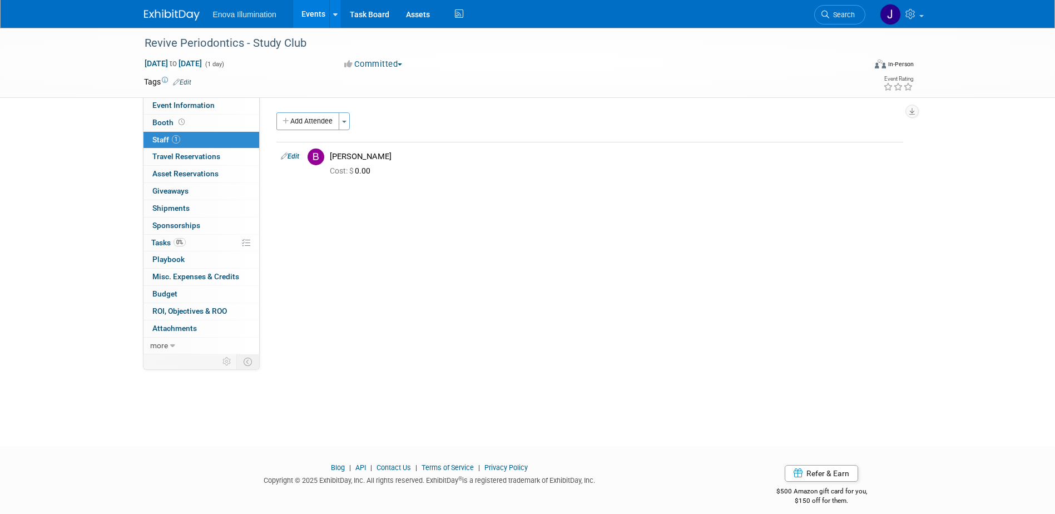
click at [838, 14] on span "Search" at bounding box center [842, 15] width 26 height 8
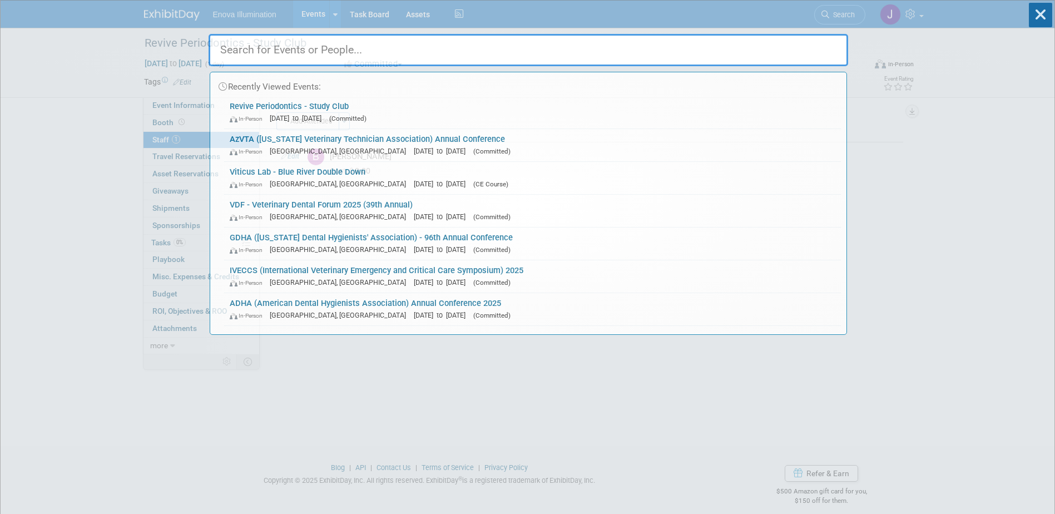
click at [816, 52] on input "text" at bounding box center [529, 50] width 640 height 32
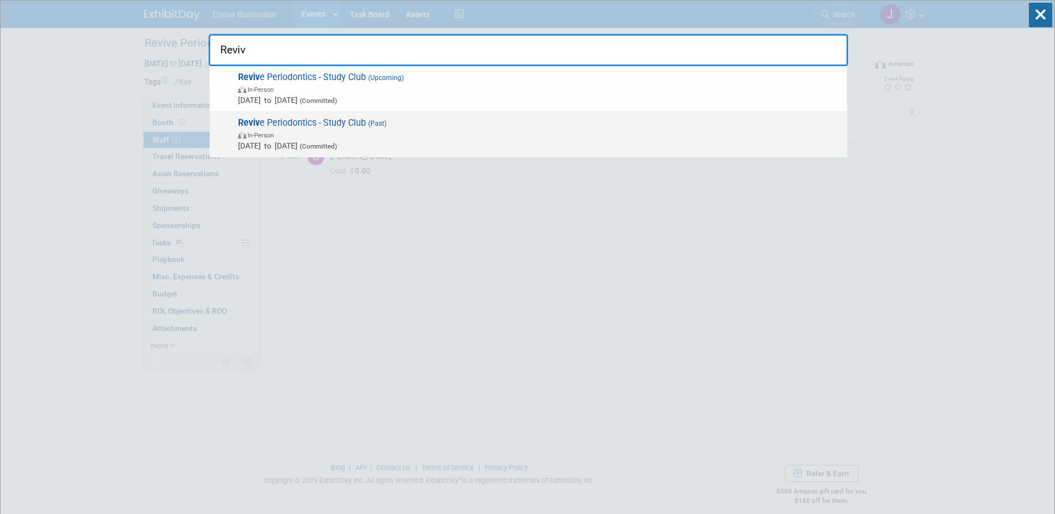
type input "Reviv"
click at [331, 131] on span "In-Person" at bounding box center [539, 134] width 603 height 11
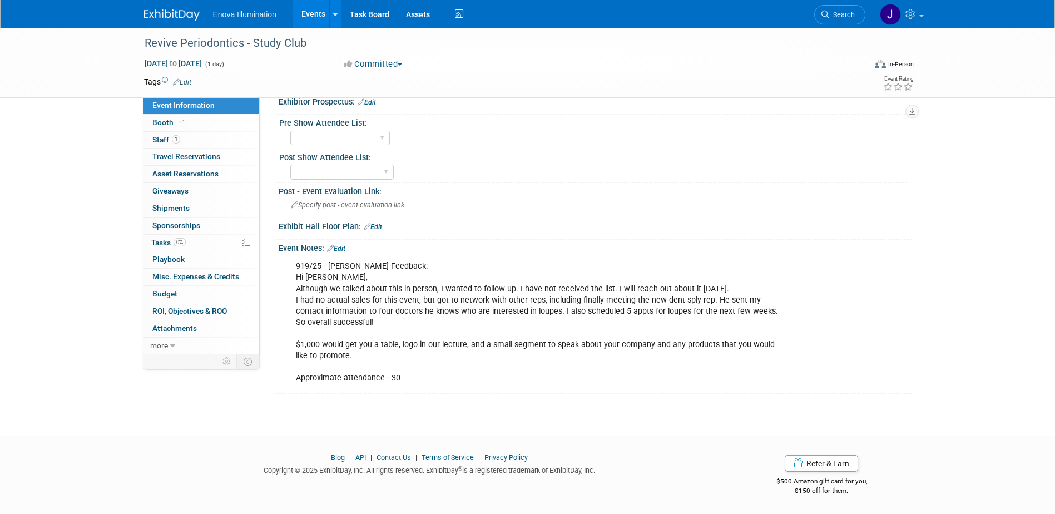
click at [831, 14] on span "Search" at bounding box center [842, 15] width 26 height 8
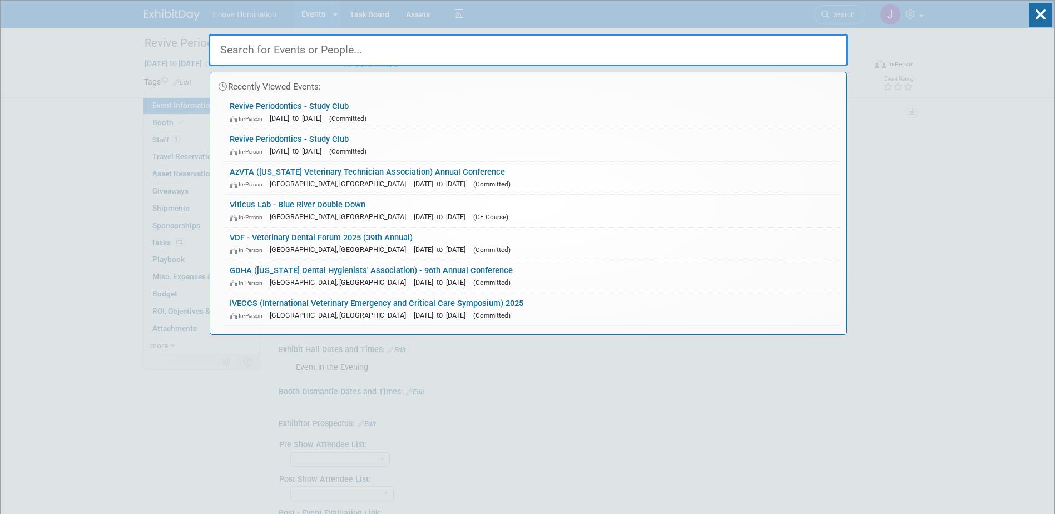
click at [766, 55] on input "text" at bounding box center [529, 50] width 640 height 32
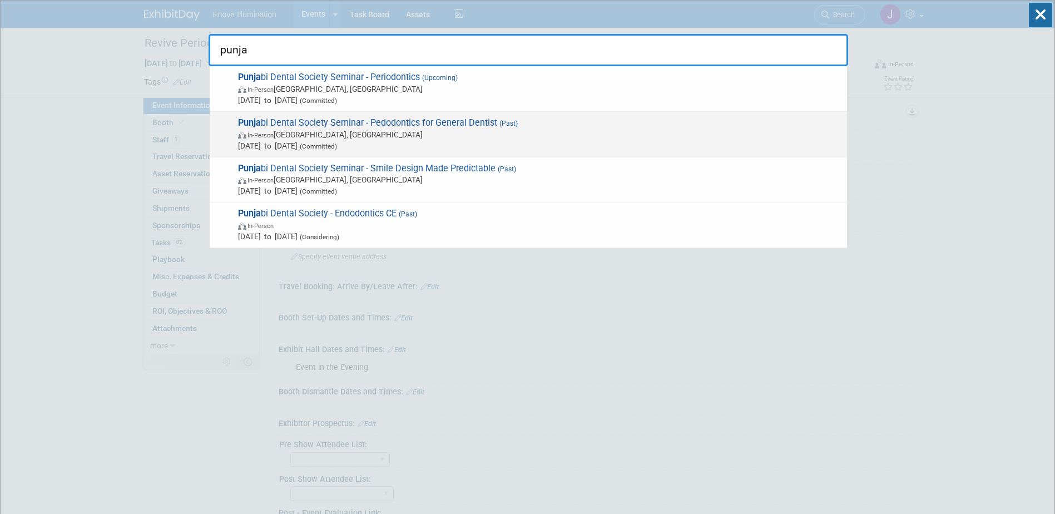
type input "punja"
click at [296, 146] on span "[DATE] to [DATE] (Committed)" at bounding box center [539, 145] width 603 height 11
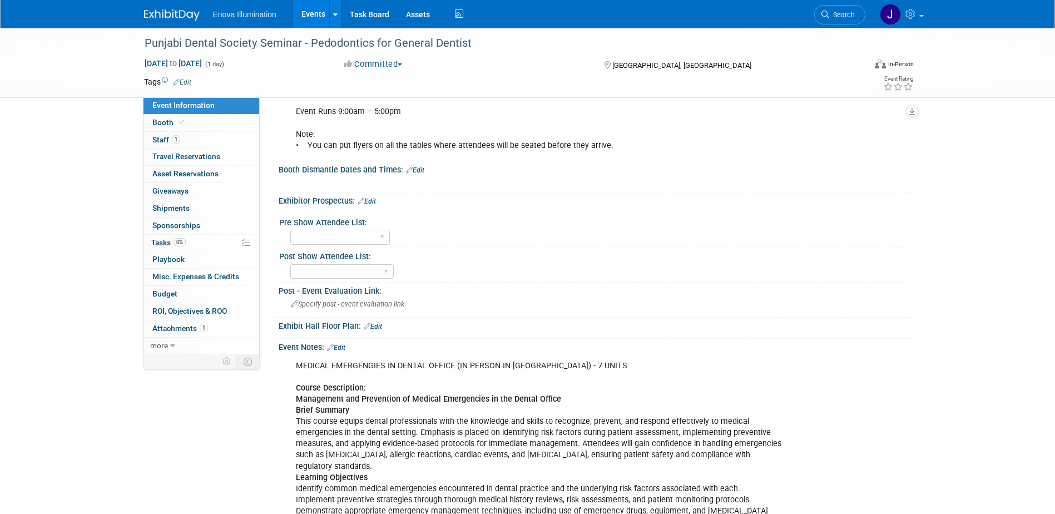
click at [344, 347] on link "Edit" at bounding box center [336, 348] width 18 height 8
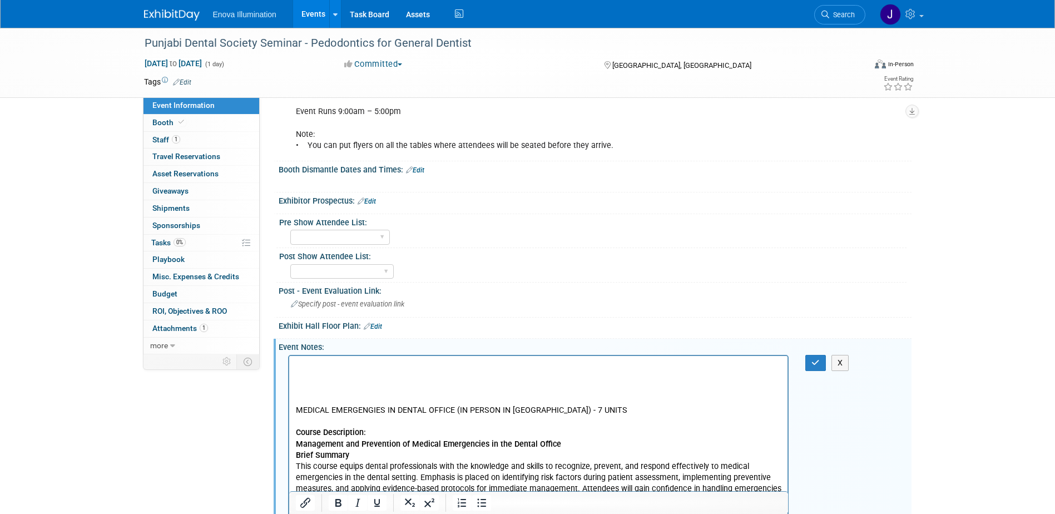
click at [341, 360] on p "Rich Text Area. Press ALT-0 for help." at bounding box center [538, 365] width 486 height 11
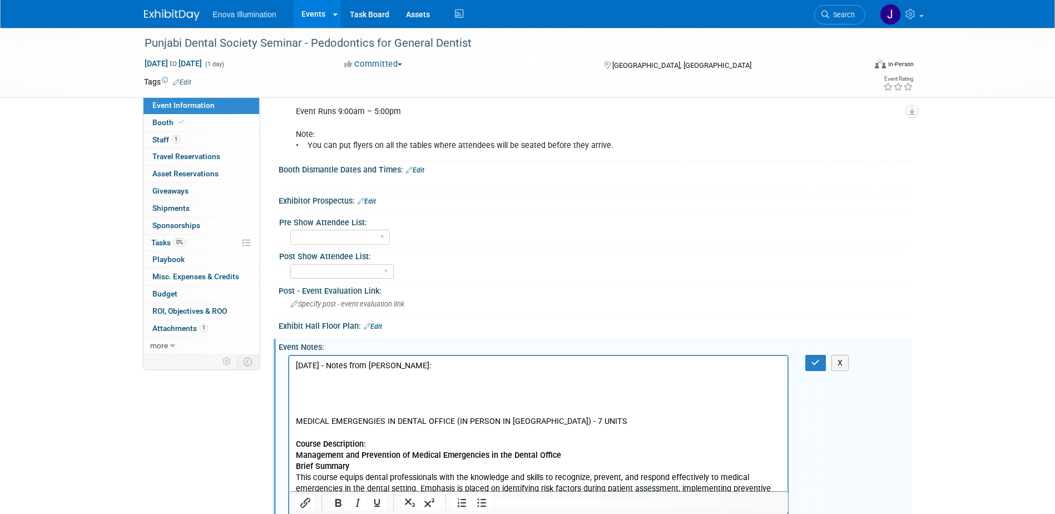
click at [323, 384] on p "Rich Text Area. Press ALT-0 for help." at bounding box center [538, 387] width 486 height 11
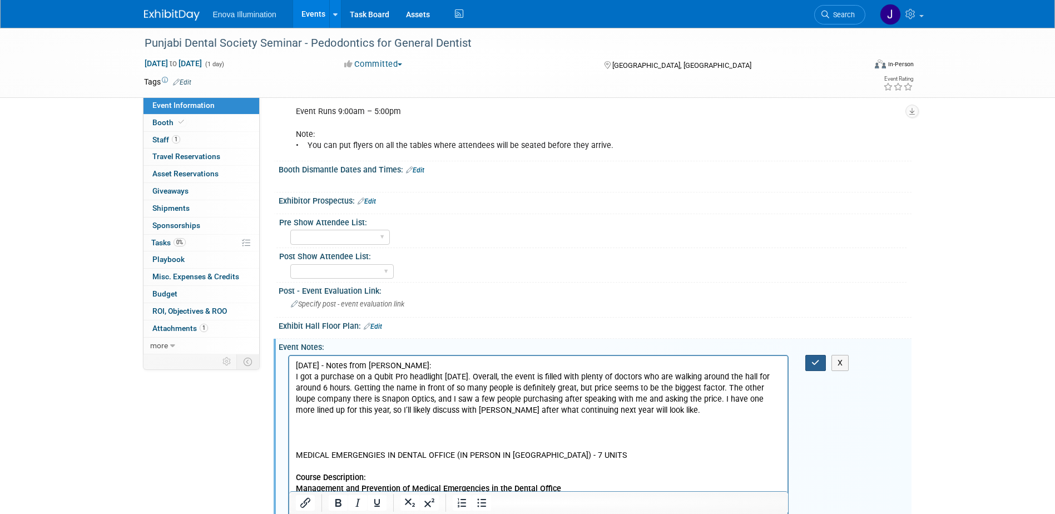
click at [814, 362] on icon "button" at bounding box center [815, 363] width 8 height 8
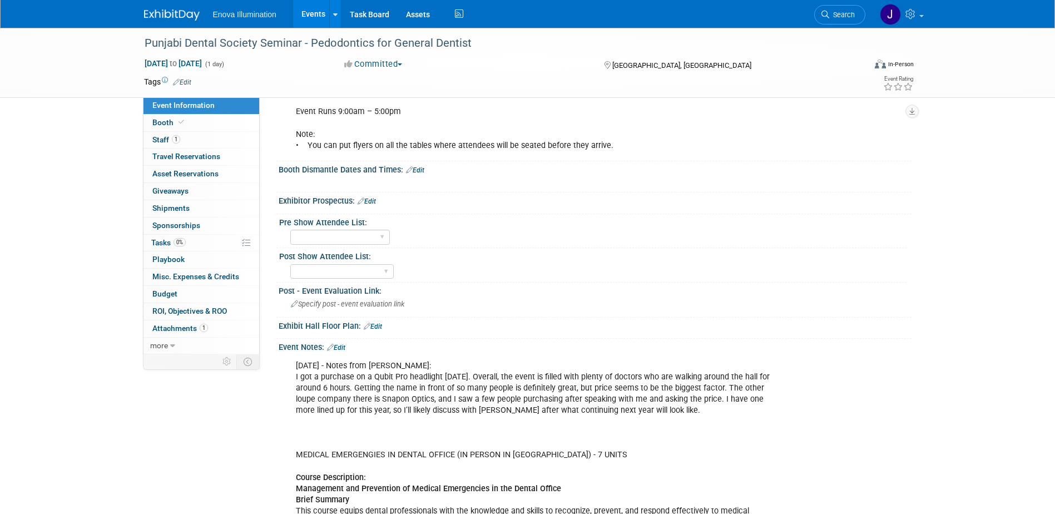
click at [834, 25] on li "Search" at bounding box center [839, 13] width 51 height 27
click at [833, 17] on span "Search" at bounding box center [842, 15] width 26 height 8
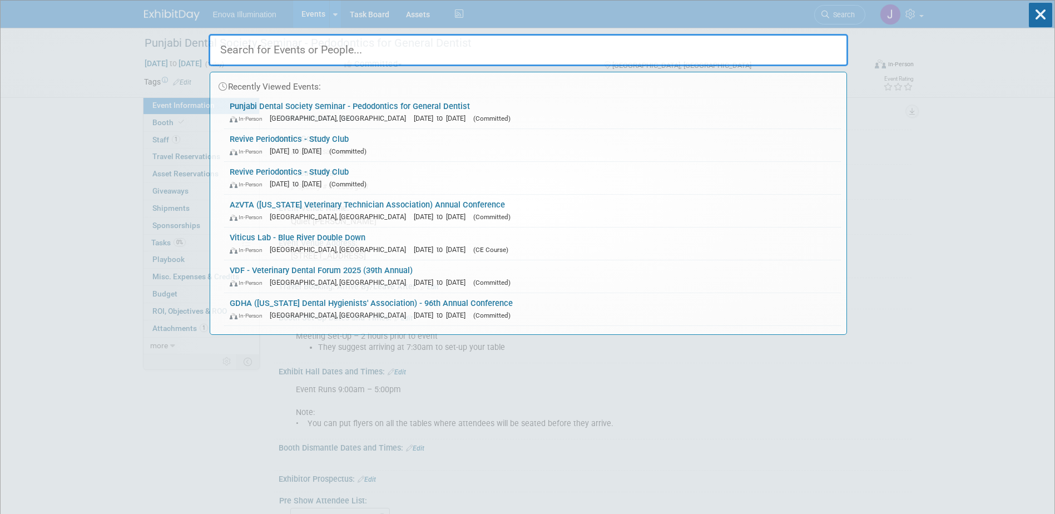
click at [756, 52] on input "text" at bounding box center [529, 50] width 640 height 32
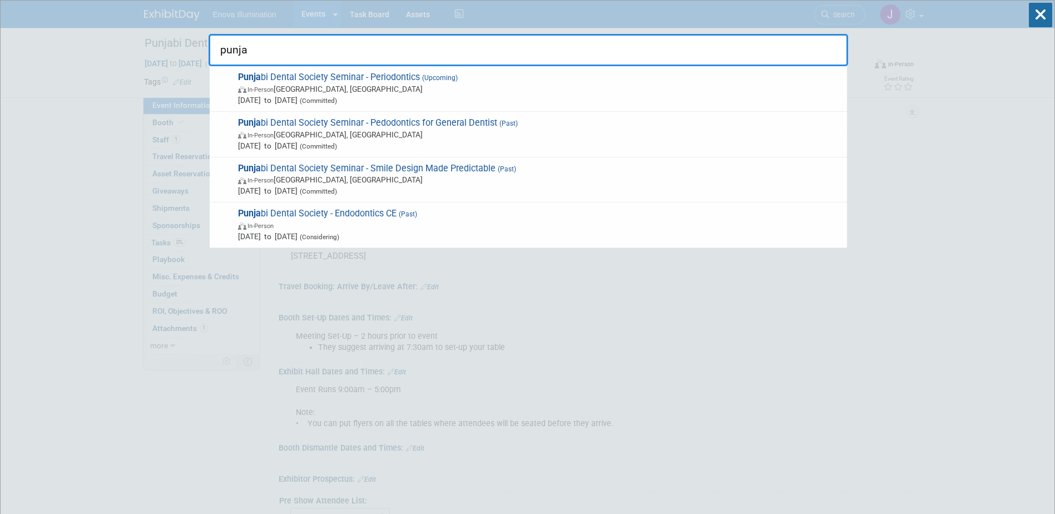
type input "punja"
